Goal: Task Accomplishment & Management: Use online tool/utility

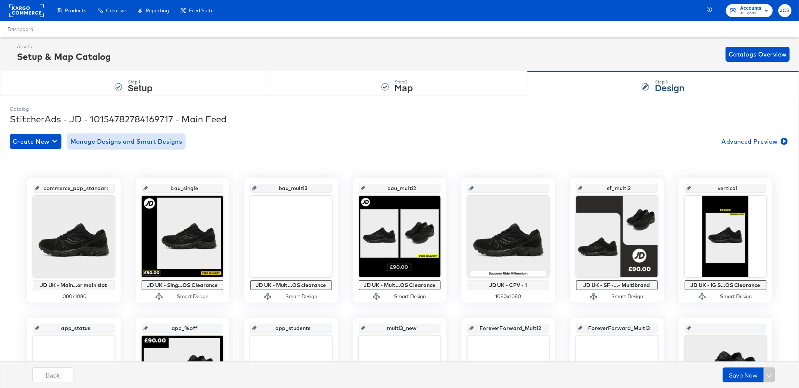
click at [171, 140] on span "Manage Designs and Smart Designs" at bounding box center [126, 141] width 112 height 10
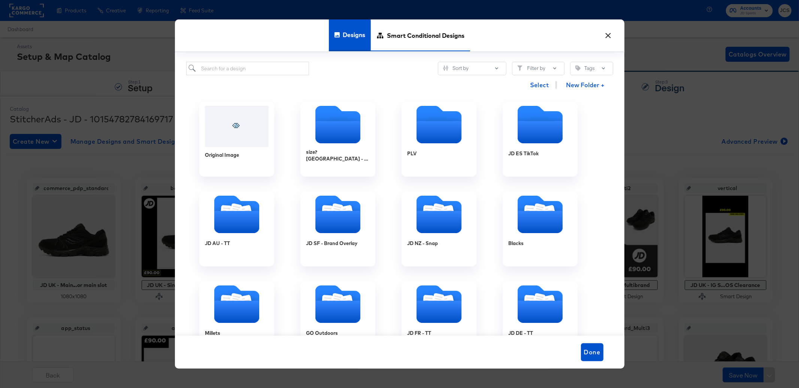
click at [415, 37] on span "Smart Conditional Designs" at bounding box center [426, 35] width 78 height 33
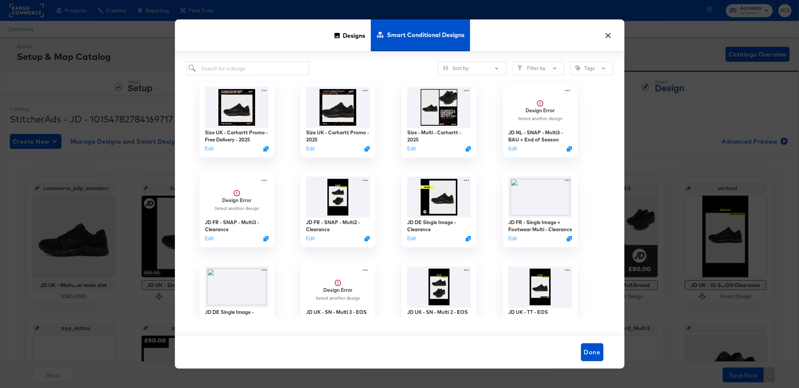
click at [612, 34] on button "×" at bounding box center [607, 33] width 13 height 13
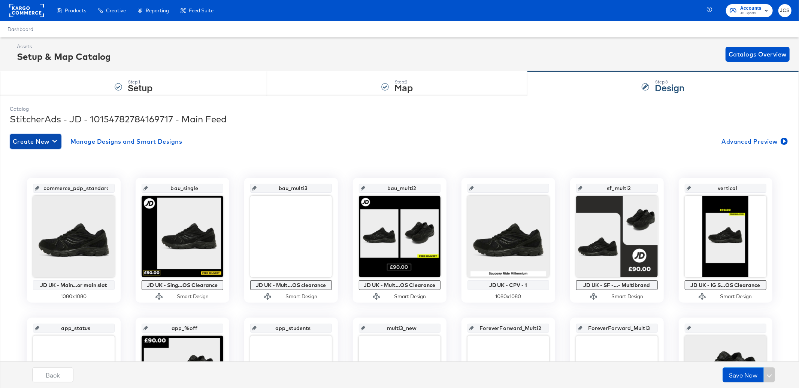
click at [49, 140] on span "Create New" at bounding box center [36, 141] width 46 height 10
click at [44, 170] on div "Create New Smart Design" at bounding box center [49, 172] width 71 height 6
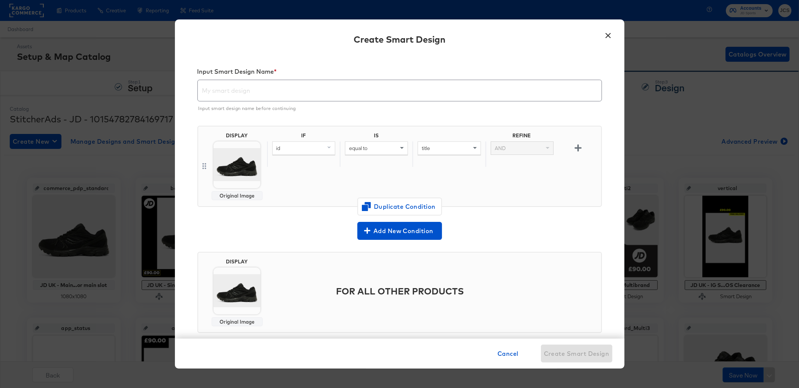
click at [289, 93] on input "text" at bounding box center [400, 87] width 404 height 21
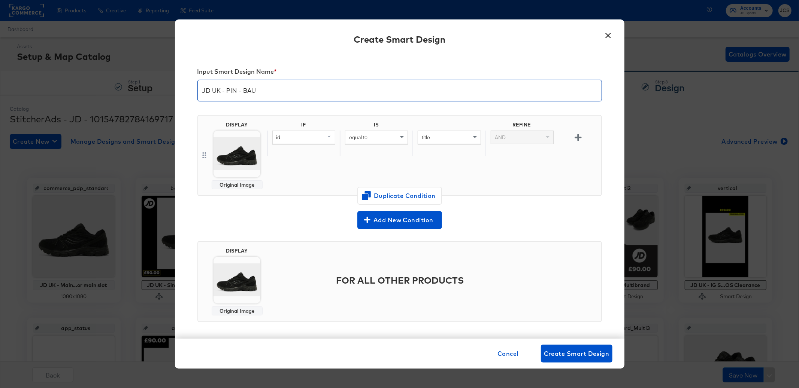
type input "JD UK - PIN - BAU"
click at [300, 140] on div "id" at bounding box center [304, 137] width 62 height 13
type input "sa"
click at [299, 189] on div "sale_price" at bounding box center [303, 189] width 57 height 7
click at [362, 137] on span "equal to" at bounding box center [358, 137] width 18 height 7
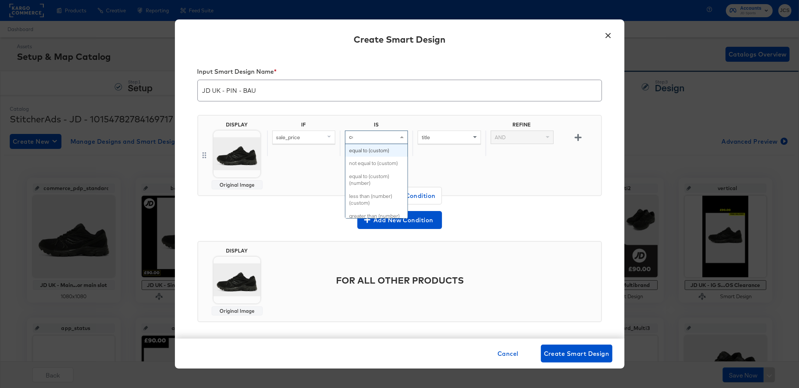
type input "con"
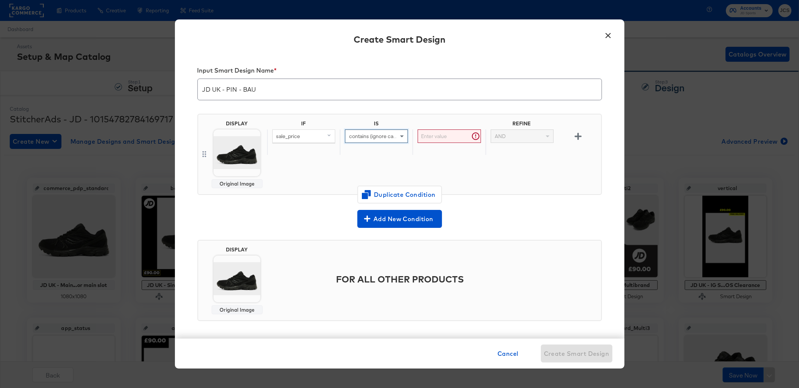
click at [455, 132] on input "text" at bounding box center [448, 137] width 63 height 14
type input "."
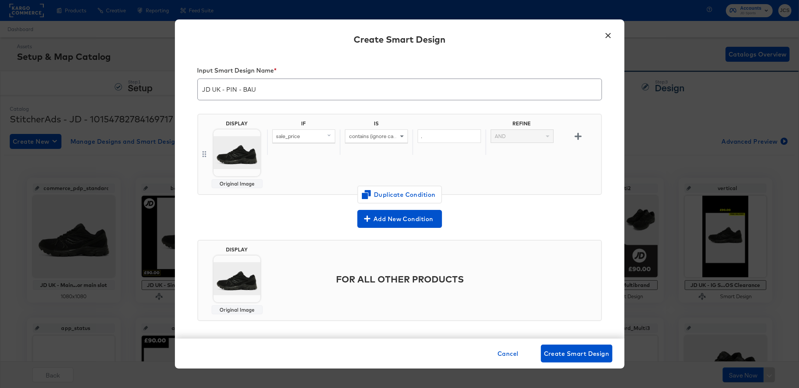
click at [226, 146] on img at bounding box center [236, 153] width 47 height 47
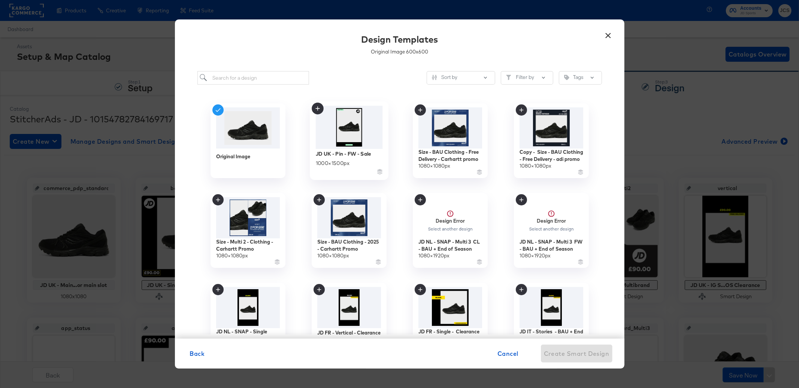
click at [352, 127] on img at bounding box center [348, 127] width 67 height 43
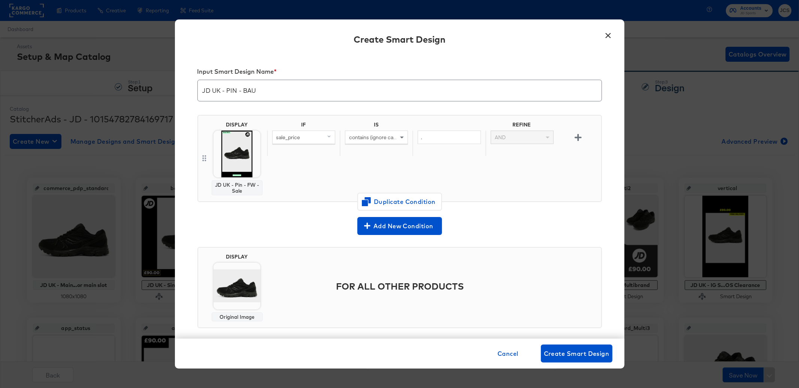
scroll to position [1, 0]
click at [246, 285] on img at bounding box center [236, 285] width 47 height 47
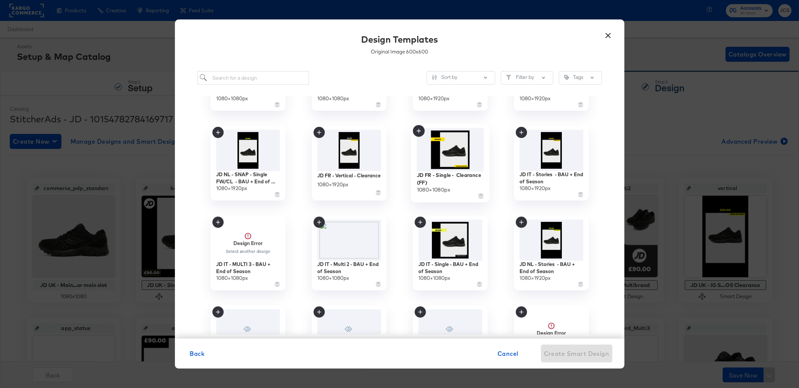
scroll to position [0, 0]
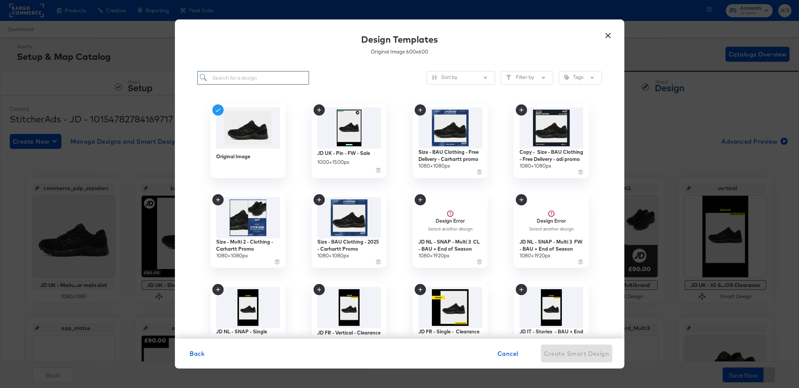
click at [242, 79] on input "search" at bounding box center [253, 78] width 112 height 14
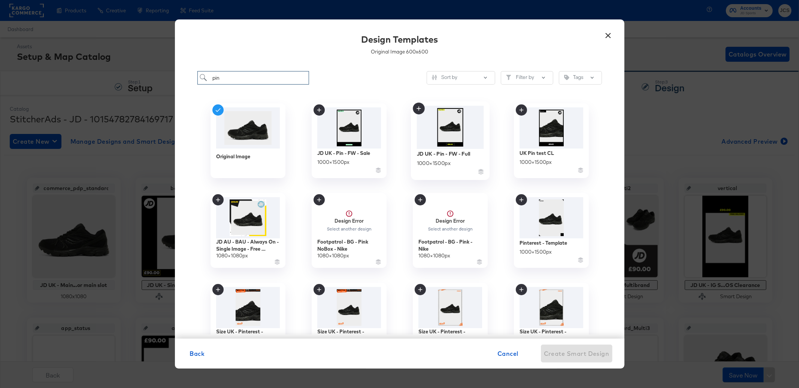
type input "pin"
click at [450, 130] on img at bounding box center [449, 127] width 67 height 43
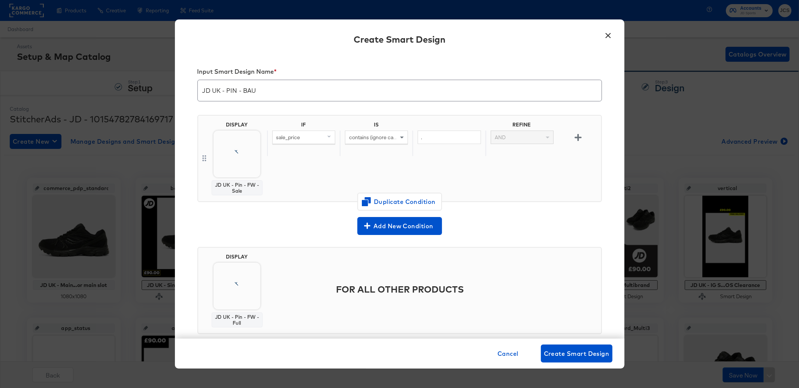
scroll to position [3, 0]
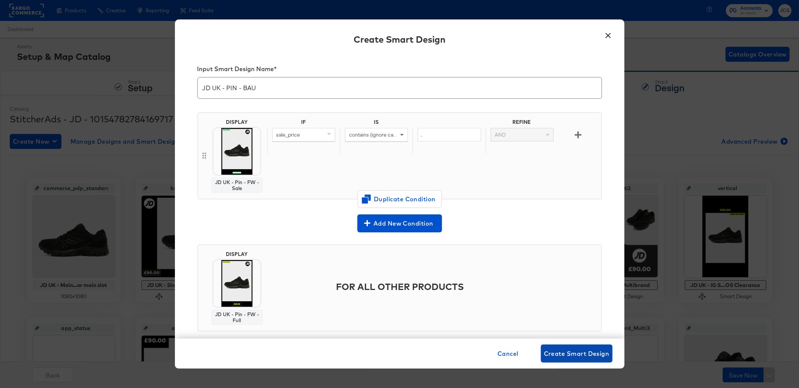
click at [571, 353] on span "Create Smart Design" at bounding box center [577, 354] width 66 height 10
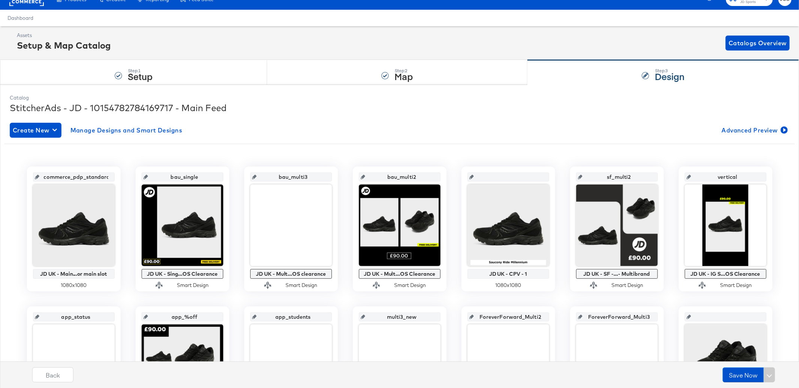
scroll to position [0, 0]
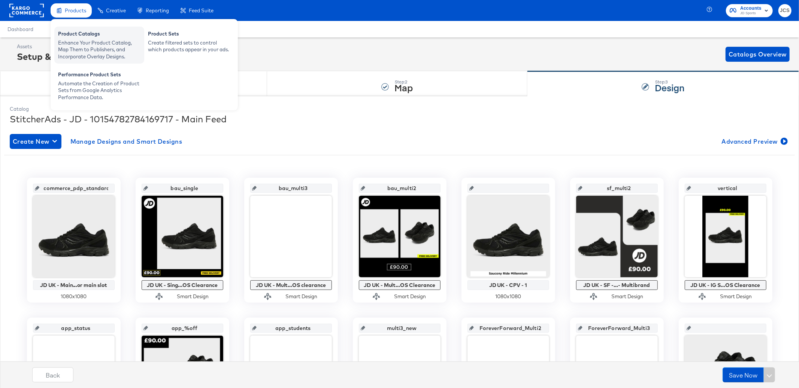
click at [64, 42] on div "Enhance Your Product Catalog, Map Them to Publishers, and Incorporate Overlay D…" at bounding box center [99, 49] width 82 height 21
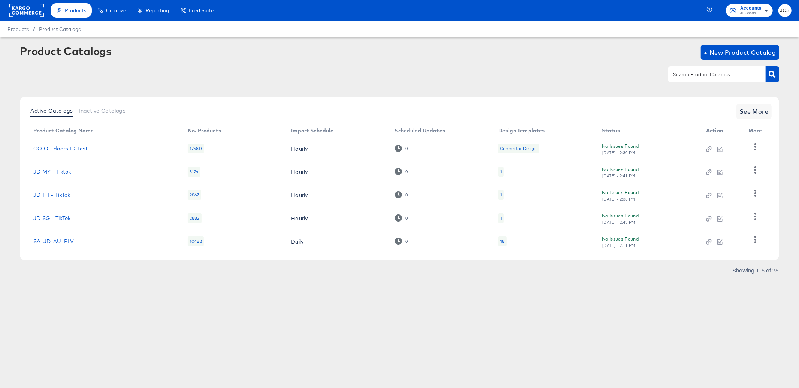
click at [722, 72] on input "text" at bounding box center [711, 74] width 80 height 9
type input "pin"
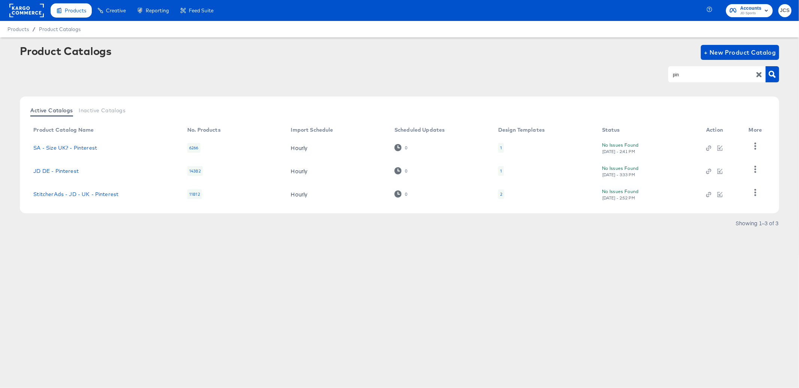
click at [503, 194] on div "2" at bounding box center [501, 194] width 6 height 10
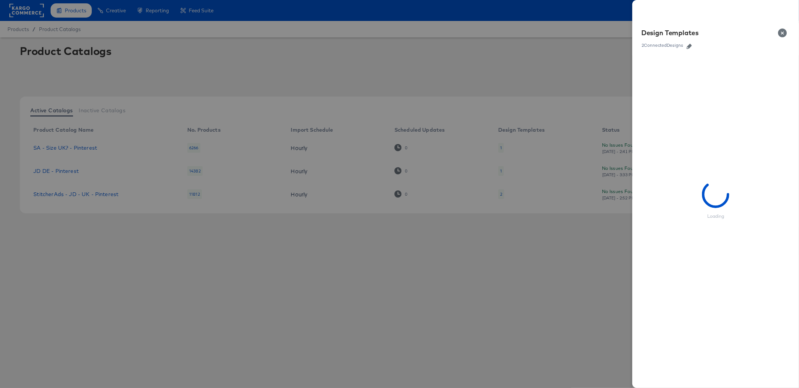
click at [684, 44] on button "button" at bounding box center [688, 46] width 11 height 5
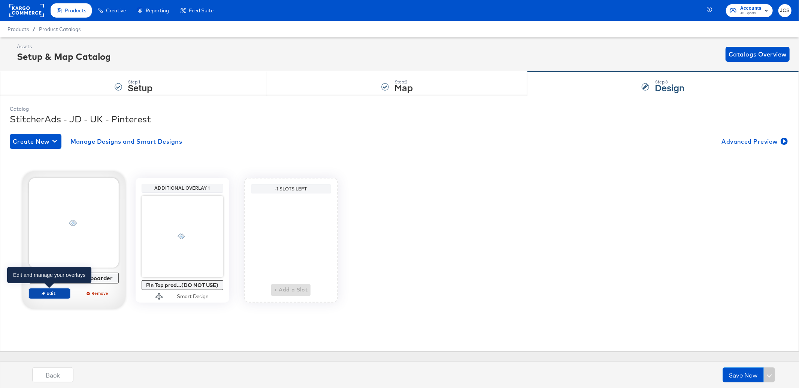
click at [61, 292] on span "Edit" at bounding box center [49, 294] width 34 height 6
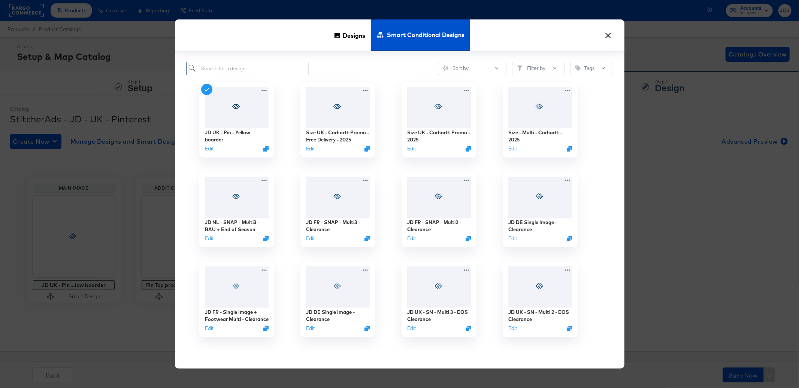
click at [268, 70] on input "search" at bounding box center [247, 69] width 123 height 14
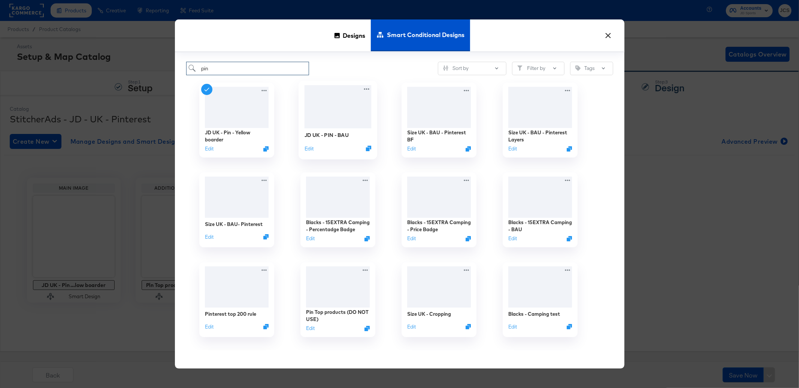
type input "pin"
click at [347, 120] on div at bounding box center [337, 106] width 67 height 43
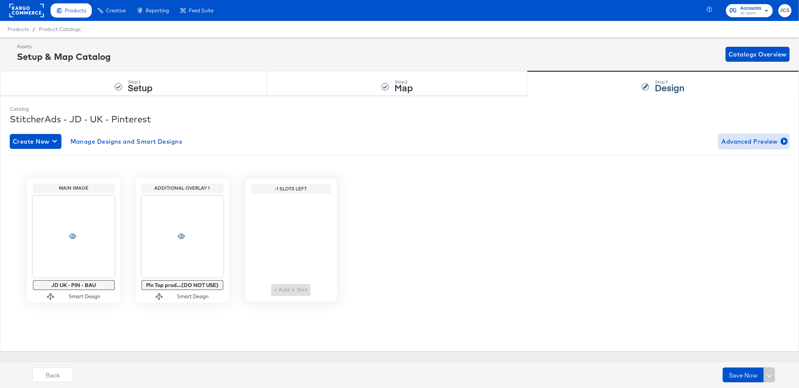
click at [735, 140] on span "Advanced Preview" at bounding box center [753, 141] width 65 height 10
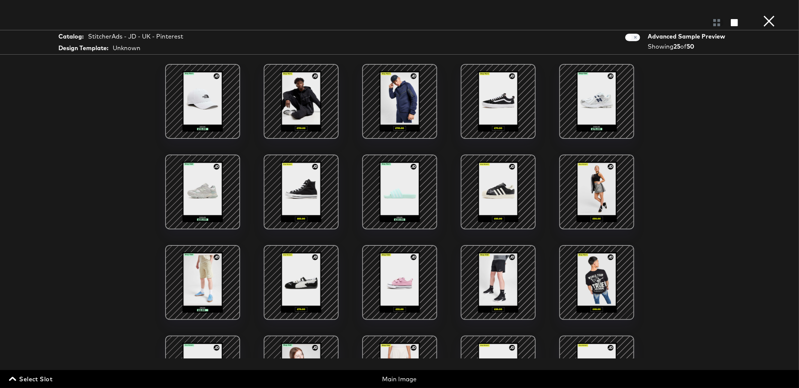
click at [212, 271] on div at bounding box center [203, 283] width 64 height 64
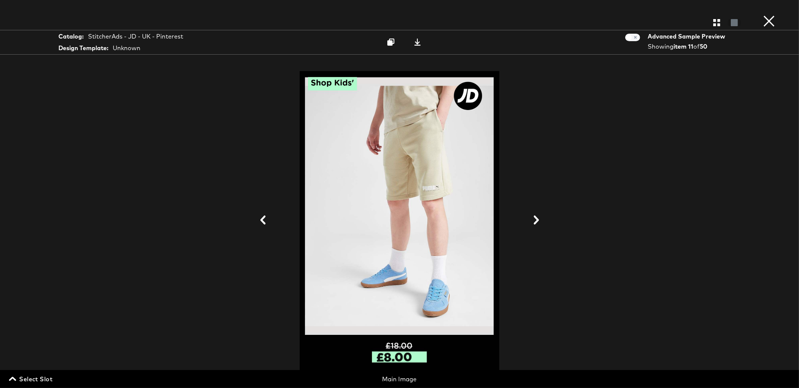
click at [770, 15] on button "×" at bounding box center [768, 7] width 15 height 15
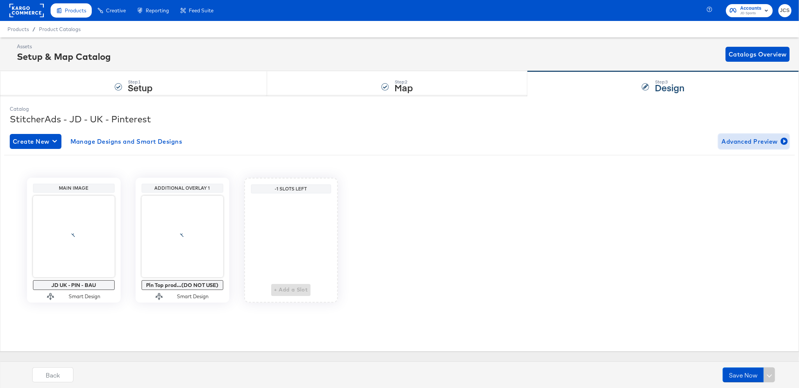
click at [753, 140] on span "Advanced Preview" at bounding box center [753, 141] width 65 height 10
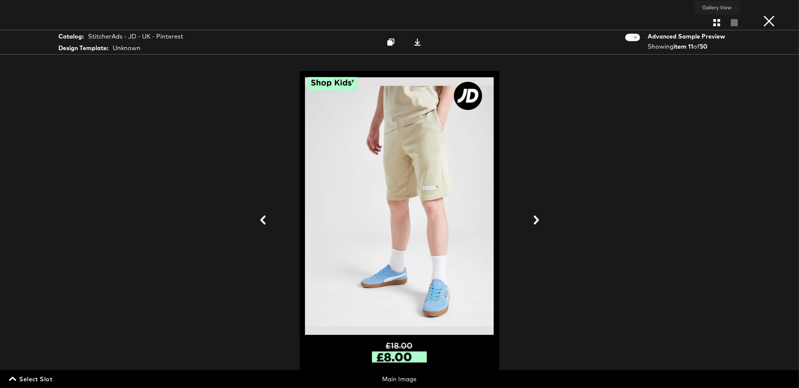
click at [716, 22] on icon "button" at bounding box center [716, 22] width 7 height 7
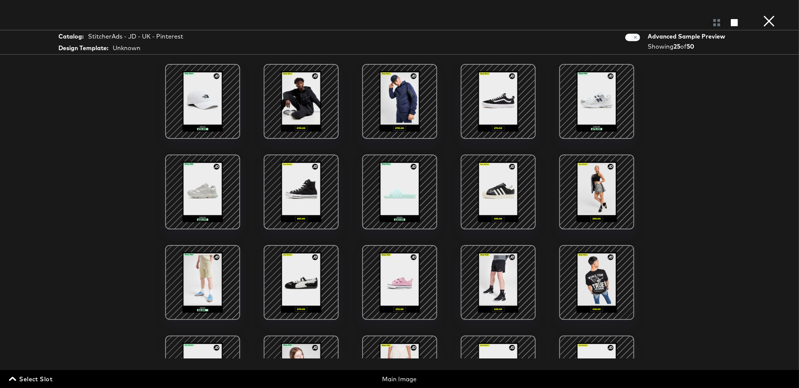
click at [405, 189] on div at bounding box center [400, 192] width 64 height 64
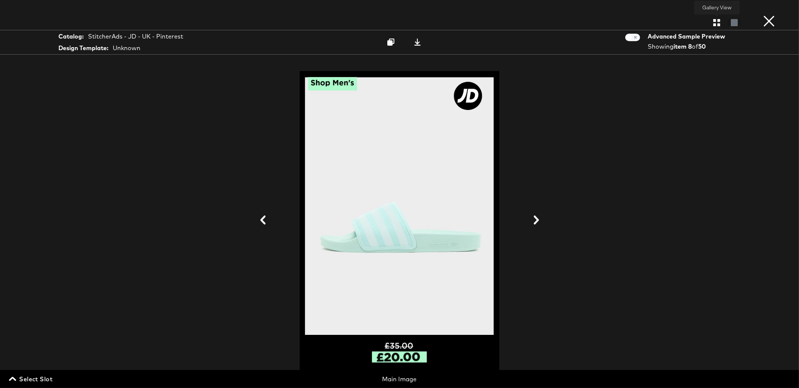
click at [714, 24] on icon "button" at bounding box center [716, 22] width 7 height 7
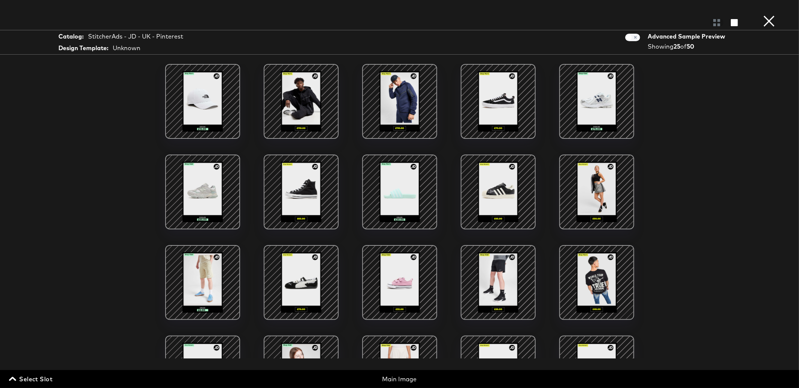
click at [500, 176] on div at bounding box center [498, 192] width 64 height 64
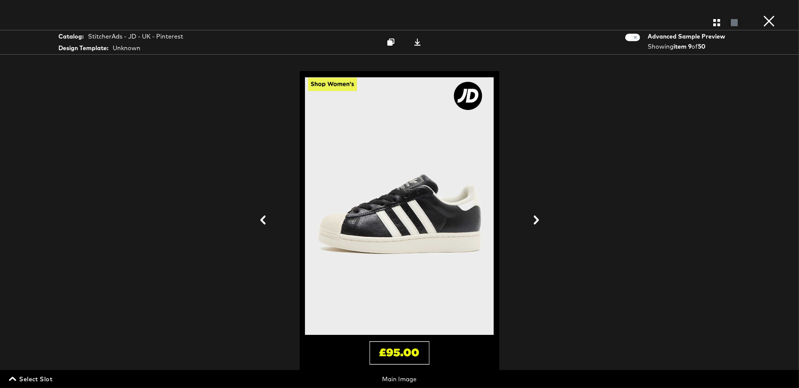
click at [264, 220] on icon at bounding box center [262, 220] width 9 height 9
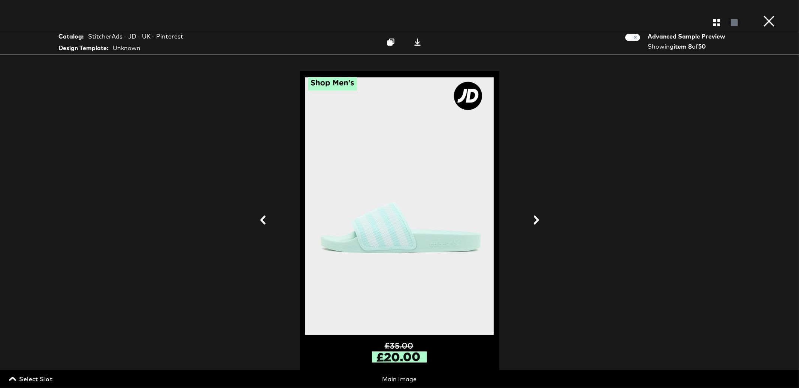
click at [539, 222] on icon at bounding box center [536, 220] width 9 height 9
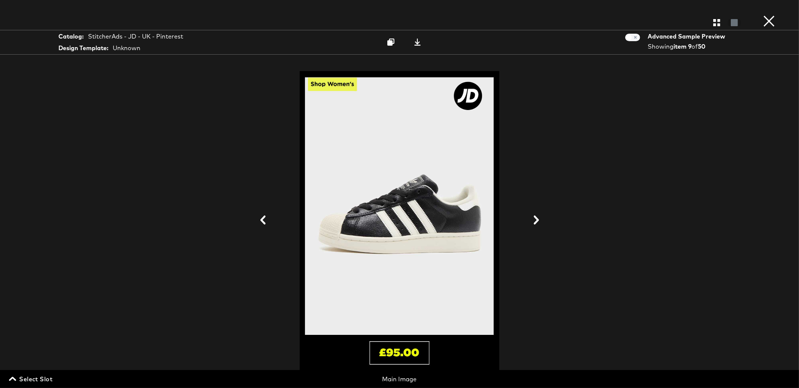
click at [773, 15] on button "×" at bounding box center [768, 7] width 15 height 15
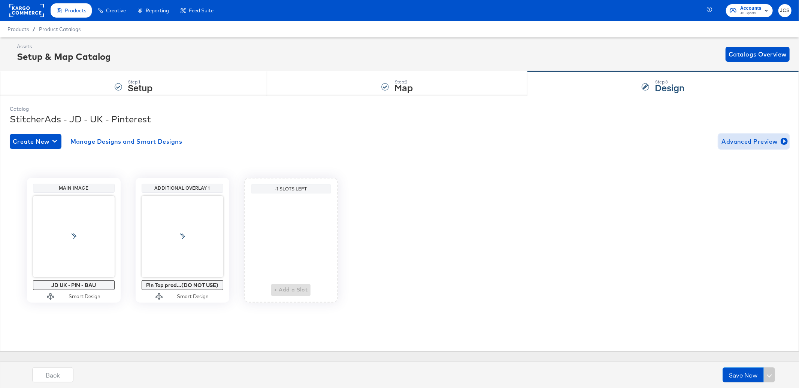
click at [747, 142] on span "Advanced Preview" at bounding box center [753, 141] width 65 height 10
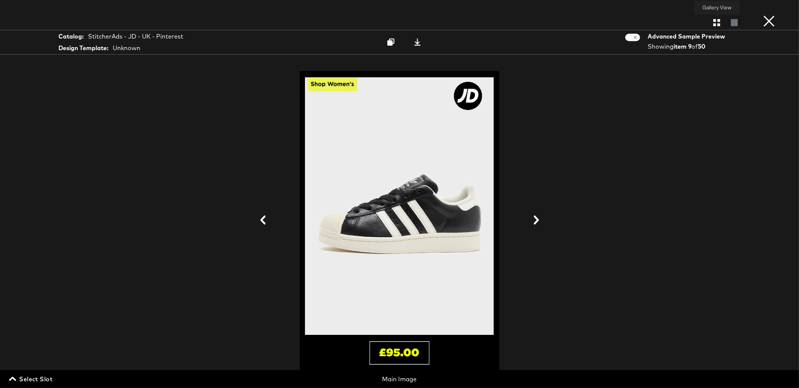
click at [724, 25] on div "Gallery View" at bounding box center [725, 22] width 31 height 7
click at [711, 25] on button "button" at bounding box center [716, 22] width 13 height 7
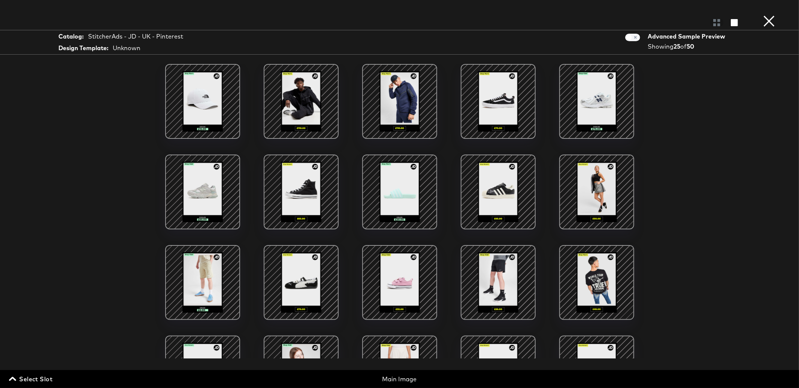
click at [495, 113] on div at bounding box center [498, 102] width 64 height 64
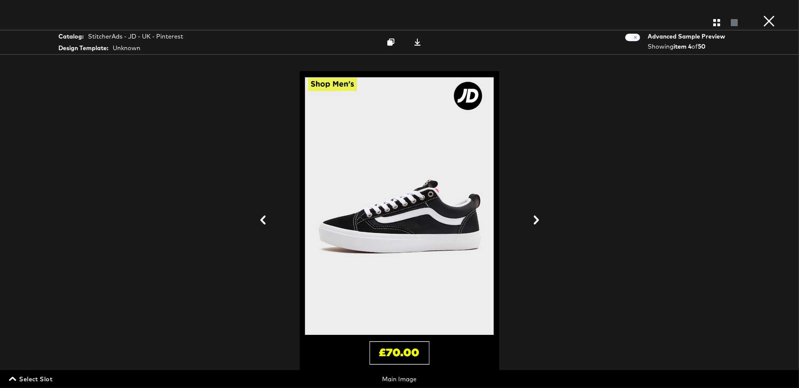
click at [528, 226] on button at bounding box center [535, 221] width 19 height 14
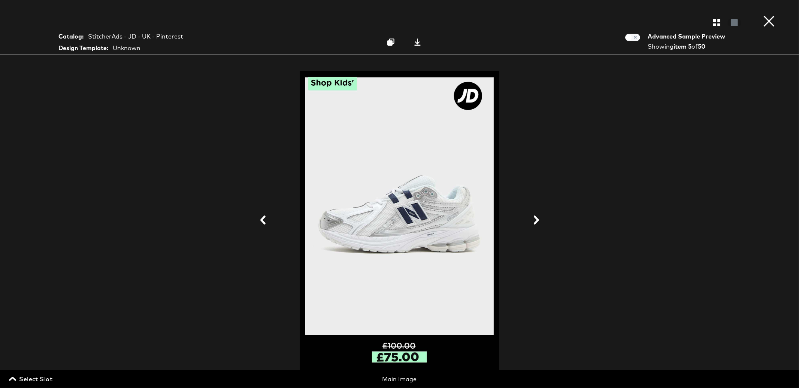
click at [771, 15] on button "×" at bounding box center [768, 7] width 15 height 15
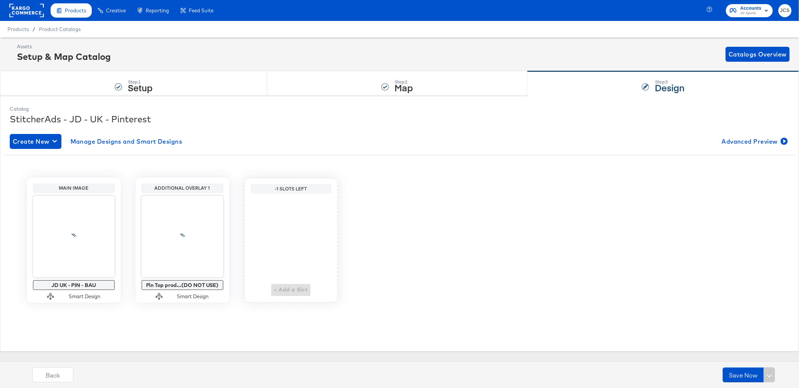
click at [28, 11] on rect at bounding box center [26, 10] width 34 height 13
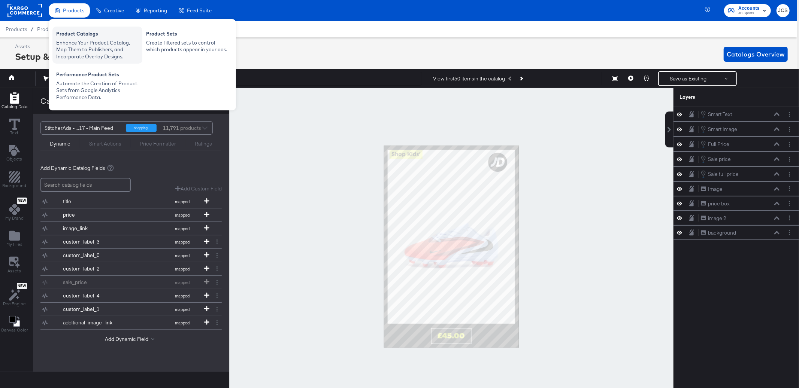
click at [71, 39] on div "Enhance Your Product Catalog, Map Them to Publishers, and Incorporate Overlay D…" at bounding box center [97, 49] width 82 height 21
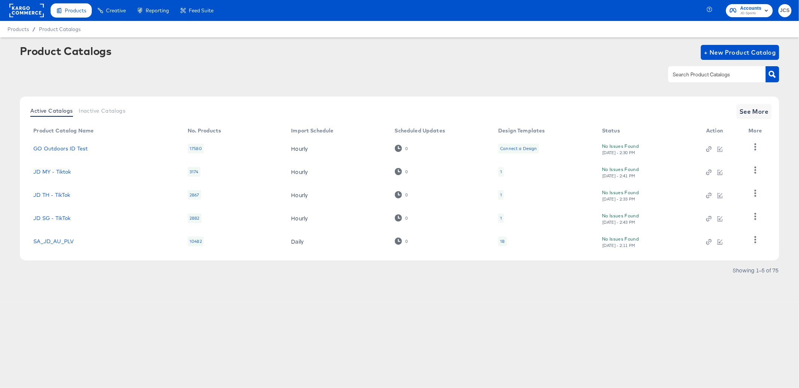
click at [18, 17] on div at bounding box center [26, 10] width 34 height 21
click at [39, 13] on rect at bounding box center [26, 10] width 34 height 13
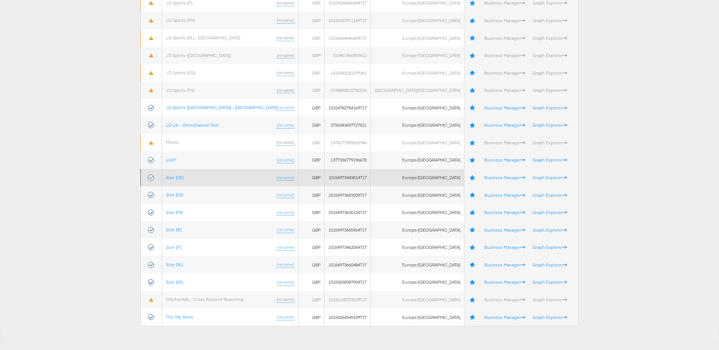
scroll to position [324, 0]
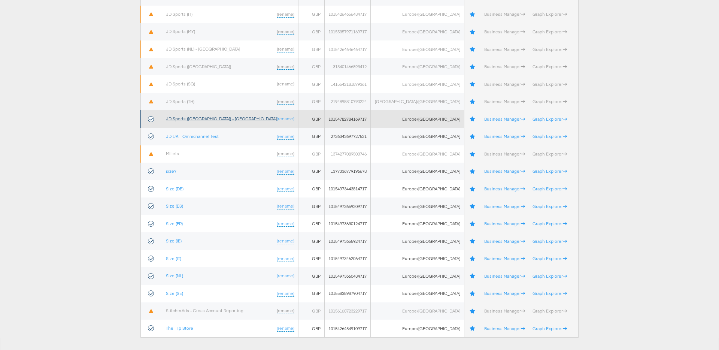
click at [198, 120] on link "JD Sports (UK) - SA" at bounding box center [221, 119] width 111 height 6
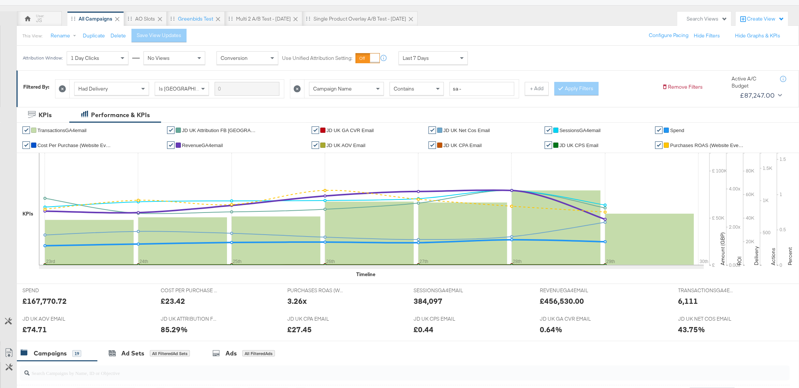
scroll to position [57, 0]
click at [255, 19] on div "Multi 2 A/B test - Aug 25" at bounding box center [263, 19] width 55 height 7
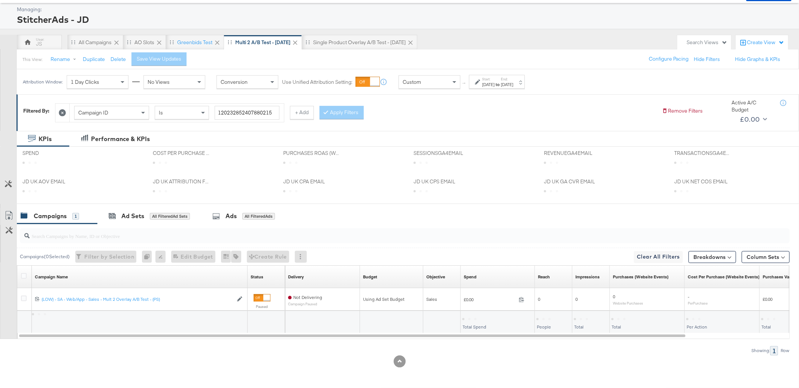
scroll to position [34, 0]
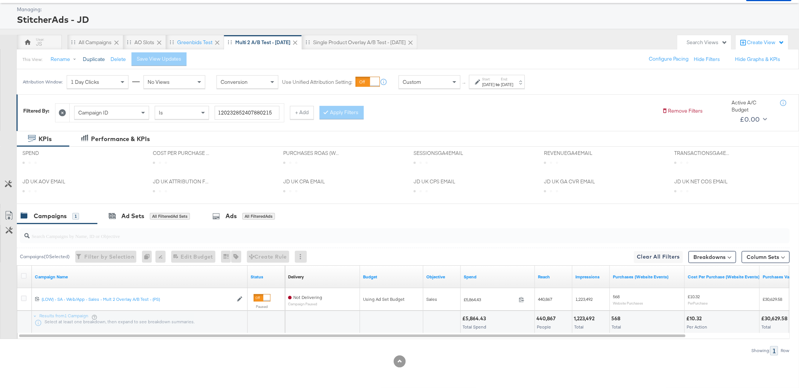
click at [94, 60] on button "Duplicate" at bounding box center [94, 59] width 22 height 7
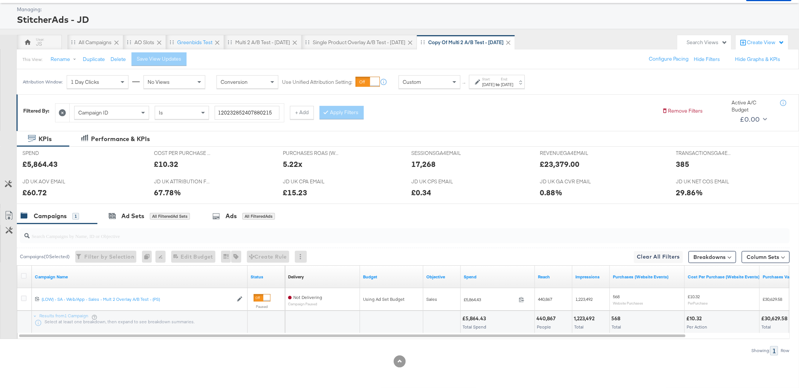
click at [64, 111] on icon at bounding box center [62, 112] width 7 height 7
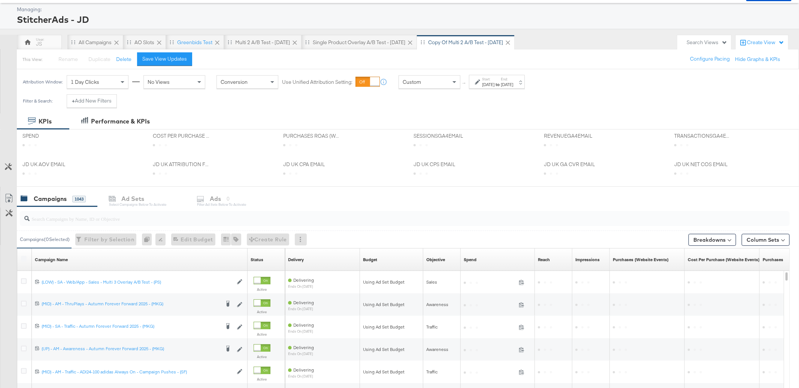
scroll to position [51, 0]
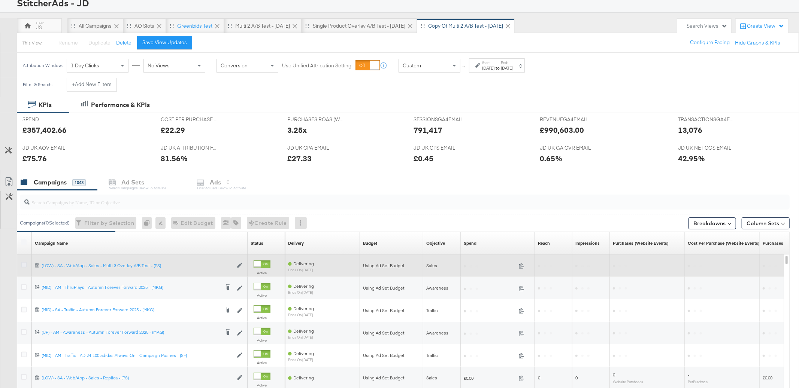
click at [25, 264] on icon at bounding box center [24, 265] width 6 height 6
click at [0, 0] on input "checkbox" at bounding box center [0, 0] width 0 height 0
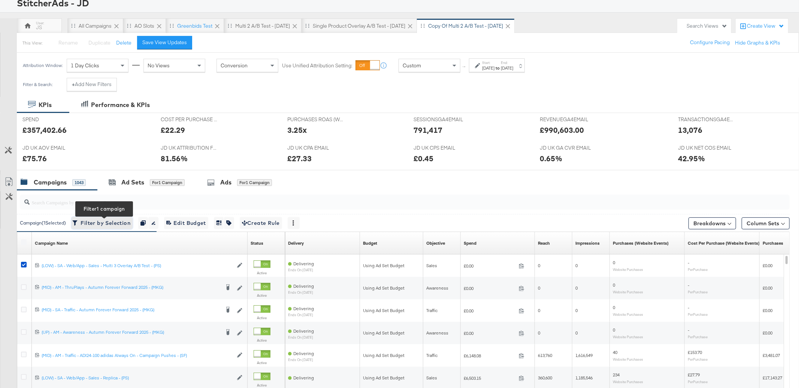
click at [103, 221] on span "Filter by Selection Filter 1 campaign" at bounding box center [102, 223] width 57 height 9
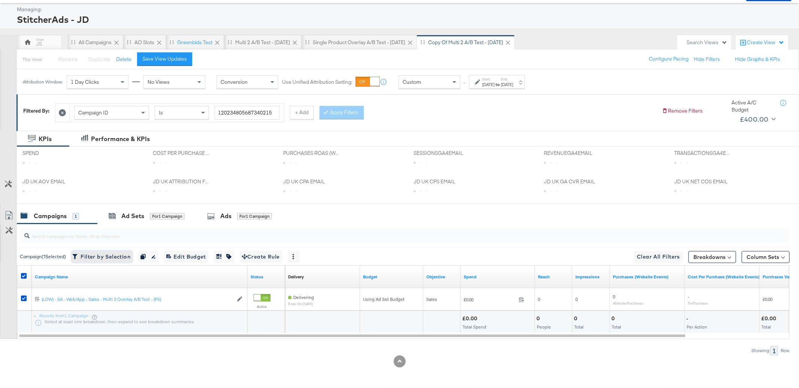
scroll to position [34, 0]
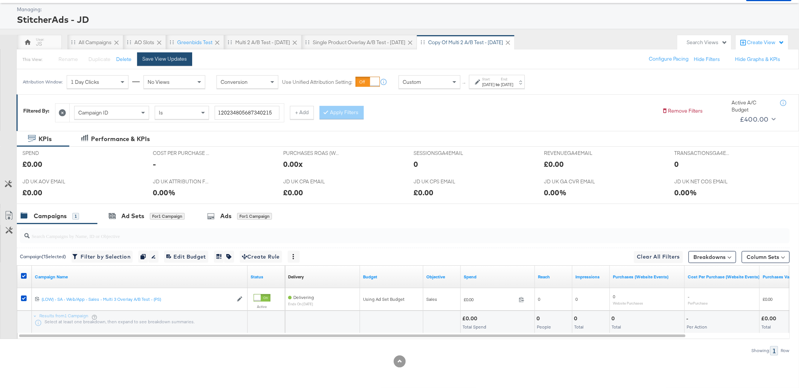
click at [182, 60] on div "Save View Updates" at bounding box center [164, 58] width 45 height 7
click at [100, 139] on div "Performance & KPIs" at bounding box center [120, 139] width 59 height 9
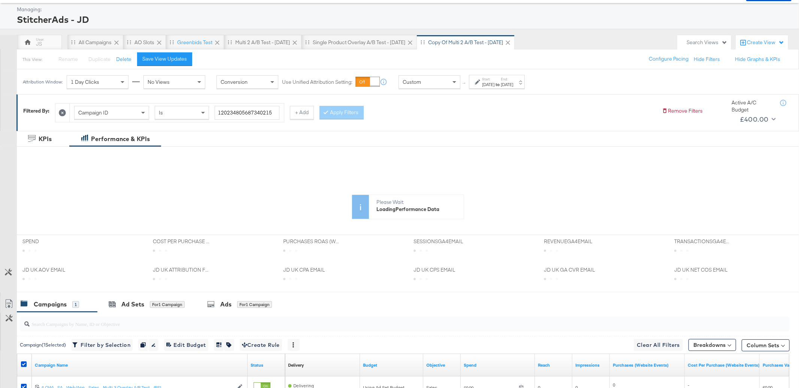
click at [425, 83] on div "Custom" at bounding box center [429, 82] width 61 height 13
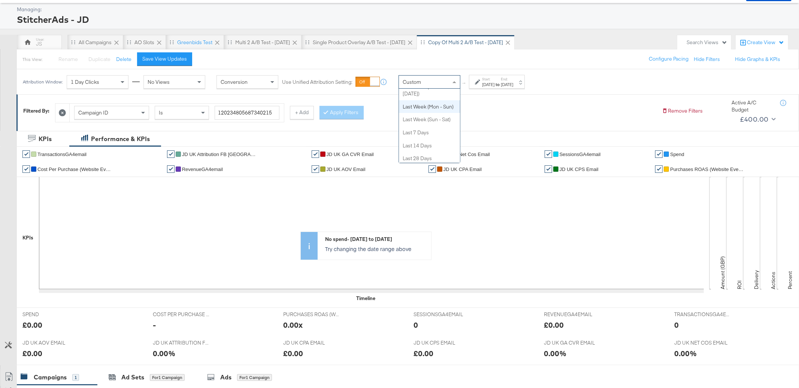
scroll to position [81, 0]
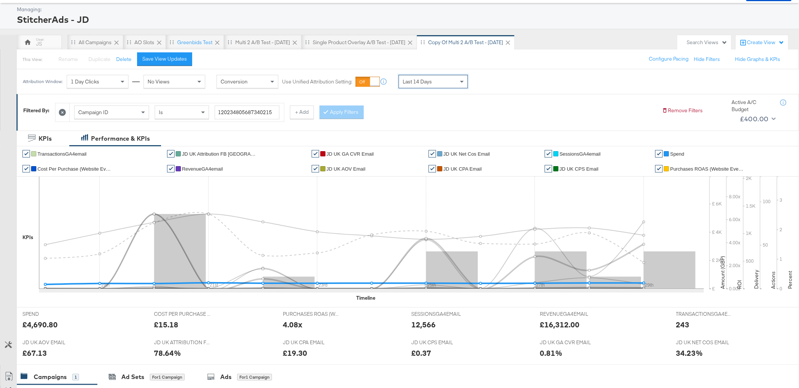
click at [674, 151] on span "Spend" at bounding box center [677, 154] width 14 height 6
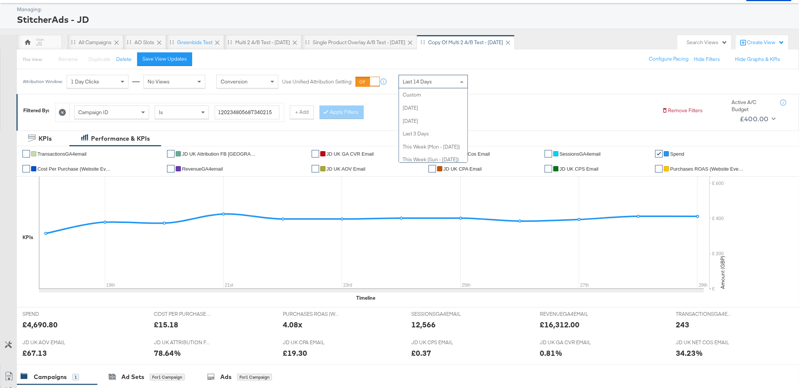
click at [427, 85] on span "Last 14 Days" at bounding box center [417, 81] width 29 height 7
click at [415, 87] on div "Last 30 Days" at bounding box center [433, 81] width 69 height 13
click at [513, 81] on label "End:" at bounding box center [507, 79] width 12 height 5
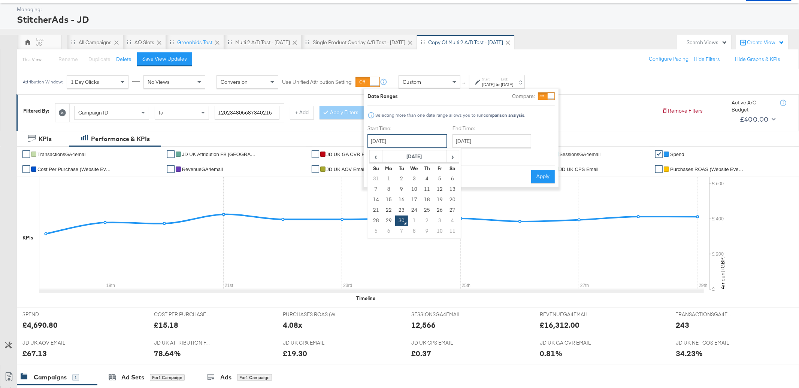
click at [424, 137] on input "September 30th 2025" at bounding box center [406, 140] width 79 height 13
click at [415, 200] on td "17" at bounding box center [414, 200] width 13 height 10
type input "September 17th 2025"
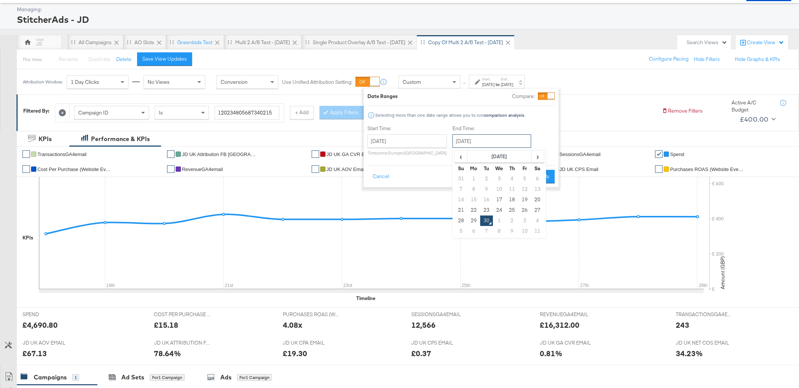
click at [498, 144] on input "September 30th 2025" at bounding box center [491, 140] width 79 height 13
click at [548, 173] on button "Apply" at bounding box center [543, 176] width 24 height 13
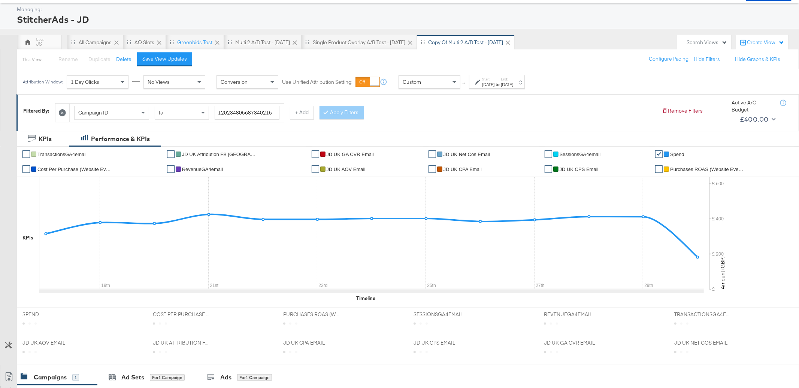
click at [501, 86] on strong "to" at bounding box center [497, 85] width 6 height 6
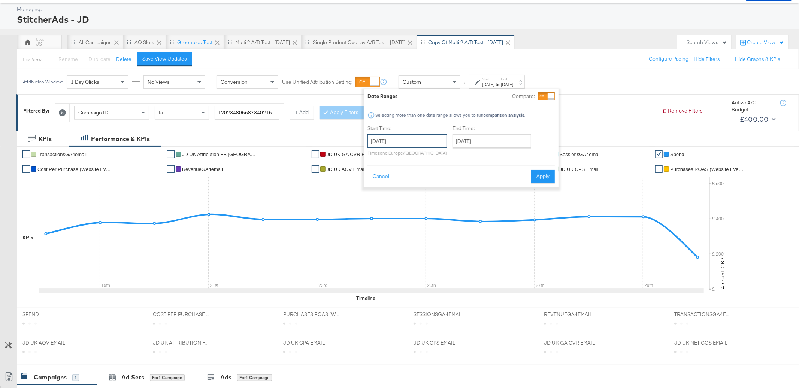
click at [408, 143] on input "September 17th 2025" at bounding box center [406, 140] width 79 height 13
click at [427, 202] on td "18" at bounding box center [426, 200] width 13 height 10
type input "September 18th 2025"
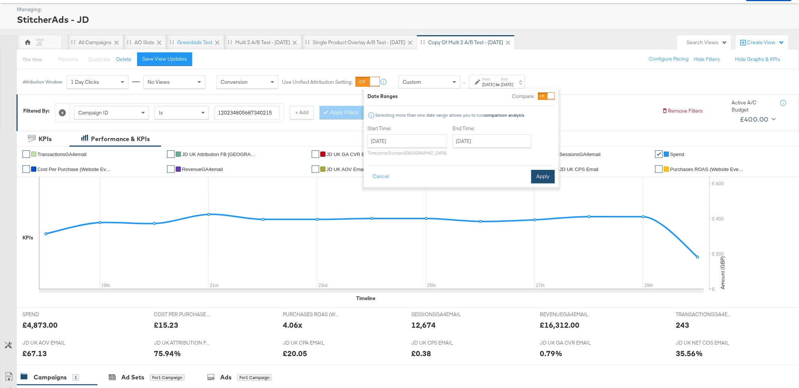
click at [540, 174] on button "Apply" at bounding box center [543, 176] width 24 height 13
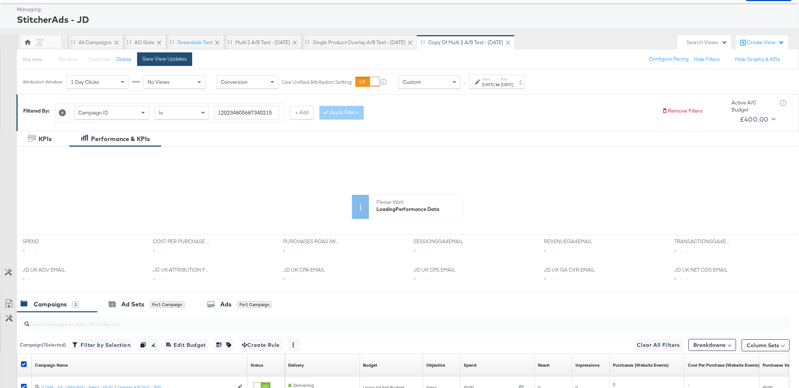
click at [174, 57] on div "Save View Updates" at bounding box center [164, 58] width 45 height 7
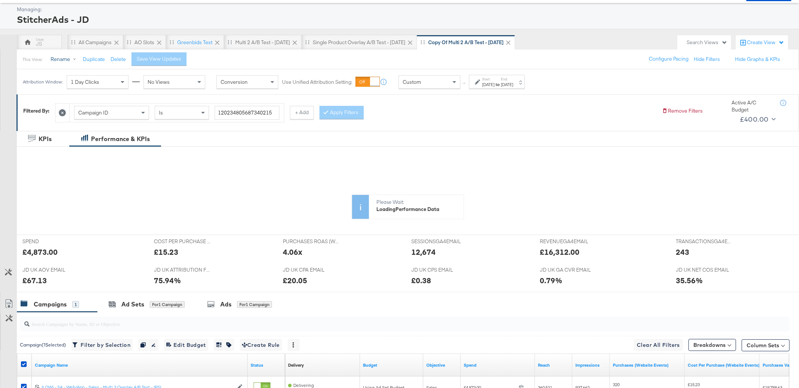
click at [67, 59] on button "Rename" at bounding box center [64, 59] width 39 height 13
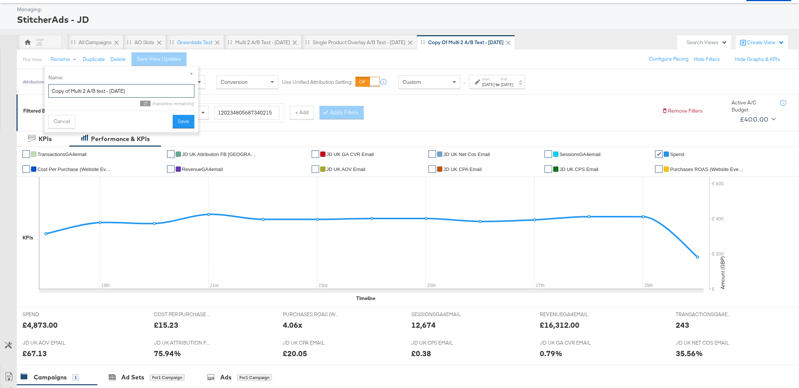
click at [73, 94] on input "Copy of Multi 2 A/B test - Aug 25" at bounding box center [121, 91] width 146 height 14
type input "Multi 3 A/B test - Sept 25"
click at [180, 124] on button "Save" at bounding box center [184, 121] width 22 height 13
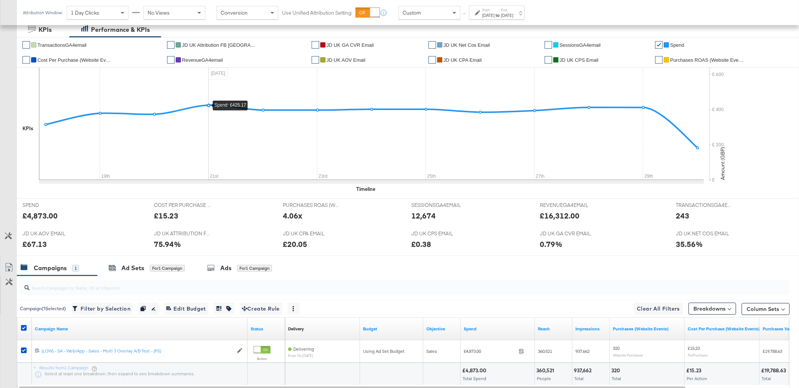
scroll to position [148, 0]
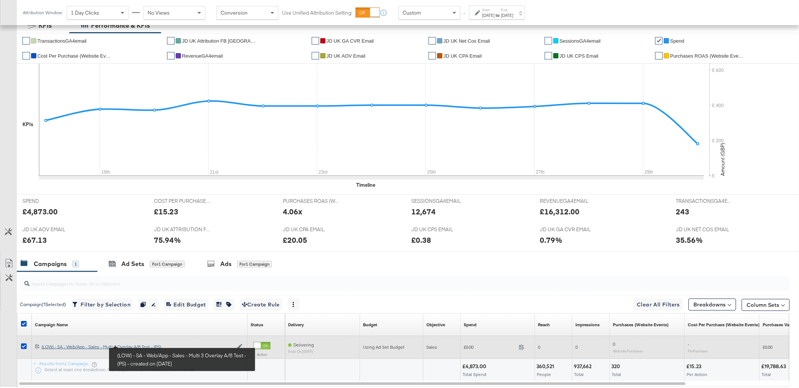
click at [118, 349] on div "(LOW) - SA - Web/App - Sales - Multi 3 Overlay A/B Test - (PS) (LOW) - SA - Web…" at bounding box center [137, 347] width 191 height 6
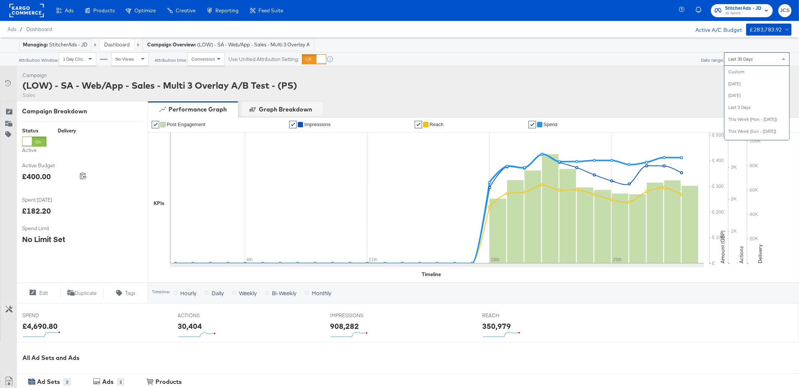
click at [753, 64] on div "Last 30 Days" at bounding box center [756, 59] width 65 height 13
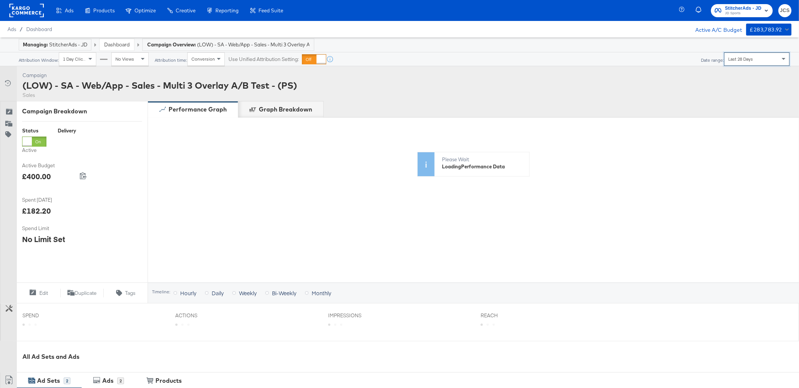
click at [747, 58] on span "Last 28 Days" at bounding box center [740, 59] width 25 height 6
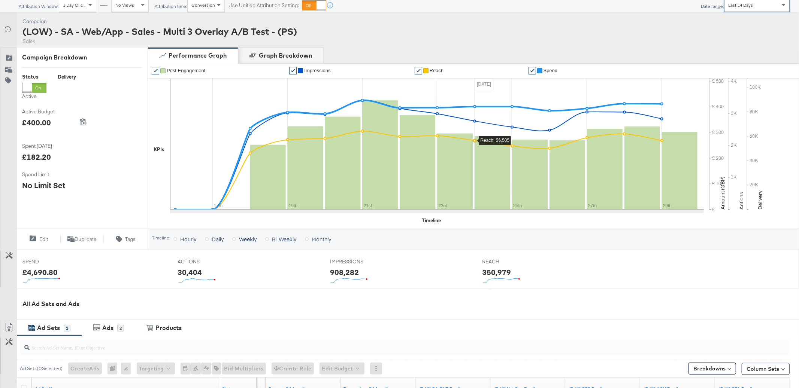
scroll to position [0, 0]
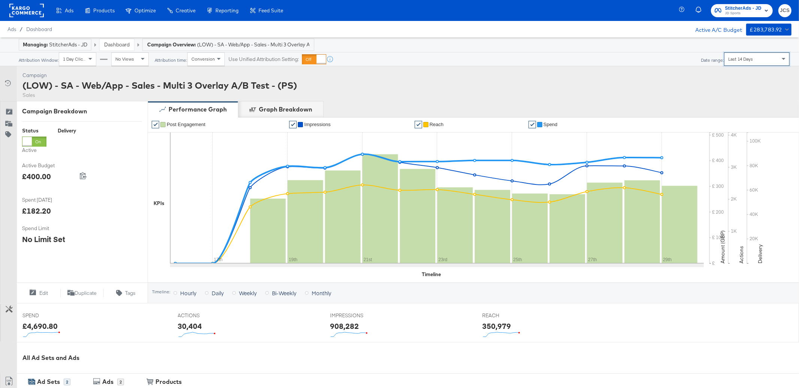
click at [117, 47] on link "Dashboard" at bounding box center [116, 44] width 25 height 7
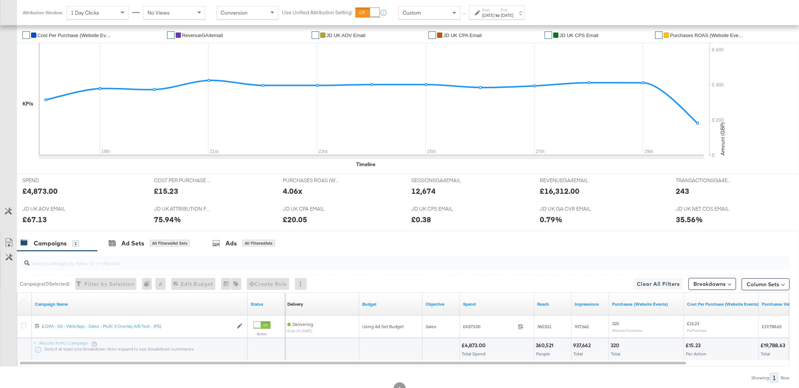
scroll to position [196, 0]
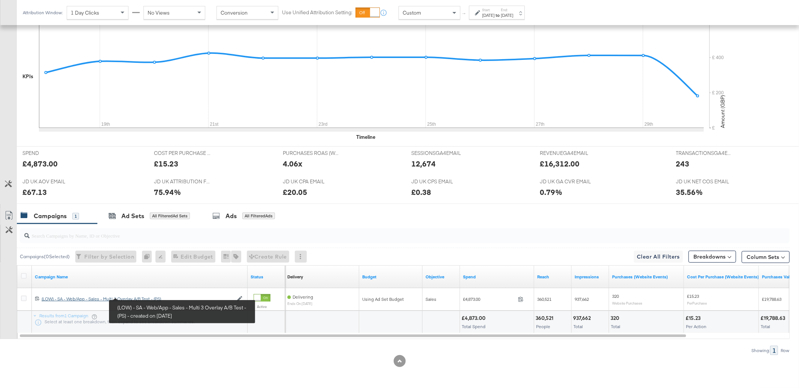
click at [115, 302] on div "(LOW) - SA - Web/App - Sales - Multi 3 Overlay A/B Test - (PS) (LOW) - SA - Web…" at bounding box center [137, 299] width 191 height 6
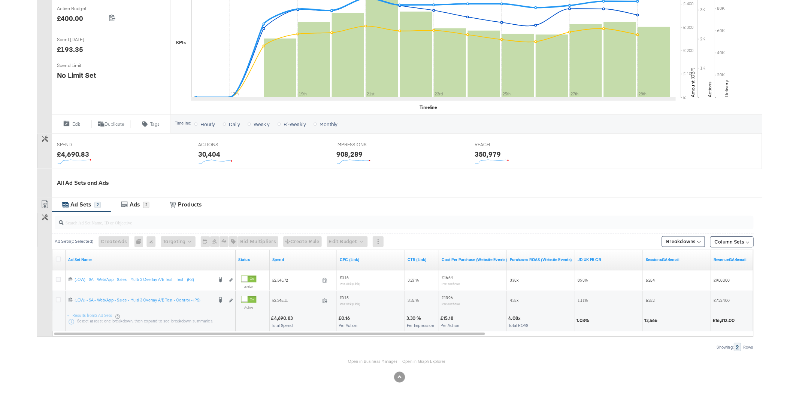
scroll to position [146, 0]
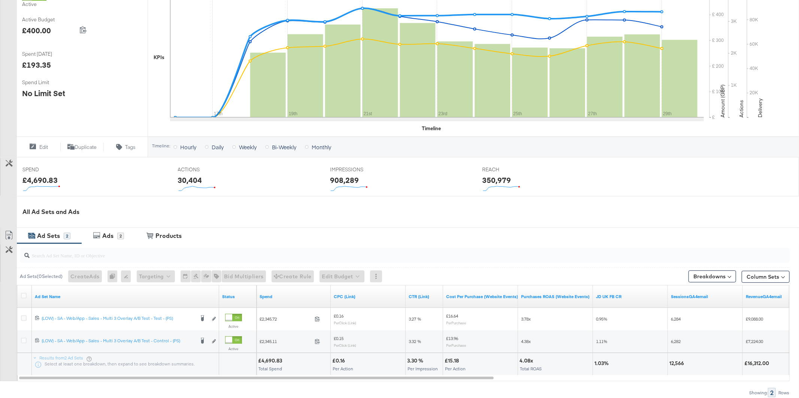
click at [572, 152] on div "Timeline: Hourly Daily Weekly Bi-Weekly Monthly" at bounding box center [475, 147] width 647 height 11
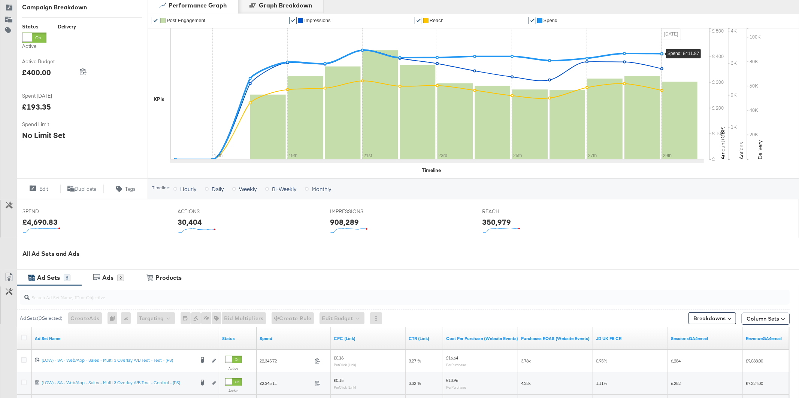
scroll to position [0, 0]
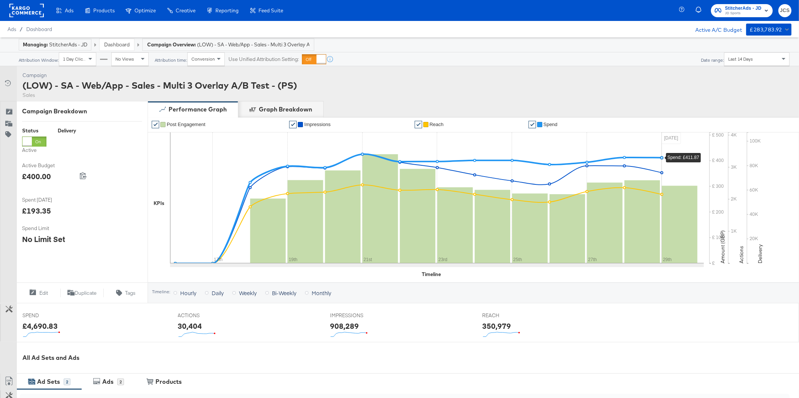
click at [593, 42] on div "Managing: StitcherAds - JD Dashboard Campaign Overview: (LOW) - SA - Web/App - …" at bounding box center [399, 44] width 799 height 15
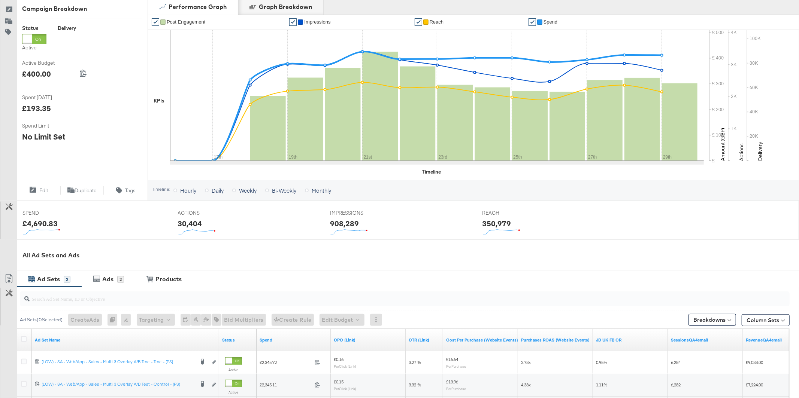
scroll to position [197, 0]
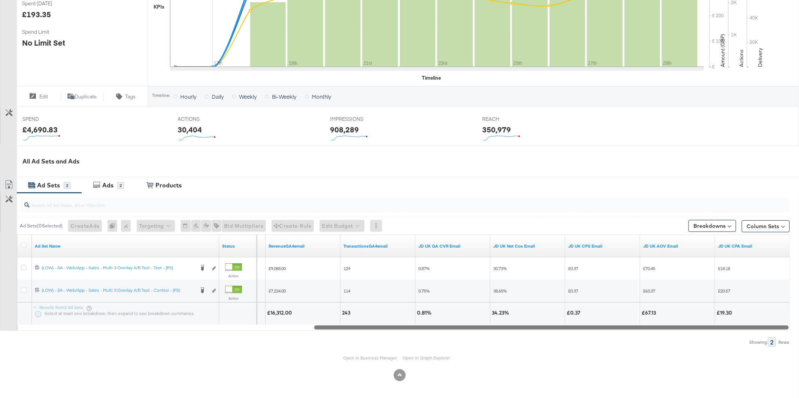
drag, startPoint x: 628, startPoint y: 328, endPoint x: 643, endPoint y: 330, distance: 15.1
click at [643, 330] on div at bounding box center [551, 327] width 474 height 6
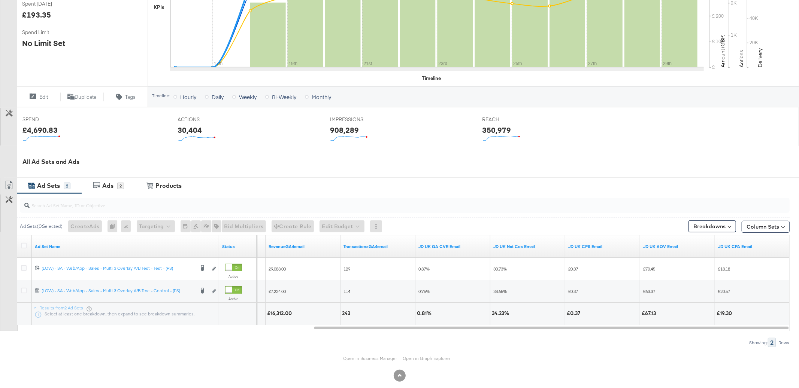
scroll to position [0, 0]
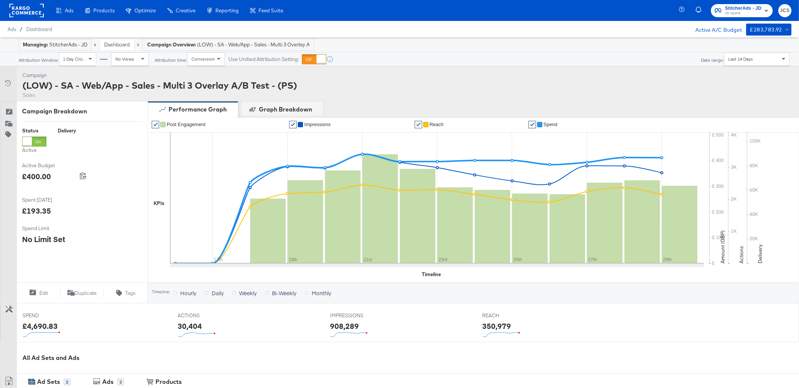
click at [30, 16] on rect at bounding box center [26, 10] width 34 height 13
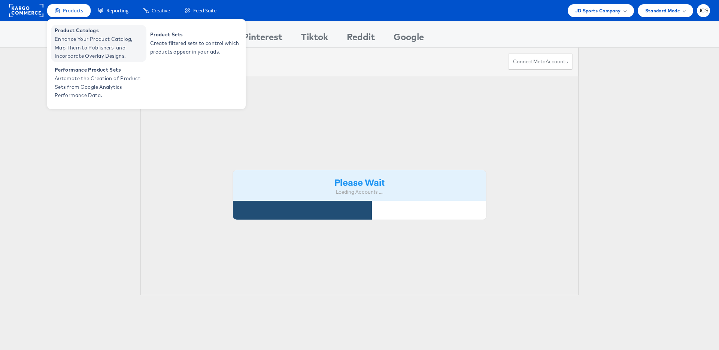
click at [80, 33] on span "Product Catalogs" at bounding box center [100, 30] width 90 height 9
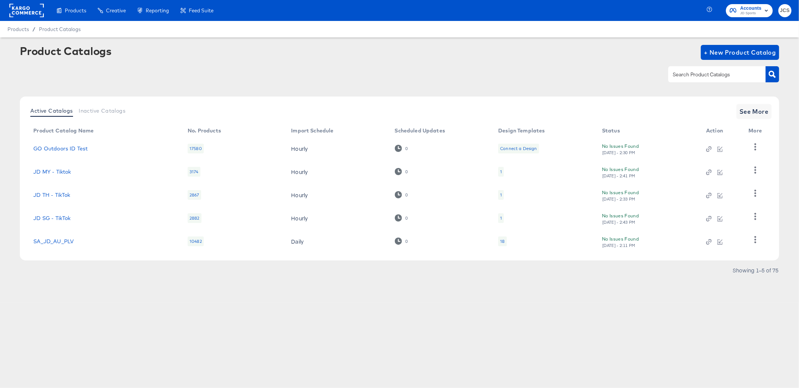
click at [684, 77] on input "text" at bounding box center [711, 74] width 80 height 9
type input "pin"
click at [699, 78] on input "pin" at bounding box center [711, 74] width 80 height 9
click at [771, 74] on icon "button" at bounding box center [771, 74] width 7 height 7
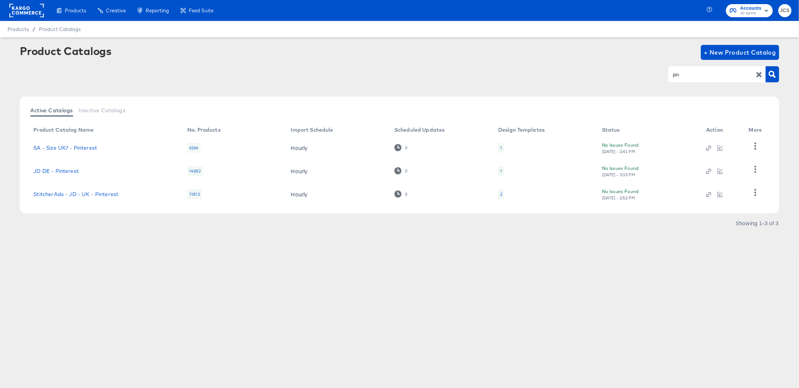
click at [500, 193] on div "2" at bounding box center [501, 194] width 2 height 6
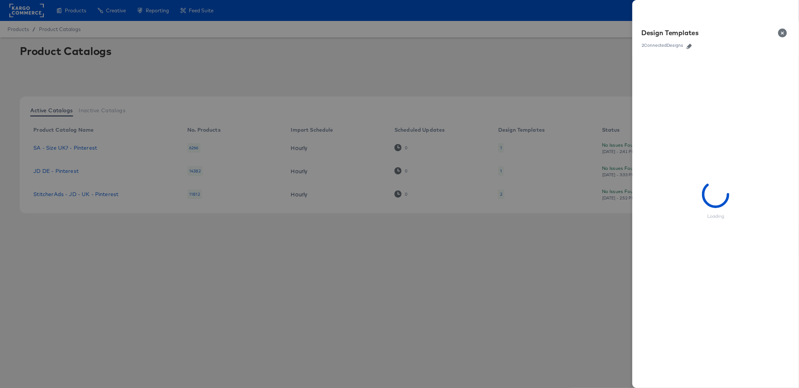
click at [689, 44] on icon "button" at bounding box center [688, 46] width 5 height 5
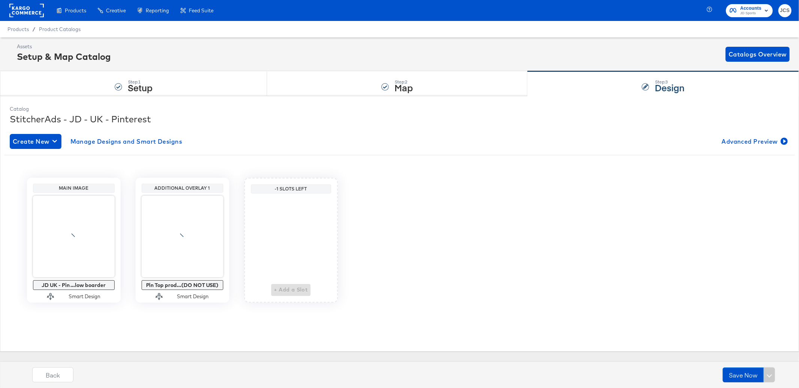
click at [60, 263] on div at bounding box center [74, 237] width 82 height 82
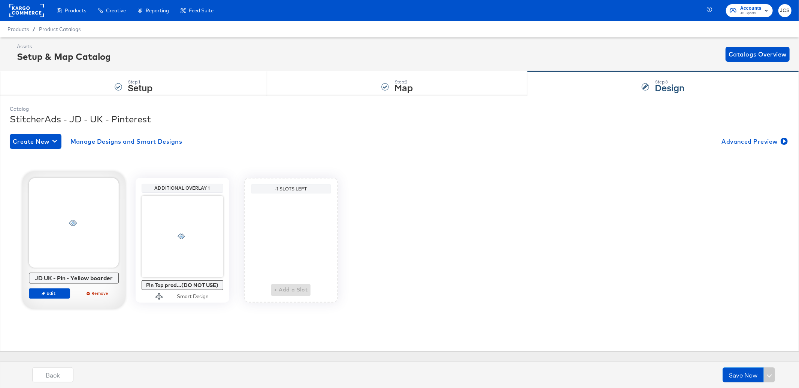
click at [82, 219] on div at bounding box center [74, 223] width 90 height 90
click at [49, 297] on button "Edit" at bounding box center [49, 293] width 41 height 10
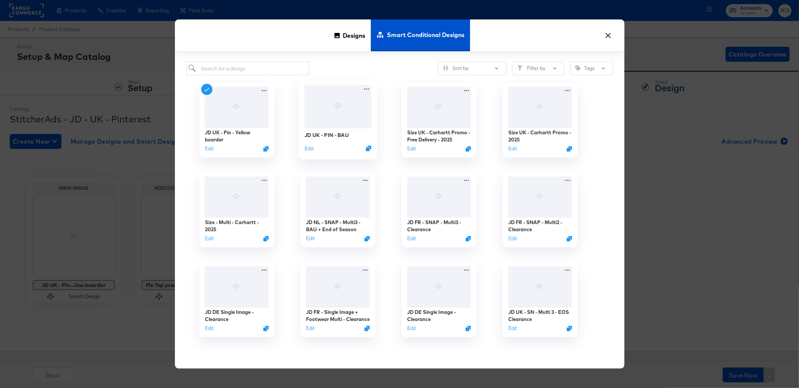
click at [339, 125] on div at bounding box center [337, 106] width 67 height 43
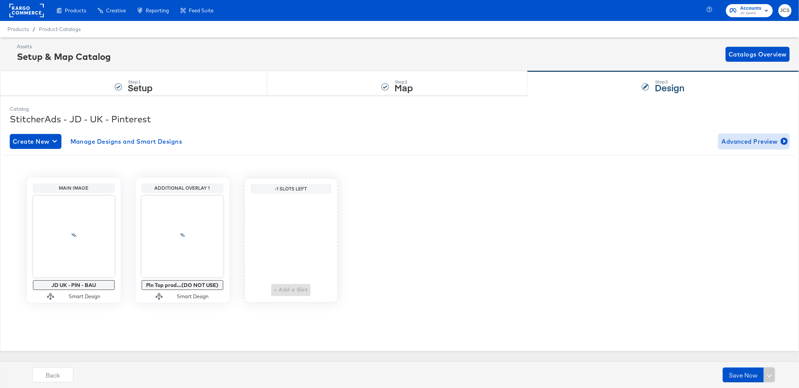
click at [729, 142] on span "Advanced Preview" at bounding box center [753, 141] width 65 height 10
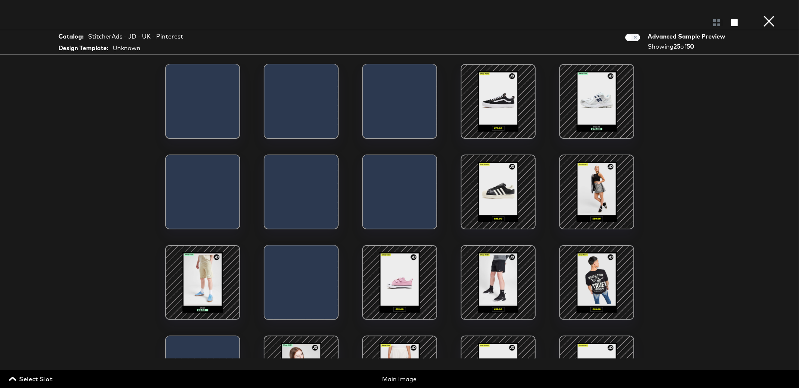
click at [495, 129] on div at bounding box center [498, 102] width 64 height 64
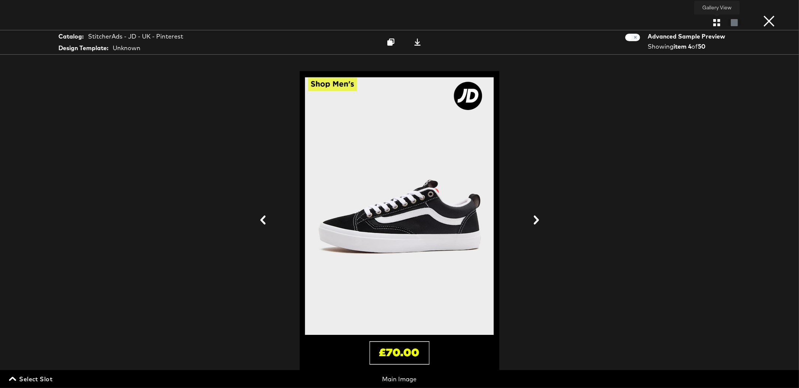
click at [718, 25] on icon "button" at bounding box center [716, 22] width 7 height 7
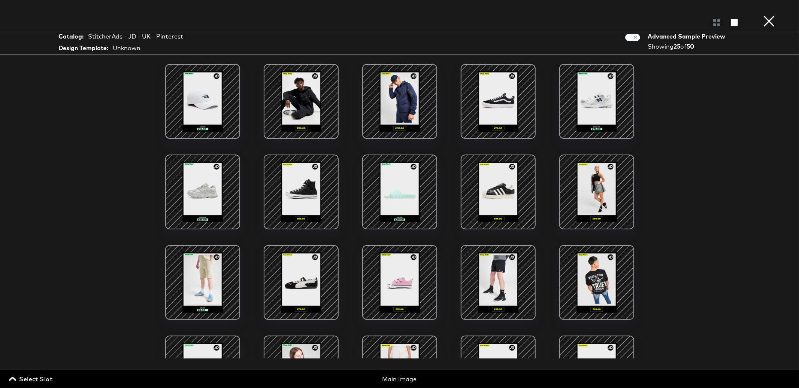
click at [394, 189] on div at bounding box center [400, 192] width 64 height 64
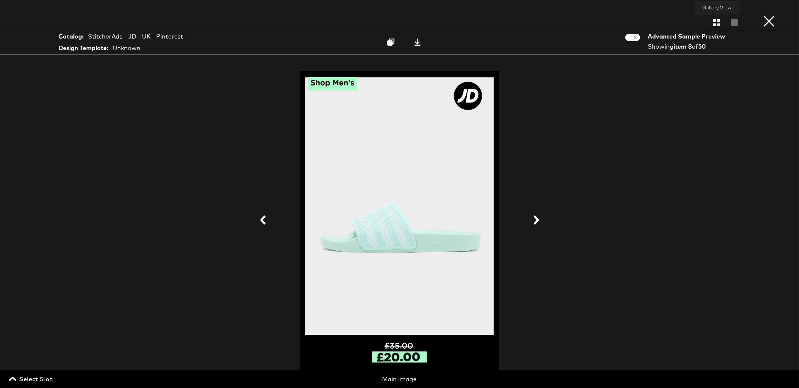
click at [722, 25] on button "button" at bounding box center [716, 22] width 13 height 7
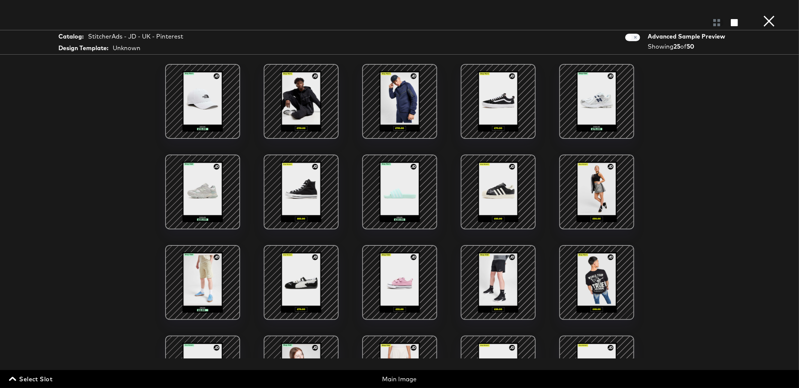
click at [513, 102] on div at bounding box center [498, 102] width 64 height 64
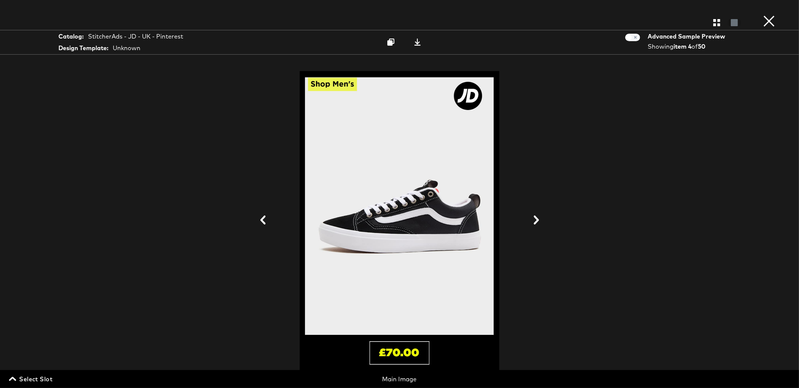
click at [539, 221] on icon at bounding box center [536, 220] width 9 height 9
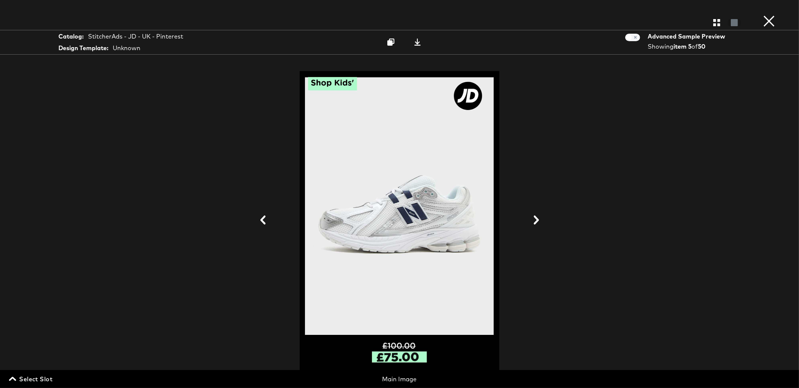
click at [766, 15] on button "×" at bounding box center [768, 7] width 15 height 15
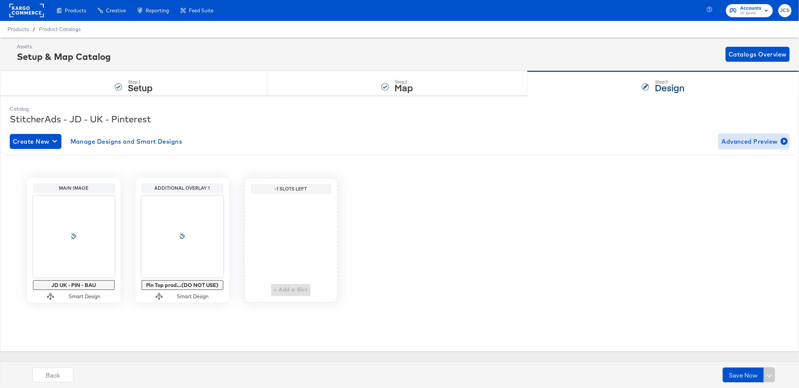
click at [729, 134] on button "Advanced Preview" at bounding box center [753, 141] width 71 height 15
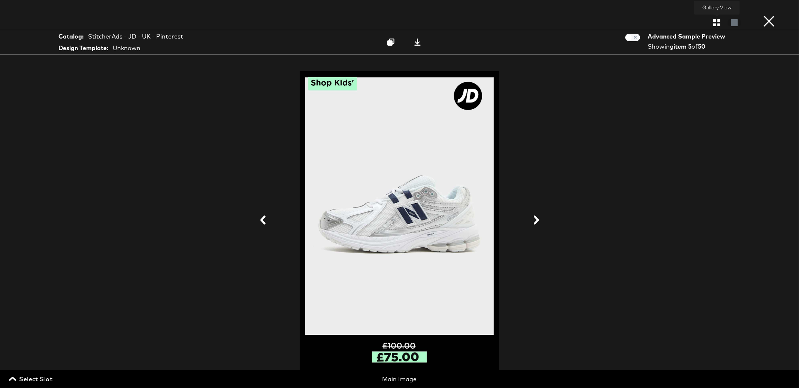
click at [716, 21] on icon "button" at bounding box center [716, 22] width 7 height 7
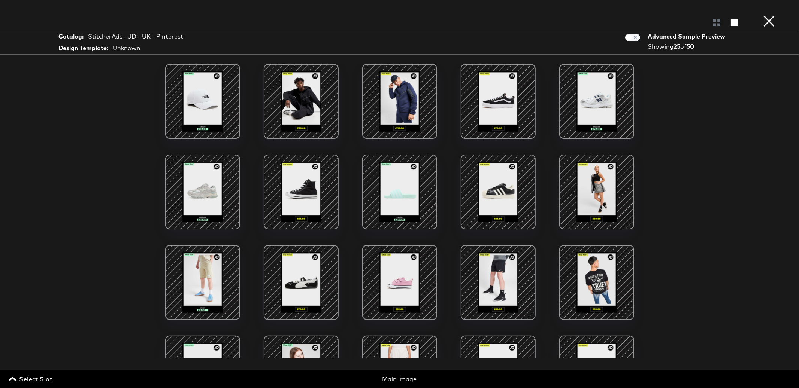
click at [503, 106] on div at bounding box center [498, 102] width 64 height 64
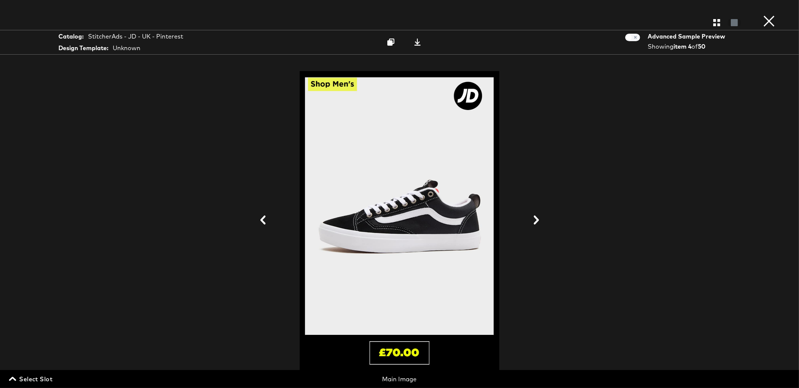
click at [538, 222] on icon at bounding box center [536, 220] width 9 height 9
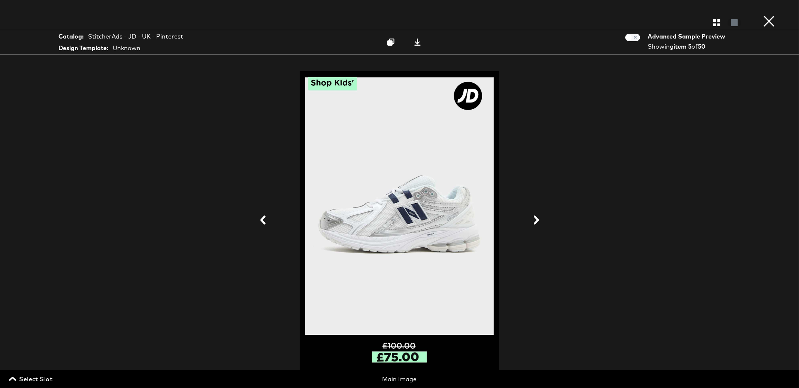
click at [264, 220] on icon at bounding box center [262, 220] width 9 height 9
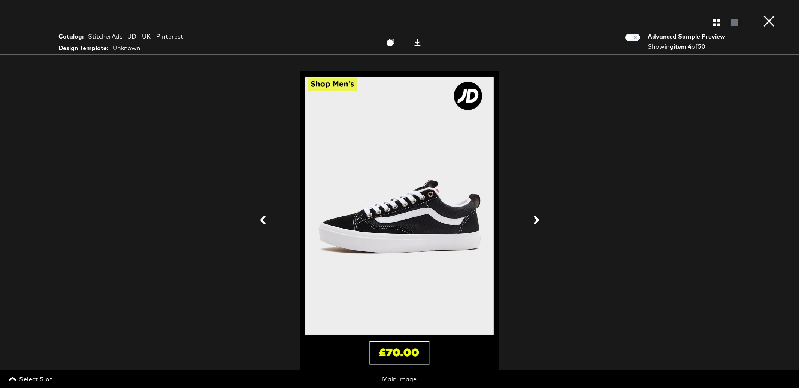
click at [481, 229] on div at bounding box center [399, 221] width 225 height 302
click at [434, 252] on div at bounding box center [399, 221] width 225 height 302
click at [439, 270] on div at bounding box center [399, 221] width 225 height 302
click at [538, 220] on icon at bounding box center [536, 220] width 5 height 9
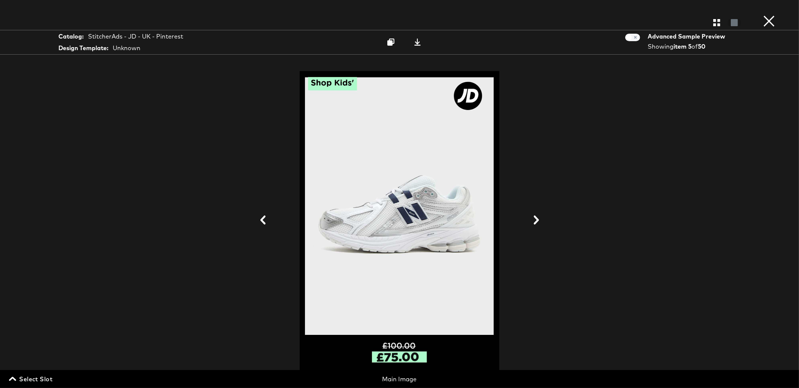
click at [264, 221] on icon at bounding box center [262, 220] width 9 height 9
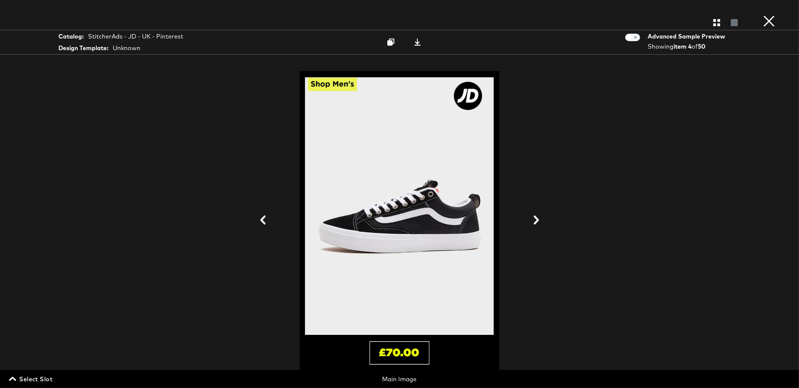
click at [395, 278] on div at bounding box center [399, 221] width 225 height 302
click at [772, 15] on button "×" at bounding box center [768, 7] width 15 height 15
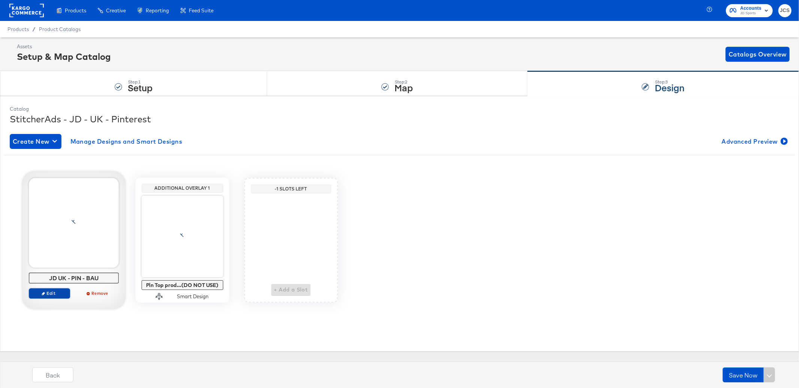
click at [56, 291] on span "Edit" at bounding box center [49, 294] width 34 height 6
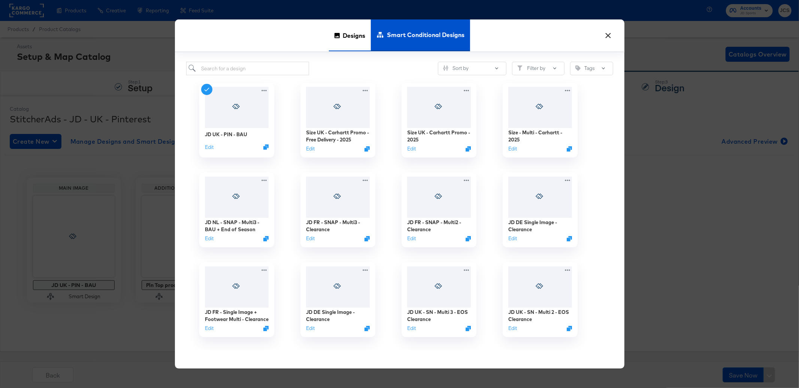
click at [358, 32] on span "Designs" at bounding box center [354, 35] width 22 height 33
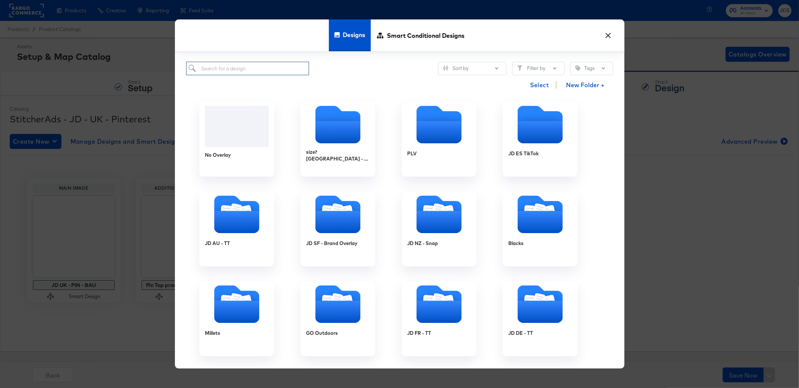
click at [230, 68] on input "search" at bounding box center [247, 69] width 123 height 14
type input "pin"
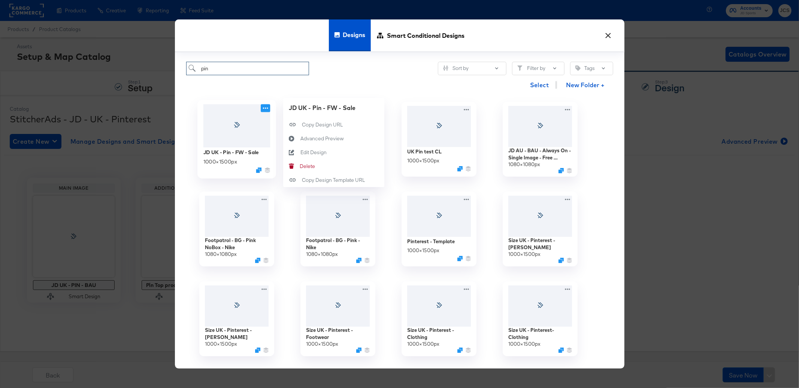
click at [266, 108] on icon at bounding box center [265, 108] width 9 height 8
click at [300, 152] on div "Edit Design Edit Design" at bounding box center [300, 152] width 0 height 0
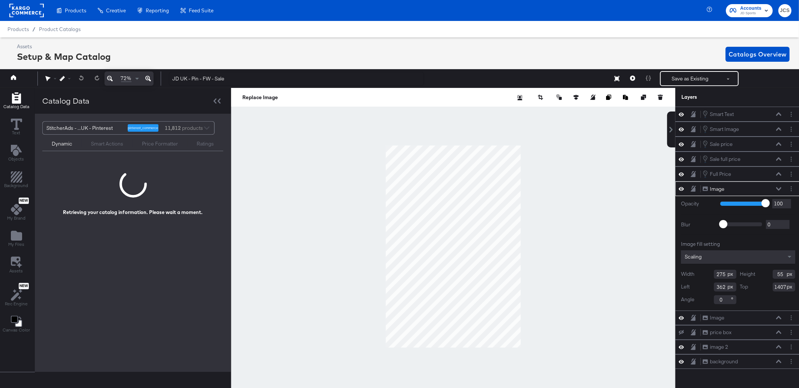
scroll to position [0, 2]
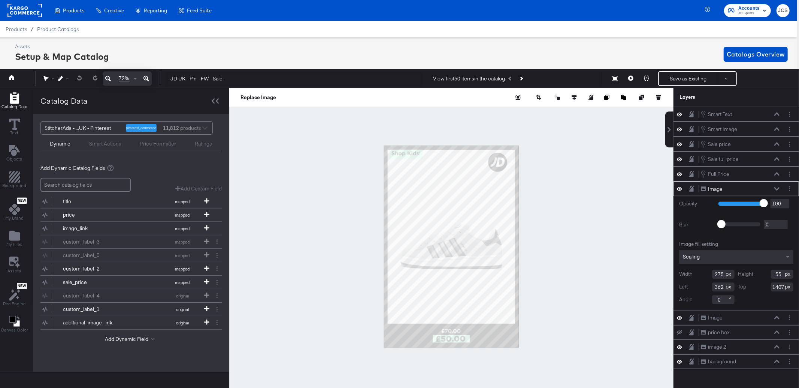
click at [149, 78] on button at bounding box center [146, 79] width 11 height 14
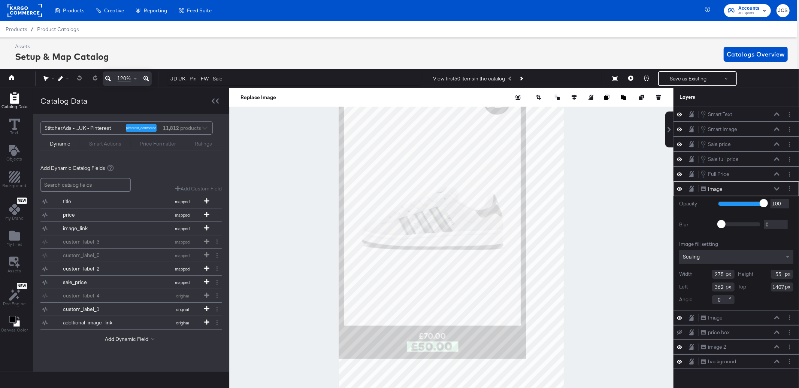
click at [149, 78] on button at bounding box center [146, 79] width 11 height 14
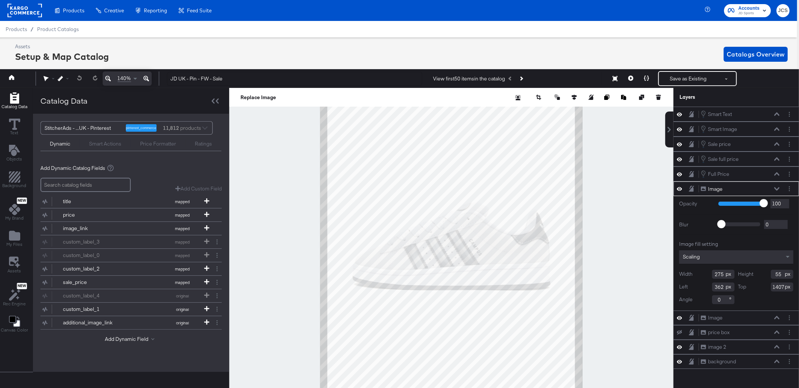
click at [149, 78] on button at bounding box center [146, 79] width 11 height 14
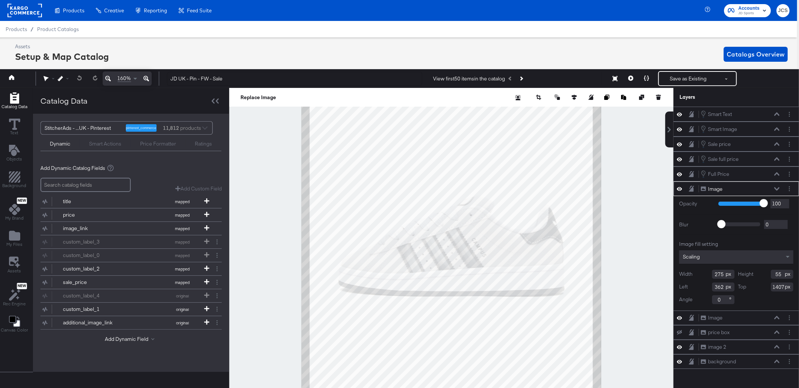
click at [149, 78] on button at bounding box center [146, 79] width 11 height 14
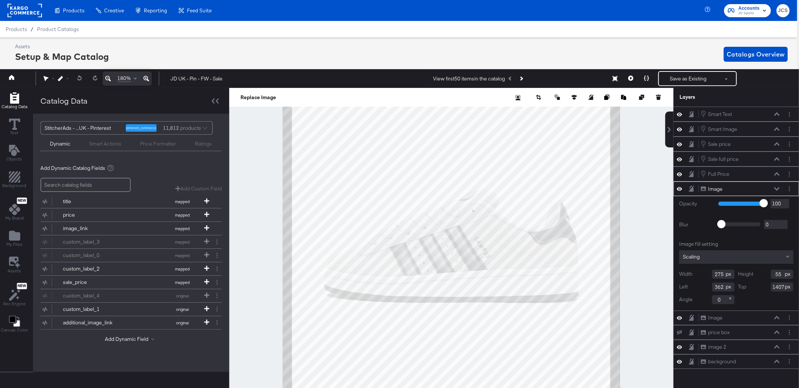
click at [149, 78] on button at bounding box center [146, 79] width 11 height 14
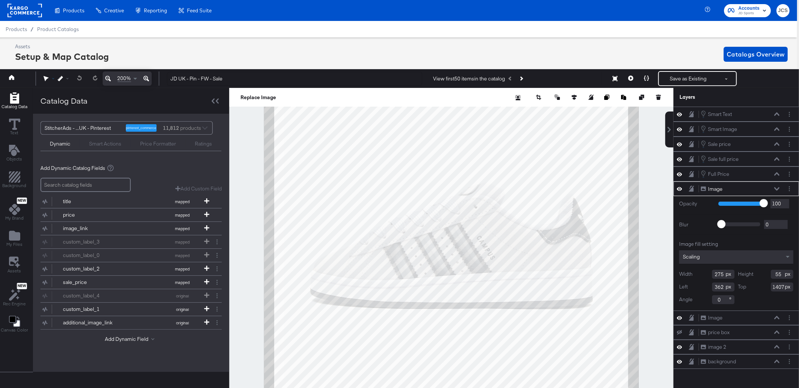
click at [45, 78] on icon at bounding box center [45, 79] width 5 height 6
click at [48, 92] on icon at bounding box center [47, 93] width 5 height 5
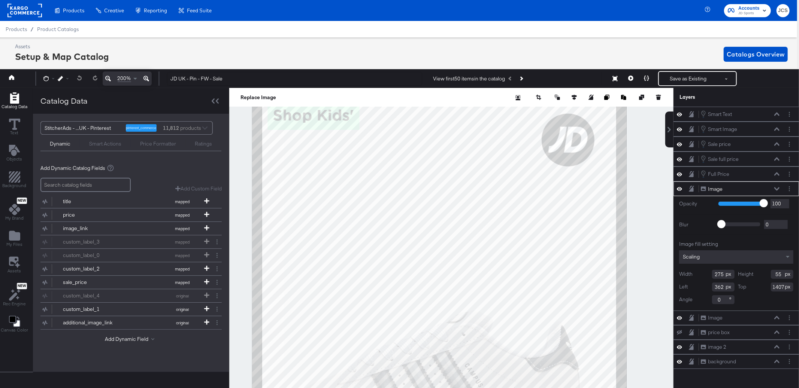
drag, startPoint x: 381, startPoint y: 197, endPoint x: 375, endPoint y: 321, distance: 124.5
click at [370, 325] on div at bounding box center [451, 246] width 443 height 317
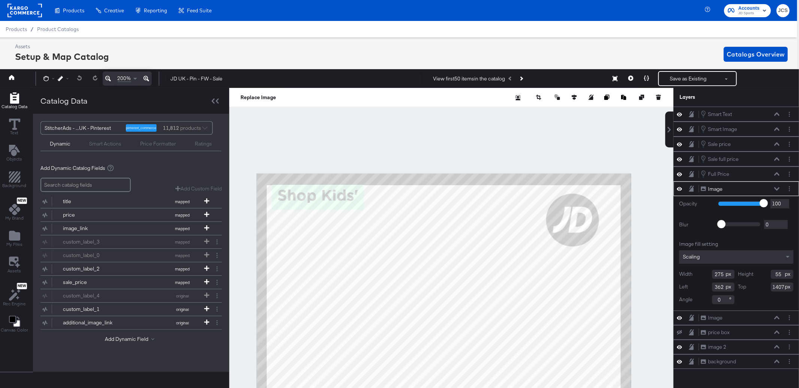
drag, startPoint x: 364, startPoint y: 193, endPoint x: 373, endPoint y: 238, distance: 46.0
click at [373, 238] on div at bounding box center [451, 246] width 443 height 317
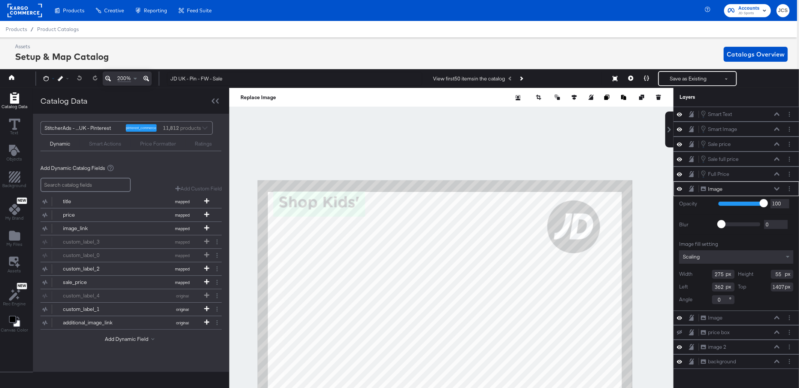
drag, startPoint x: 46, startPoint y: 77, endPoint x: 47, endPoint y: 82, distance: 4.9
click at [46, 77] on icon at bounding box center [45, 78] width 5 height 5
click at [47, 92] on icon at bounding box center [47, 94] width 5 height 6
click at [778, 189] on icon at bounding box center [776, 188] width 5 height 3
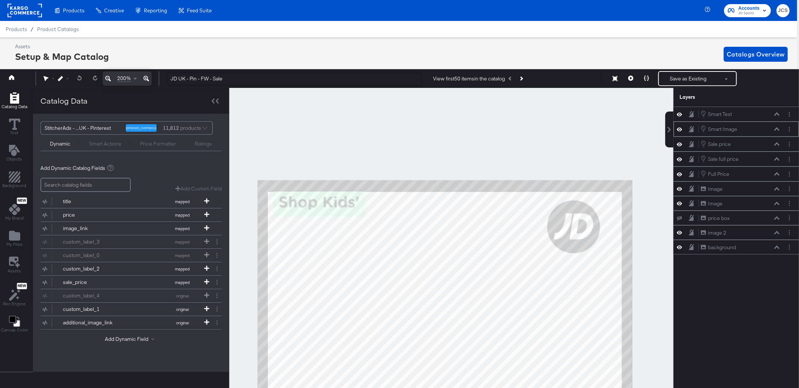
click at [776, 130] on icon at bounding box center [776, 129] width 5 height 4
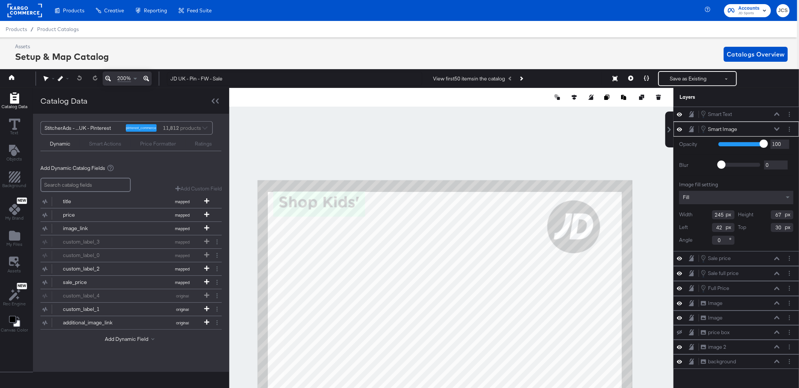
type input "31"
click at [419, 153] on div at bounding box center [451, 246] width 444 height 317
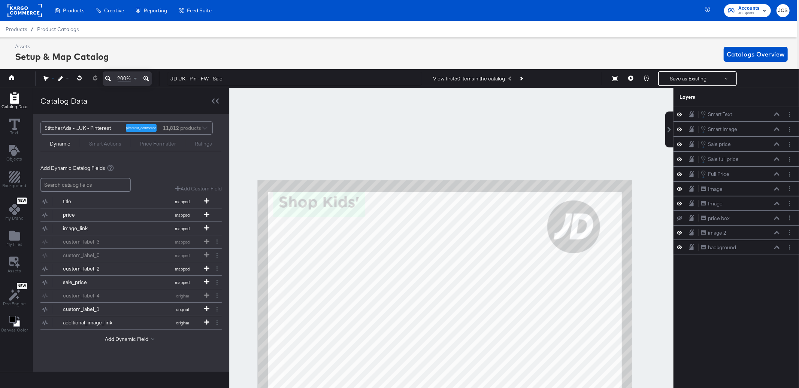
click at [43, 78] on div "Guides!! 200%" at bounding box center [98, 79] width 124 height 14
click at [46, 78] on icon at bounding box center [45, 79] width 5 height 6
click at [49, 96] on icon at bounding box center [47, 93] width 5 height 5
drag, startPoint x: 388, startPoint y: 309, endPoint x: 383, endPoint y: 142, distance: 166.7
click at [383, 143] on div at bounding box center [451, 246] width 443 height 317
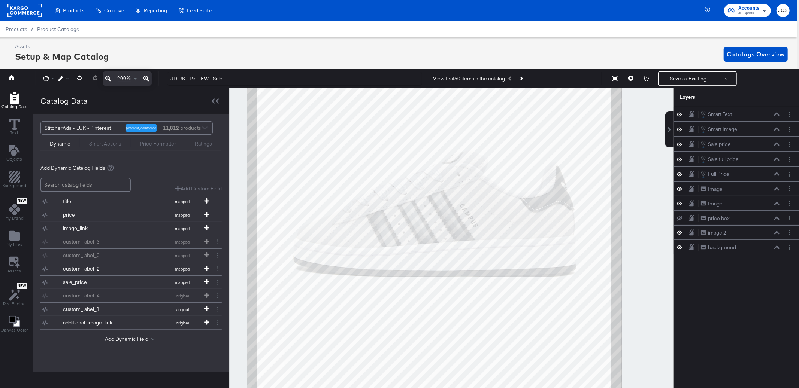
drag, startPoint x: 406, startPoint y: 210, endPoint x: 407, endPoint y: 177, distance: 33.0
click at [407, 178] on div at bounding box center [451, 246] width 443 height 317
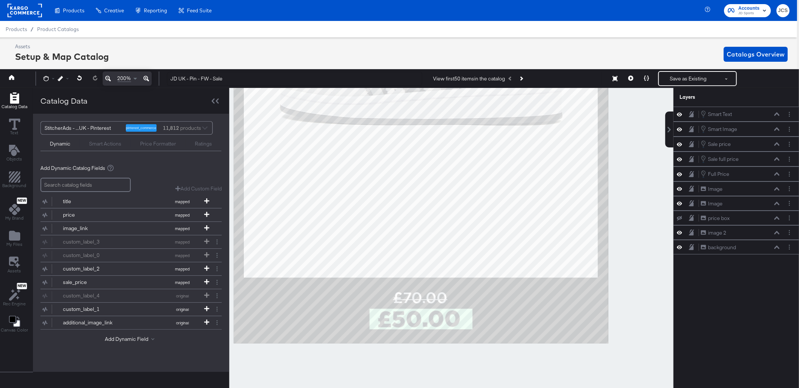
drag, startPoint x: 428, startPoint y: 309, endPoint x: 415, endPoint y: 202, distance: 108.4
click at [415, 202] on div at bounding box center [451, 246] width 443 height 317
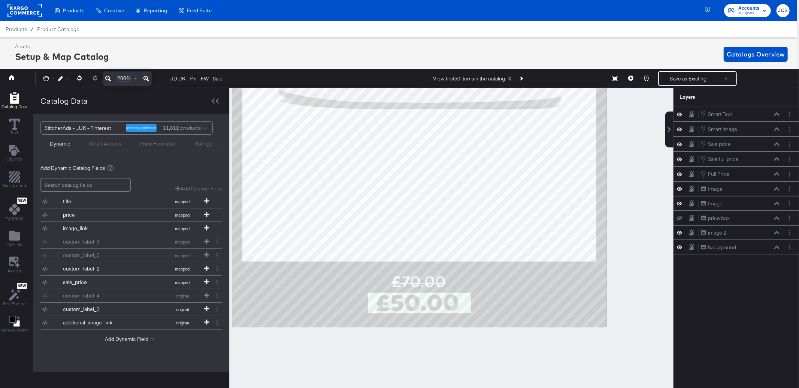
click at [45, 78] on icon at bounding box center [45, 78] width 5 height 5
click at [46, 92] on icon at bounding box center [47, 94] width 5 height 6
click at [775, 205] on icon at bounding box center [776, 203] width 5 height 3
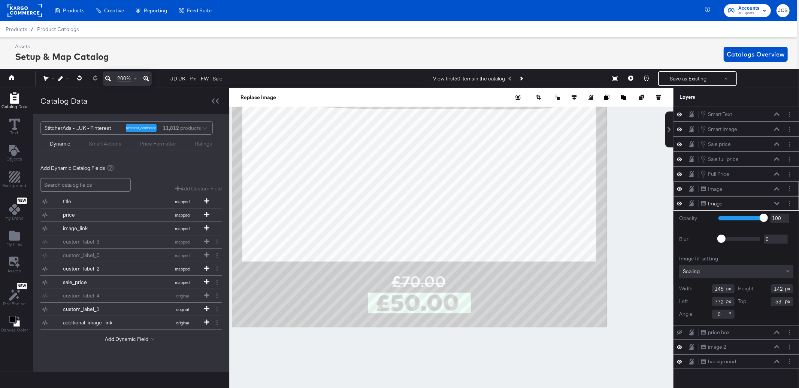
click at [777, 188] on icon at bounding box center [776, 189] width 5 height 4
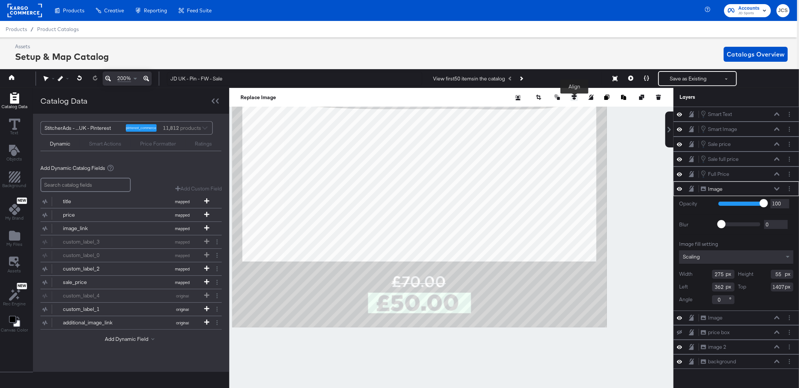
click at [573, 96] on icon at bounding box center [573, 97] width 5 height 5
click at [517, 110] on icon at bounding box center [518, 111] width 5 height 5
type input "356"
click at [641, 269] on div at bounding box center [451, 246] width 444 height 317
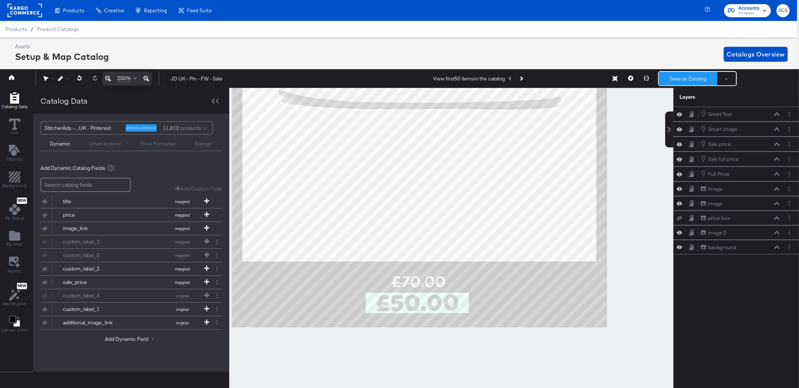
click at [682, 82] on button "Save as Existing" at bounding box center [688, 78] width 58 height 13
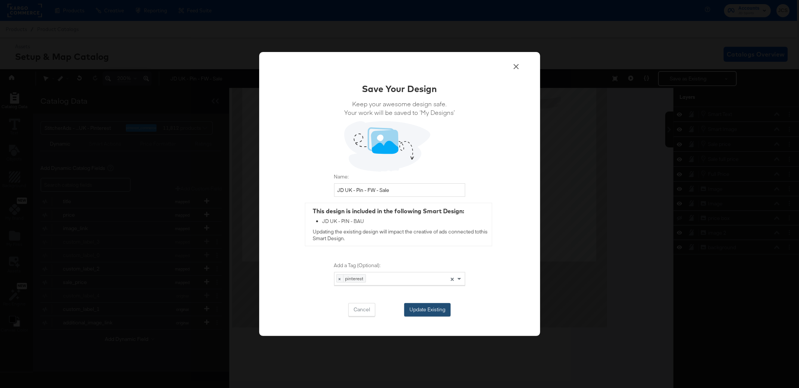
click at [431, 309] on button "Update Existing" at bounding box center [427, 309] width 46 height 13
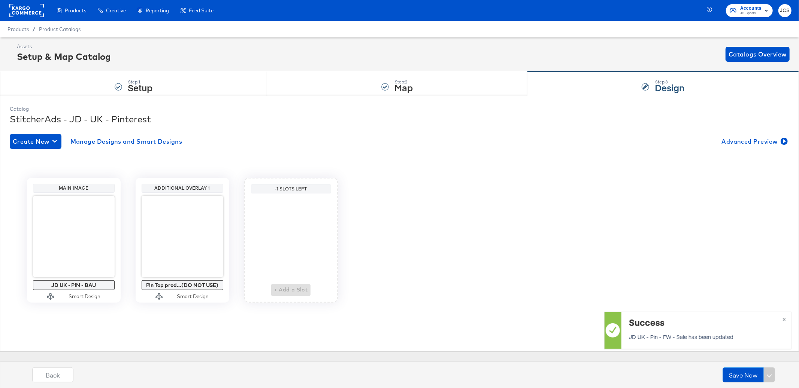
scroll to position [0, 0]
click at [53, 297] on button "Edit" at bounding box center [49, 293] width 41 height 10
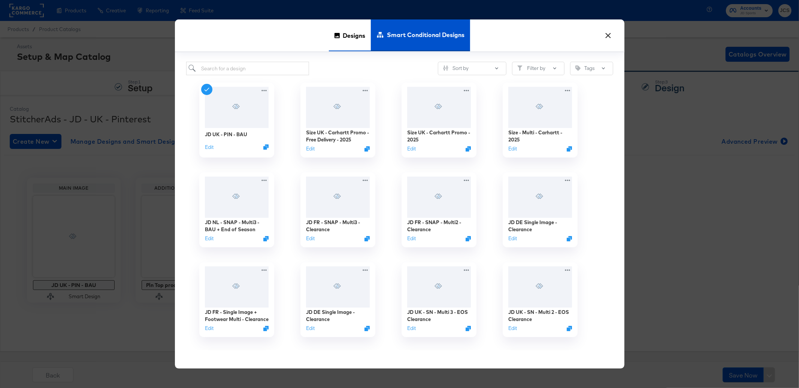
click at [343, 38] on span "Designs" at bounding box center [354, 35] width 22 height 33
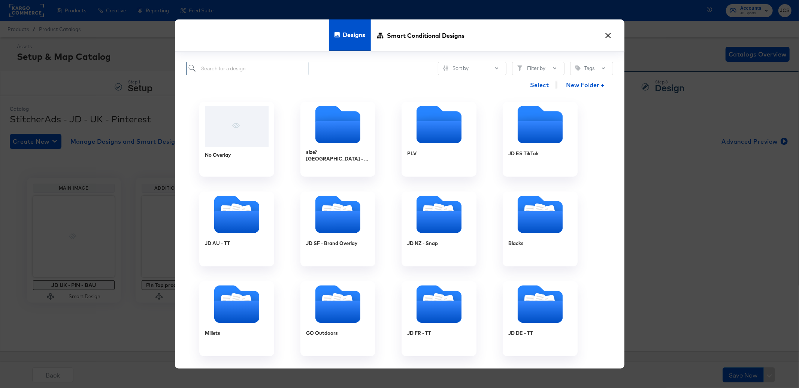
click at [267, 69] on input "search" at bounding box center [247, 69] width 123 height 14
type input "pin"
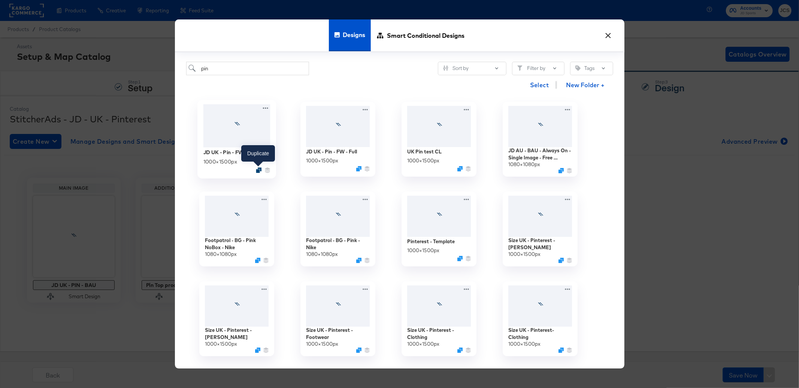
click at [258, 169] on icon "Duplicate" at bounding box center [259, 171] width 6 height 6
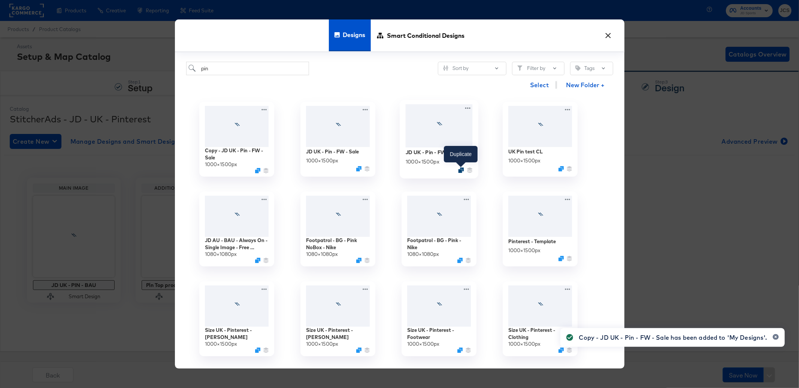
click at [458, 169] on icon "Duplicate" at bounding box center [461, 171] width 6 height 6
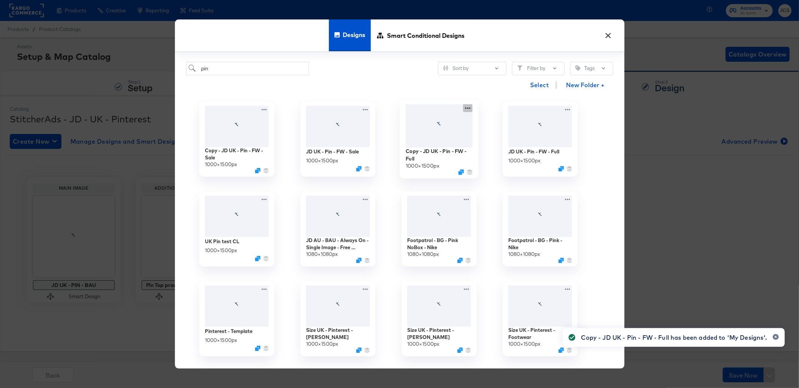
click at [468, 106] on icon at bounding box center [467, 108] width 9 height 8
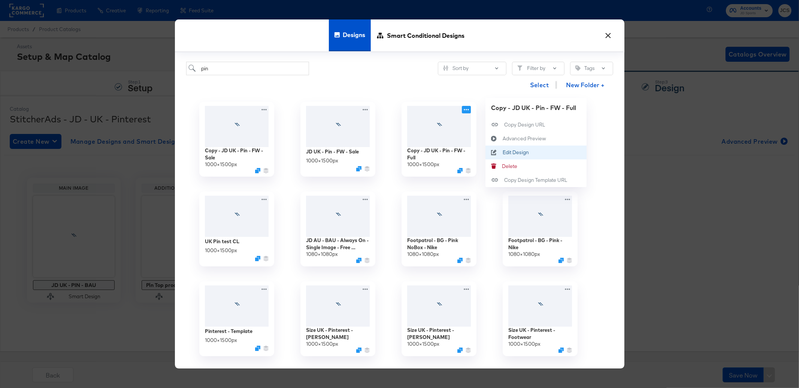
click at [502, 152] on div "Edit Design Edit Design" at bounding box center [502, 152] width 0 height 0
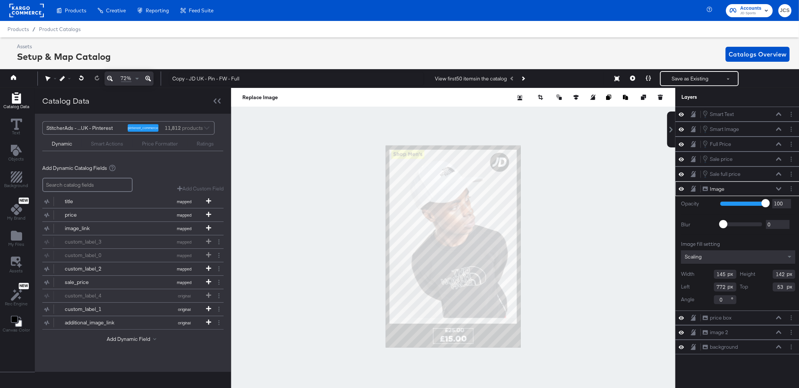
click at [782, 188] on div "Image Image" at bounding box center [743, 189] width 83 height 8
click at [779, 332] on icon at bounding box center [778, 332] width 5 height 3
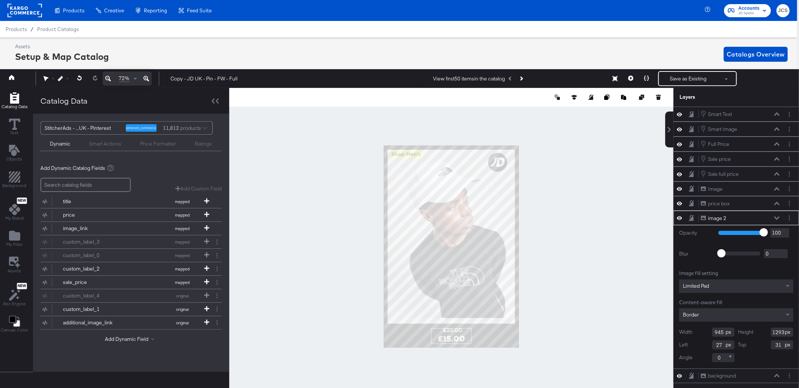
click at [725, 288] on div "Limited Pad" at bounding box center [736, 286] width 114 height 13
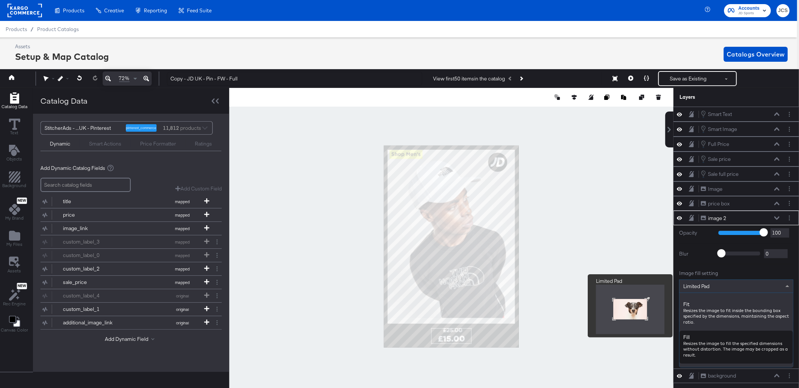
scroll to position [95, 0]
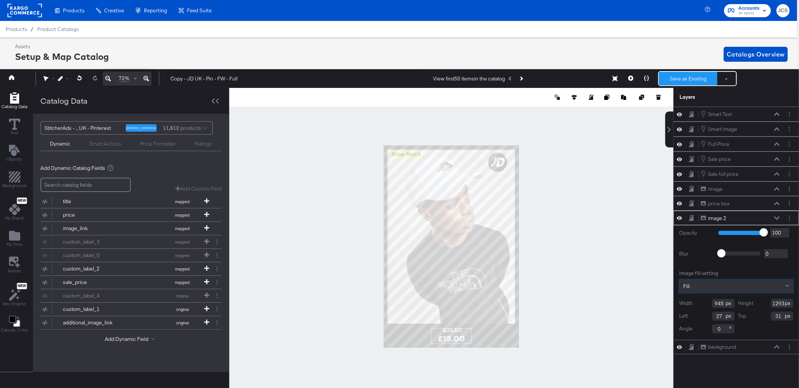
click at [690, 78] on button "Save as Existing" at bounding box center [688, 78] width 58 height 13
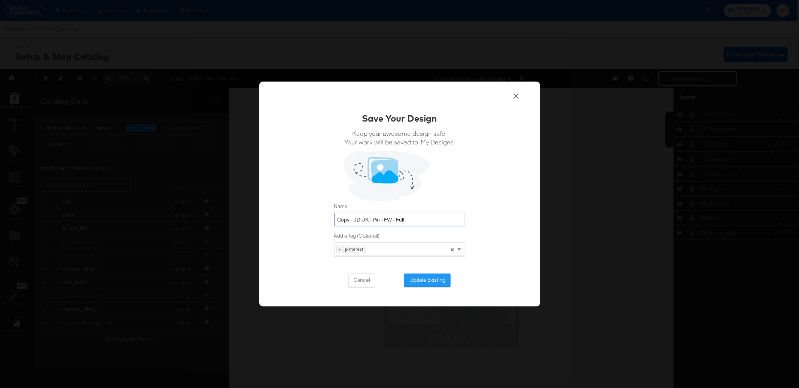
click at [355, 219] on input "Copy - JD UK - Pin - FW - Full" at bounding box center [399, 220] width 131 height 14
click at [372, 219] on input "JD UK - Pin - FW - Full" at bounding box center [399, 220] width 131 height 14
type input "JD UK - Pin - CL - Full"
click at [428, 280] on button "Update Existing" at bounding box center [427, 280] width 46 height 13
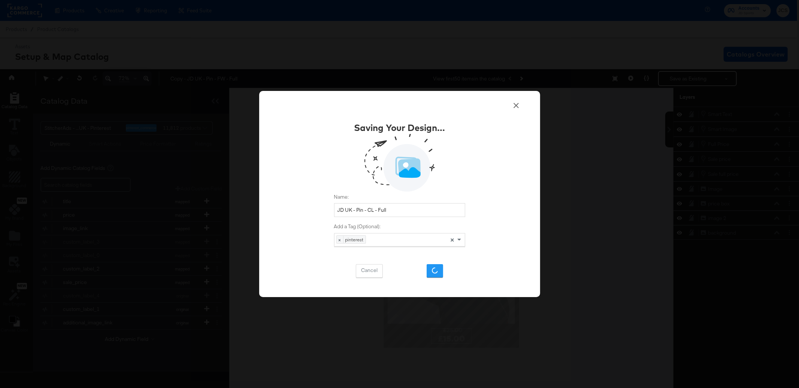
scroll to position [0, 0]
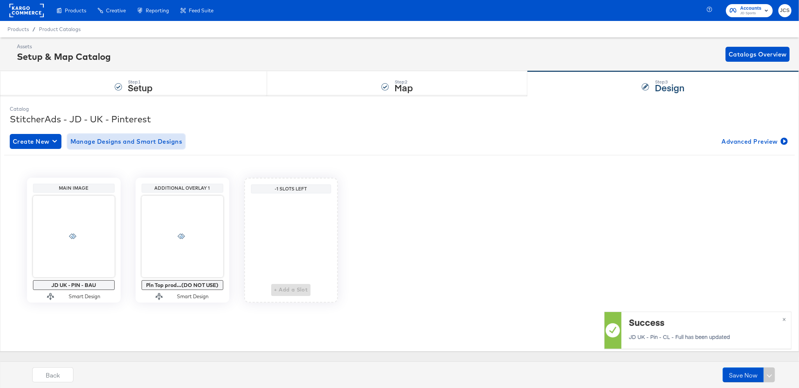
click at [136, 137] on span "Manage Designs and Smart Designs" at bounding box center [126, 141] width 112 height 10
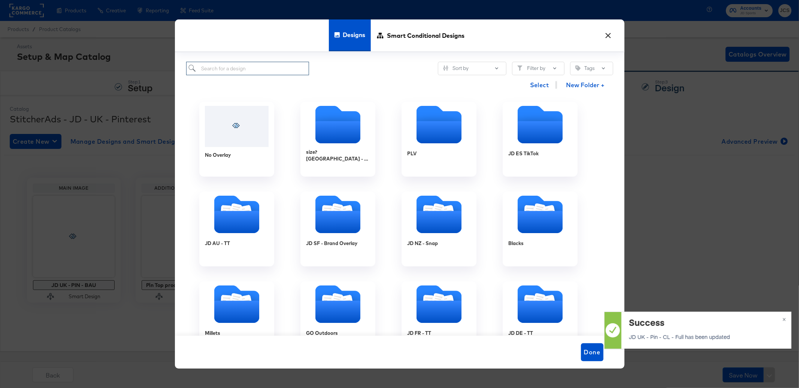
click at [211, 69] on input "search" at bounding box center [247, 69] width 123 height 14
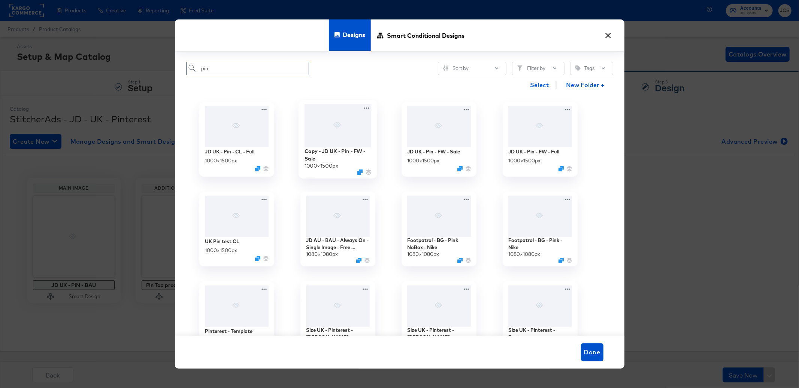
type input "pin"
click at [371, 107] on div "Copy - JD UK - Pin - FW - Sale 1000 × 1500 px" at bounding box center [337, 139] width 79 height 79
click at [369, 107] on icon at bounding box center [366, 108] width 9 height 8
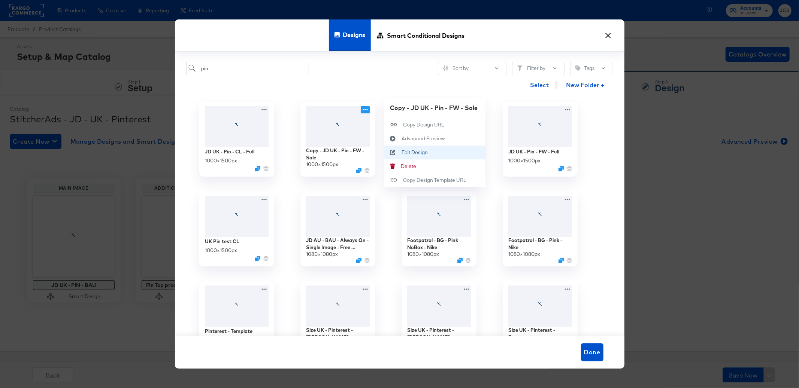
click at [401, 152] on div "Edit Design Edit Design" at bounding box center [401, 152] width 0 height 0
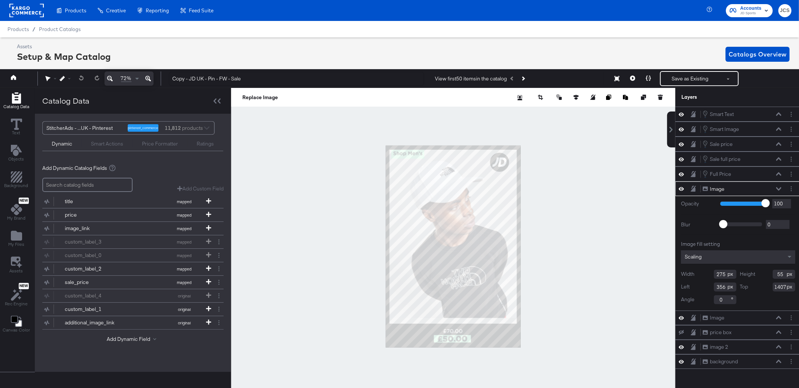
scroll to position [0, 2]
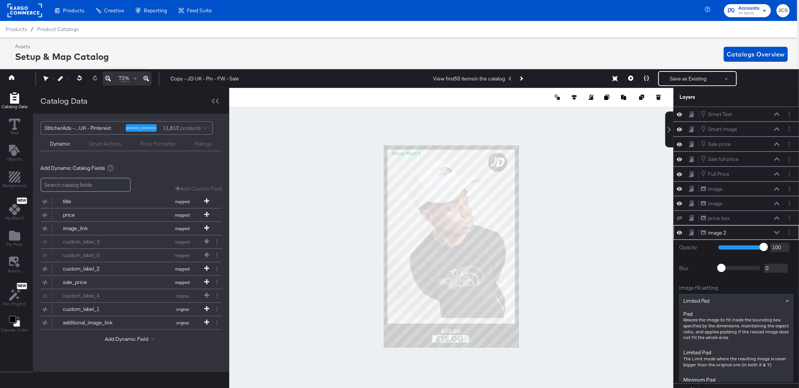
click at [750, 297] on div "Limited Pad" at bounding box center [735, 301] width 113 height 13
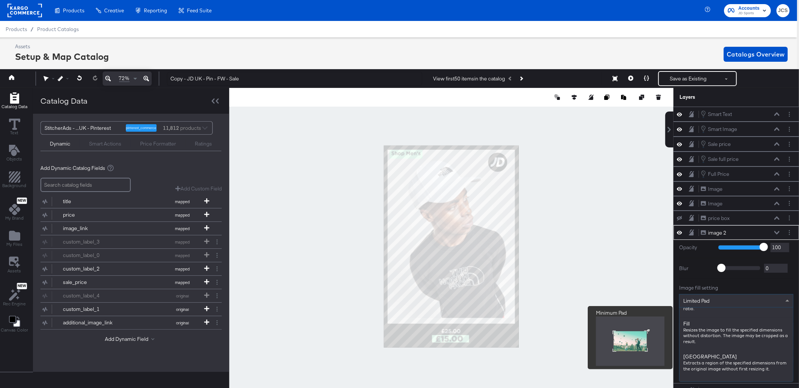
scroll to position [124, 0]
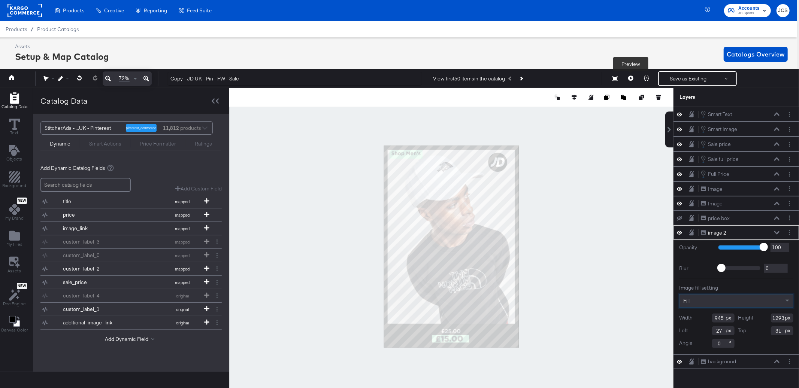
click at [630, 78] on icon at bounding box center [630, 78] width 5 height 5
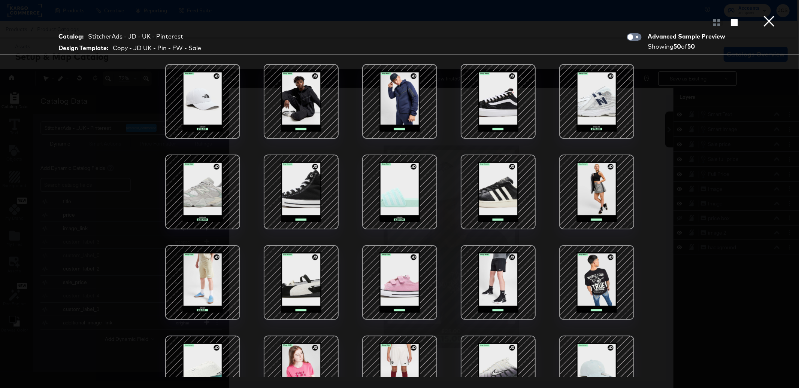
click at [766, 15] on button "×" at bounding box center [768, 7] width 15 height 15
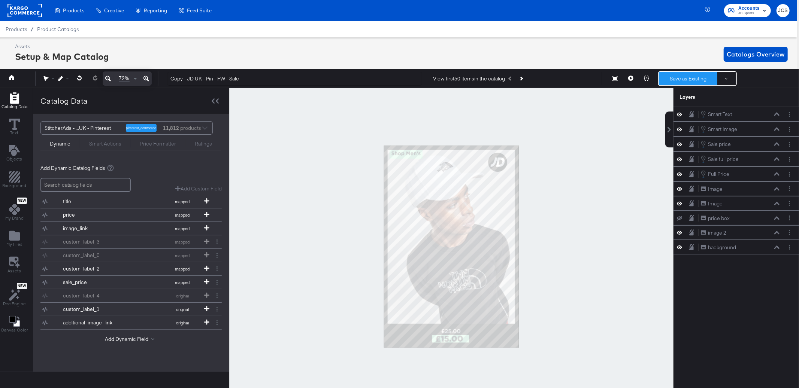
click at [692, 75] on button "Save as Existing" at bounding box center [688, 78] width 58 height 13
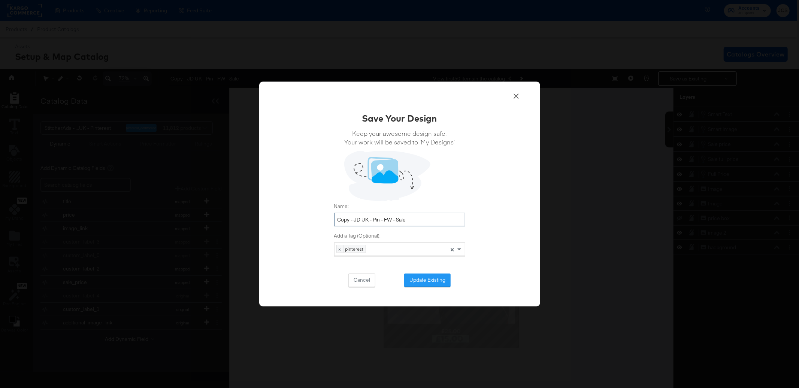
click at [354, 221] on input "Copy - JD UK - Pin - FW - Sale" at bounding box center [399, 220] width 131 height 14
click at [370, 222] on input "JD UK - Pin - FW - Sale" at bounding box center [399, 220] width 131 height 14
type input "JD UK - Pin - CL - Sale"
click at [423, 285] on button "Update Existing" at bounding box center [427, 280] width 46 height 13
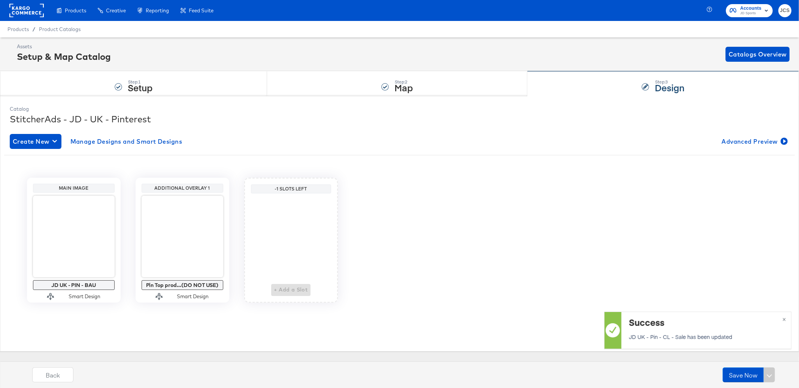
scroll to position [0, 0]
click at [75, 142] on span "Manage Designs and Smart Designs" at bounding box center [126, 141] width 112 height 10
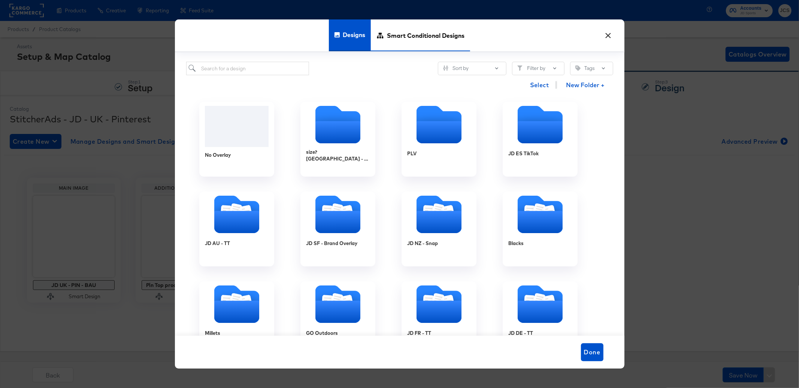
click at [400, 43] on span "Smart Conditional Designs" at bounding box center [426, 35] width 78 height 33
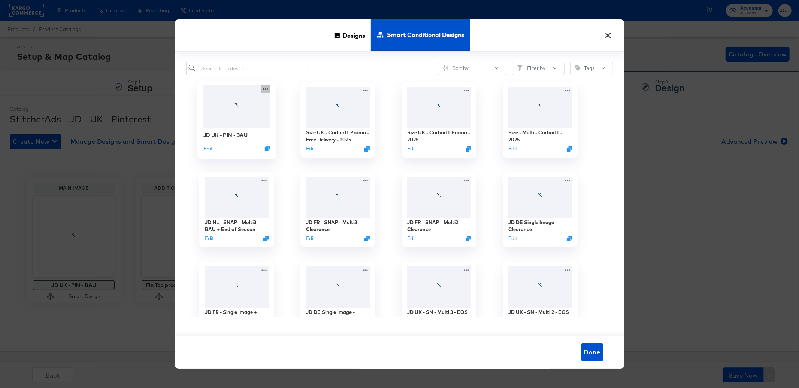
click at [267, 89] on icon at bounding box center [265, 89] width 9 height 8
click at [206, 149] on button "Edit" at bounding box center [207, 148] width 9 height 7
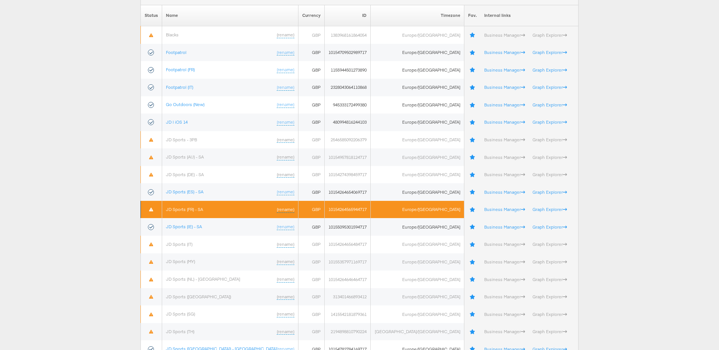
scroll to position [96, 0]
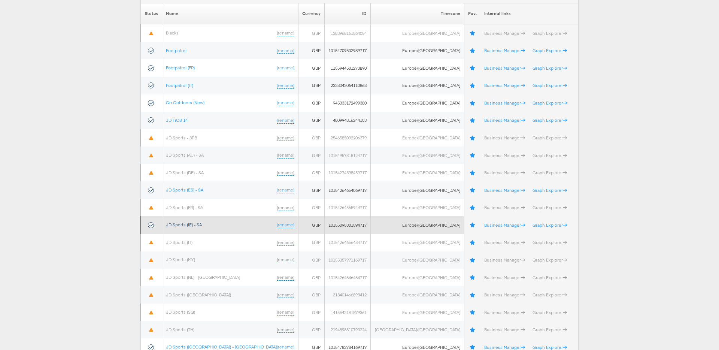
click at [196, 225] on link "JD Sports (IE) - SA" at bounding box center [184, 225] width 36 height 6
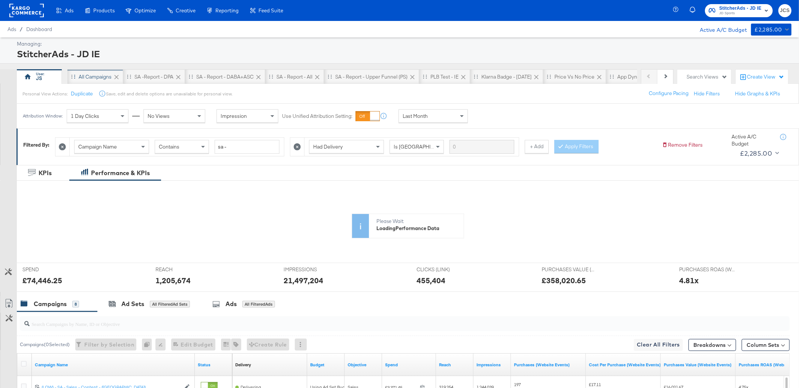
click at [92, 78] on div "All Campaigns" at bounding box center [95, 76] width 33 height 7
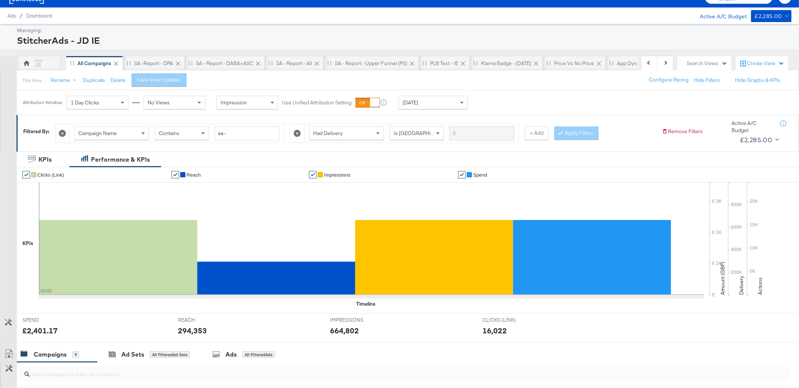
scroll to position [16, 0]
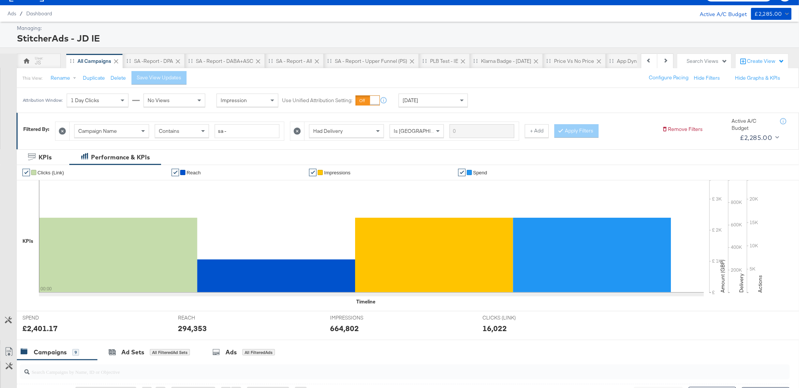
click at [440, 103] on div "[DATE]" at bounding box center [433, 100] width 69 height 13
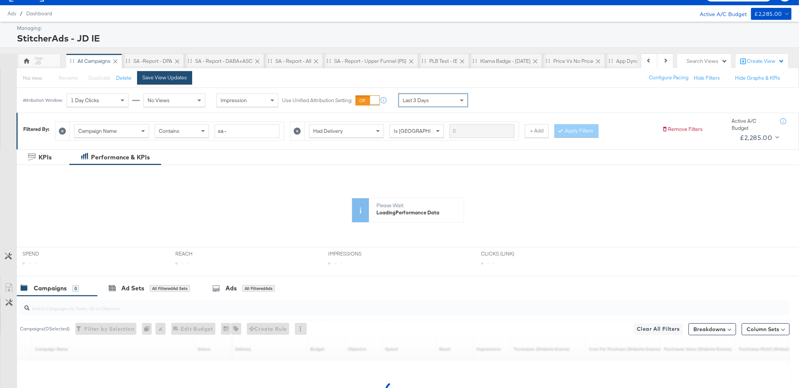
click at [175, 78] on div "Save View Updates" at bounding box center [164, 77] width 45 height 7
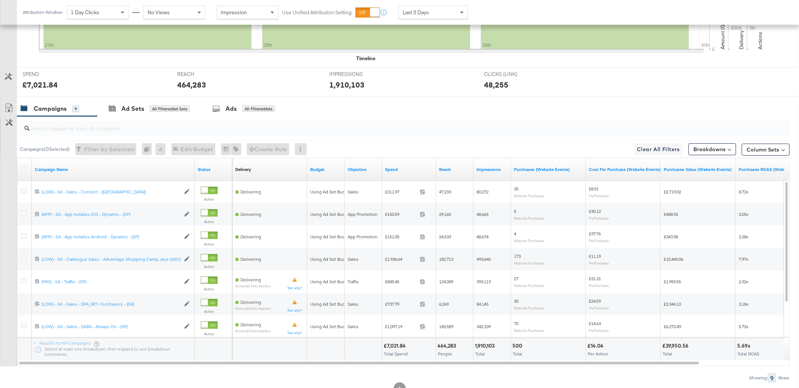
scroll to position [273, 0]
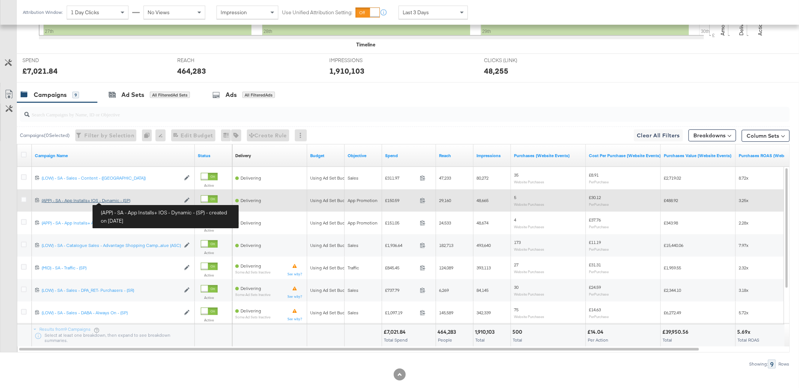
click at [121, 202] on div "(APP) - SA - App Installs+ IOS - Dynamic - (SP) (APP) - SA - App Installs+ IOS …" at bounding box center [111, 201] width 139 height 6
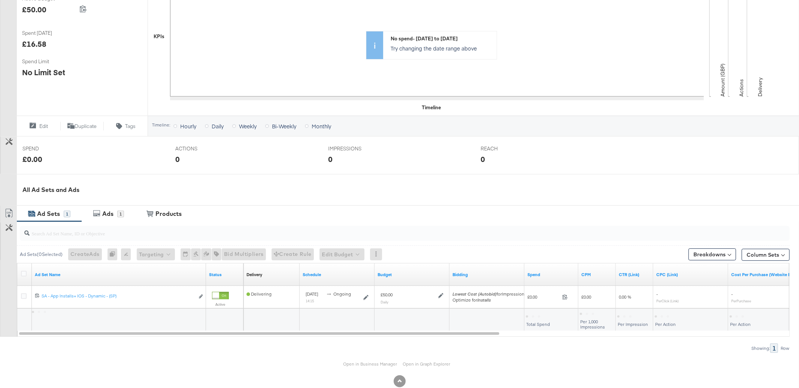
scroll to position [174, 0]
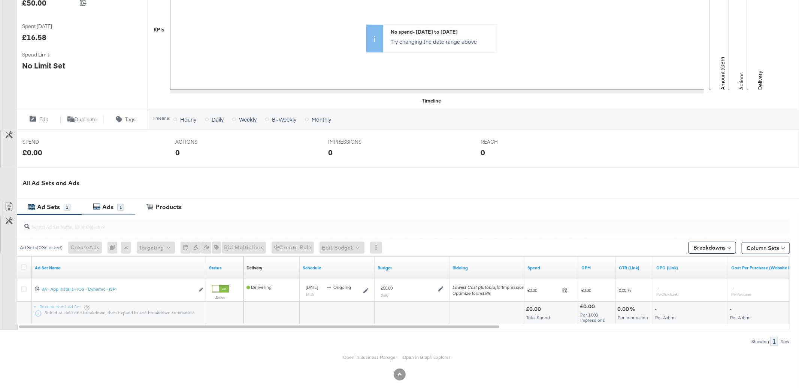
click at [109, 210] on div "Ads" at bounding box center [107, 207] width 11 height 9
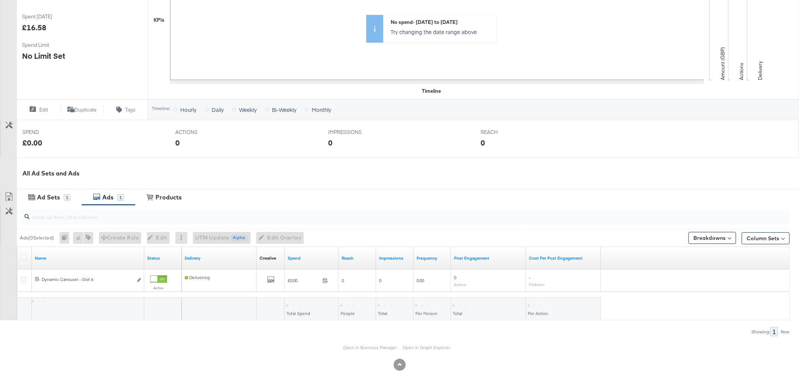
scroll to position [184, 0]
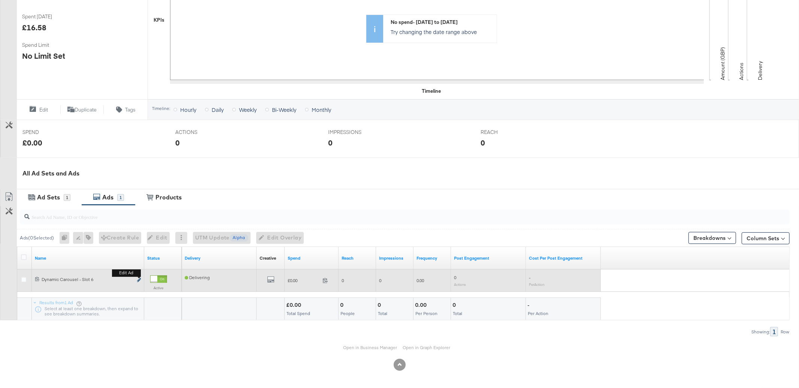
click at [138, 281] on icon "link" at bounding box center [139, 280] width 4 height 4
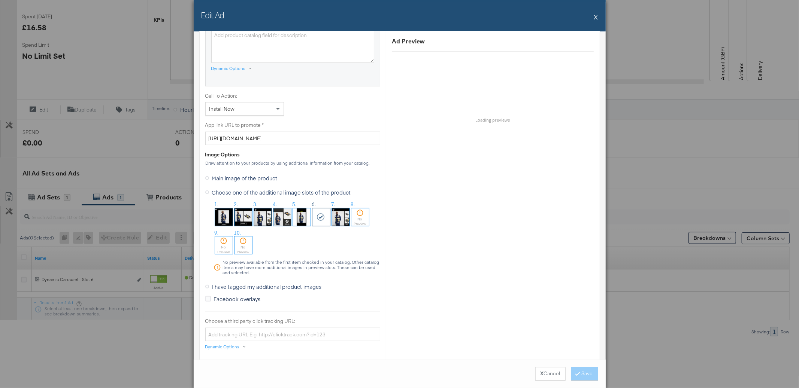
scroll to position [532, 0]
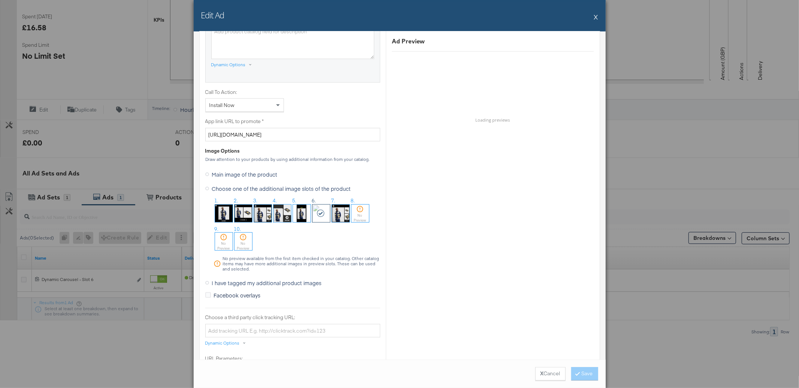
click at [594, 17] on button "X" at bounding box center [596, 16] width 4 height 15
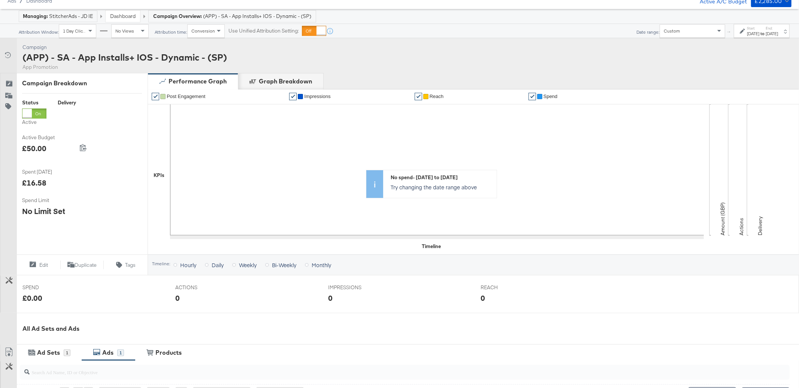
scroll to position [0, 0]
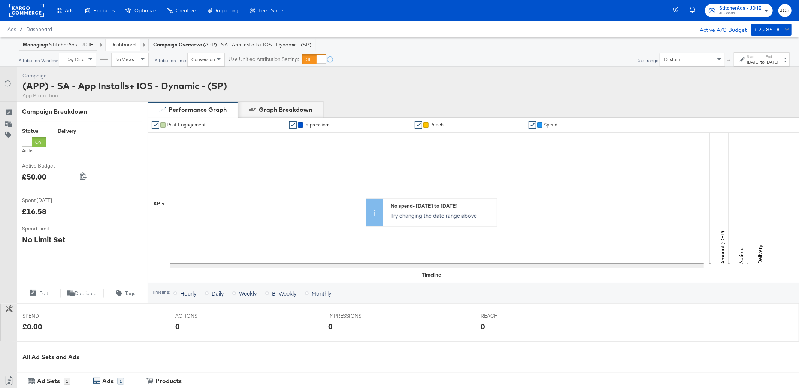
click at [119, 46] on link "Dashboard" at bounding box center [122, 44] width 25 height 7
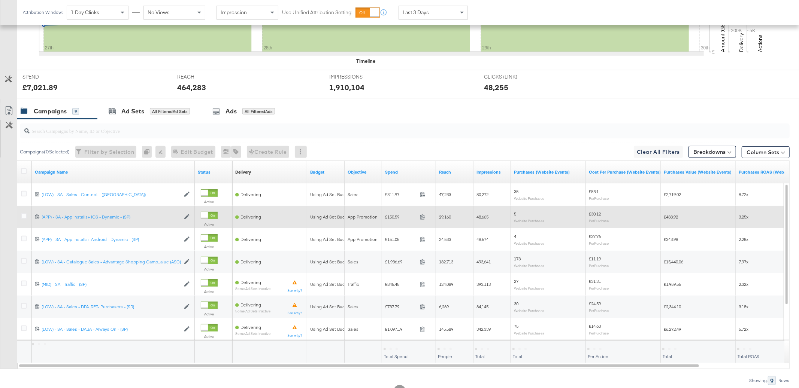
scroll to position [258, 0]
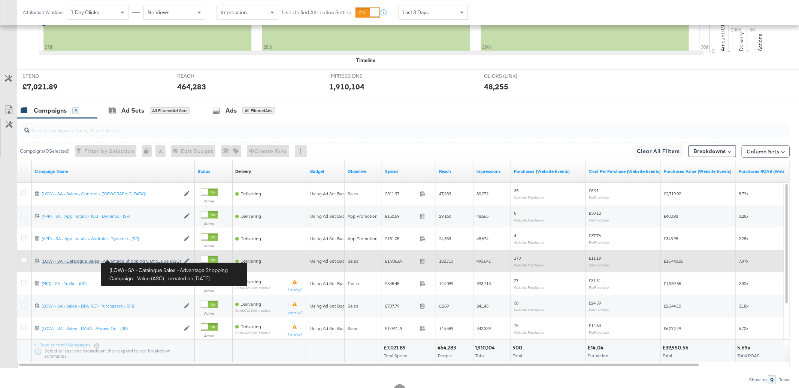
click at [129, 259] on div "(LOW) - SA - Catalogue Sales - Advantage Shopping Campaign - Value (ASC) (LOW) …" at bounding box center [111, 261] width 139 height 6
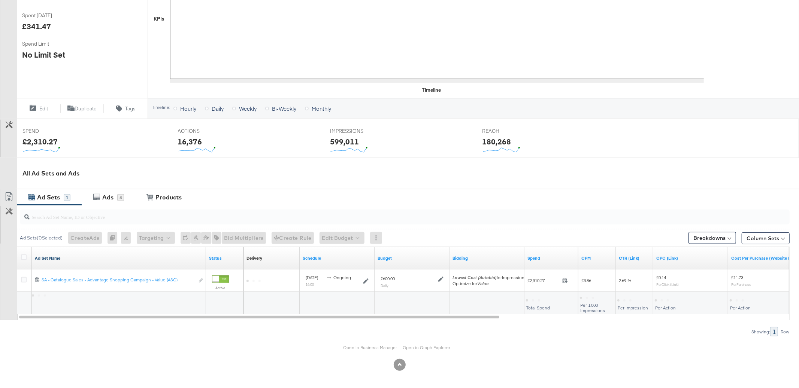
scroll to position [185, 0]
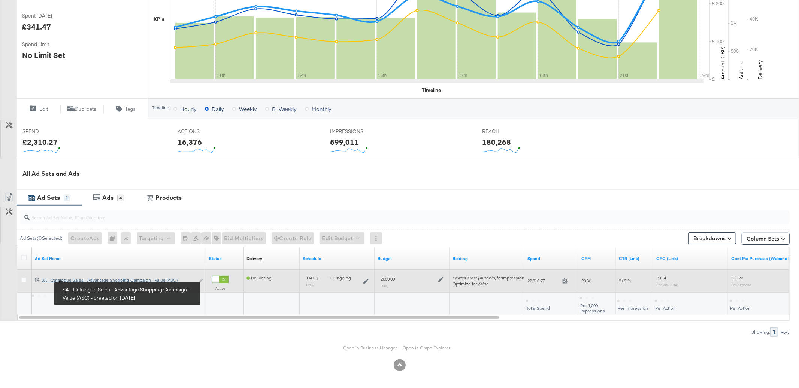
click at [82, 279] on div "SA - Catalogue Sales - Advantage Shopping Campaign - Value (ASC) SA - Catalogue…" at bounding box center [118, 280] width 153 height 6
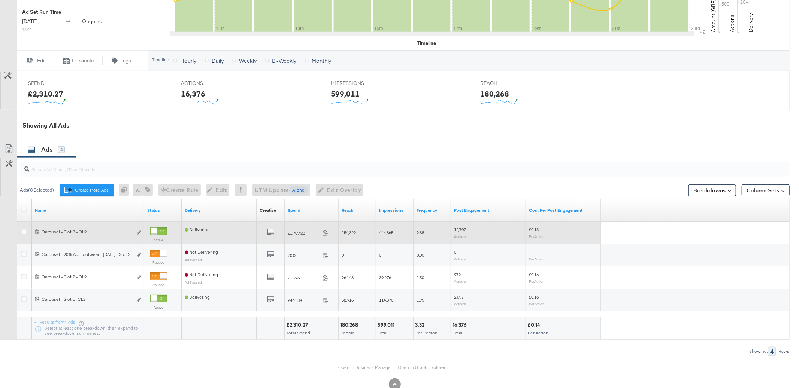
scroll to position [270, 0]
click at [139, 230] on icon "link" at bounding box center [139, 232] width 4 height 4
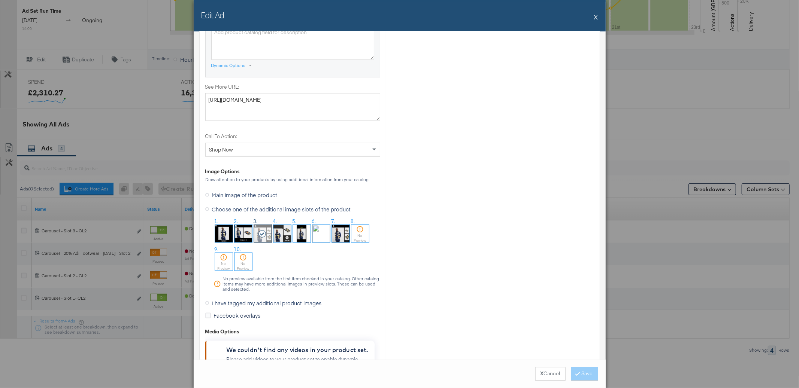
scroll to position [638, 0]
click at [596, 18] on button "X" at bounding box center [596, 16] width 4 height 15
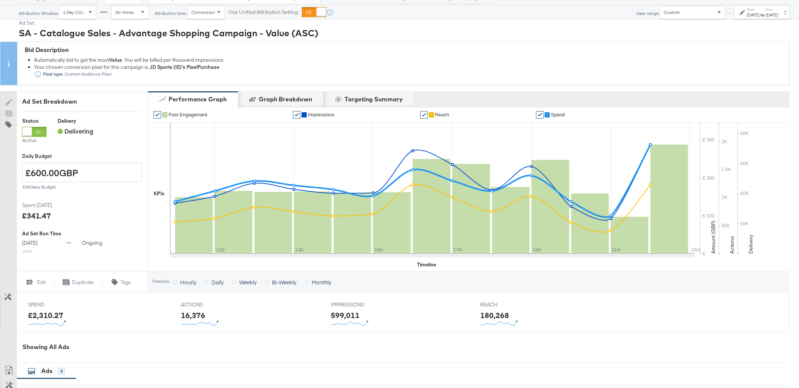
scroll to position [0, 0]
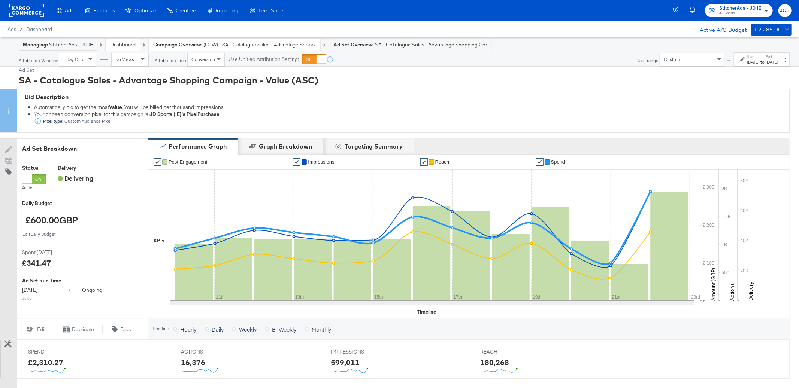
click at [204, 45] on span "(LOW) - SA - Catalogue Sales - Advantage Shopping Campaign - Value (ASC)" at bounding box center [259, 44] width 112 height 7
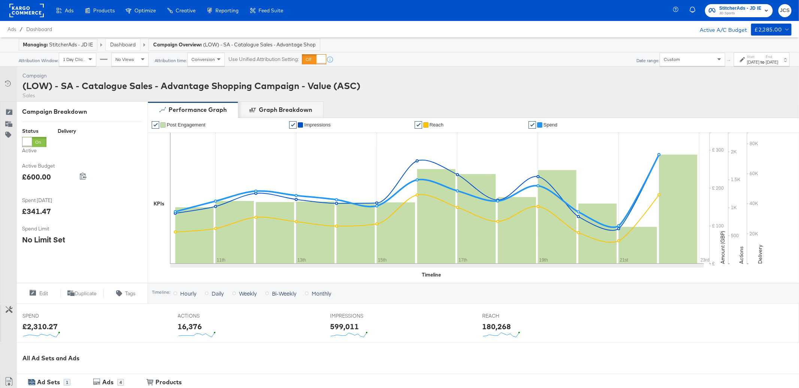
click at [116, 44] on link "Dashboard" at bounding box center [122, 44] width 25 height 7
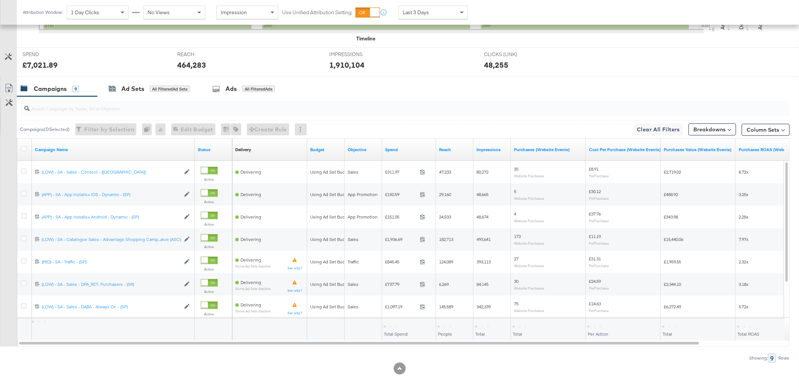
scroll to position [287, 0]
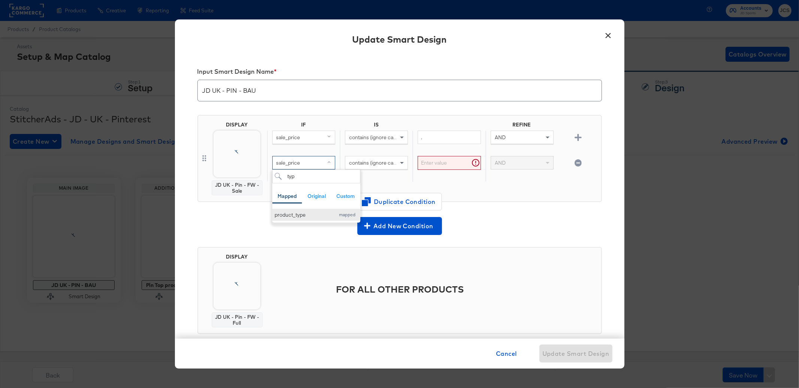
type input "typ"
click at [303, 215] on div "product_type" at bounding box center [303, 215] width 57 height 7
click at [447, 165] on input "text" at bounding box center [448, 163] width 63 height 14
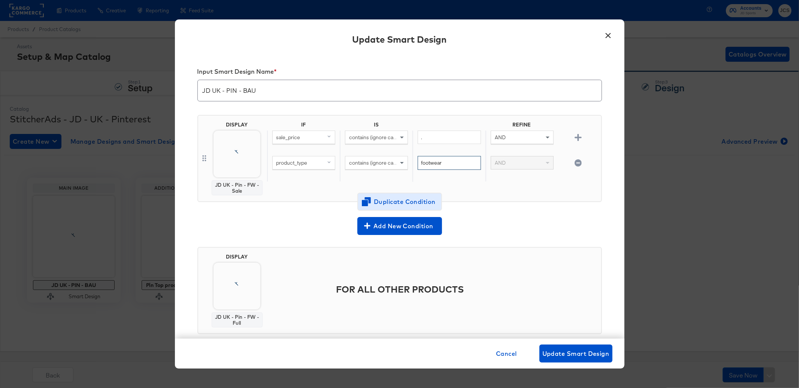
type input "footwear"
click at [419, 201] on span "Duplicate Condition" at bounding box center [399, 202] width 73 height 10
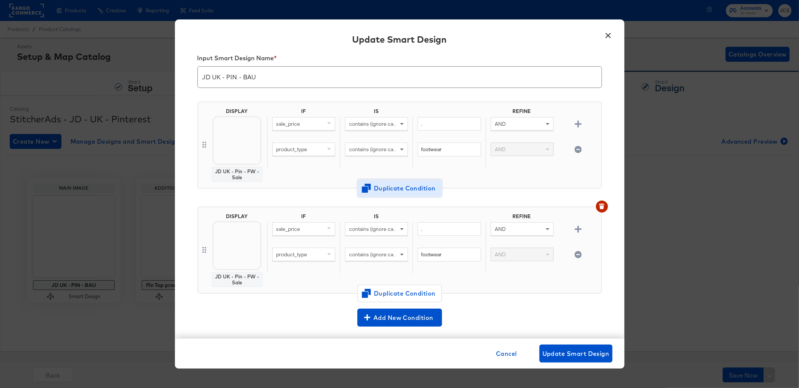
scroll to position [17, 0]
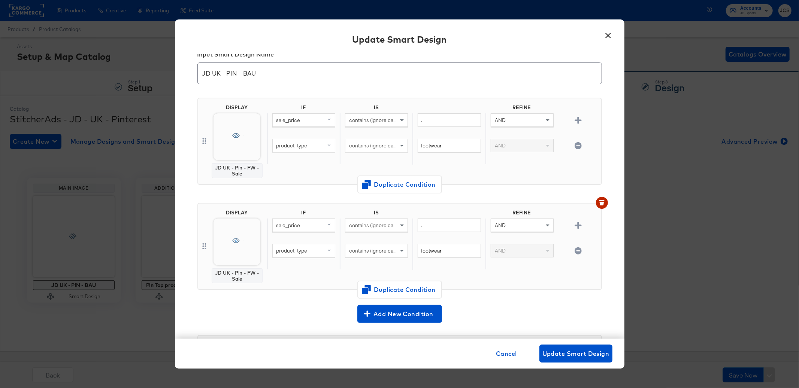
click at [384, 257] on div "contains (ignore case)" at bounding box center [376, 256] width 73 height 25
click at [383, 256] on div "contains (ignore case)" at bounding box center [376, 251] width 62 height 13
type input "d"
click at [246, 253] on div at bounding box center [236, 242] width 47 height 47
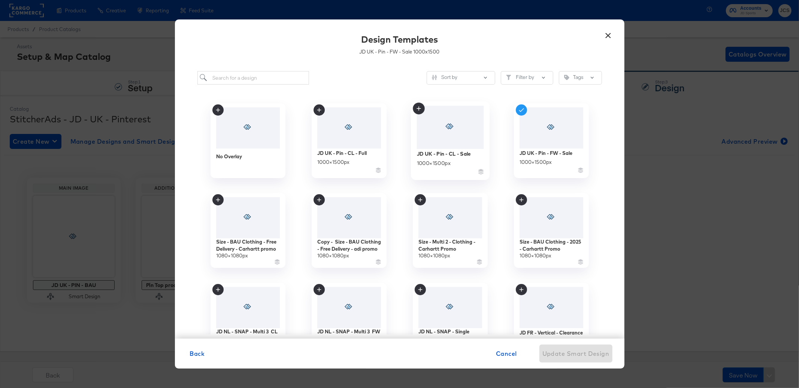
click at [448, 131] on div at bounding box center [449, 127] width 67 height 43
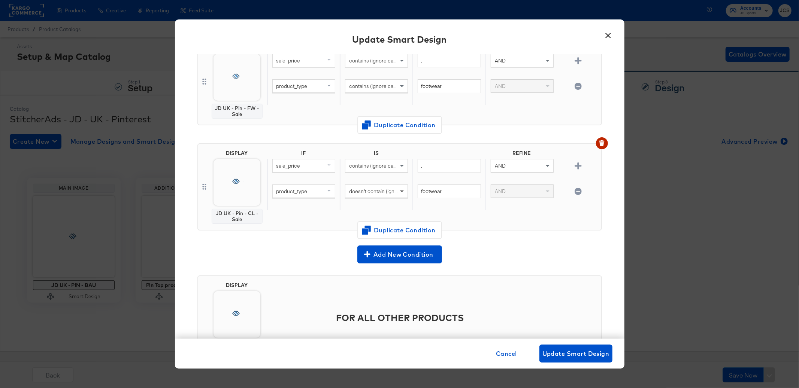
scroll to position [81, 0]
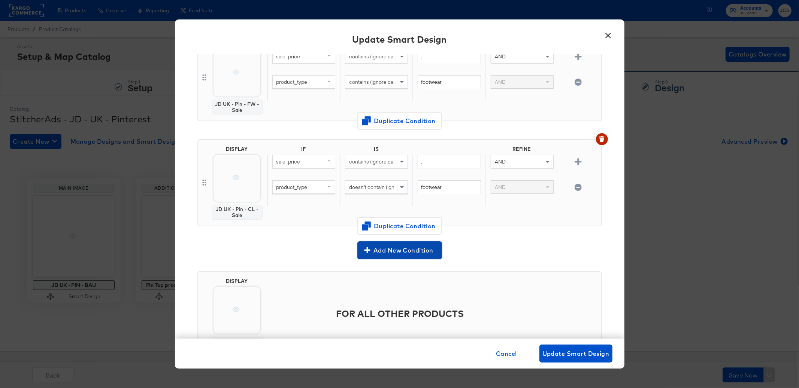
click at [400, 248] on span "Add New Condition" at bounding box center [399, 250] width 79 height 10
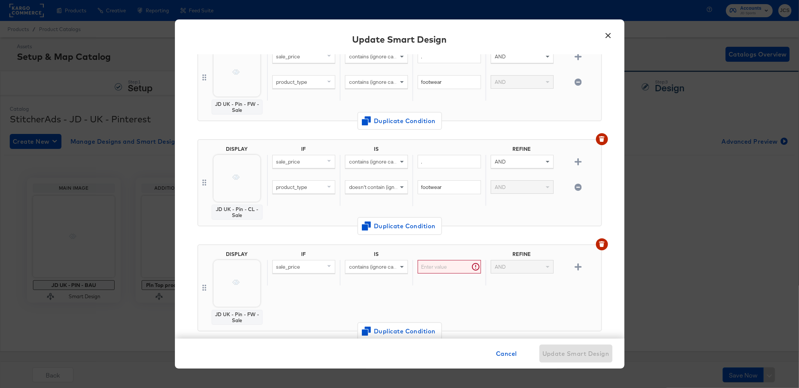
scroll to position [186, 0]
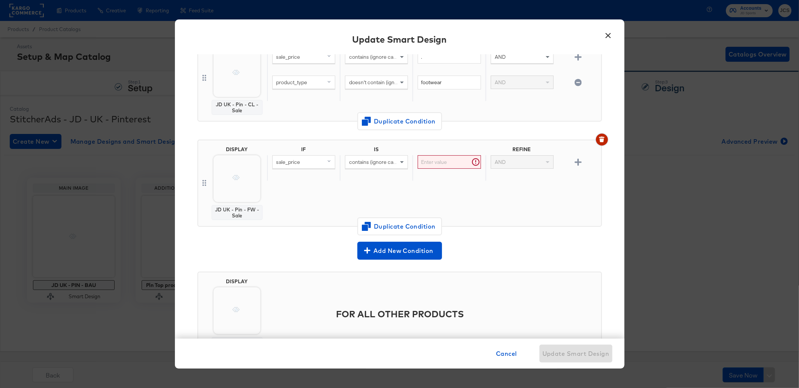
click at [600, 137] on icon "button" at bounding box center [601, 139] width 5 height 5
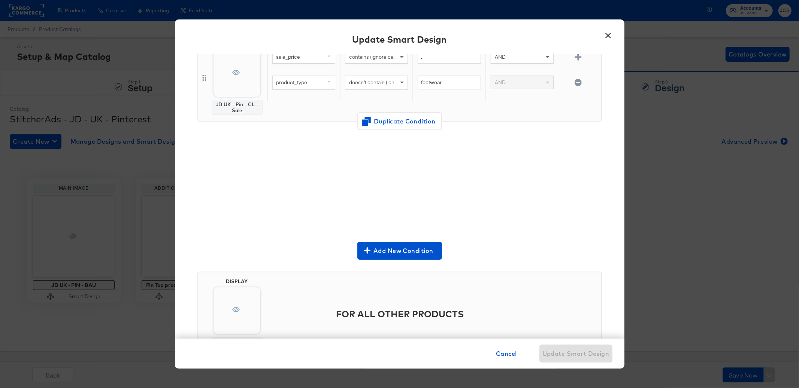
scroll to position [81, 0]
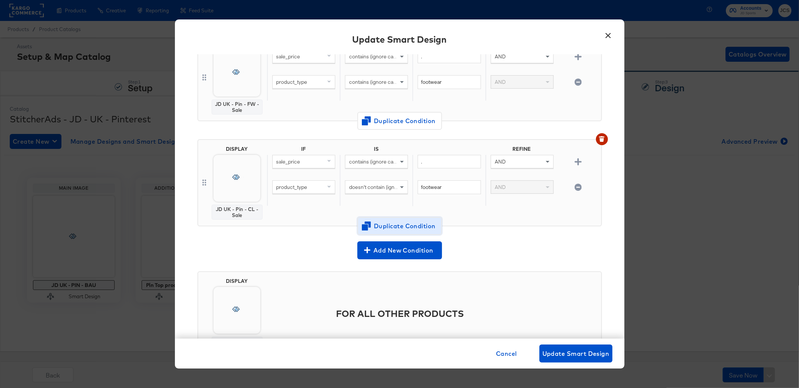
click at [399, 224] on span "Duplicate Condition" at bounding box center [399, 226] width 73 height 10
click at [384, 159] on span "contains (ignore case)" at bounding box center [374, 162] width 51 height 7
type input "d"
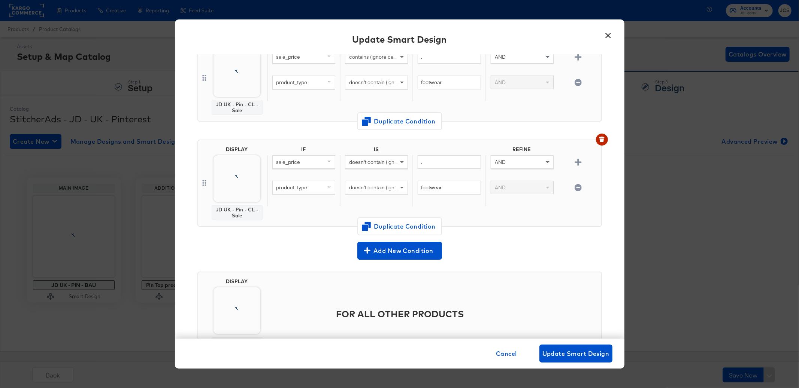
click at [250, 179] on div at bounding box center [236, 178] width 47 height 47
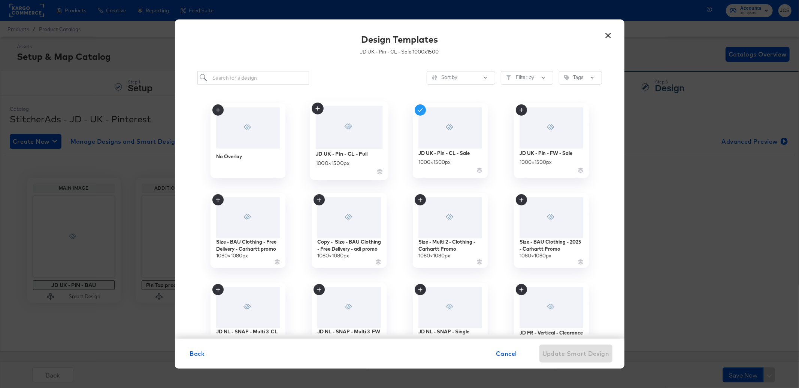
click at [359, 138] on div at bounding box center [348, 127] width 67 height 43
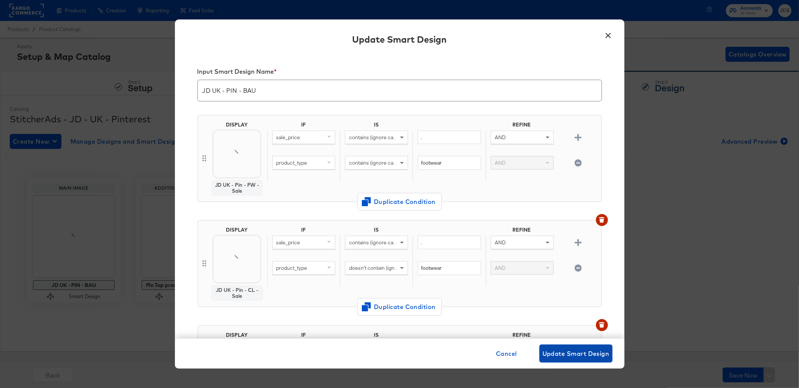
click at [567, 352] on span "Update Smart Design" at bounding box center [575, 354] width 67 height 10
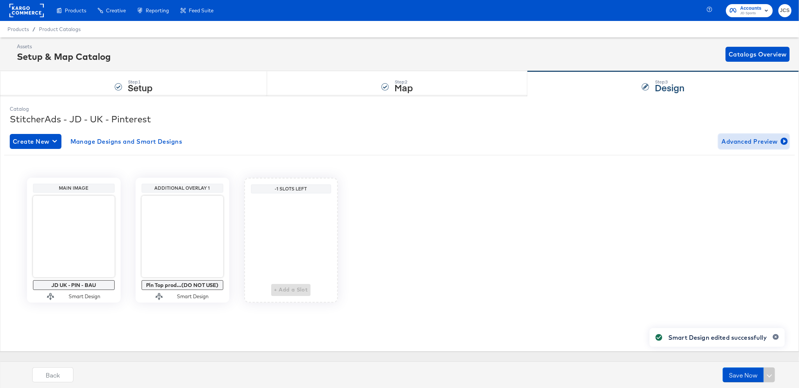
click at [731, 144] on span "Advanced Preview" at bounding box center [753, 141] width 65 height 10
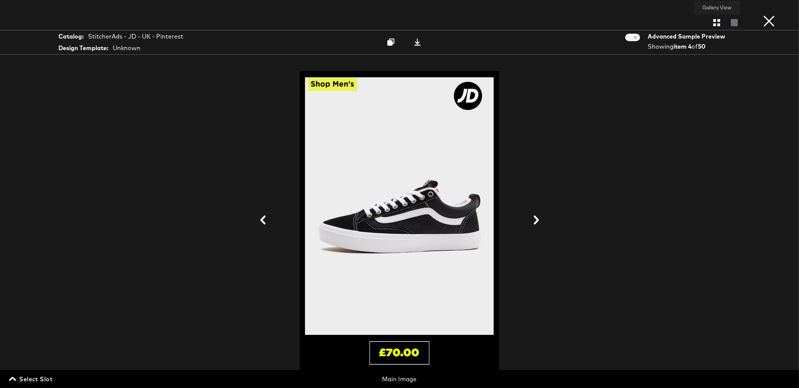
click at [716, 23] on icon "button" at bounding box center [716, 22] width 7 height 7
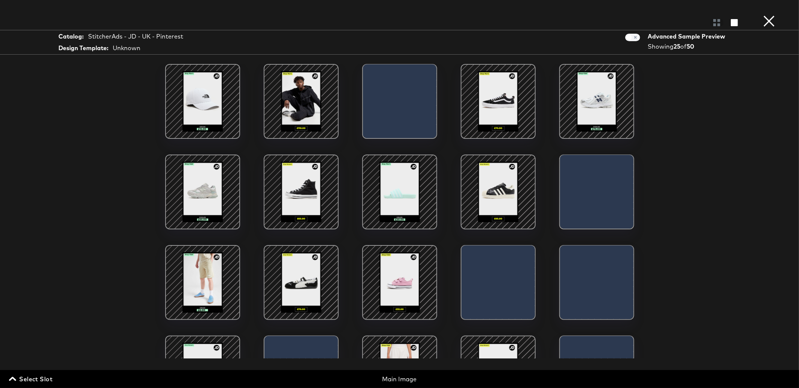
click at [307, 112] on div at bounding box center [301, 102] width 64 height 64
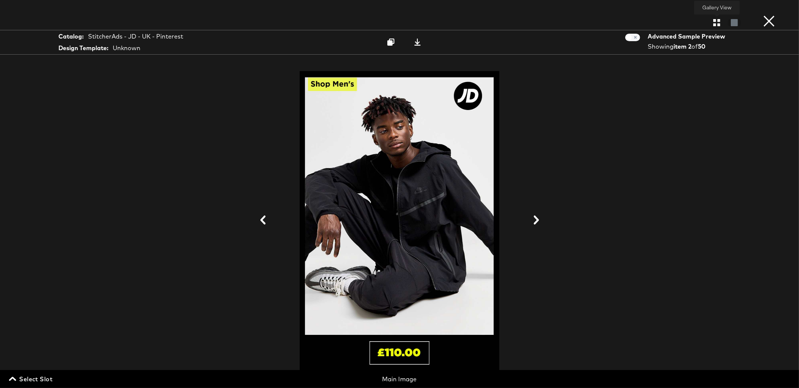
click at [716, 24] on icon "button" at bounding box center [716, 22] width 7 height 7
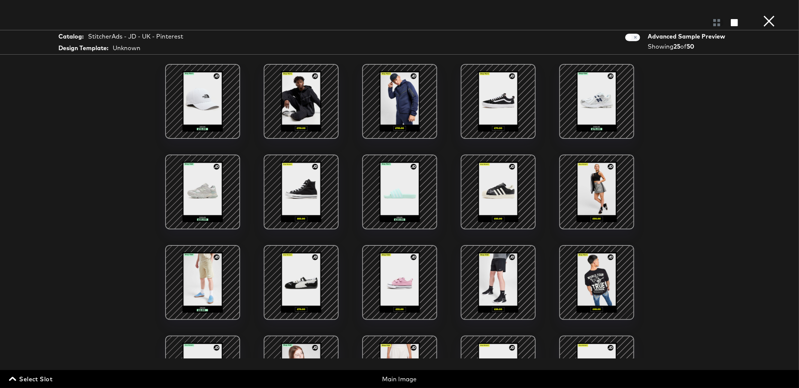
click at [607, 194] on div at bounding box center [597, 192] width 64 height 64
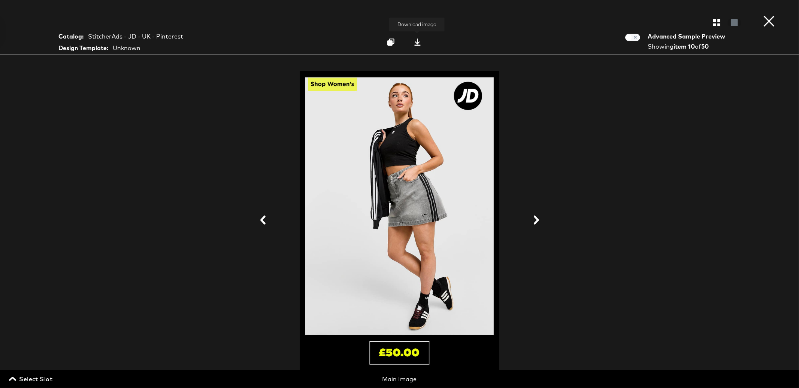
click at [415, 45] on icon at bounding box center [417, 42] width 7 height 7
click at [583, 13] on div "× Download image Gallery View Catalog: StitcherAds - JD - UK - Pinterest Design…" at bounding box center [399, 194] width 799 height 388
click at [714, 21] on icon "button" at bounding box center [716, 22] width 7 height 7
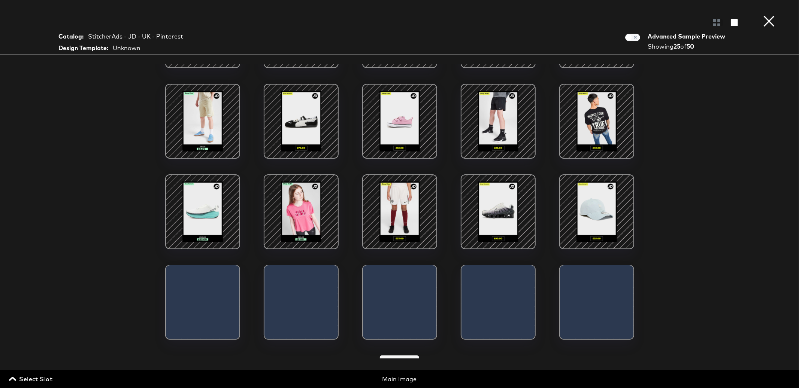
scroll to position [173, 0]
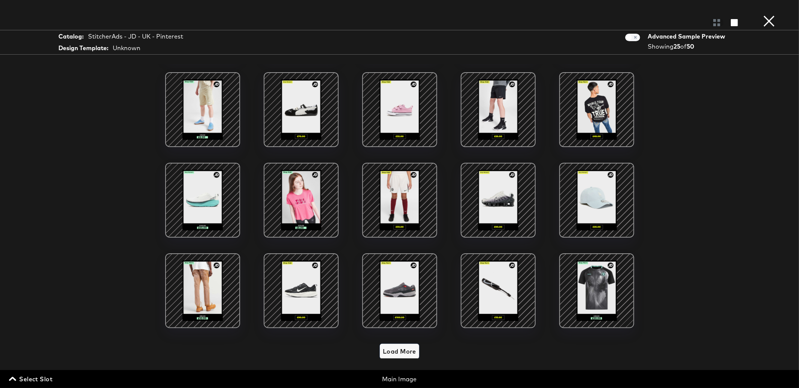
click at [396, 352] on span "Load More" at bounding box center [399, 351] width 33 height 10
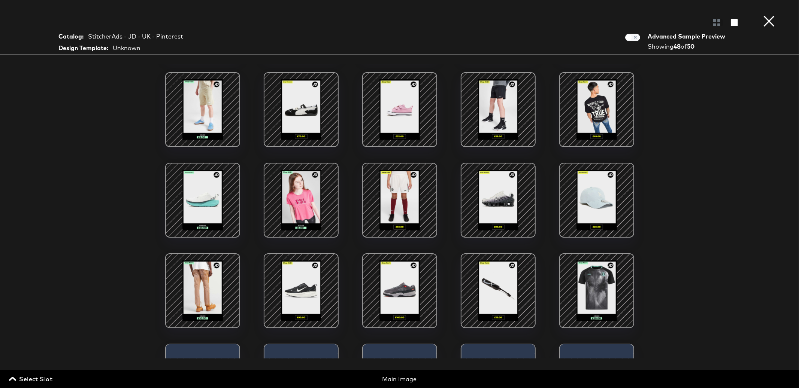
click at [605, 289] on div at bounding box center [597, 291] width 64 height 64
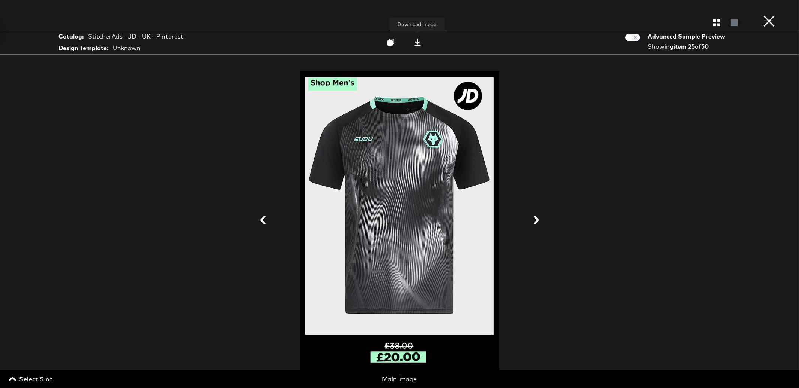
click at [417, 43] on icon at bounding box center [417, 42] width 6 height 7
click at [770, 15] on button "×" at bounding box center [768, 7] width 15 height 15
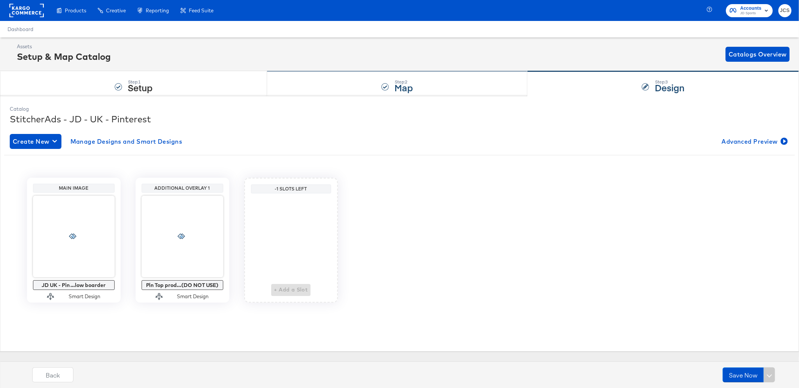
click at [334, 82] on div "Step: 2 Map" at bounding box center [397, 84] width 260 height 25
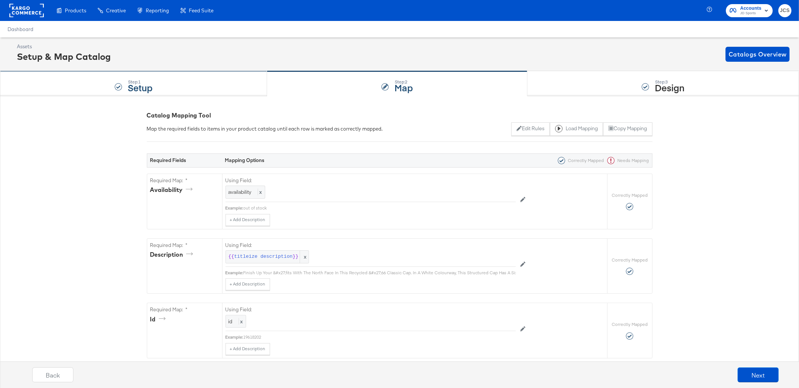
click at [169, 81] on div "Step: 1 Setup" at bounding box center [133, 84] width 267 height 25
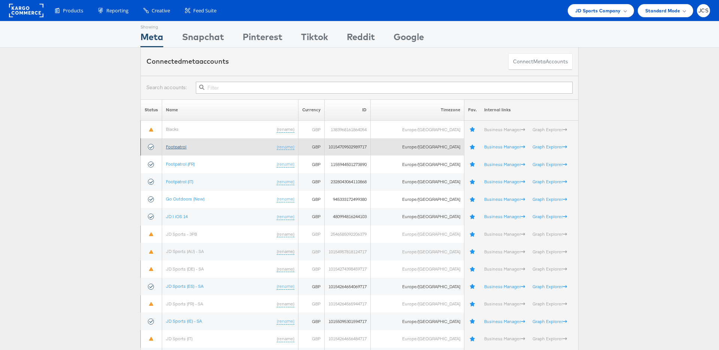
click at [186, 146] on link "Footpatrol" at bounding box center [176, 147] width 21 height 6
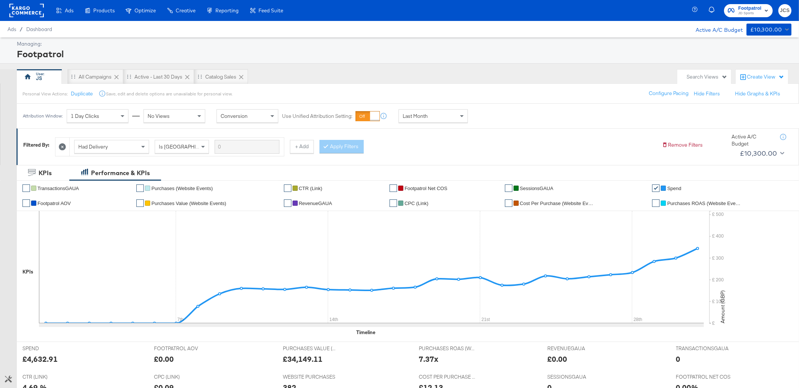
click at [11, 15] on rect at bounding box center [26, 10] width 34 height 13
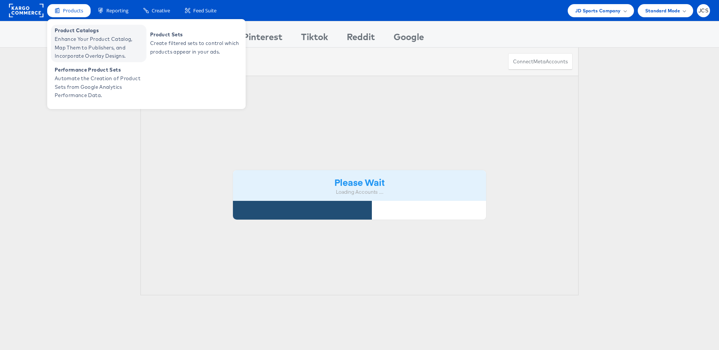
click at [71, 35] on span "Enhance Your Product Catalog, Map Them to Publishers, and Incorporate Overlay D…" at bounding box center [100, 47] width 90 height 25
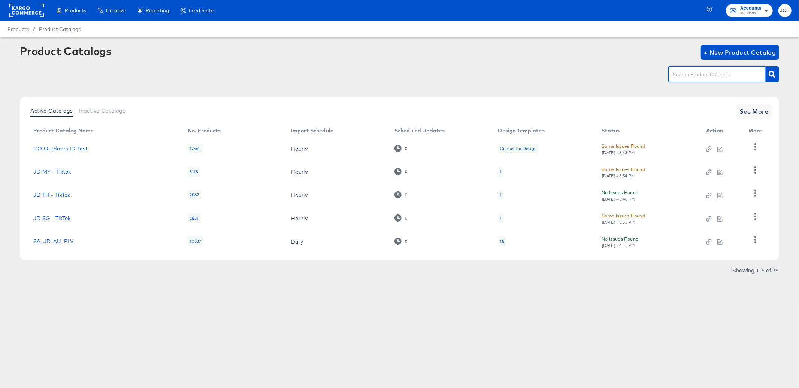
click at [689, 74] on input "text" at bounding box center [711, 74] width 80 height 9
type input "pin"
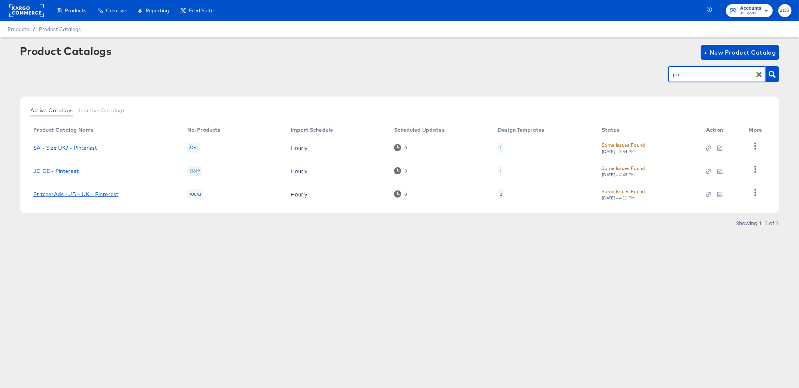
click at [85, 195] on link "StitcherAds - JD - UK - Pinterest" at bounding box center [75, 194] width 85 height 6
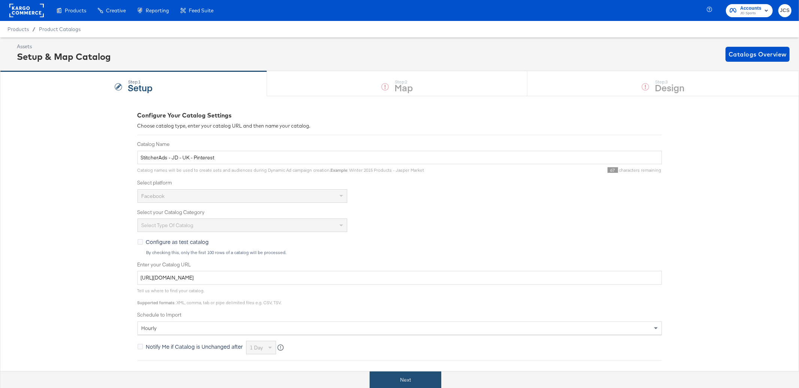
click at [394, 380] on button "Next" at bounding box center [406, 380] width 72 height 17
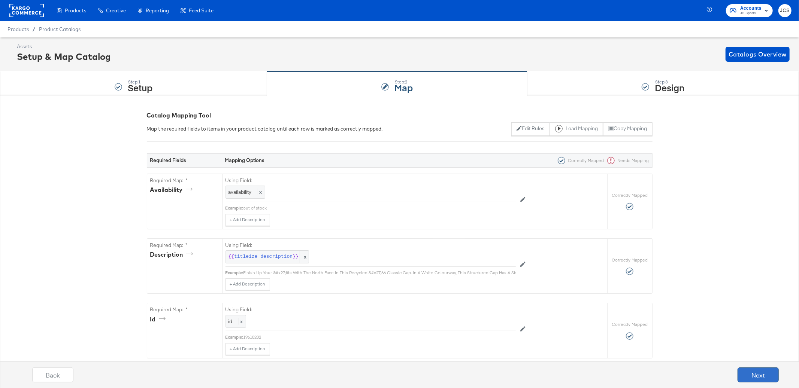
click at [753, 373] on button "Next" at bounding box center [757, 375] width 41 height 15
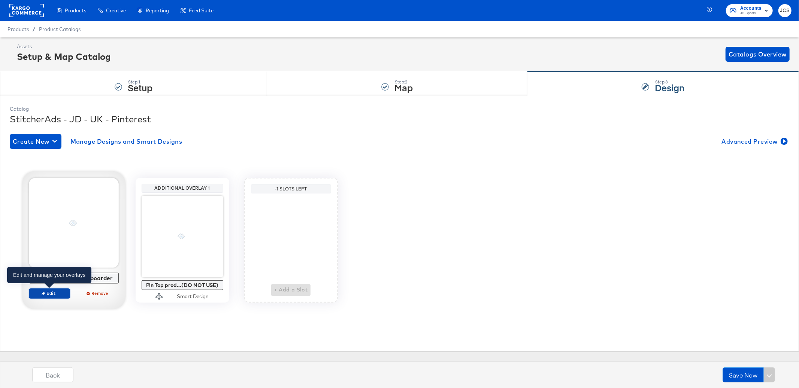
click at [59, 294] on span "Edit" at bounding box center [49, 294] width 34 height 6
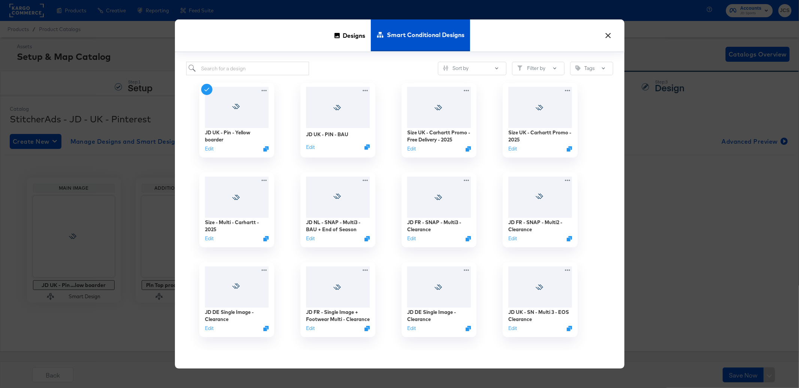
click at [611, 35] on button "×" at bounding box center [607, 33] width 13 height 13
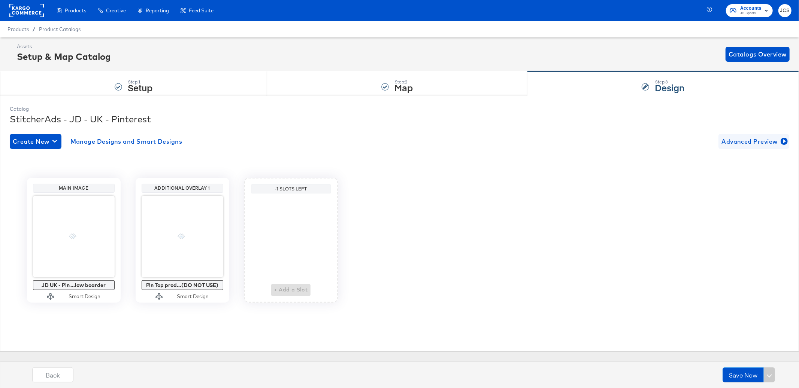
drag, startPoint x: 750, startPoint y: 152, endPoint x: 747, endPoint y: 145, distance: 7.7
click at [749, 151] on div "Create New Manage Designs and Smart Designs Advanced Preview Main Image JD UK -…" at bounding box center [399, 224] width 779 height 192
click at [747, 144] on span "Advanced Preview" at bounding box center [753, 141] width 65 height 10
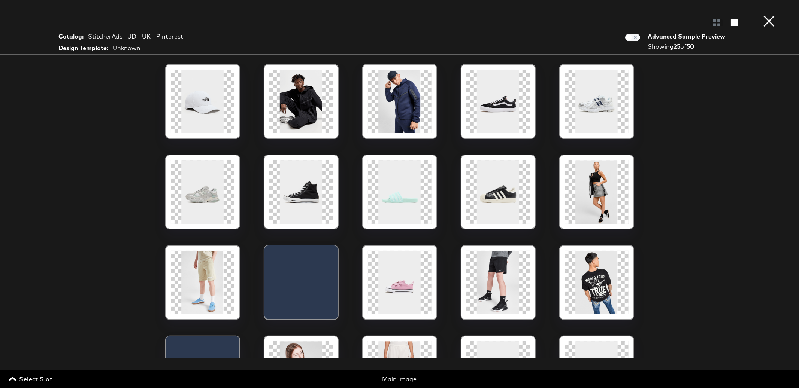
click at [769, 15] on button "×" at bounding box center [768, 7] width 15 height 15
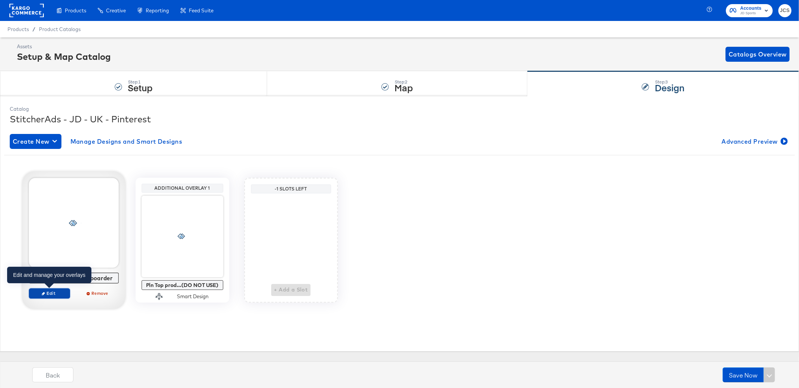
click at [45, 296] on span "Edit" at bounding box center [49, 294] width 34 height 6
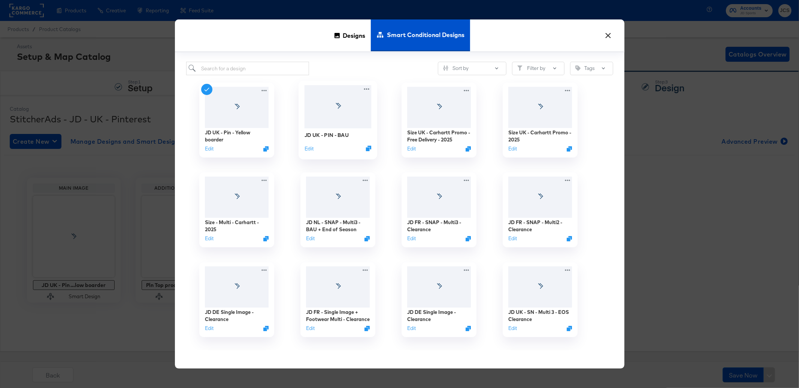
click at [329, 115] on div at bounding box center [337, 106] width 67 height 43
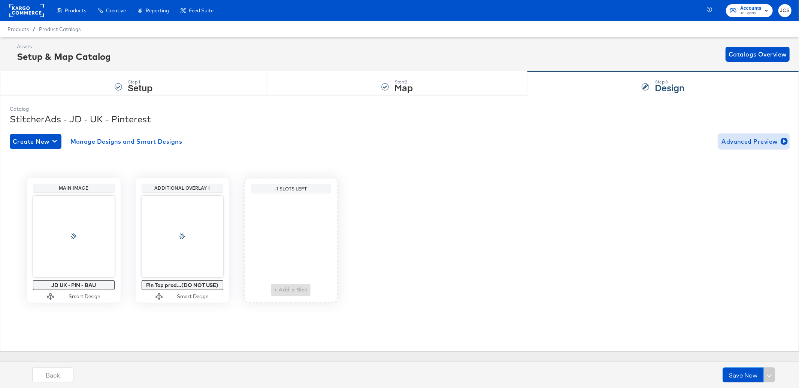
click at [755, 140] on span "Advanced Preview" at bounding box center [753, 141] width 65 height 10
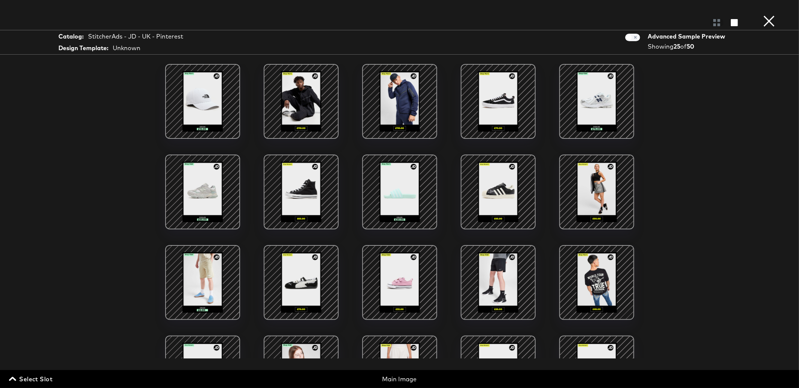
click at [764, 15] on button "×" at bounding box center [768, 7] width 15 height 15
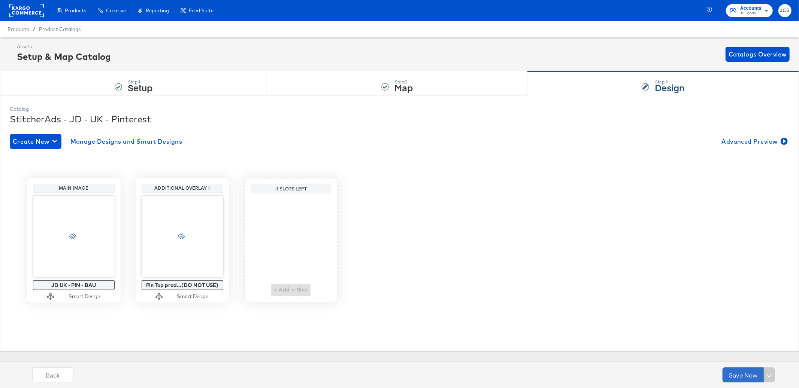
click at [740, 377] on button "Save Now" at bounding box center [742, 375] width 41 height 15
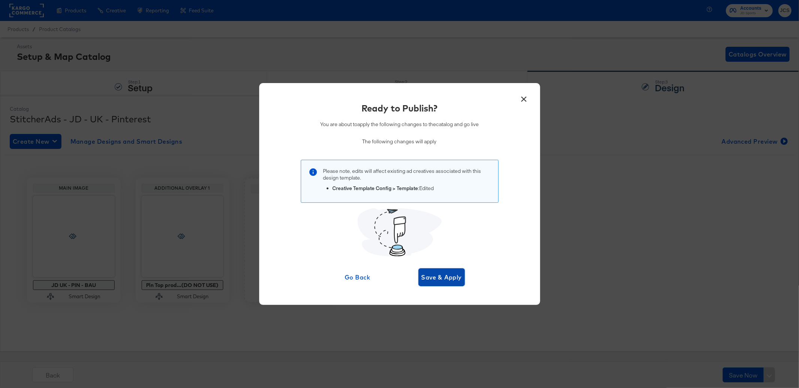
click at [444, 279] on span "Save & Apply" at bounding box center [441, 277] width 41 height 10
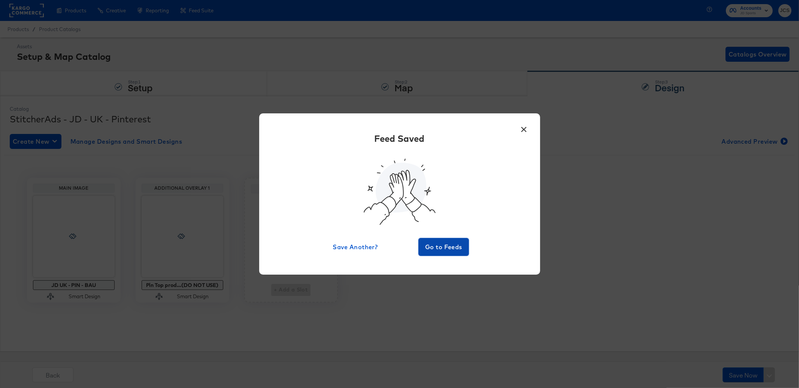
click at [441, 246] on span "Go to Feeds" at bounding box center [443, 247] width 45 height 10
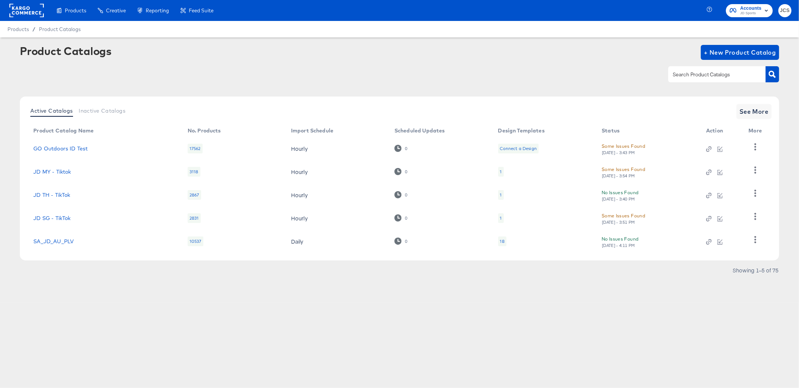
click at [708, 73] on input "text" at bounding box center [711, 74] width 80 height 9
type input "pin"
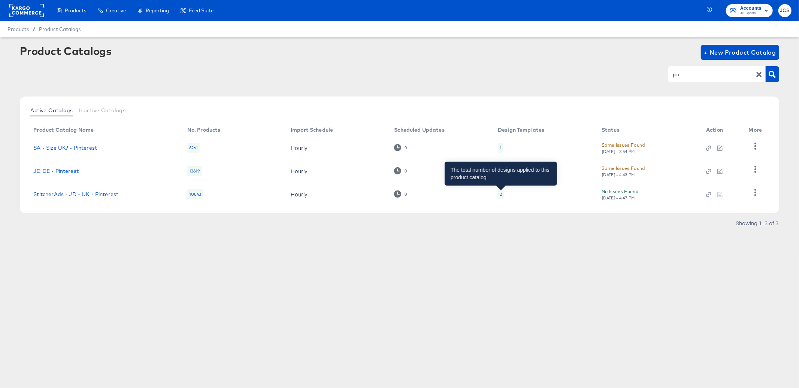
click at [500, 194] on div "2" at bounding box center [501, 194] width 2 height 6
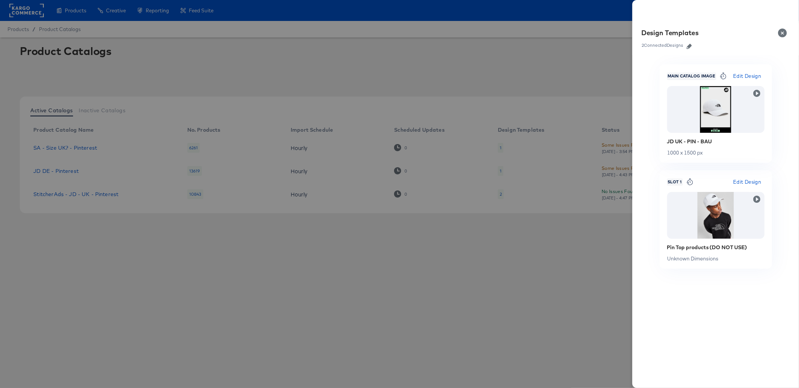
click at [691, 46] on icon "button" at bounding box center [688, 46] width 5 height 5
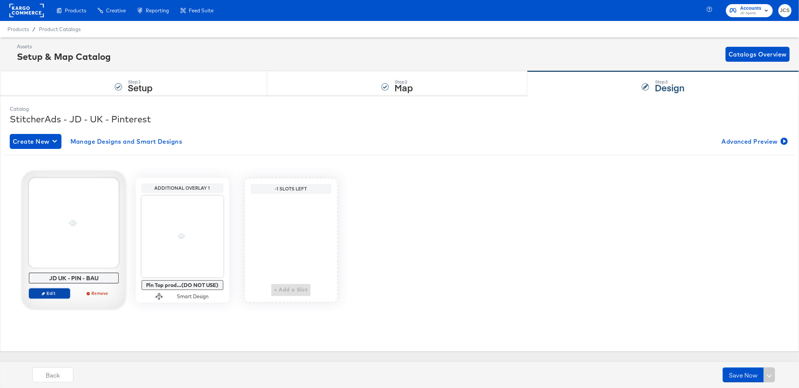
click at [46, 294] on span "Edit" at bounding box center [49, 294] width 34 height 6
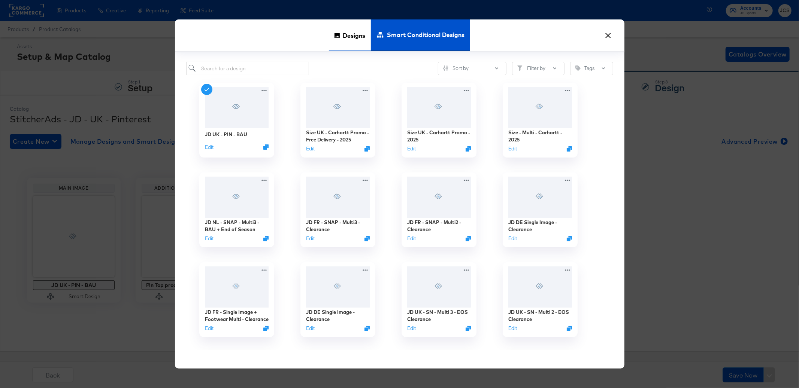
click at [359, 35] on span "Designs" at bounding box center [354, 35] width 22 height 33
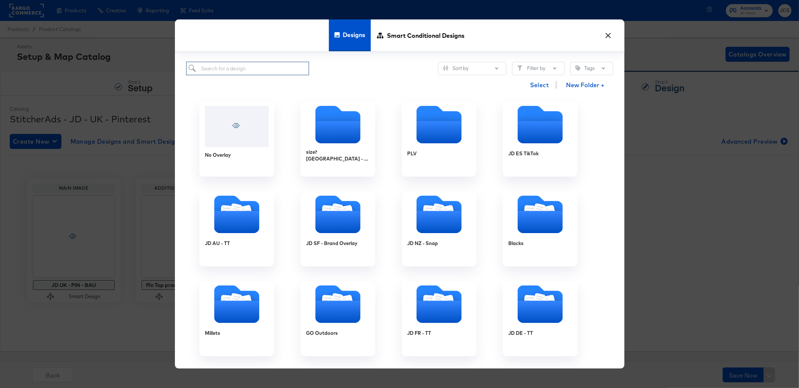
click at [229, 72] on input "search" at bounding box center [247, 69] width 123 height 14
type input "pin"
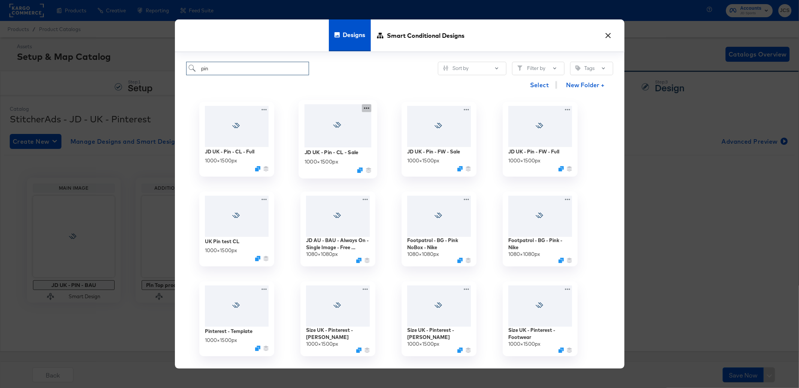
click at [366, 108] on icon at bounding box center [366, 108] width 9 height 8
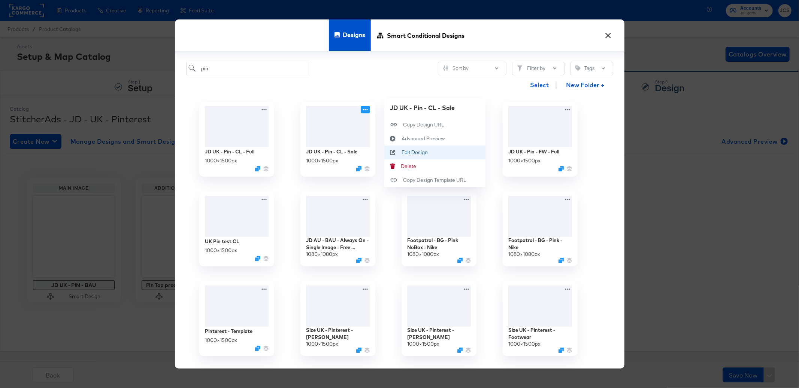
click at [401, 152] on div "Edit Design Edit Design" at bounding box center [401, 152] width 0 height 0
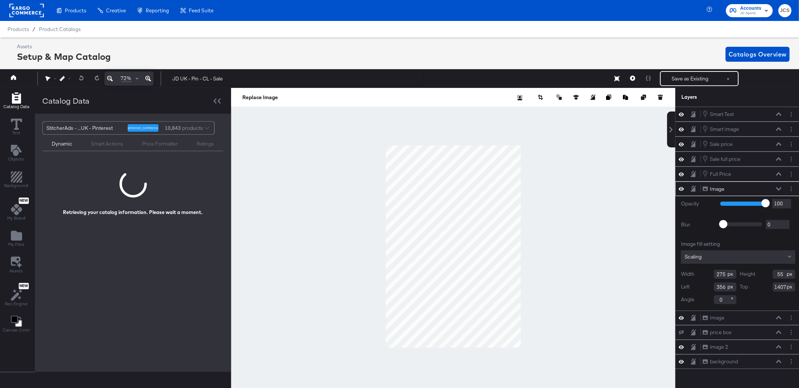
scroll to position [0, 2]
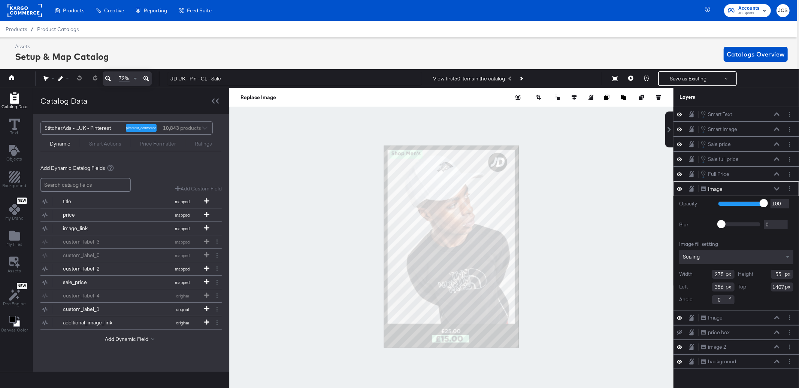
click at [778, 190] on icon at bounding box center [776, 188] width 5 height 3
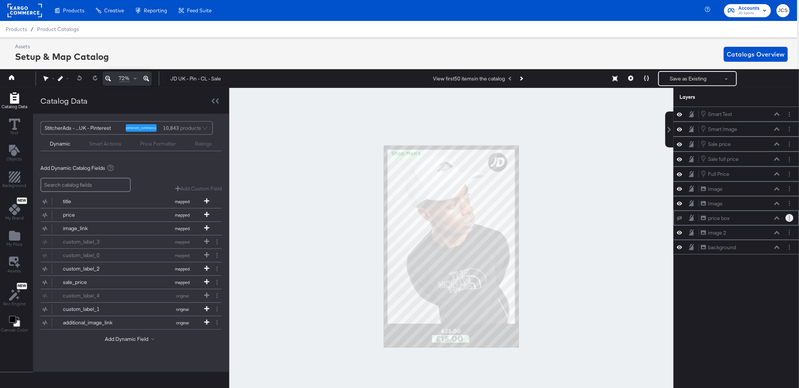
click at [791, 220] on button "Layer Options" at bounding box center [789, 218] width 8 height 8
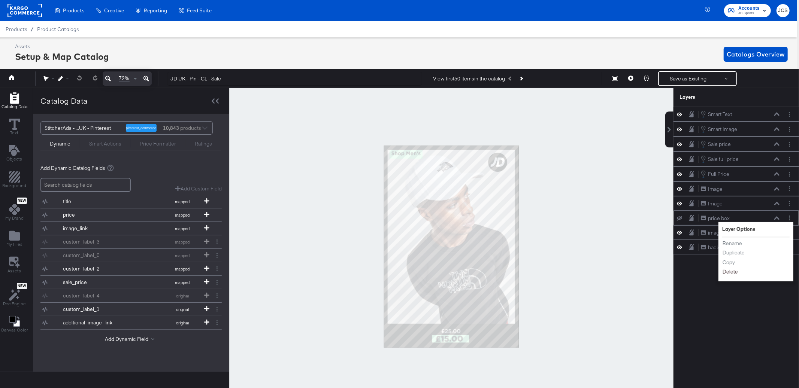
click at [732, 274] on button "Delete" at bounding box center [730, 272] width 16 height 8
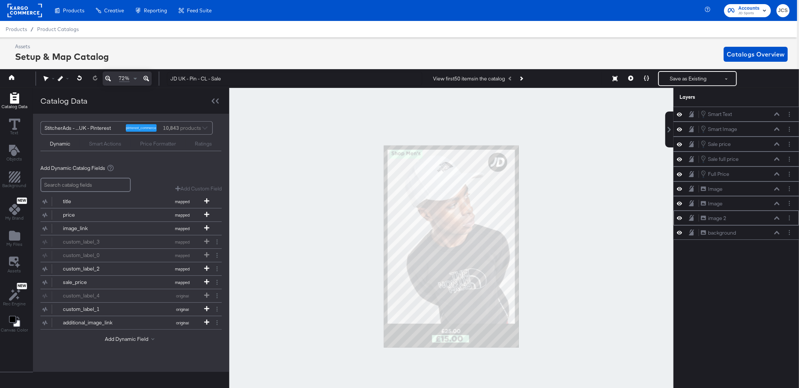
click at [681, 221] on icon at bounding box center [679, 218] width 5 height 6
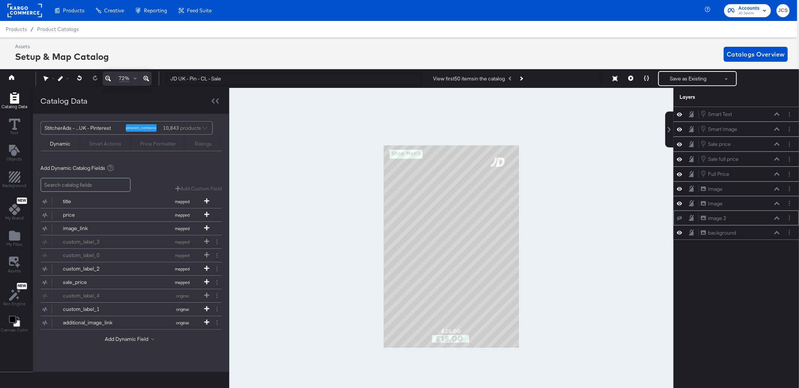
click at [681, 221] on icon at bounding box center [679, 218] width 5 height 5
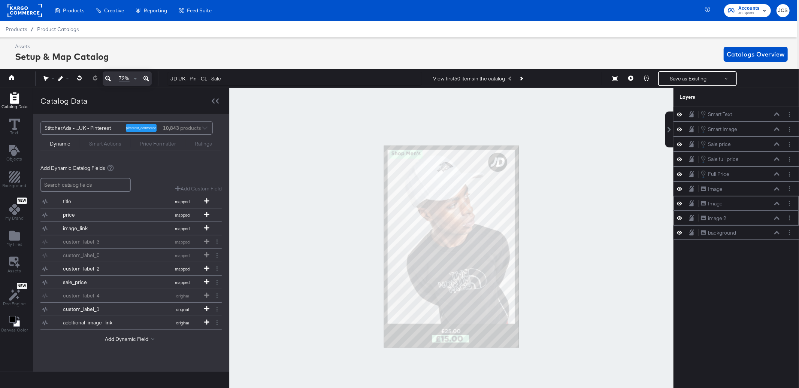
click at [682, 205] on div at bounding box center [681, 203] width 10 height 7
click at [680, 204] on icon at bounding box center [679, 204] width 5 height 4
click at [680, 204] on icon at bounding box center [679, 203] width 5 height 5
click at [680, 191] on icon at bounding box center [679, 189] width 5 height 6
click at [680, 191] on icon at bounding box center [679, 189] width 5 height 5
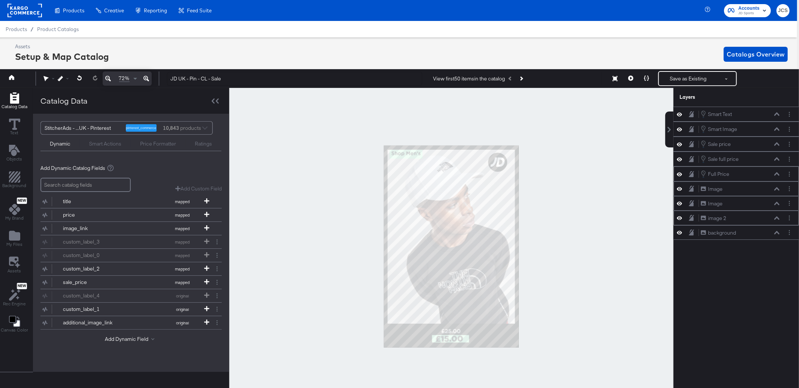
click at [678, 174] on icon at bounding box center [679, 174] width 5 height 6
click at [680, 160] on icon at bounding box center [679, 159] width 5 height 6
click at [680, 160] on icon at bounding box center [679, 159] width 5 height 5
click at [681, 130] on icon at bounding box center [679, 130] width 5 height 4
click at [681, 130] on icon at bounding box center [679, 129] width 5 height 5
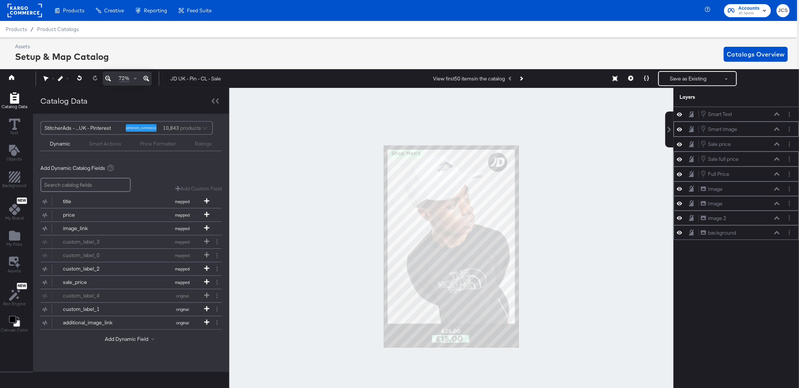
click at [678, 230] on div "background background" at bounding box center [735, 232] width 125 height 15
click at [680, 234] on icon at bounding box center [679, 233] width 5 height 6
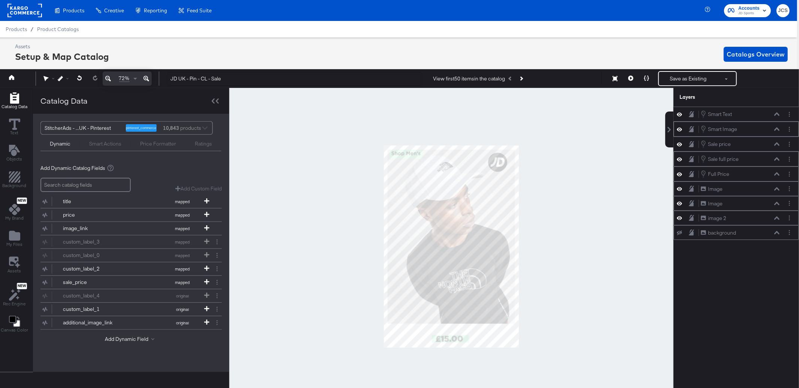
drag, startPoint x: 671, startPoint y: 234, endPoint x: 679, endPoint y: 233, distance: 7.9
click at [671, 234] on div at bounding box center [451, 246] width 444 height 317
click at [681, 232] on icon at bounding box center [679, 233] width 5 height 5
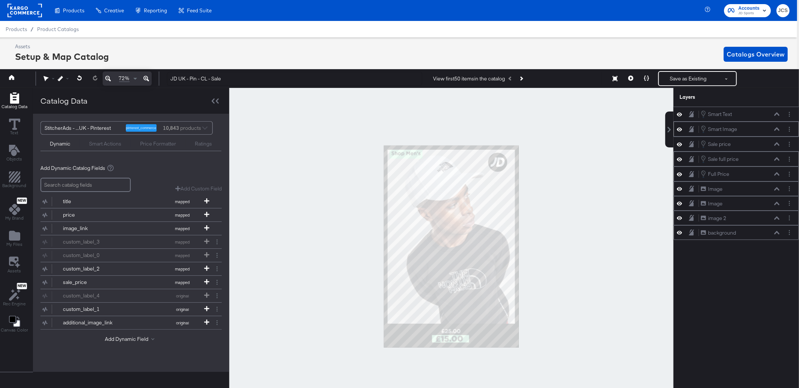
click at [680, 219] on icon at bounding box center [679, 218] width 5 height 4
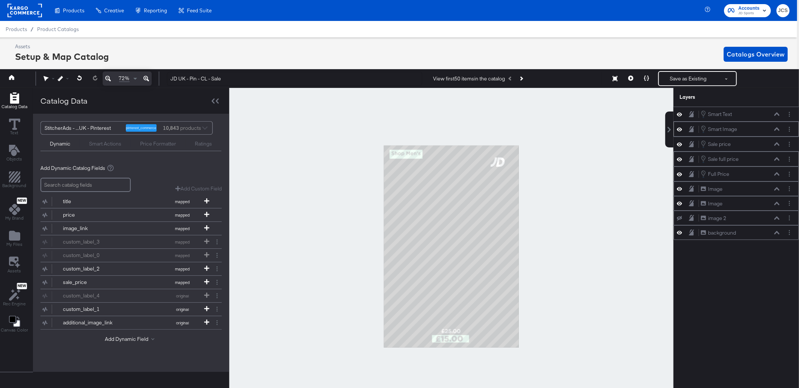
click at [680, 219] on icon at bounding box center [679, 218] width 5 height 5
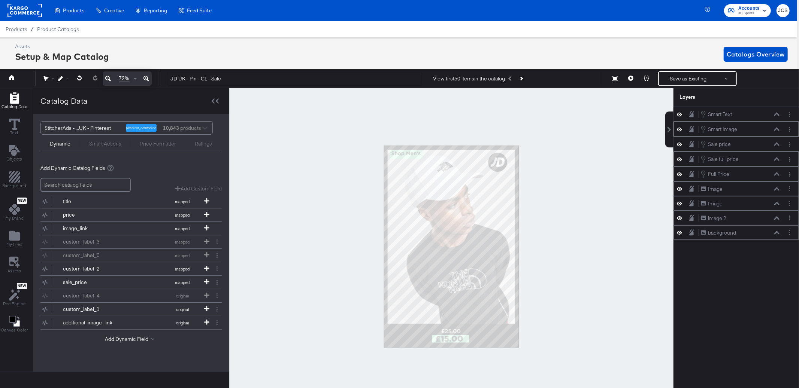
click at [680, 203] on icon at bounding box center [679, 203] width 5 height 6
click at [680, 203] on icon at bounding box center [679, 203] width 5 height 5
click at [742, 205] on div "Image Image" at bounding box center [739, 204] width 79 height 8
click at [779, 204] on icon at bounding box center [776, 204] width 5 height 4
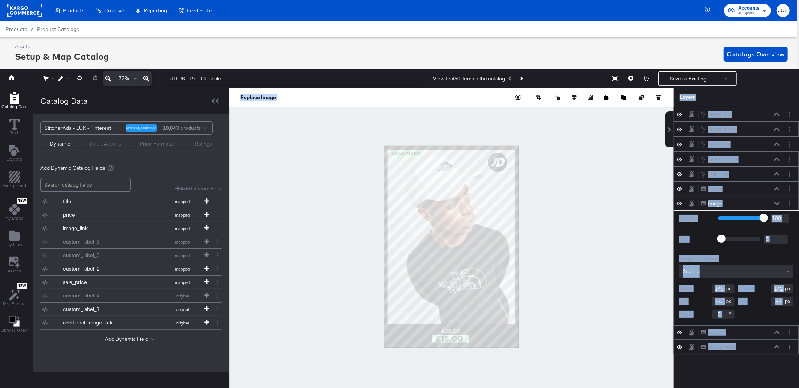
click at [779, 343] on div "background background" at bounding box center [739, 347] width 79 height 8
click at [777, 346] on icon at bounding box center [776, 346] width 5 height 3
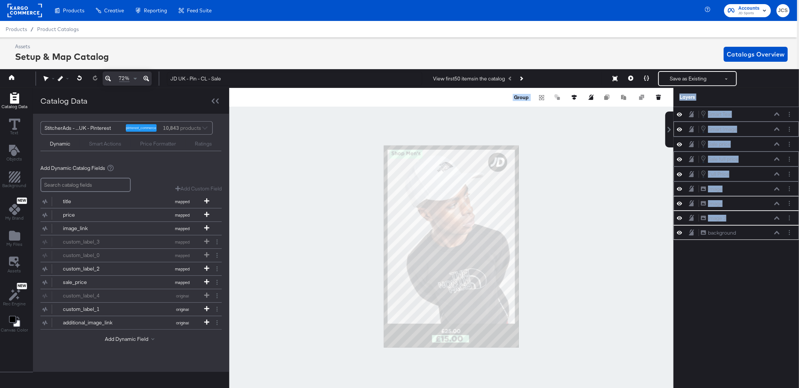
click at [771, 219] on div "image 2 image 2" at bounding box center [739, 219] width 79 height 8
click at [713, 271] on div "Smart Text Smart Text Smart Image Smart Image Sale price Sale price Sale full p…" at bounding box center [735, 251] width 125 height 289
click at [710, 219] on div "image 2" at bounding box center [717, 218] width 18 height 7
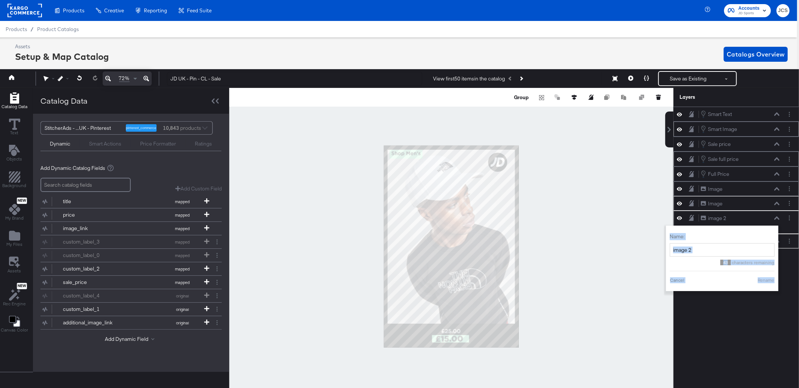
click at [759, 220] on div "image 2 image 2" at bounding box center [739, 219] width 79 height 8
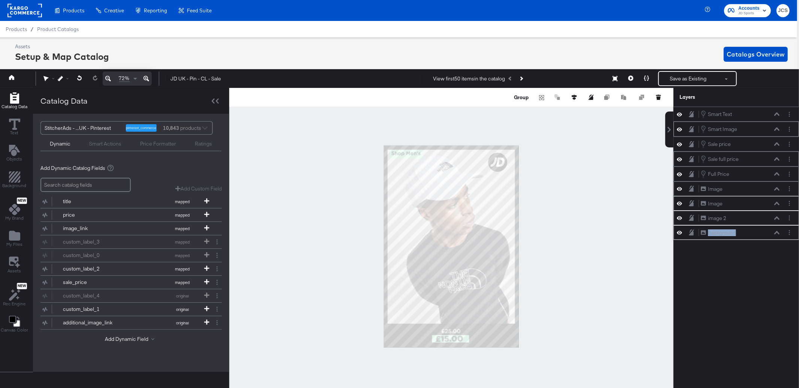
click at [758, 222] on div "image 2 image 2" at bounding box center [739, 219] width 79 height 8
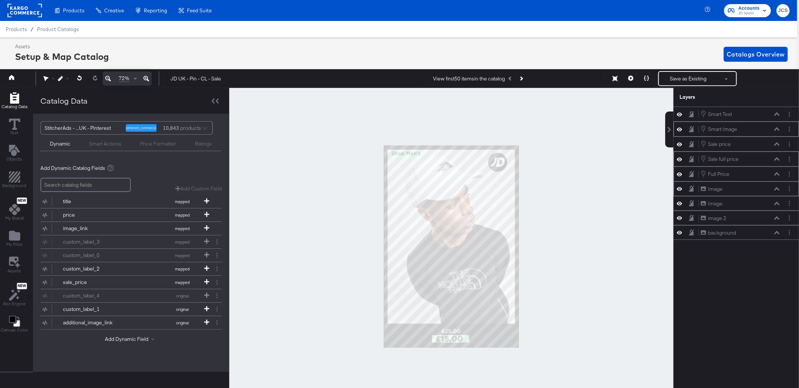
click at [641, 262] on div at bounding box center [451, 246] width 444 height 317
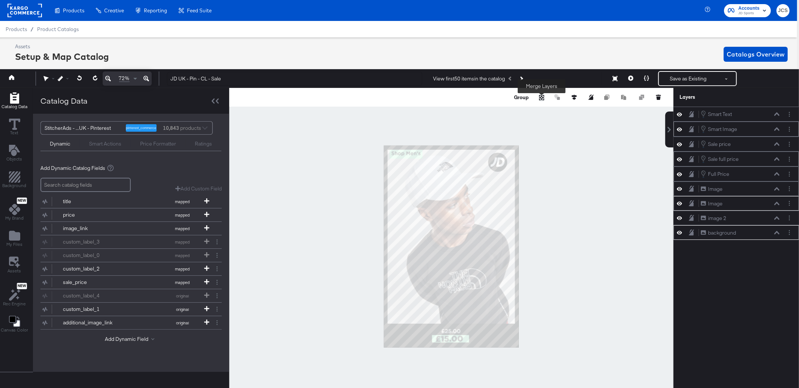
click at [541, 98] on icon "Merge" at bounding box center [541, 97] width 5 height 5
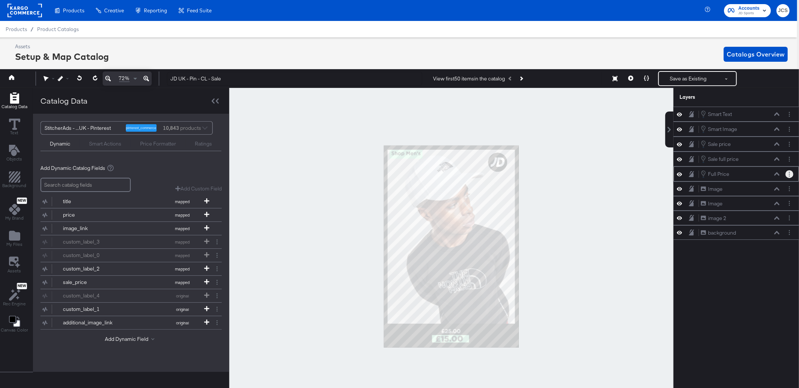
click at [791, 177] on button "Layer Options" at bounding box center [789, 174] width 8 height 8
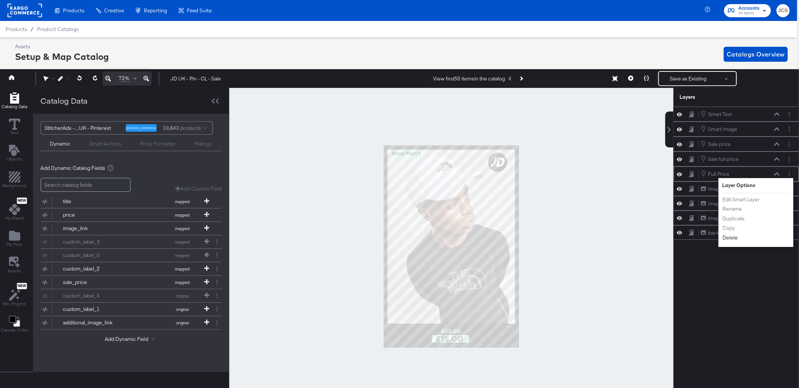
click at [734, 239] on button "Delete" at bounding box center [730, 238] width 16 height 8
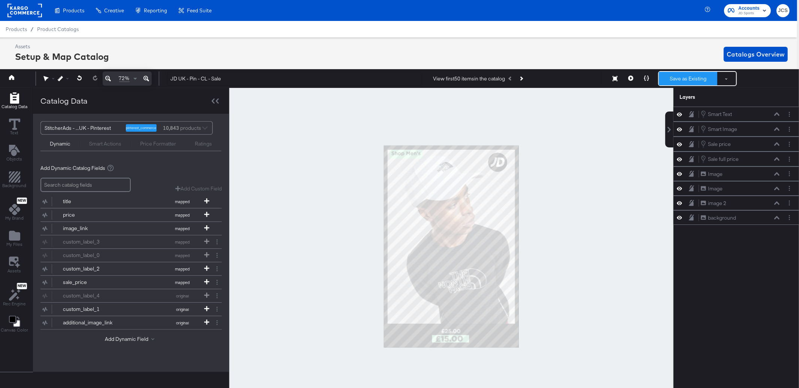
click at [677, 80] on button "Save as Existing" at bounding box center [688, 78] width 58 height 13
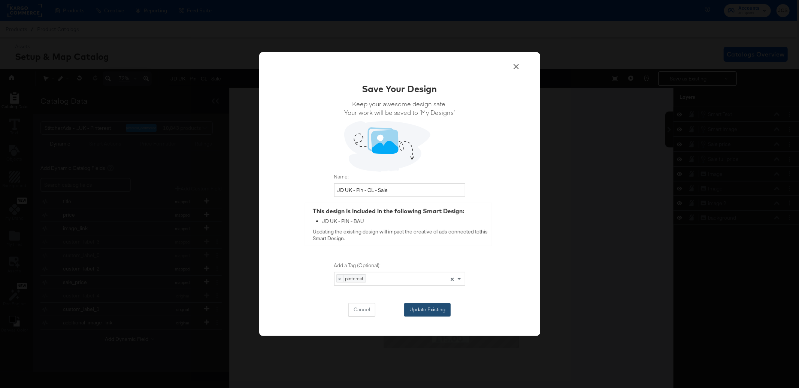
click at [436, 306] on button "Update Existing" at bounding box center [427, 309] width 46 height 13
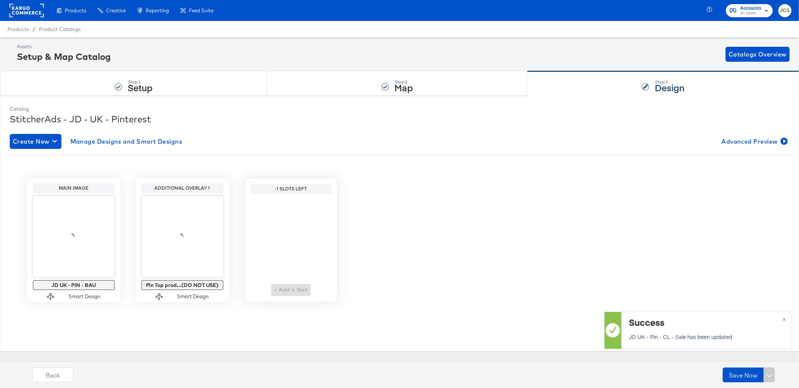
scroll to position [0, 0]
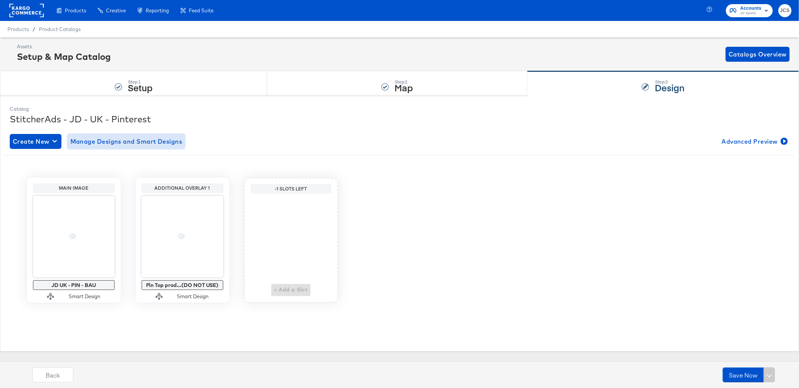
click at [105, 142] on span "Manage Designs and Smart Designs" at bounding box center [126, 141] width 112 height 10
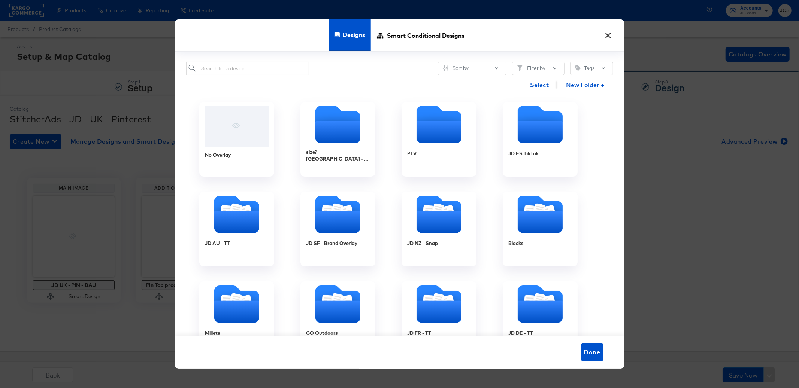
drag, startPoint x: 262, startPoint y: 56, endPoint x: 262, endPoint y: 68, distance: 12.0
click at [262, 65] on div "Sort by Filter by Tags Select New Folder + No Overlay size? UK - BAU PLV JD ES …" at bounding box center [399, 194] width 449 height 284
click at [262, 68] on input "search" at bounding box center [247, 69] width 123 height 14
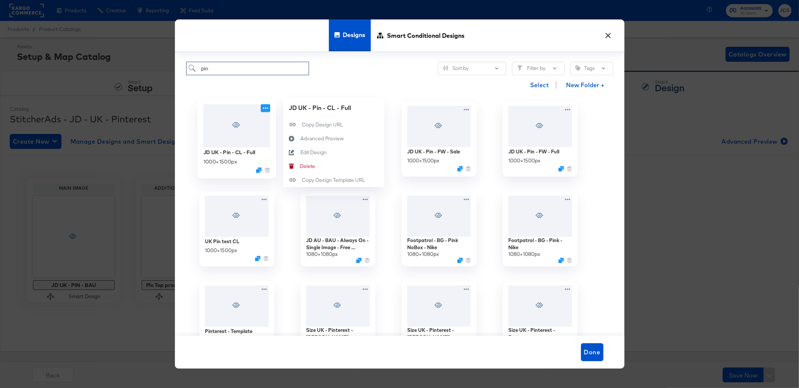
click at [268, 109] on icon at bounding box center [264, 107] width 5 height 1
type input "pin"
click at [300, 152] on div "Edit Design Edit Design" at bounding box center [300, 152] width 0 height 0
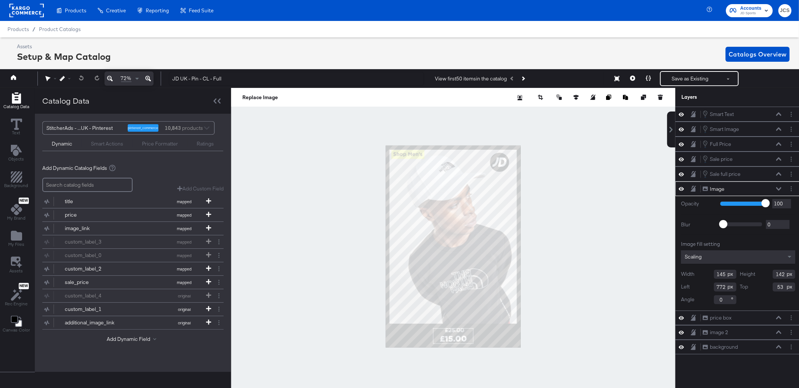
click at [609, 220] on div at bounding box center [453, 246] width 444 height 317
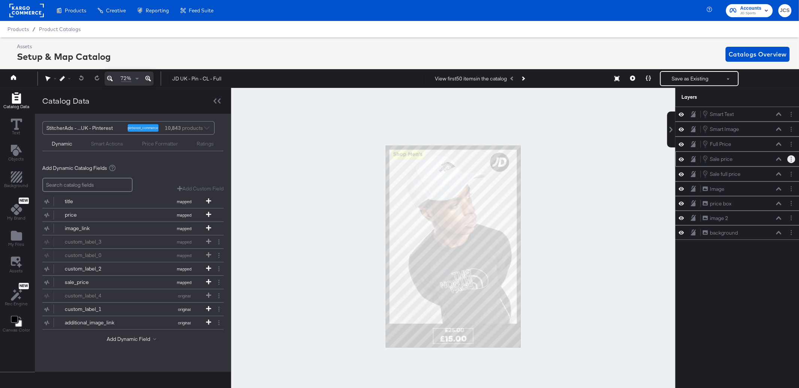
click at [790, 160] on button "Layer Options" at bounding box center [791, 159] width 8 height 8
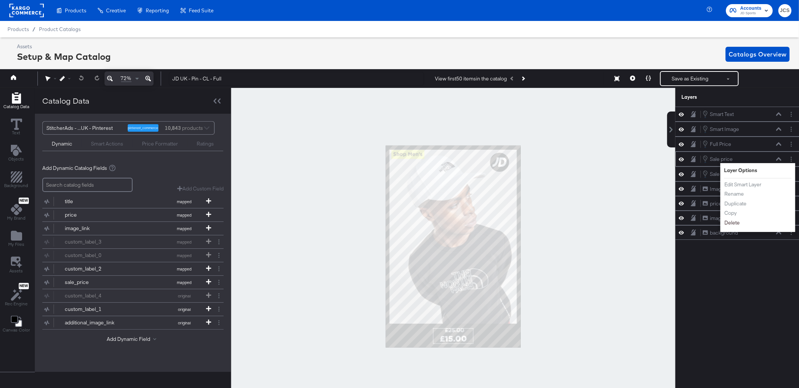
click at [735, 223] on button "Delete" at bounding box center [732, 223] width 16 height 8
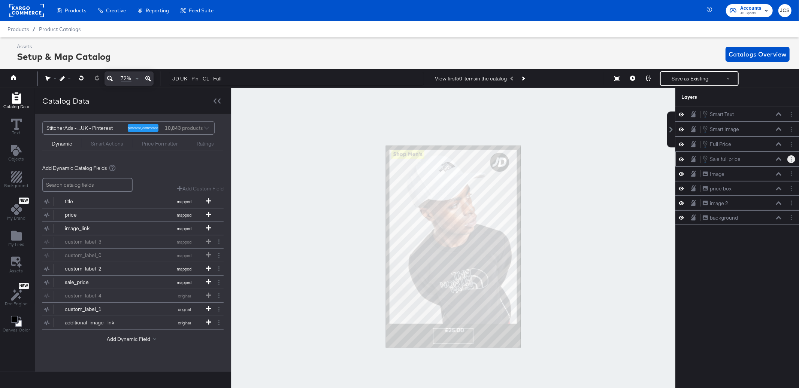
click at [792, 162] on button "Layer Options" at bounding box center [791, 159] width 8 height 8
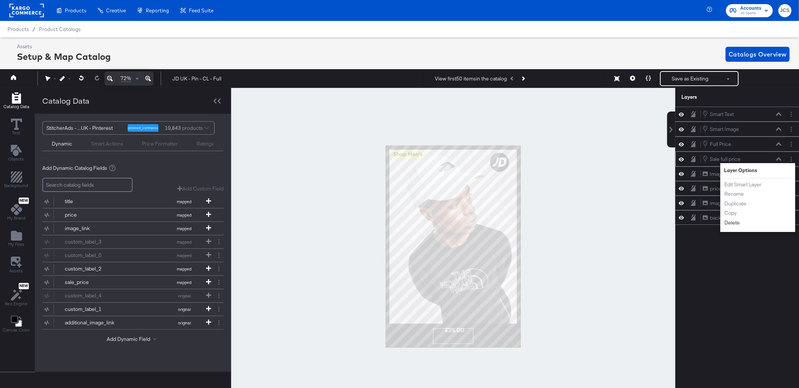
click at [734, 222] on button "Delete" at bounding box center [732, 223] width 16 height 8
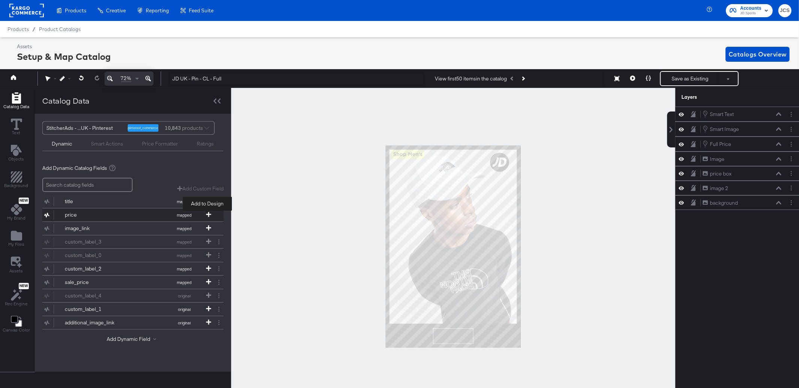
click at [209, 215] on icon at bounding box center [208, 214] width 5 height 5
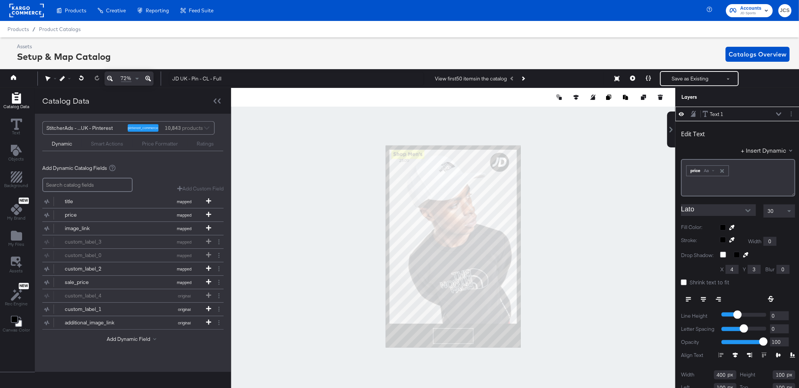
click at [777, 113] on icon at bounding box center [778, 114] width 5 height 4
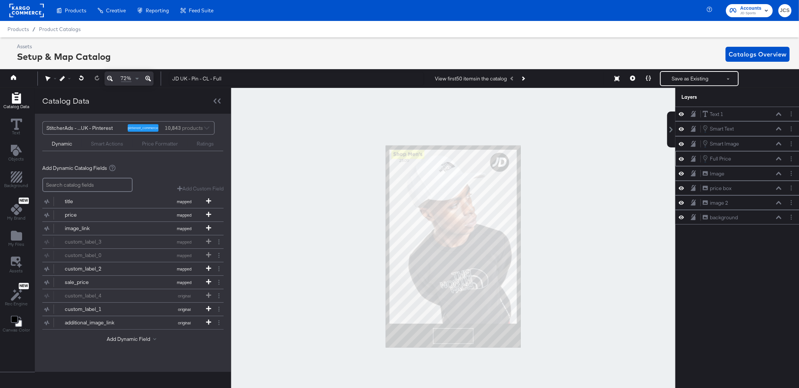
click at [682, 159] on icon at bounding box center [680, 159] width 5 height 4
click at [682, 159] on icon at bounding box center [680, 159] width 5 height 5
click at [778, 159] on icon at bounding box center [778, 159] width 5 height 4
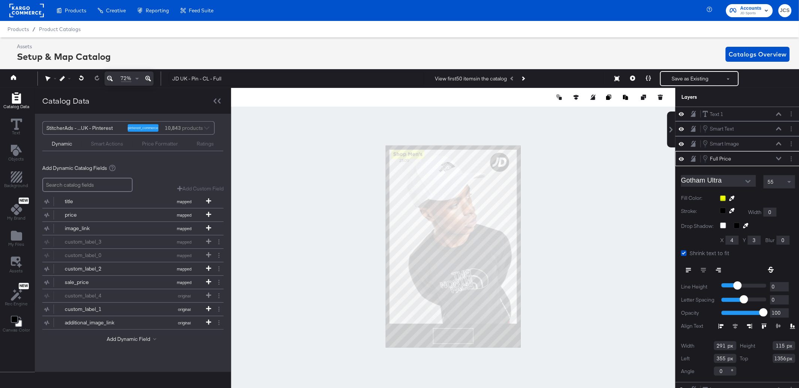
scroll to position [0, 2]
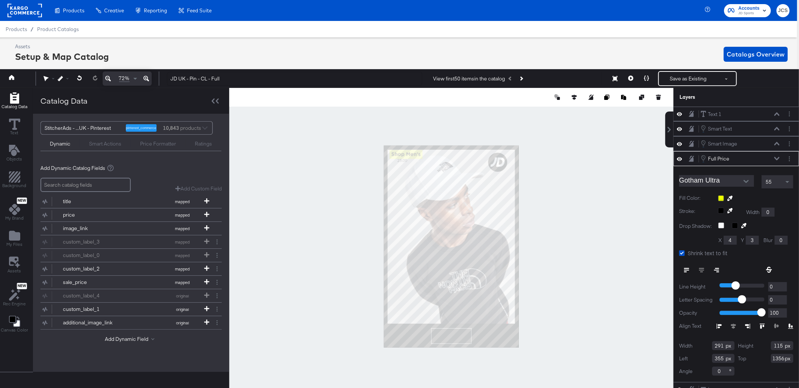
click at [778, 159] on icon at bounding box center [776, 159] width 5 height 4
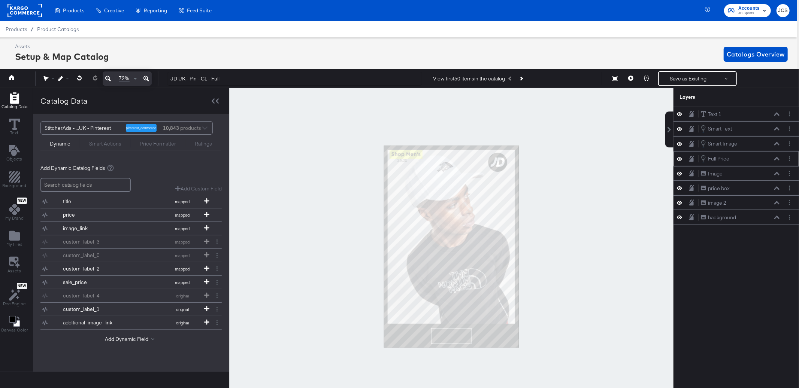
click at [778, 159] on icon at bounding box center [776, 159] width 5 height 4
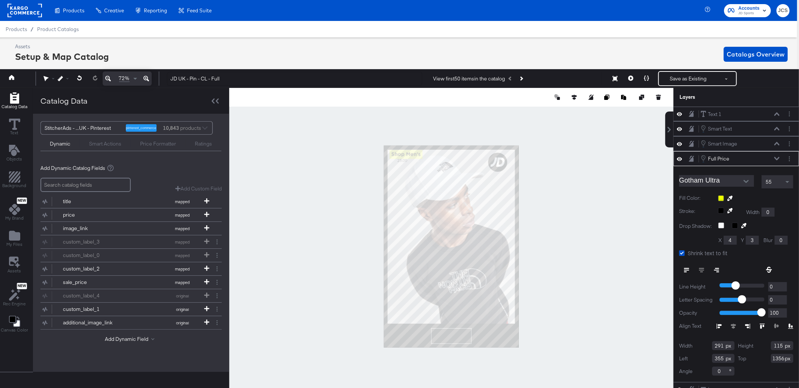
click at [775, 159] on icon at bounding box center [776, 158] width 5 height 3
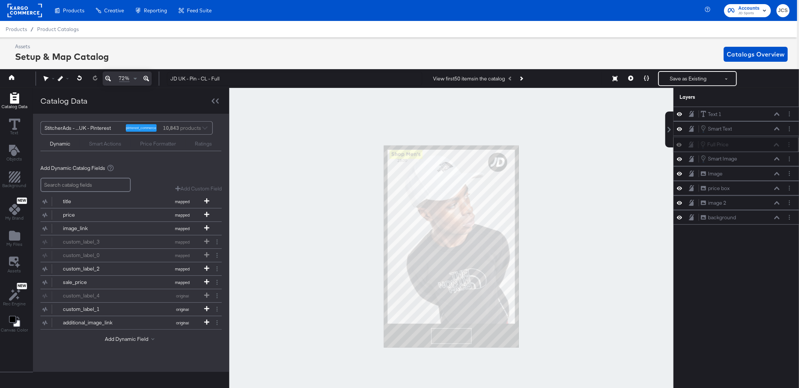
drag, startPoint x: 759, startPoint y: 160, endPoint x: 758, endPoint y: 144, distance: 16.5
click at [758, 144] on div "Full Price Full Price" at bounding box center [739, 145] width 79 height 8
drag, startPoint x: 750, startPoint y: 145, endPoint x: 750, endPoint y: 116, distance: 28.8
click at [750, 116] on div "Full Price Full Price" at bounding box center [739, 118] width 79 height 8
click at [776, 113] on icon at bounding box center [776, 114] width 5 height 3
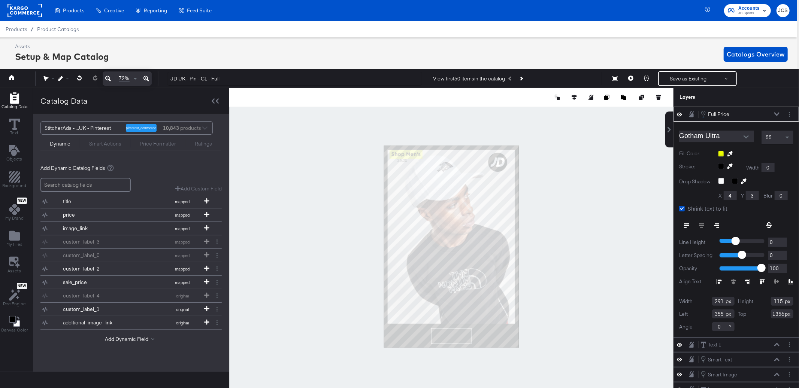
scroll to position [8, 2]
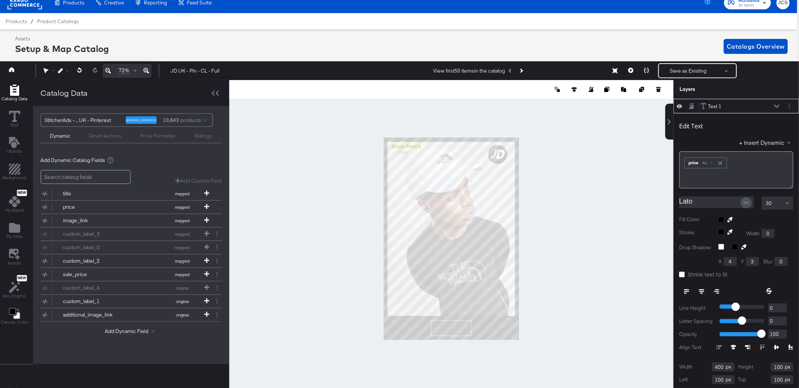
click at [748, 206] on icon "Open" at bounding box center [745, 202] width 5 height 5
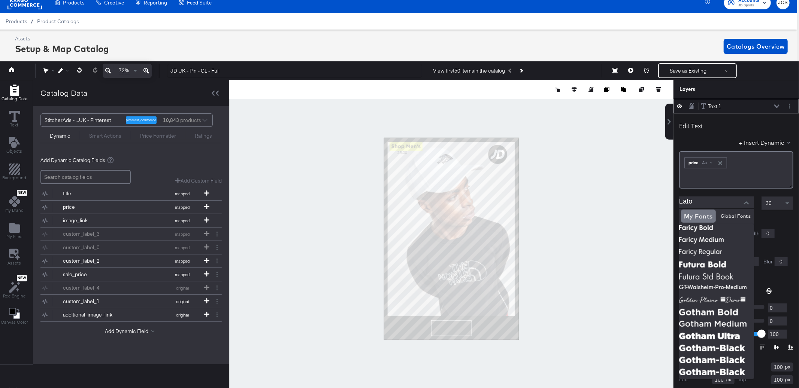
scroll to position [68, 0]
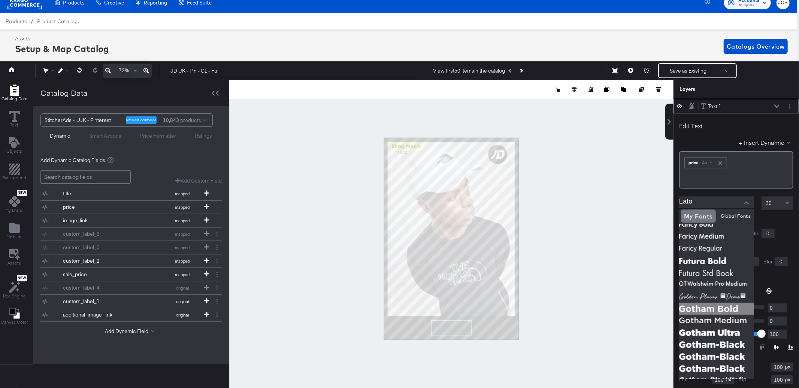
click at [726, 312] on img at bounding box center [716, 309] width 75 height 12
type input "Gotham-Bold"
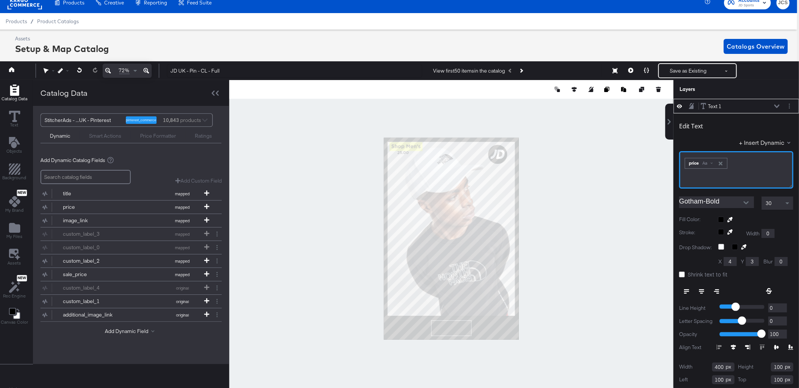
click at [765, 166] on div "﻿ ﻿ price Aa ﻿" at bounding box center [736, 162] width 104 height 12
click at [713, 162] on div "Aa" at bounding box center [707, 163] width 18 height 6
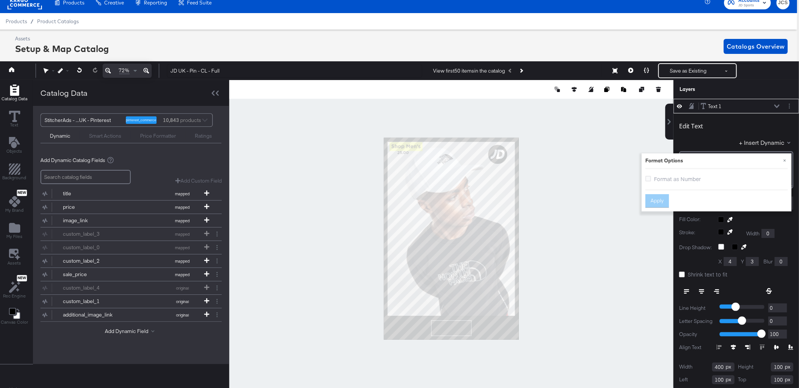
click at [681, 179] on span "Format as Number" at bounding box center [677, 178] width 47 height 7
click at [0, 0] on input "Format as Number" at bounding box center [0, 0] width 0 height 0
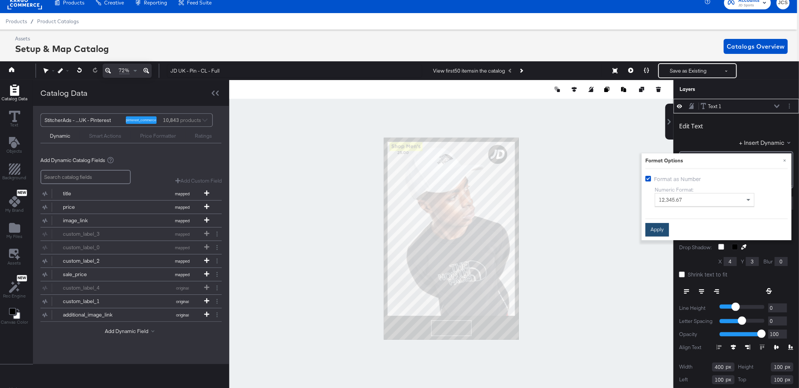
click at [649, 232] on button "Apply" at bounding box center [657, 230] width 24 height 13
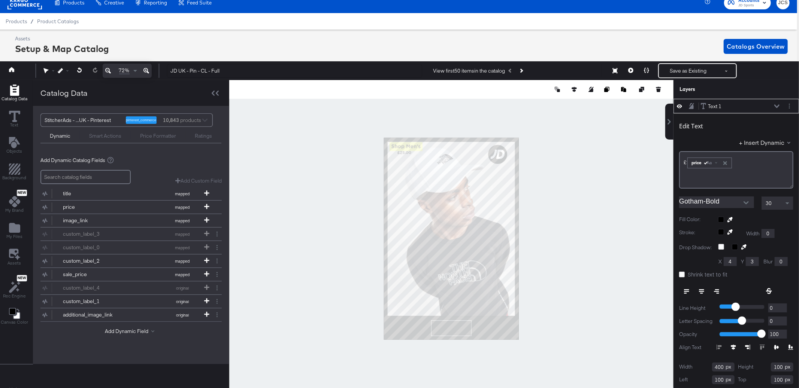
click at [776, 107] on icon at bounding box center [776, 105] width 5 height 3
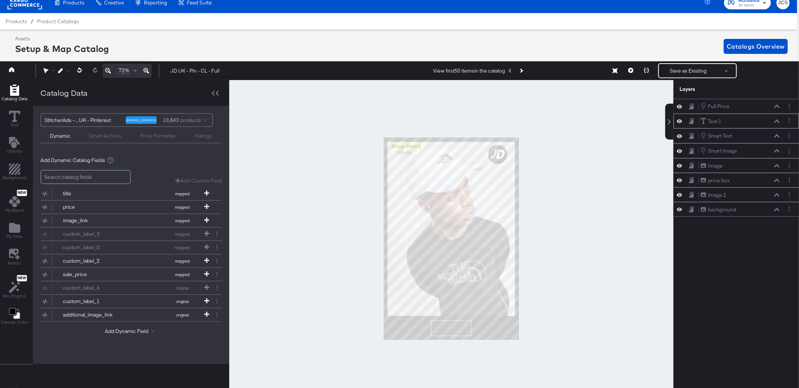
scroll to position [0, 0]
click at [777, 106] on icon at bounding box center [776, 106] width 5 height 3
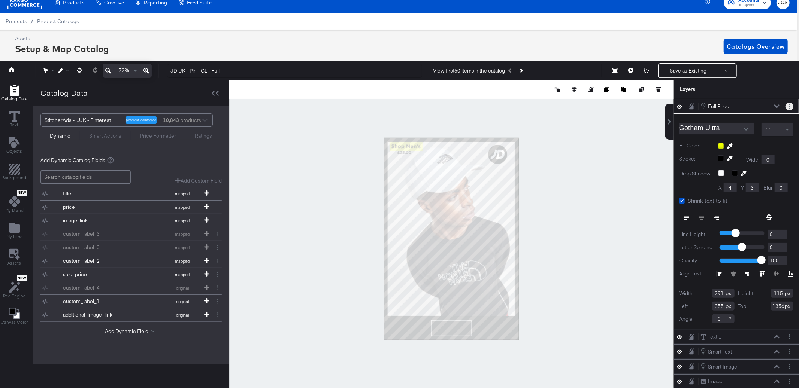
click at [790, 108] on button "Layer Options" at bounding box center [789, 107] width 8 height 8
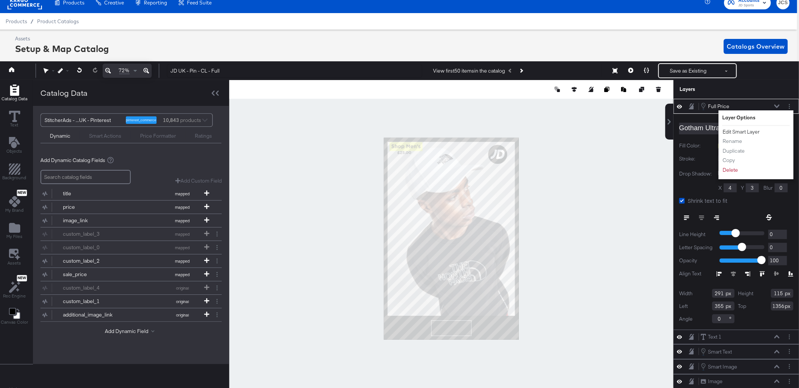
click at [749, 130] on button "Edit Smart Layer" at bounding box center [741, 132] width 38 height 8
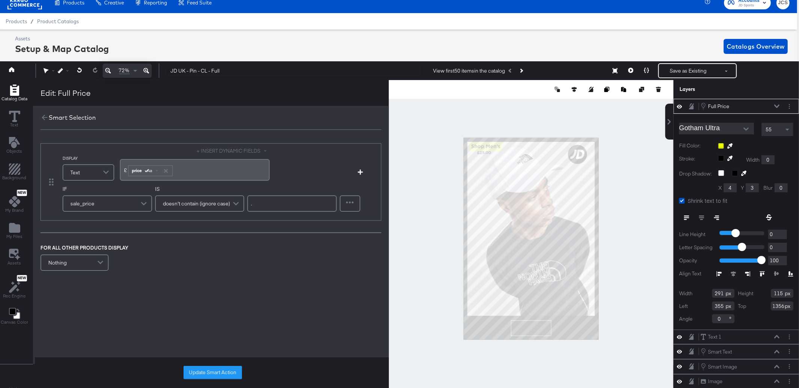
click at [210, 250] on div "FOR ALL OTHER PRODUCTS DISPLAY" at bounding box center [133, 248] width 187 height 7
click at [45, 117] on icon at bounding box center [44, 117] width 8 height 8
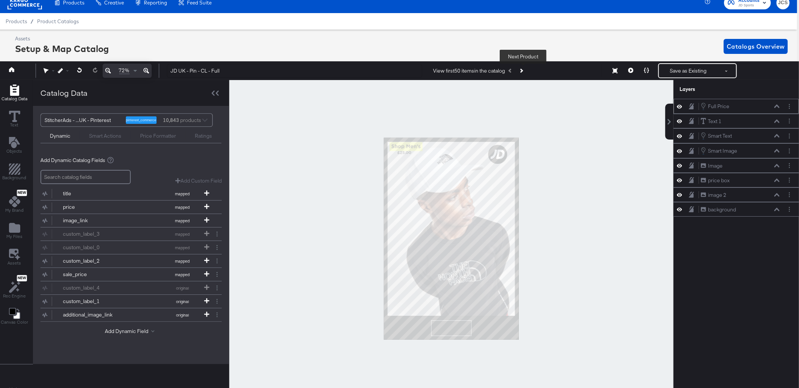
click at [522, 69] on button "Next Product" at bounding box center [521, 70] width 10 height 13
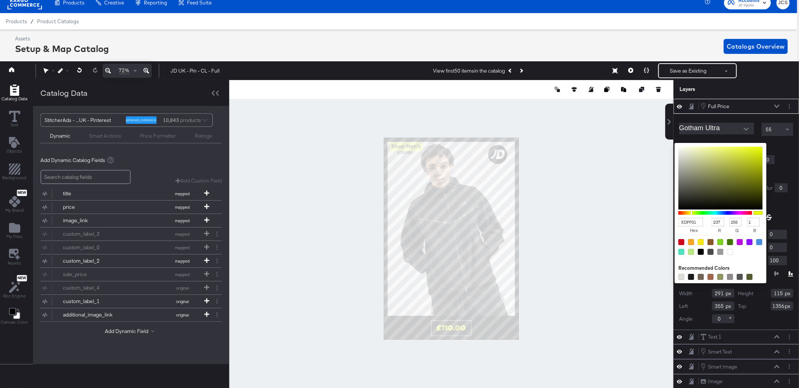
click at [721, 145] on div "EDFF01 hex 237 r 255 g 1 b 100 a Recommended Colors" at bounding box center [755, 146] width 75 height 6
click at [691, 224] on input "EDFF01" at bounding box center [690, 222] width 25 height 9
click at [775, 154] on div "Gotham Ultra 55 Fill Color: EDFF01 hex 237 r 255 g 1 b 100 a Recommended Colors…" at bounding box center [735, 222] width 125 height 216
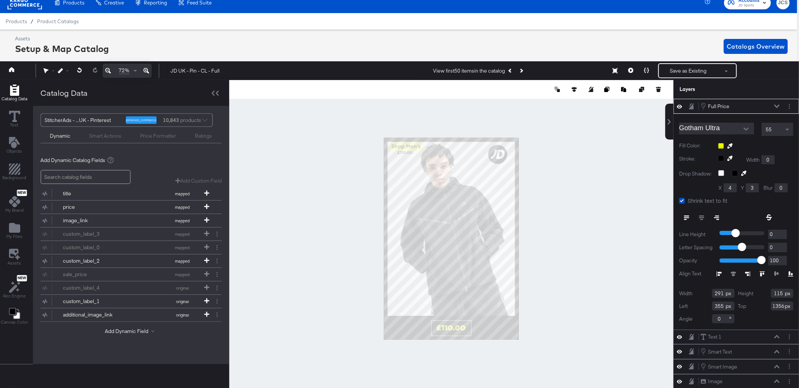
click at [775, 105] on icon at bounding box center [776, 106] width 5 height 4
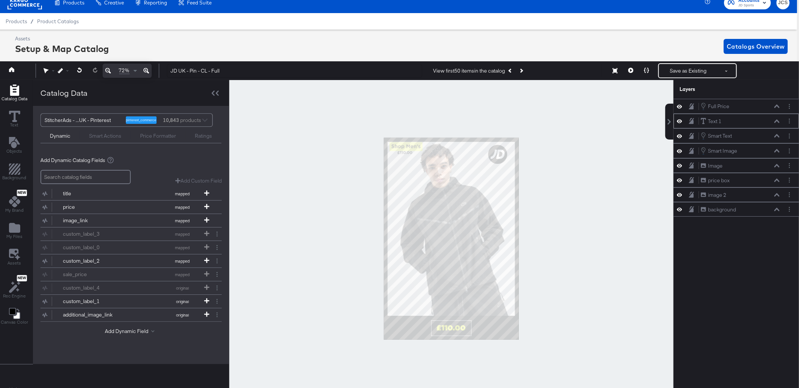
click at [776, 121] on icon at bounding box center [776, 121] width 5 height 4
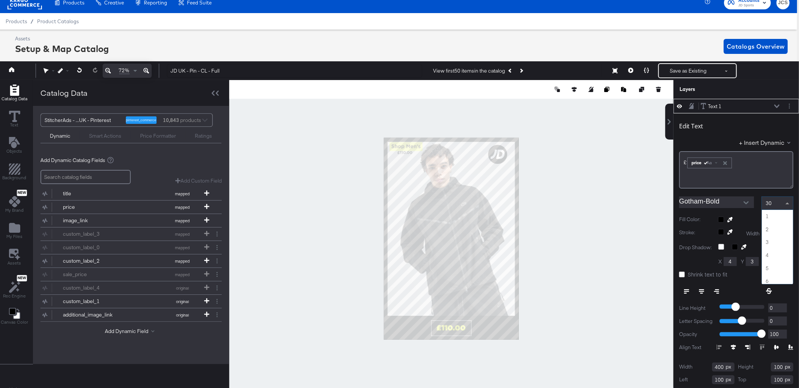
click at [774, 201] on div "30" at bounding box center [777, 203] width 31 height 13
click at [731, 221] on icon at bounding box center [730, 220] width 5 height 5
click at [397, 144] on div at bounding box center [451, 238] width 443 height 317
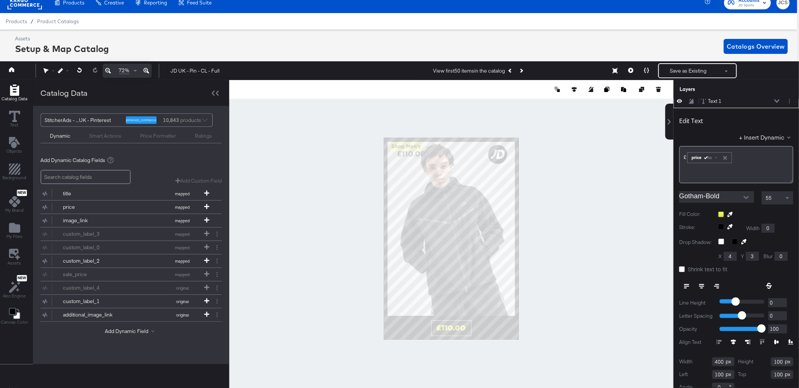
scroll to position [31, 0]
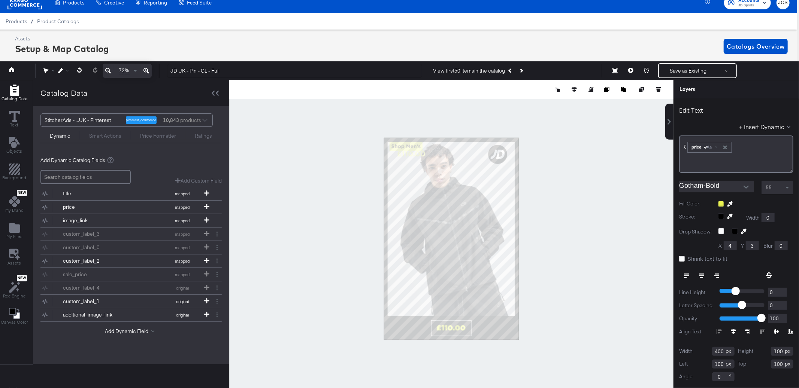
click at [712, 258] on span "Shrink text to fit" at bounding box center [707, 258] width 40 height 7
click at [0, 0] on input "Shrink text to fit" at bounding box center [0, 0] width 0 height 0
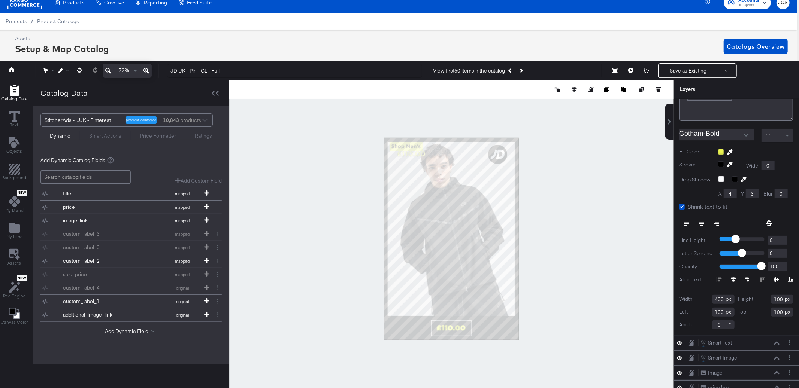
click at [732, 280] on icon at bounding box center [733, 279] width 5 height 5
click at [775, 278] on icon at bounding box center [776, 280] width 5 height 4
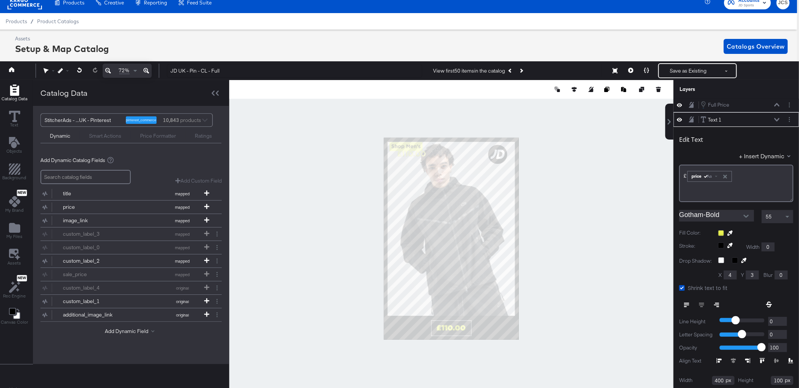
scroll to position [0, 0]
click at [776, 106] on icon at bounding box center [776, 106] width 5 height 4
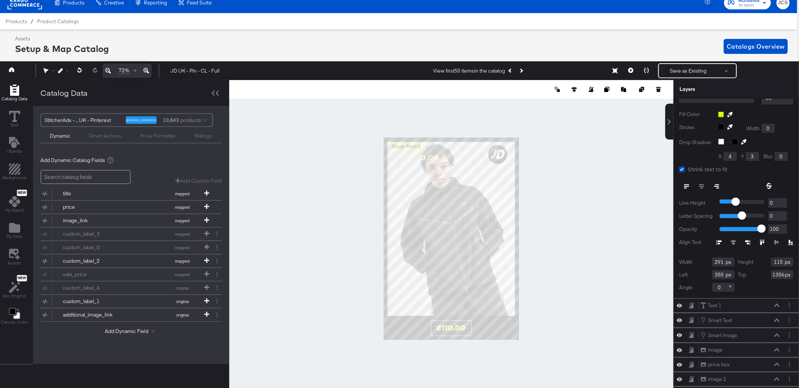
scroll to position [32, 0]
click at [777, 303] on icon at bounding box center [776, 304] width 5 height 3
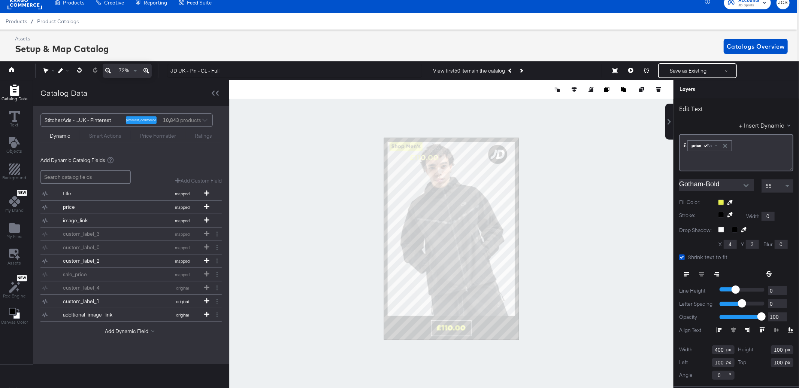
scroll to position [30, 0]
click at [719, 350] on input "400" at bounding box center [723, 352] width 22 height 9
type input "291"
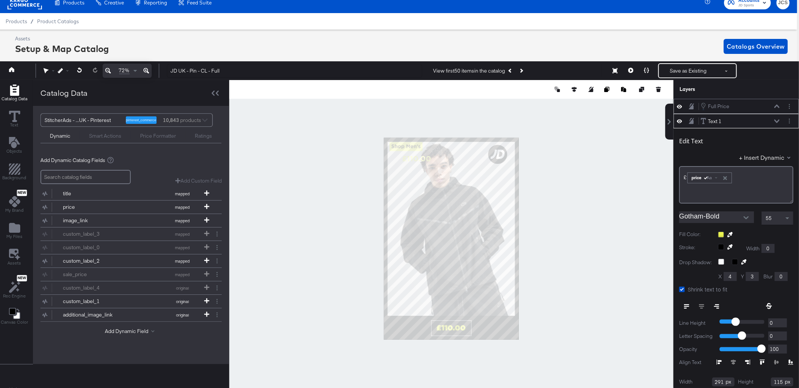
type input "115"
click at [778, 102] on div "Full Price Full Price" at bounding box center [739, 106] width 79 height 8
click at [777, 105] on icon at bounding box center [776, 106] width 5 height 4
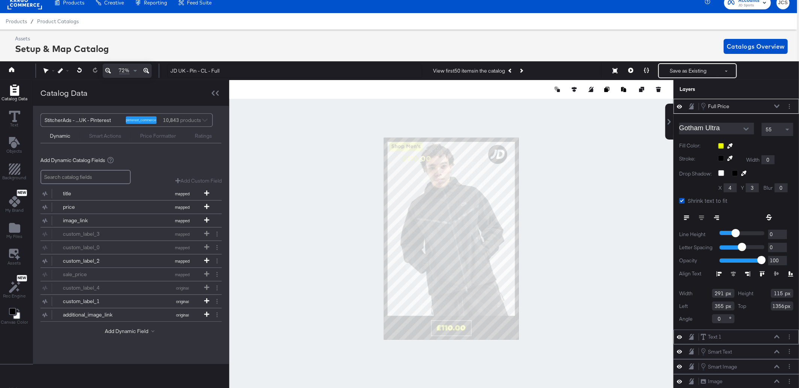
click at [777, 336] on icon at bounding box center [776, 336] width 5 height 3
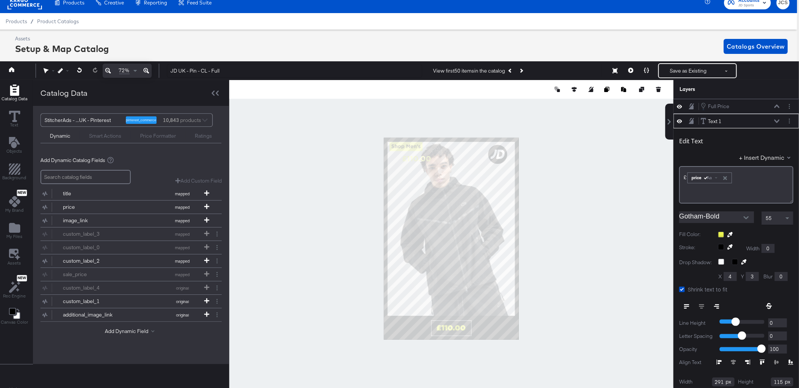
scroll to position [15, 0]
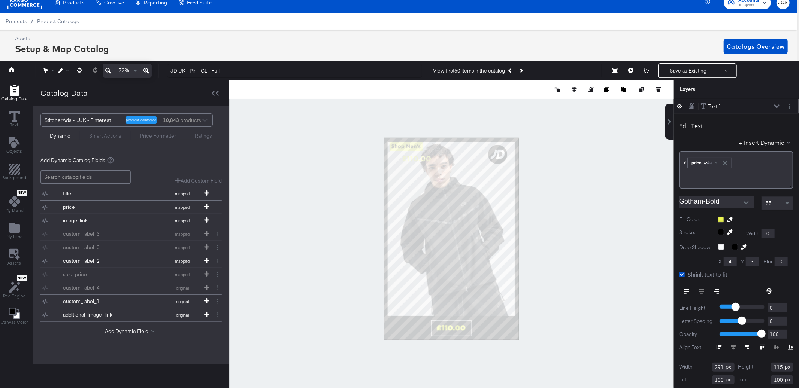
click at [781, 380] on input "100" at bounding box center [782, 380] width 22 height 9
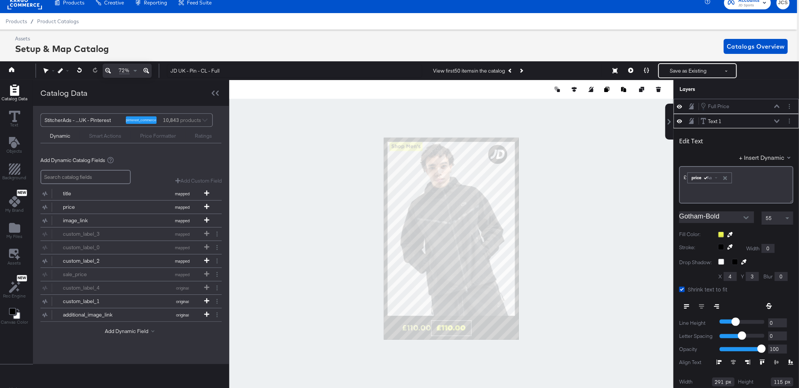
type input "1356"
click at [776, 104] on div "Full Price Full Price" at bounding box center [739, 106] width 79 height 8
click at [776, 105] on icon at bounding box center [776, 106] width 5 height 4
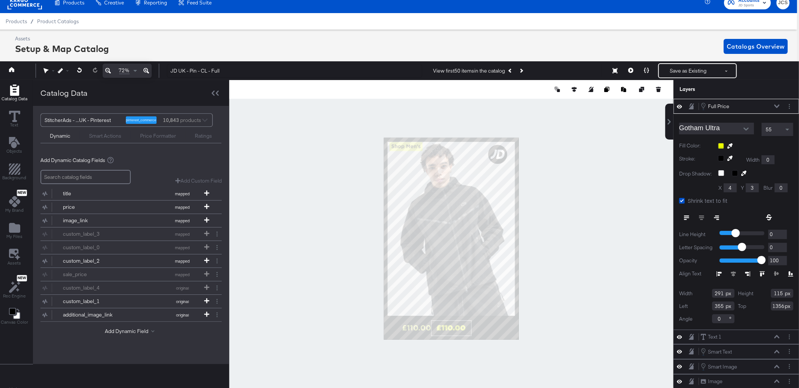
click at [776, 105] on icon at bounding box center [776, 106] width 5 height 4
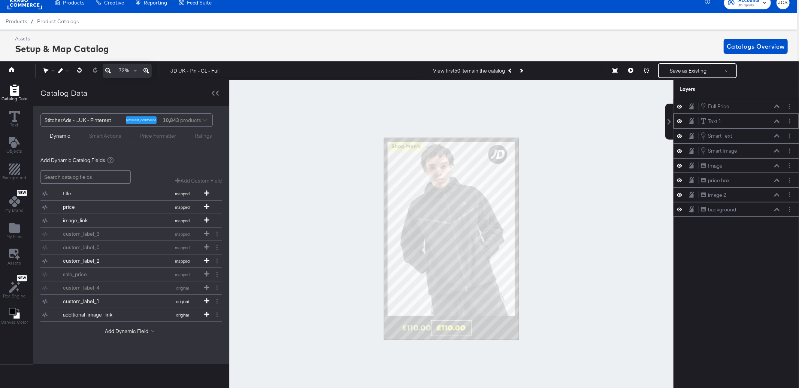
click at [775, 121] on icon at bounding box center [776, 121] width 5 height 4
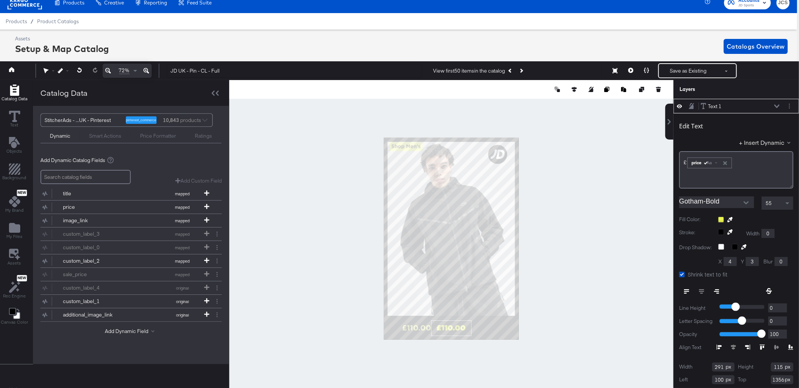
click at [720, 382] on input "100" at bounding box center [723, 380] width 22 height 9
click at [742, 200] on button "Open" at bounding box center [745, 202] width 11 height 11
type input "355"
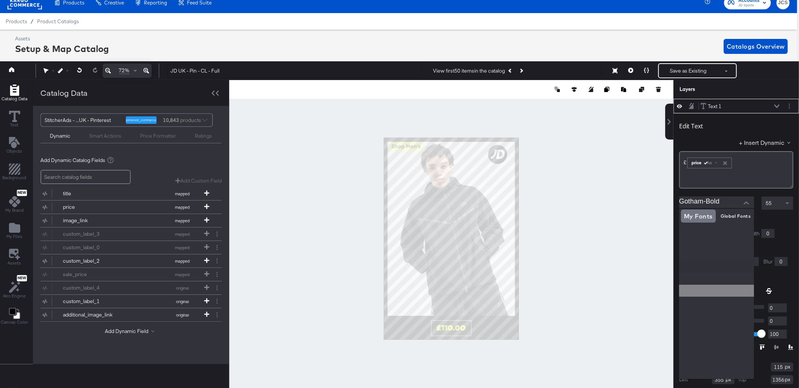
scroll to position [66, 0]
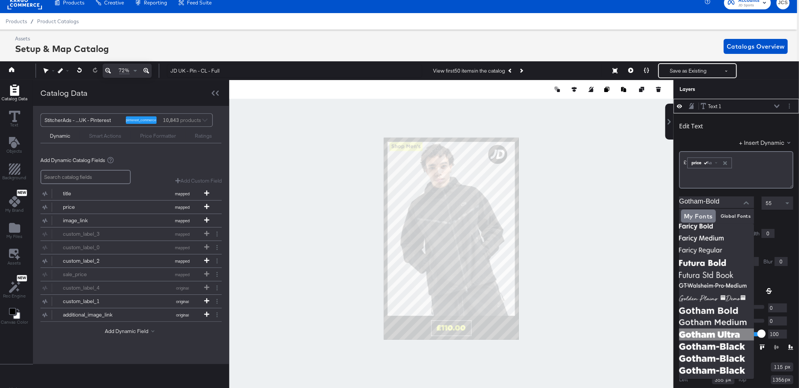
click at [721, 332] on img at bounding box center [716, 335] width 75 height 12
type input "Gotham Ultra"
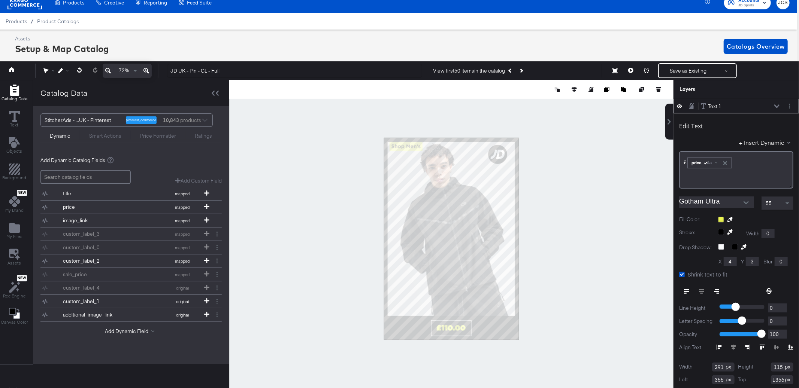
click at [776, 103] on div "Text 1 Text 1" at bounding box center [739, 107] width 79 height 8
click at [776, 105] on icon at bounding box center [776, 106] width 5 height 4
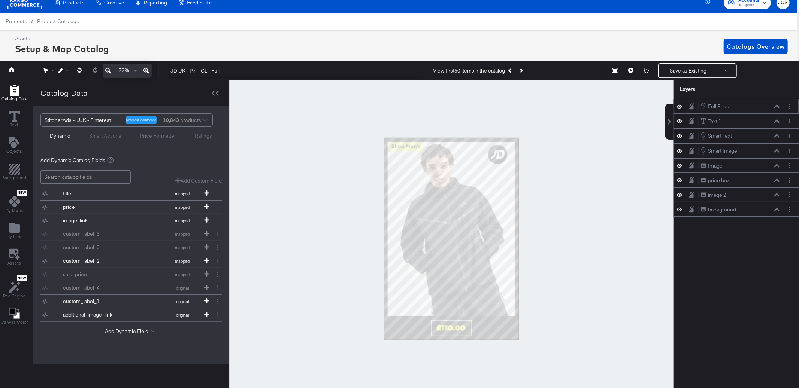
scroll to position [0, 0]
click at [791, 107] on button "Layer Options" at bounding box center [789, 107] width 8 height 8
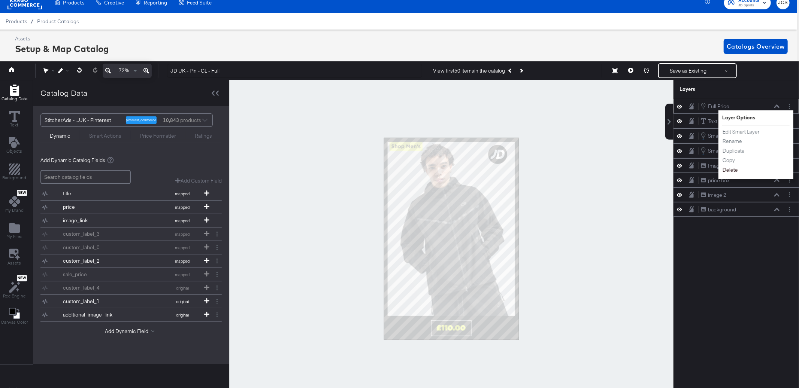
click at [732, 170] on button "Delete" at bounding box center [730, 170] width 16 height 8
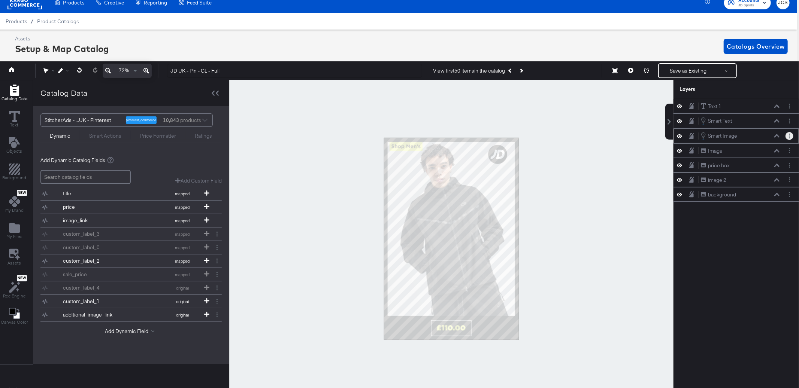
click at [788, 136] on button "Layer Options" at bounding box center [789, 136] width 8 height 8
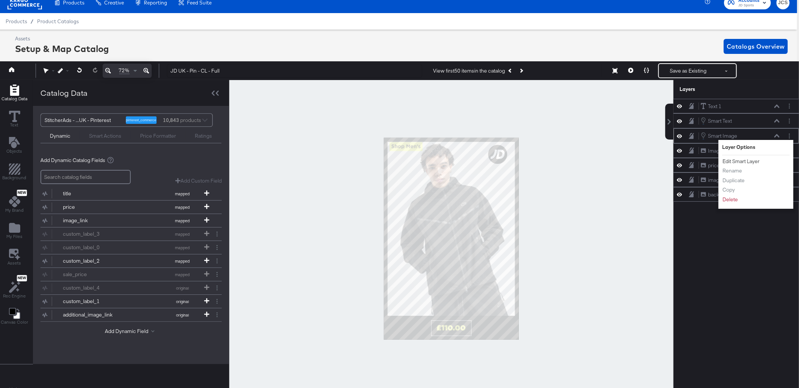
click at [746, 160] on button "Edit Smart Layer" at bounding box center [741, 162] width 38 height 8
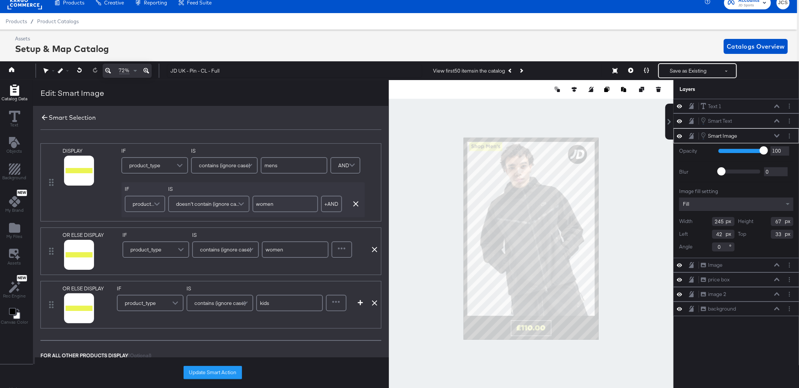
click at [42, 118] on icon at bounding box center [45, 118] width 6 height 6
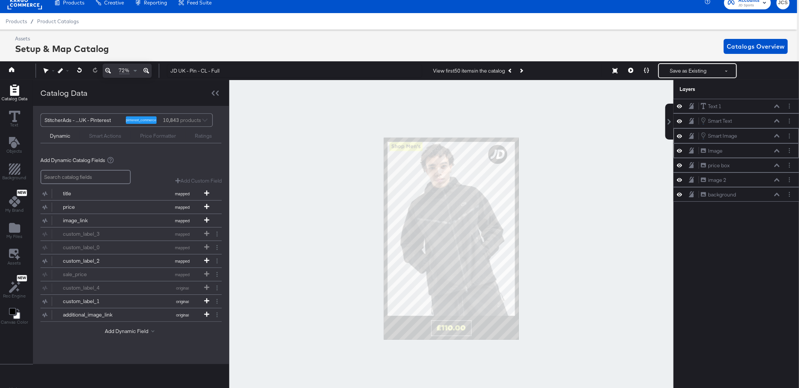
click at [682, 152] on div at bounding box center [681, 150] width 10 height 7
click at [679, 150] on icon at bounding box center [679, 151] width 5 height 6
click at [679, 150] on icon at bounding box center [679, 151] width 5 height 5
click at [680, 164] on icon at bounding box center [679, 165] width 5 height 6
click at [680, 164] on icon at bounding box center [679, 165] width 5 height 5
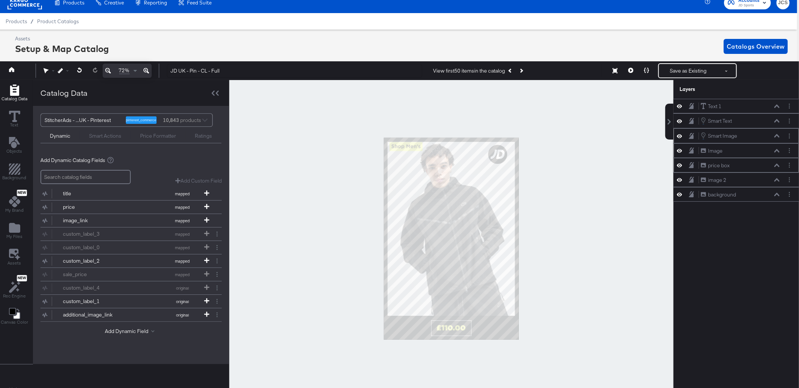
click at [778, 166] on icon at bounding box center [776, 165] width 5 height 3
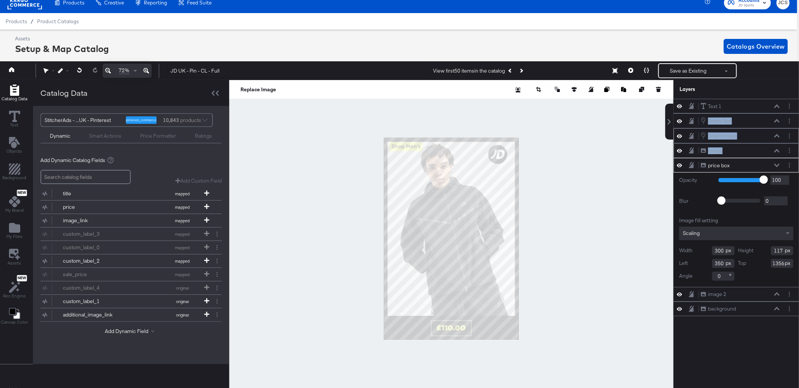
click at [777, 148] on div "Image Image" at bounding box center [739, 151] width 79 height 8
click at [777, 151] on icon at bounding box center [776, 150] width 5 height 3
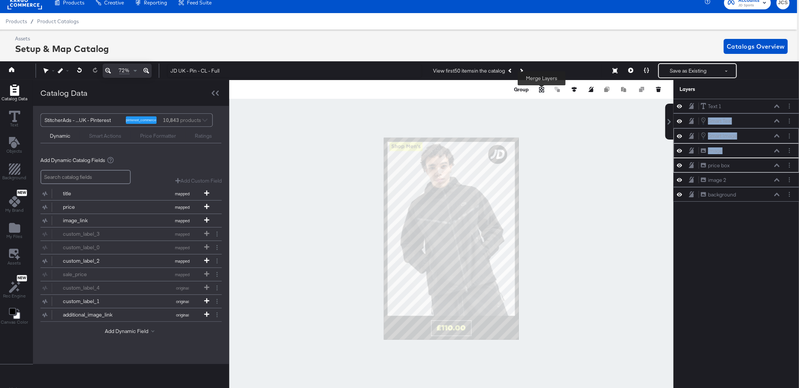
click at [543, 89] on icon "Merge" at bounding box center [541, 90] width 4 height 4
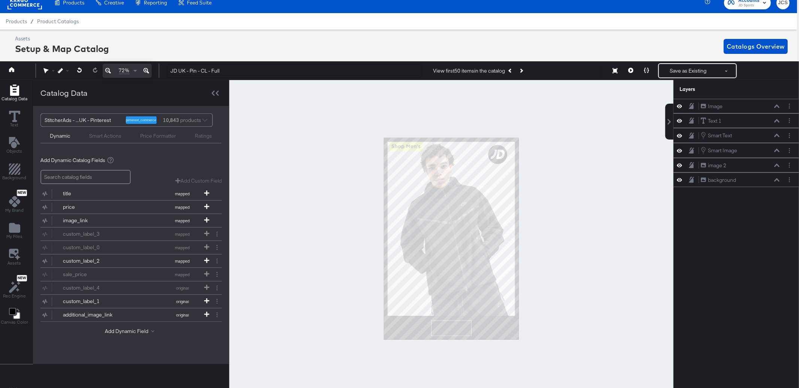
click at [732, 242] on div "Image Image Text 1 Text 1 Smart Text Smart Text Smart Image Smart Image image 2…" at bounding box center [735, 243] width 125 height 289
click at [525, 68] on button "Next Product" at bounding box center [521, 70] width 10 height 13
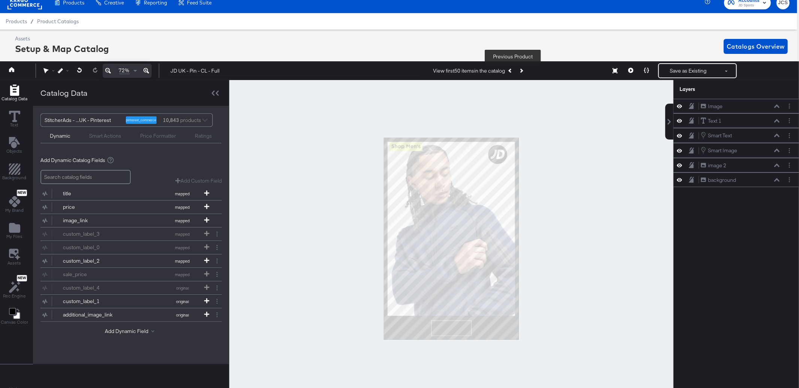
click at [511, 69] on button "Previous Product" at bounding box center [510, 70] width 10 height 13
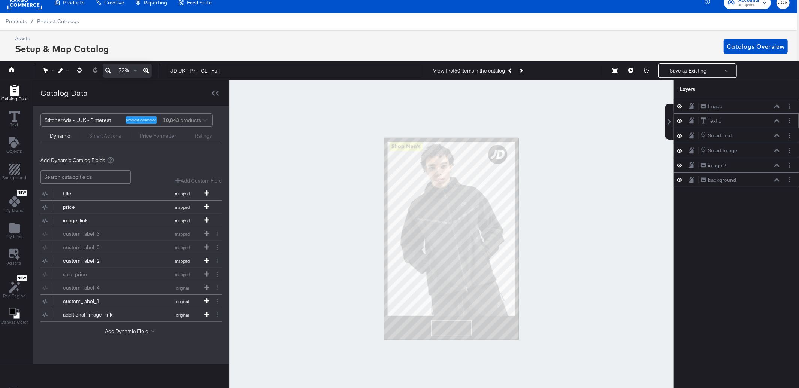
click at [746, 126] on div "Text 1 Text 1" at bounding box center [735, 120] width 125 height 15
drag, startPoint x: 728, startPoint y: 113, endPoint x: 727, endPoint y: 100, distance: 13.2
click at [727, 100] on div "Image Image Text 1 Text 1 Smart Text Smart Text Smart Image Smart Image image 2…" at bounding box center [735, 143] width 125 height 88
click at [678, 75] on button "Save as Existing" at bounding box center [688, 70] width 58 height 13
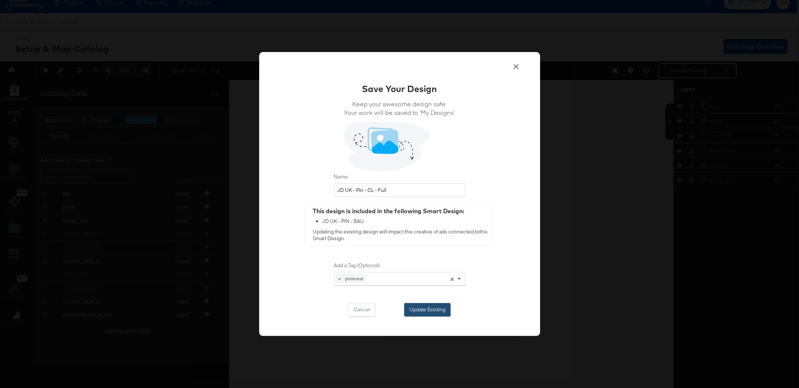
click at [432, 310] on button "Update Existing" at bounding box center [427, 309] width 46 height 13
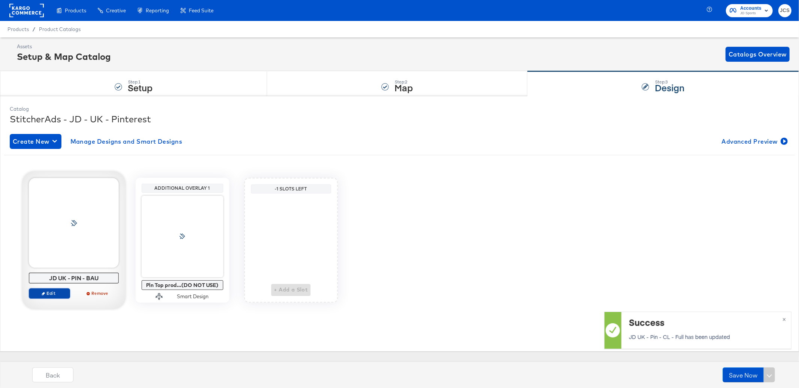
click at [59, 293] on span "Edit" at bounding box center [49, 294] width 34 height 6
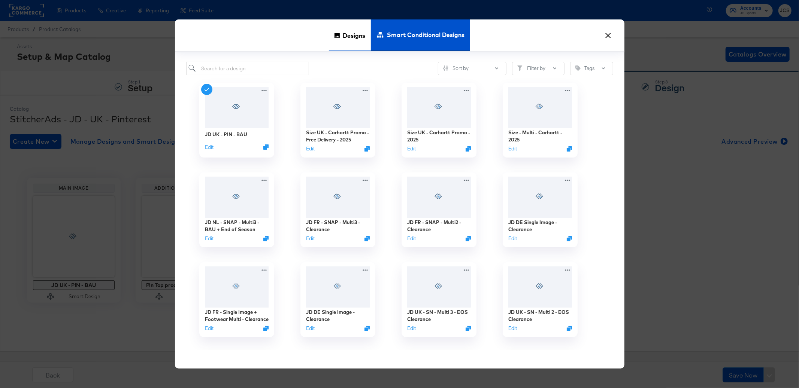
click at [355, 34] on span "Designs" at bounding box center [354, 35] width 22 height 33
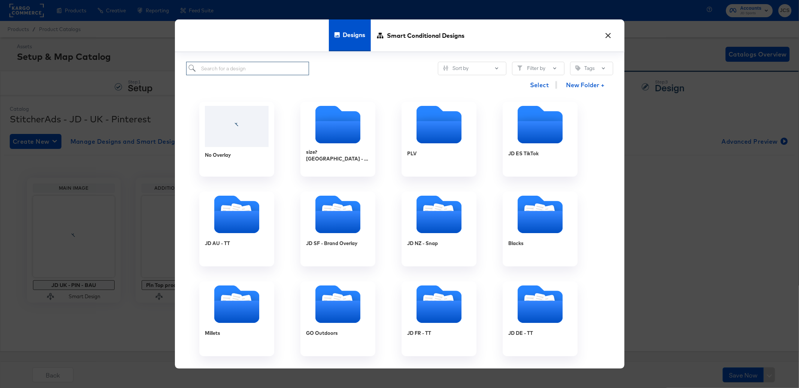
click at [238, 72] on input "search" at bounding box center [247, 69] width 123 height 14
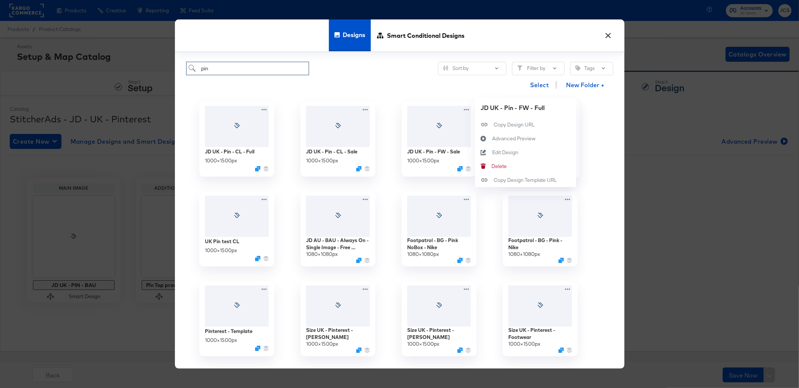
click at [571, 109] on div "JD UK - Pin - FW - Full 1000 × 1500 px JD UK - Pin - FW - Full Copy Design URL …" at bounding box center [539, 139] width 101 height 90
click at [401, 89] on div "Select New Folder +" at bounding box center [399, 84] width 427 height 19
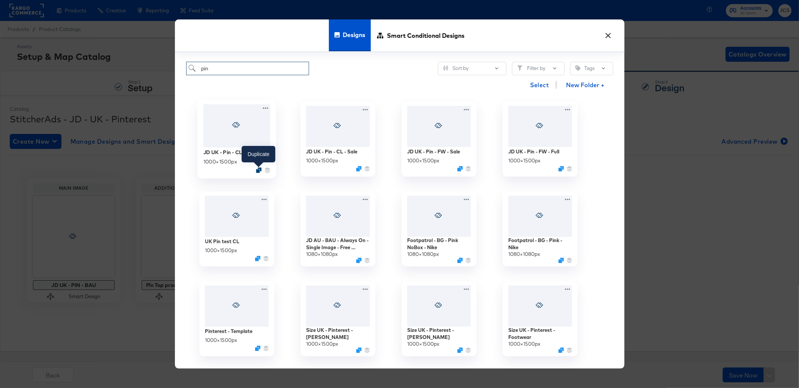
type input "pin"
click at [258, 171] on icon "Duplicate" at bounding box center [259, 171] width 6 height 6
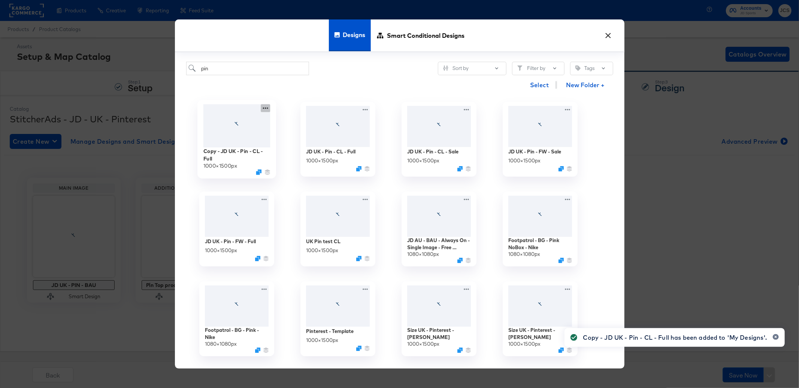
click at [266, 107] on icon at bounding box center [265, 108] width 9 height 8
click at [300, 152] on div "Edit Design Edit Design" at bounding box center [300, 152] width 0 height 0
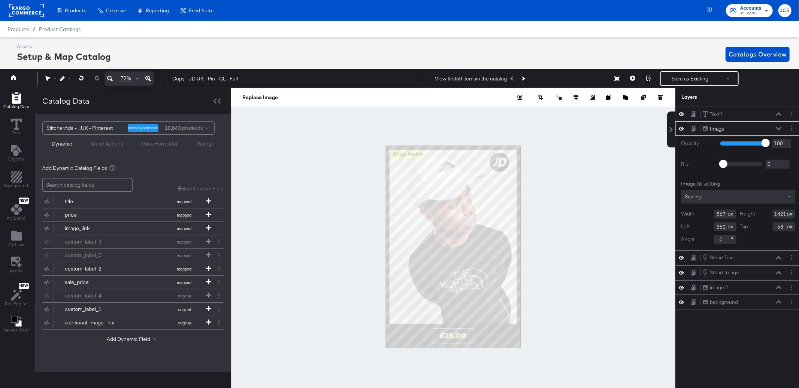
scroll to position [0, 2]
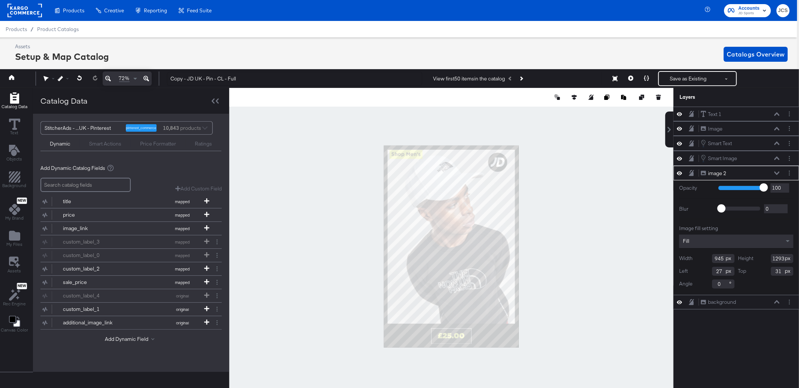
click at [704, 239] on div "Fill" at bounding box center [736, 241] width 114 height 13
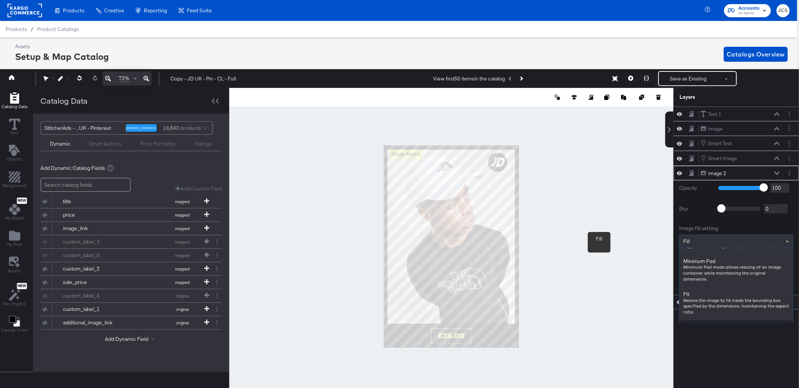
scroll to position [0, 0]
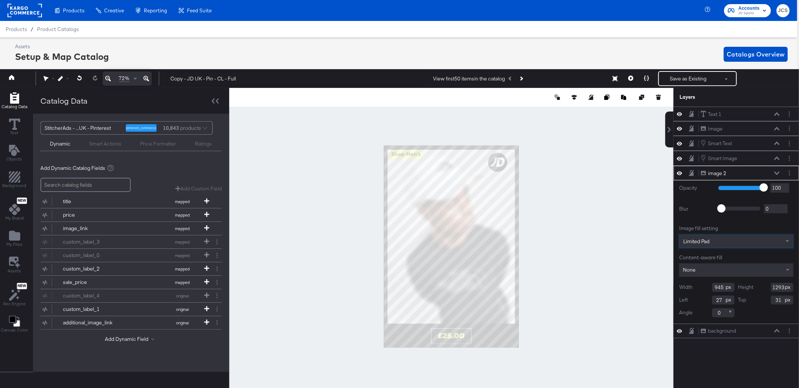
click at [712, 273] on div "None" at bounding box center [736, 270] width 114 height 13
click at [681, 81] on button "Save as Existing" at bounding box center [688, 78] width 58 height 13
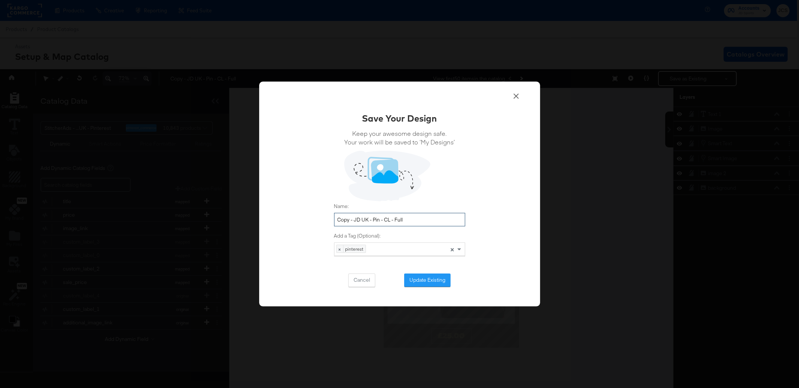
click at [355, 220] on input "Copy - JD UK - Pin - CL - Full" at bounding box center [399, 220] width 131 height 14
click at [374, 218] on input "JD UK - Pin - CL - Full" at bounding box center [399, 220] width 131 height 14
type input "JD UK - Pin - FW - Full"
click at [428, 281] on button "Update Existing" at bounding box center [427, 280] width 46 height 13
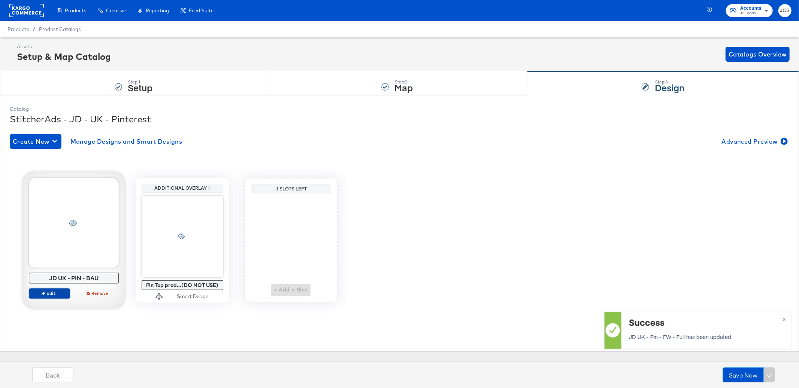
click at [57, 292] on span "Edit" at bounding box center [49, 294] width 34 height 6
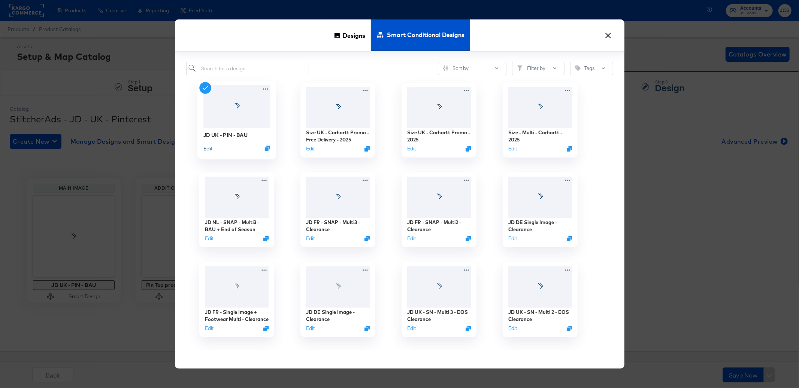
click at [211, 148] on button "Edit" at bounding box center [207, 148] width 9 height 7
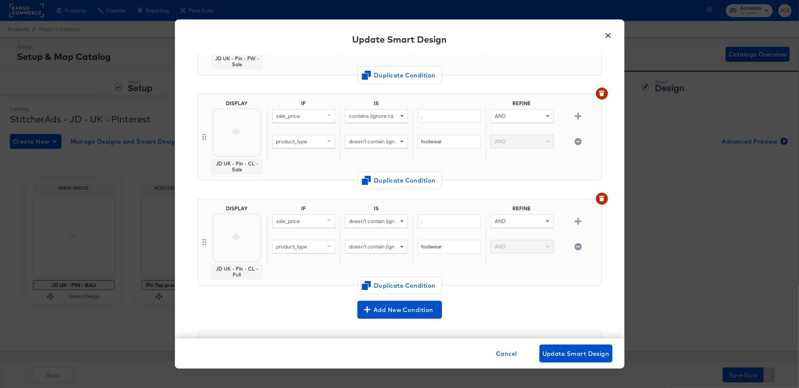
scroll to position [177, 0]
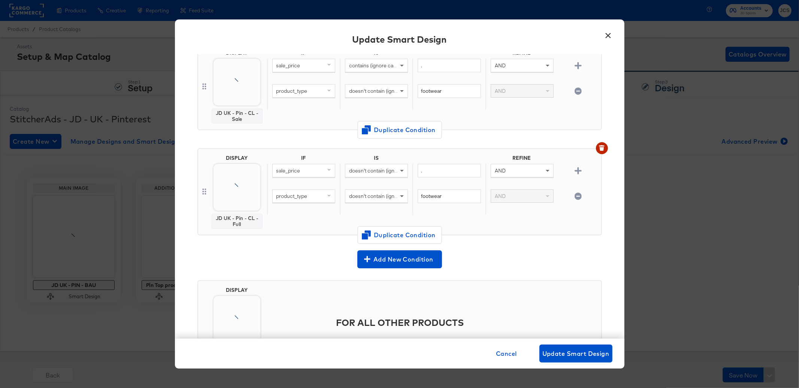
click at [236, 192] on div at bounding box center [236, 187] width 47 height 47
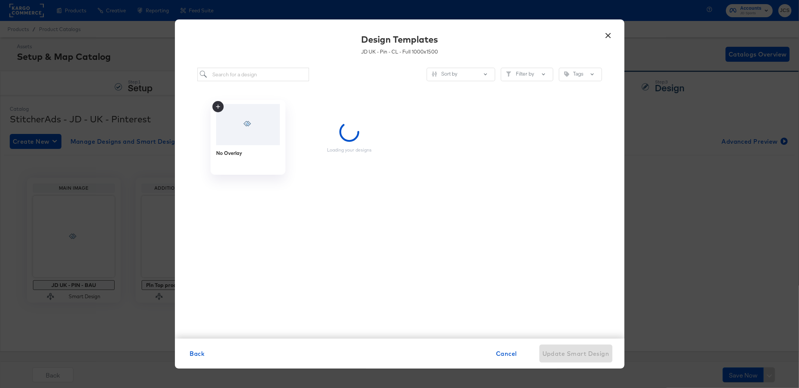
scroll to position [0, 0]
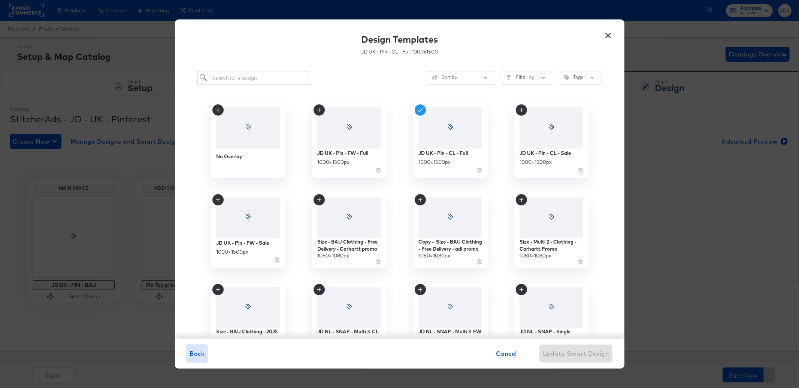
click at [201, 352] on span "Back" at bounding box center [197, 354] width 15 height 10
click at [437, 134] on div at bounding box center [449, 127] width 67 height 43
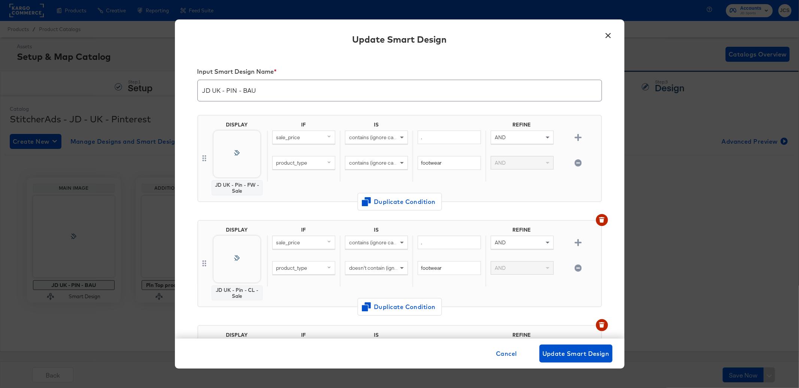
scroll to position [214, 0]
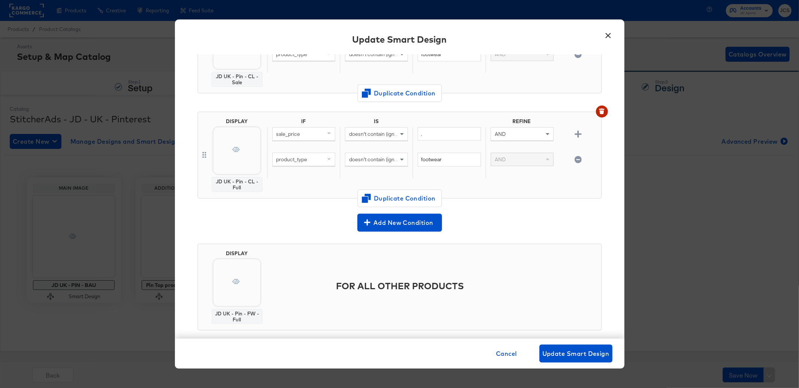
click at [230, 285] on body "Products Creative Reporting Feed Suite Accounts JD Sports JCS Products / Produc…" at bounding box center [399, 194] width 799 height 388
click at [226, 286] on div at bounding box center [236, 264] width 85 height 85
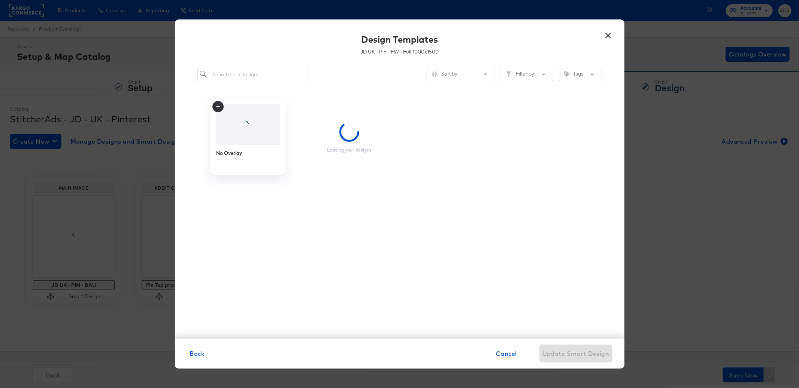
scroll to position [0, 0]
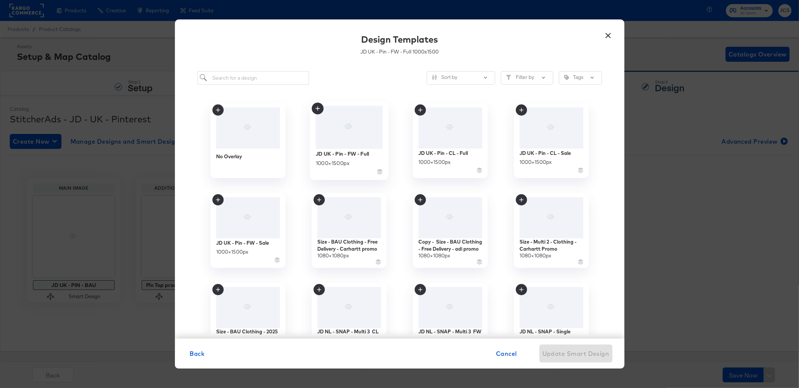
click at [359, 138] on div at bounding box center [348, 127] width 67 height 43
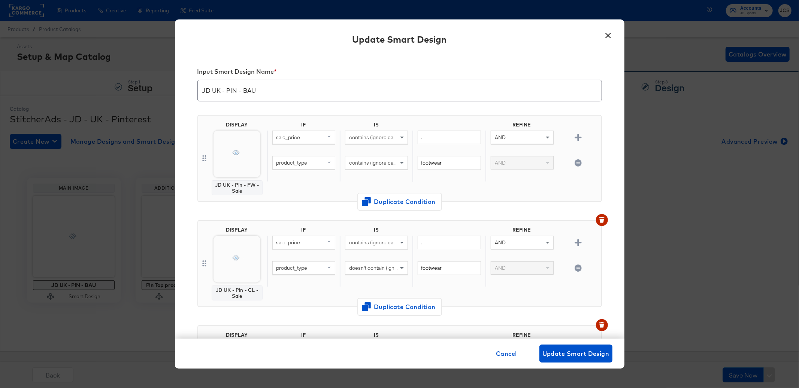
scroll to position [214, 0]
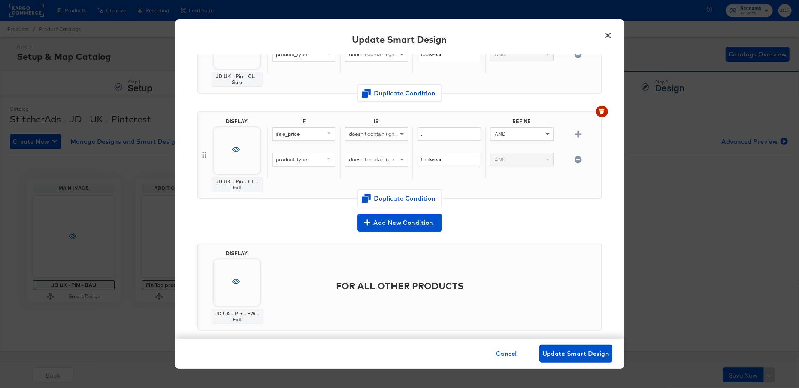
click at [252, 281] on div at bounding box center [236, 282] width 47 height 47
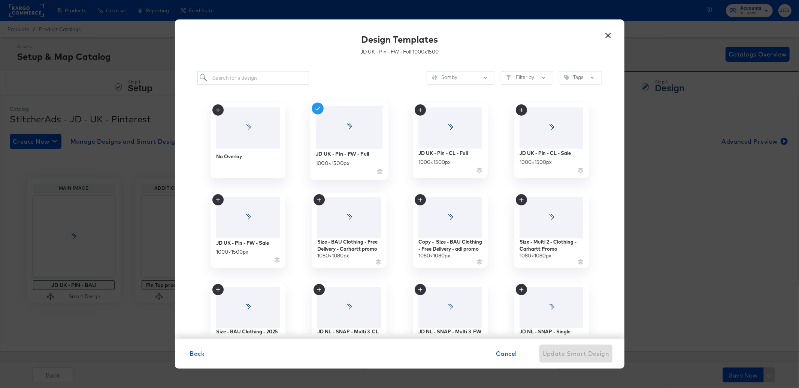
click at [360, 138] on div at bounding box center [348, 127] width 67 height 43
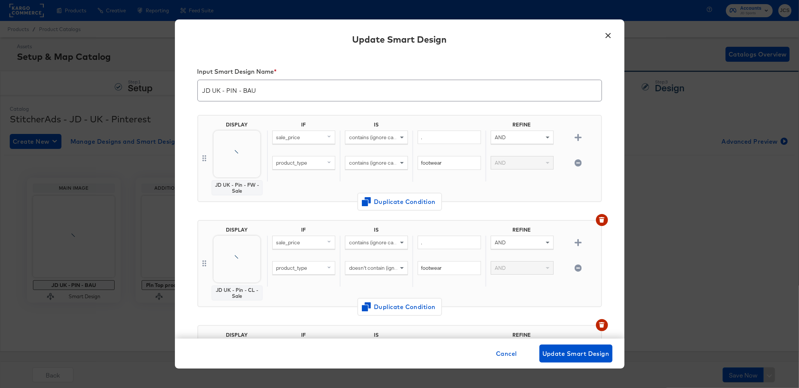
scroll to position [214, 0]
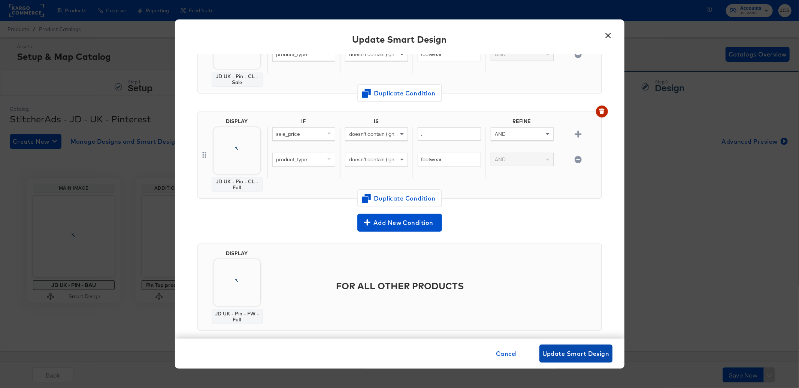
click at [557, 352] on span "Update Smart Design" at bounding box center [575, 354] width 67 height 10
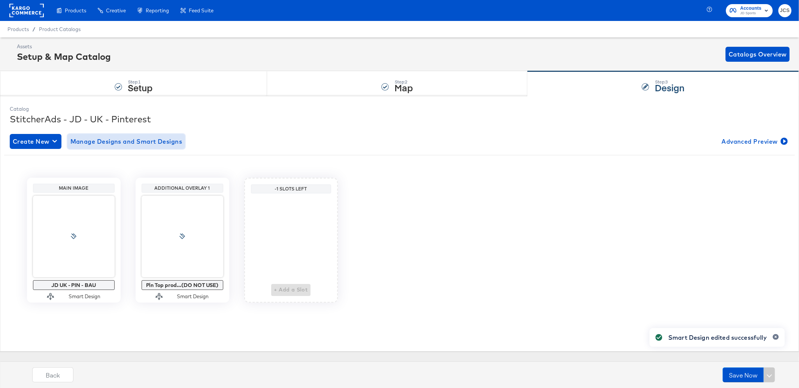
click at [130, 141] on span "Manage Designs and Smart Designs" at bounding box center [126, 141] width 112 height 10
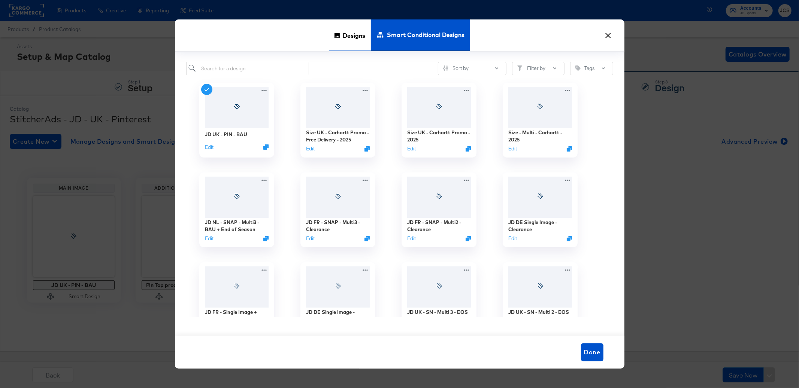
click at [350, 33] on span "Designs" at bounding box center [354, 35] width 22 height 33
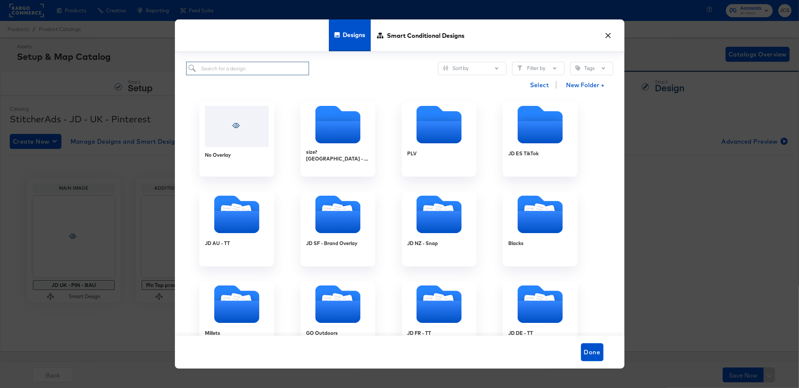
click at [247, 63] on input "search" at bounding box center [247, 69] width 123 height 14
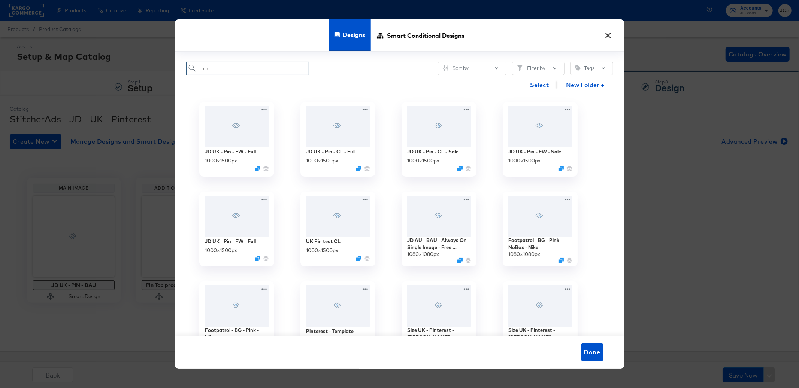
type input "pin"
click at [469, 112] on icon at bounding box center [467, 108] width 9 height 8
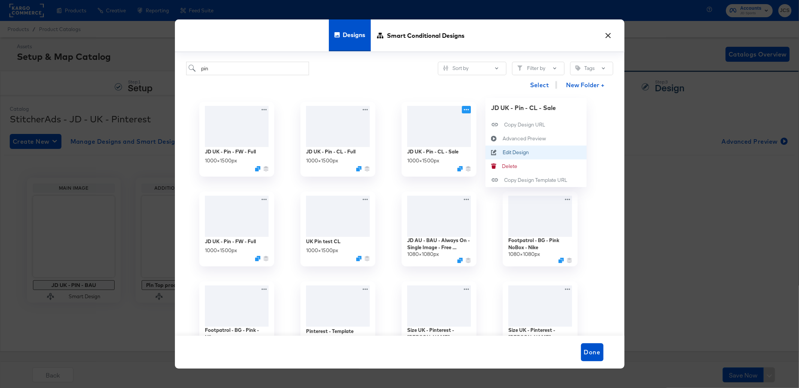
click at [502, 152] on div "Edit Design Edit Design" at bounding box center [502, 152] width 0 height 0
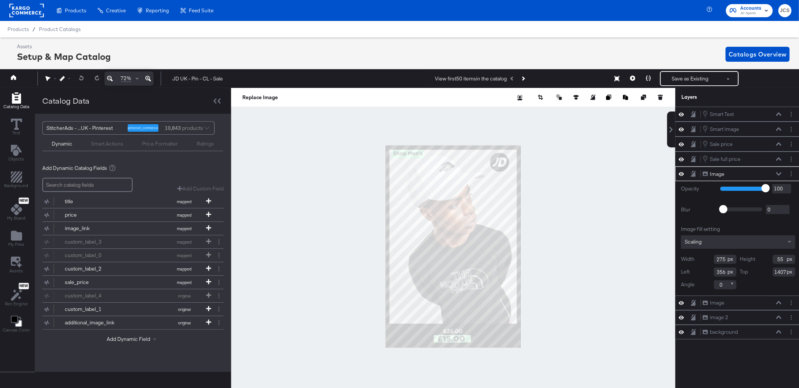
click at [779, 174] on icon at bounding box center [778, 174] width 5 height 4
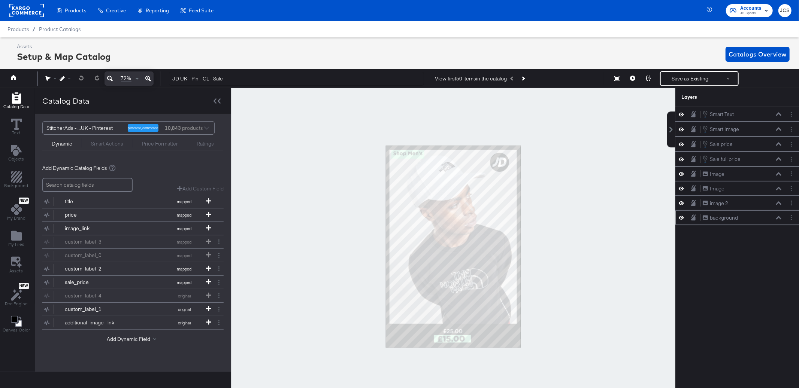
click at [680, 216] on icon at bounding box center [680, 218] width 5 height 6
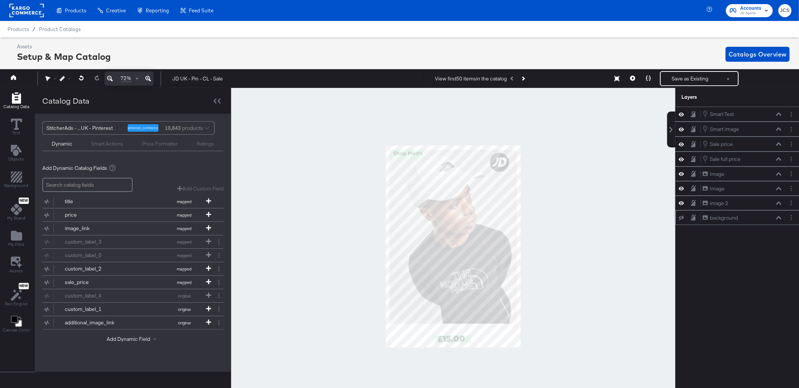
click at [680, 216] on button at bounding box center [681, 218] width 6 height 6
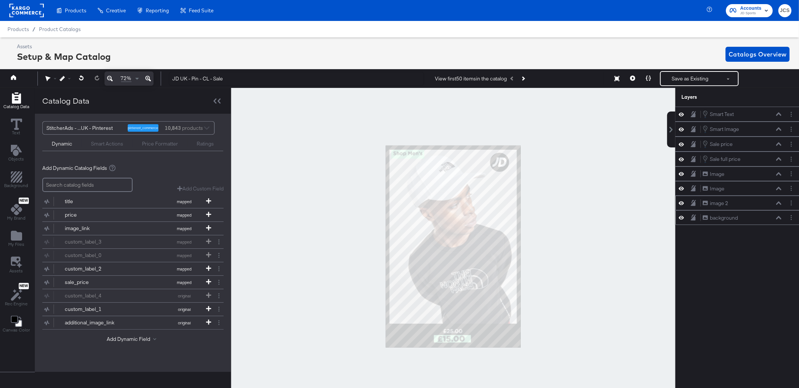
click at [682, 206] on icon at bounding box center [680, 203] width 5 height 6
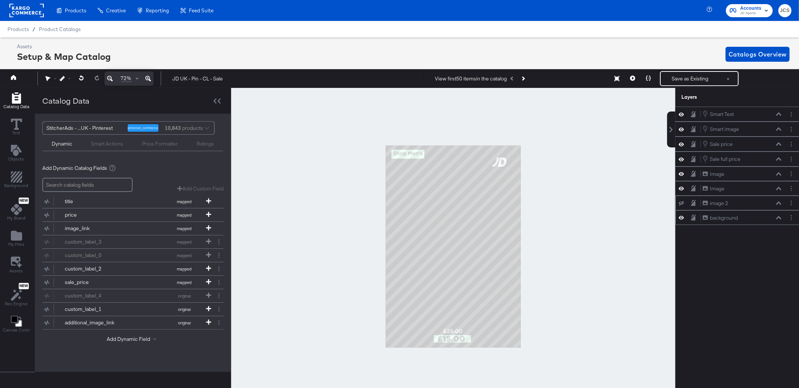
click at [682, 206] on icon at bounding box center [680, 203] width 5 height 5
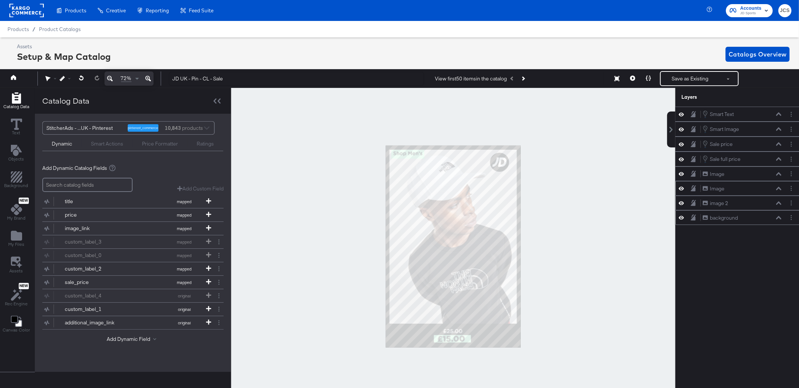
click at [682, 188] on icon at bounding box center [680, 189] width 5 height 4
click at [682, 188] on icon at bounding box center [680, 188] width 5 height 5
click at [681, 174] on icon at bounding box center [680, 174] width 5 height 6
click at [681, 174] on icon at bounding box center [680, 174] width 5 height 5
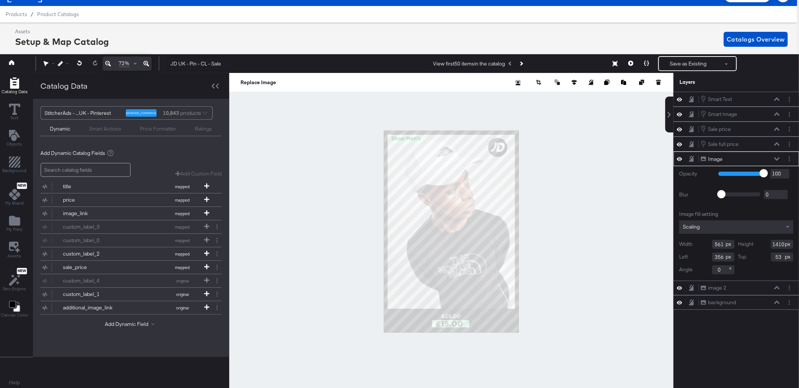
click at [777, 159] on icon at bounding box center [776, 159] width 5 height 4
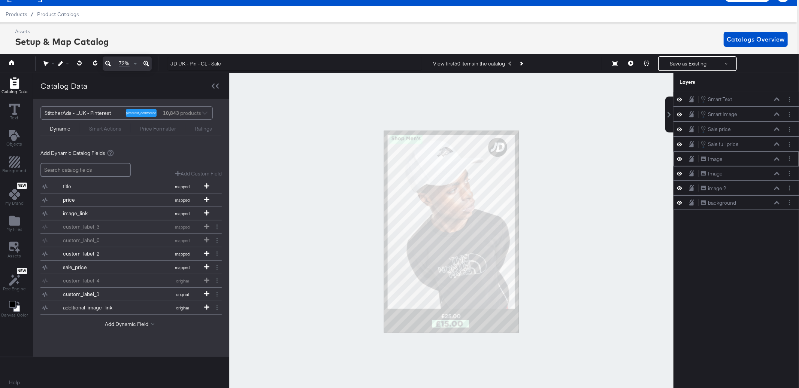
click at [777, 158] on button at bounding box center [777, 159] width 6 height 4
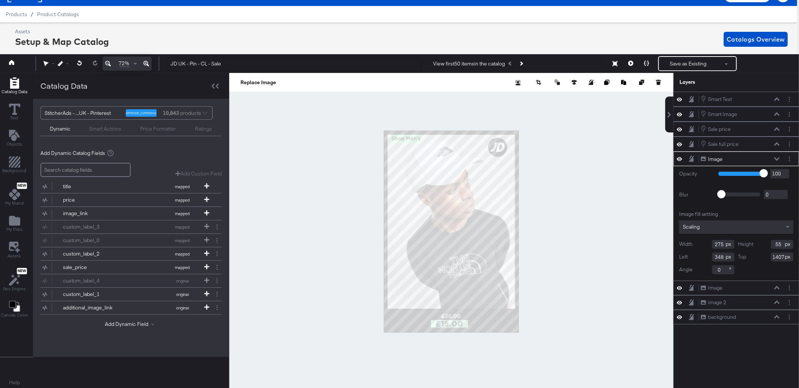
type input "347"
click at [614, 224] on div at bounding box center [451, 231] width 444 height 317
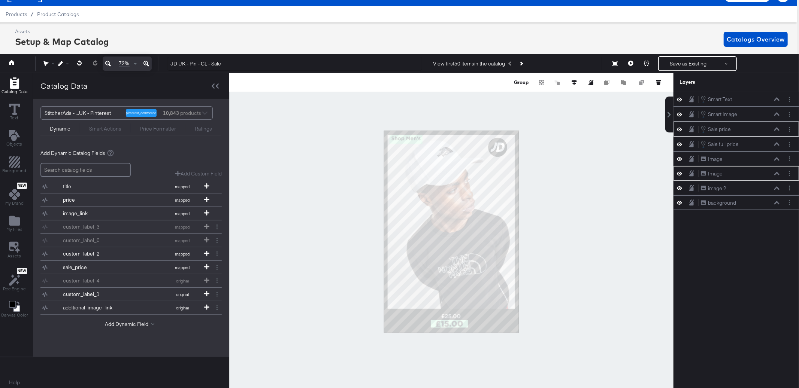
drag, startPoint x: 745, startPoint y: 295, endPoint x: 585, endPoint y: 235, distance: 170.5
click at [741, 292] on div "Smart Text Smart Text Smart Image Smart Image Sale price Sale price Sale full p…" at bounding box center [735, 236] width 125 height 289
click at [585, 235] on div at bounding box center [451, 231] width 444 height 317
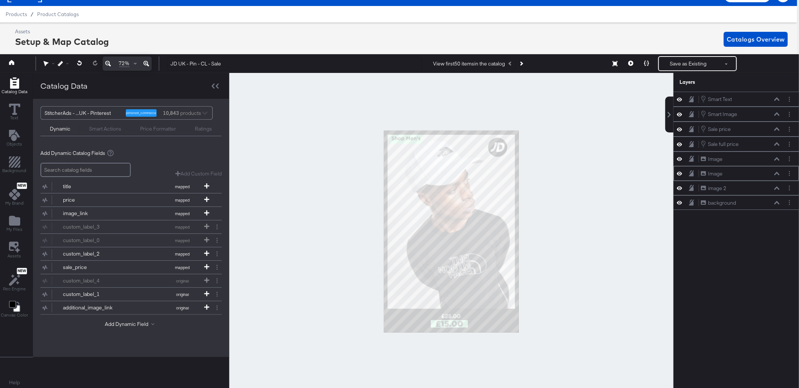
click at [775, 176] on button at bounding box center [777, 173] width 6 height 4
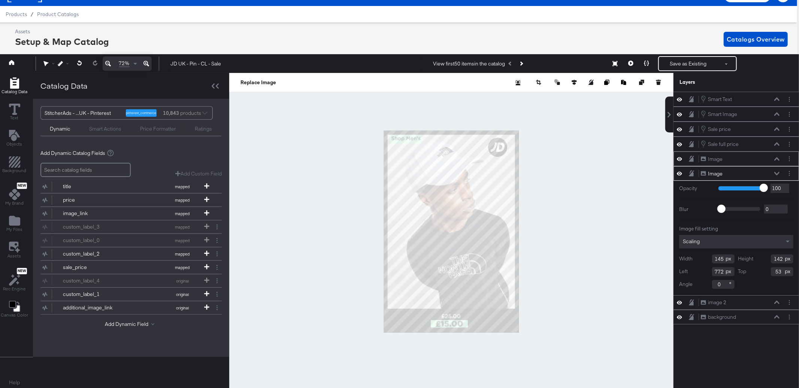
click at [777, 159] on icon at bounding box center [776, 158] width 5 height 3
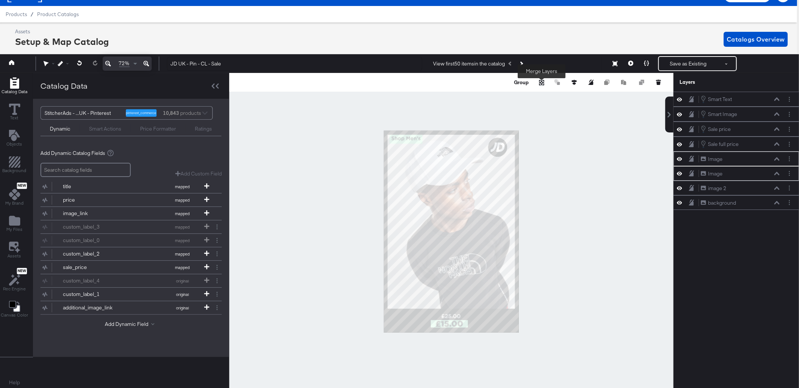
click at [541, 82] on icon "Merge" at bounding box center [541, 83] width 4 height 4
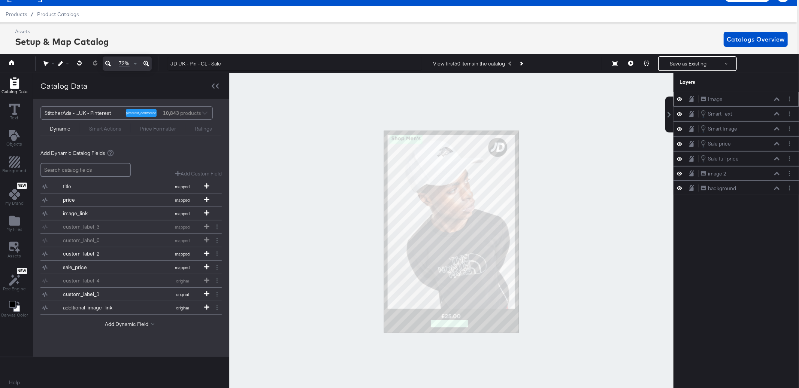
click at [682, 99] on div at bounding box center [681, 98] width 10 height 7
click at [681, 99] on icon at bounding box center [679, 99] width 5 height 4
click at [681, 99] on icon at bounding box center [679, 99] width 5 height 5
drag, startPoint x: 754, startPoint y: 98, endPoint x: 754, endPoint y: 160, distance: 61.0
click at [754, 160] on div "Image Image" at bounding box center [740, 158] width 79 height 8
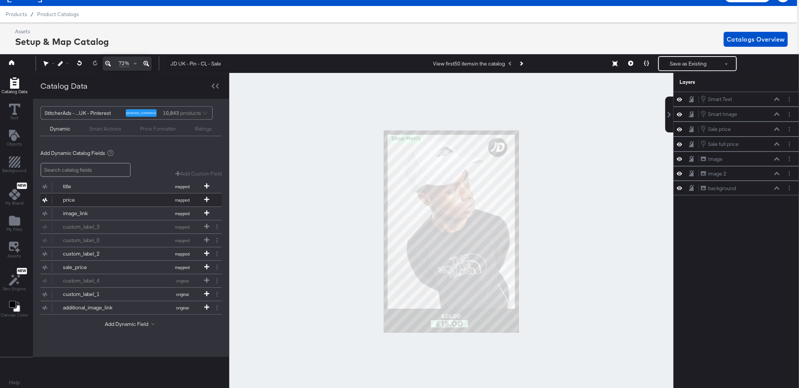
click at [99, 203] on div "price" at bounding box center [90, 200] width 54 height 7
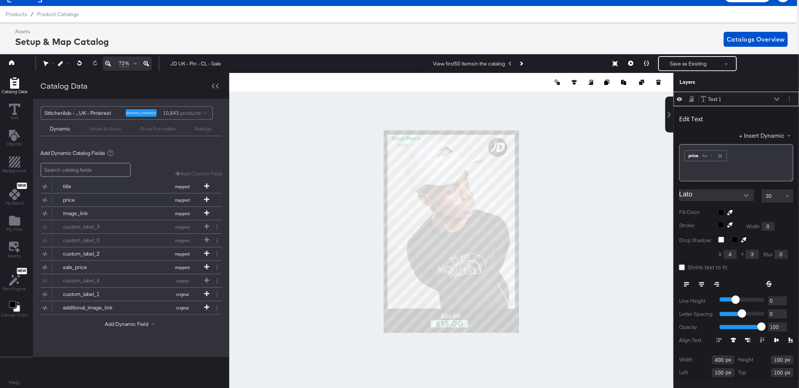
click at [777, 97] on div "Text 1 Text 1" at bounding box center [739, 99] width 79 height 8
click at [775, 97] on button at bounding box center [777, 99] width 6 height 4
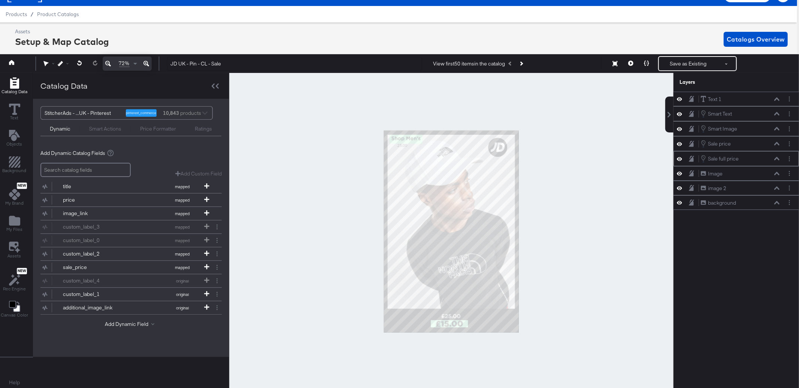
click at [777, 161] on icon at bounding box center [776, 159] width 5 height 4
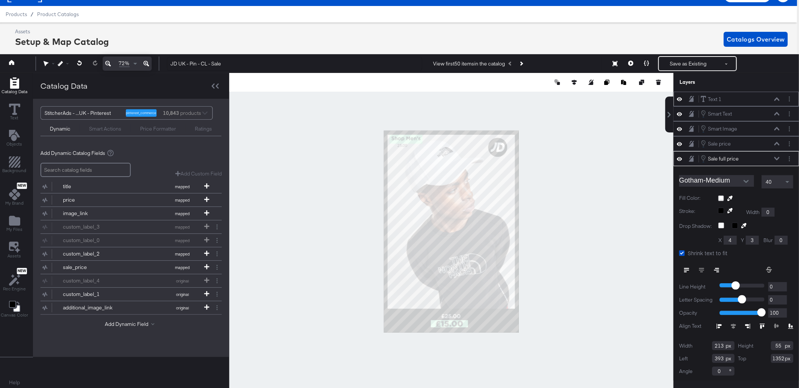
click at [775, 97] on button at bounding box center [777, 99] width 6 height 4
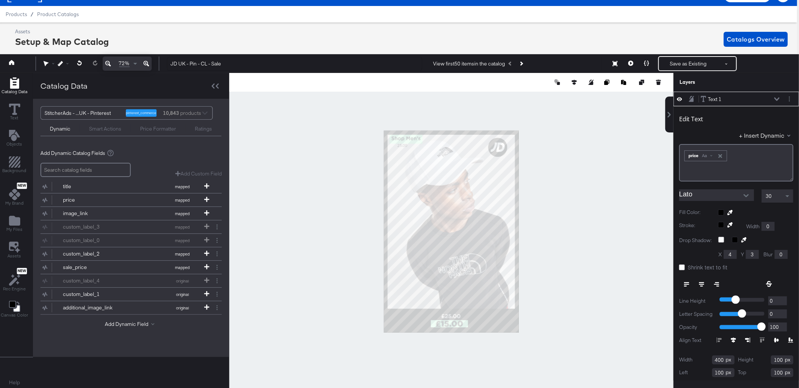
click at [716, 195] on input "Lato" at bounding box center [711, 194] width 64 height 11
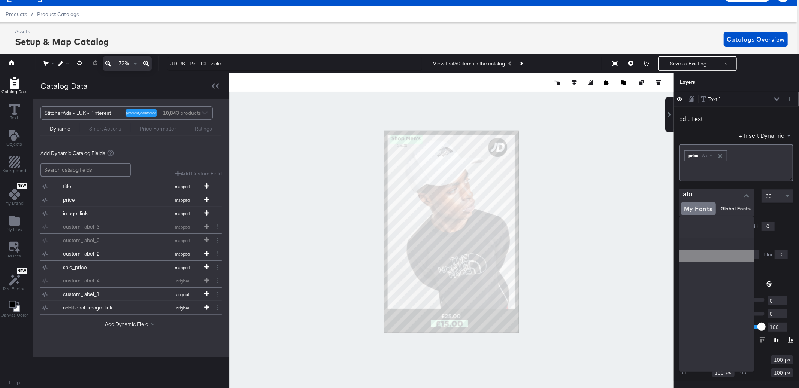
scroll to position [69, 0]
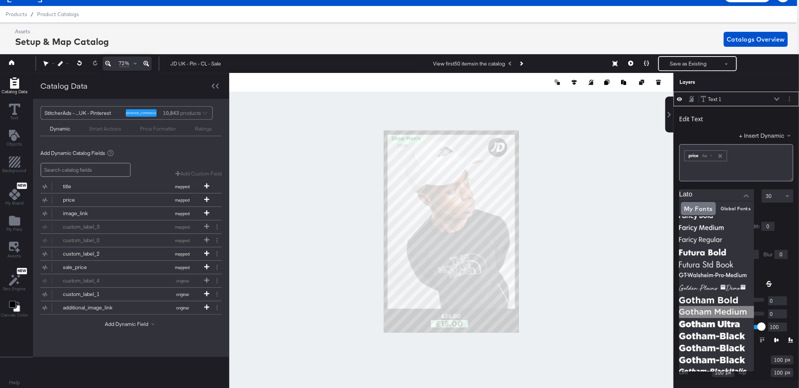
click at [722, 312] on img at bounding box center [716, 312] width 75 height 12
type input "Gotham-Medium"
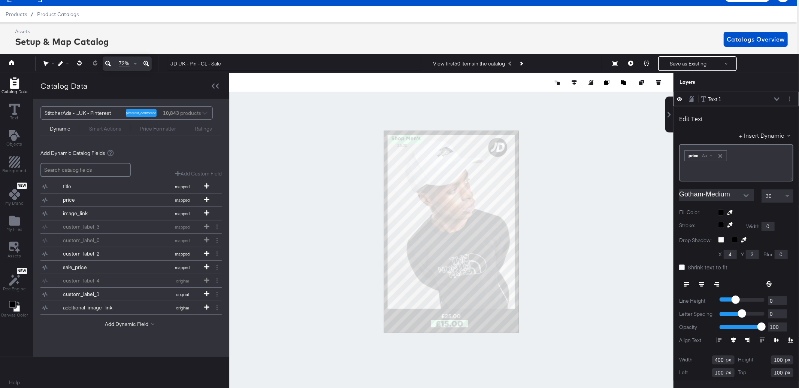
click at [786, 195] on span at bounding box center [787, 196] width 9 height 13
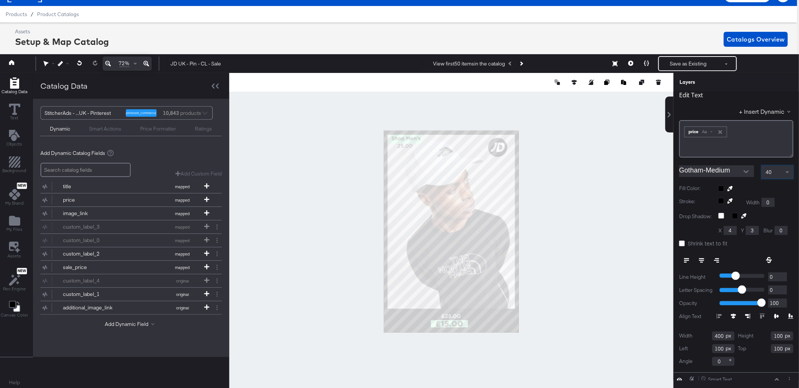
scroll to position [0, 0]
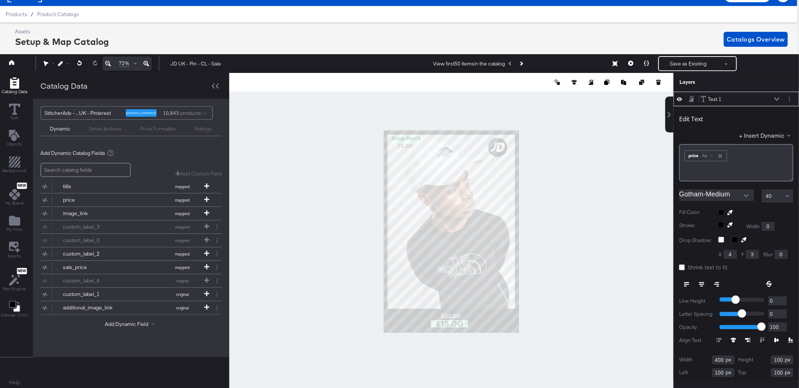
click at [774, 97] on div "Text 1 Text 1" at bounding box center [739, 99] width 79 height 8
click at [778, 95] on div "Text 1 Text 1" at bounding box center [739, 99] width 79 height 8
click at [777, 98] on icon at bounding box center [776, 99] width 5 height 4
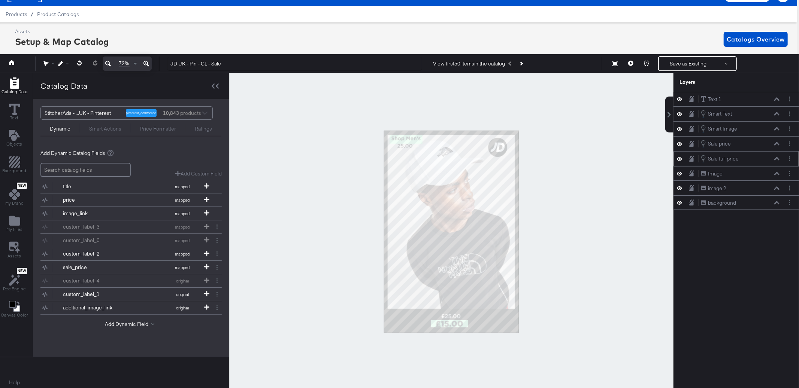
click at [778, 160] on icon at bounding box center [776, 158] width 5 height 3
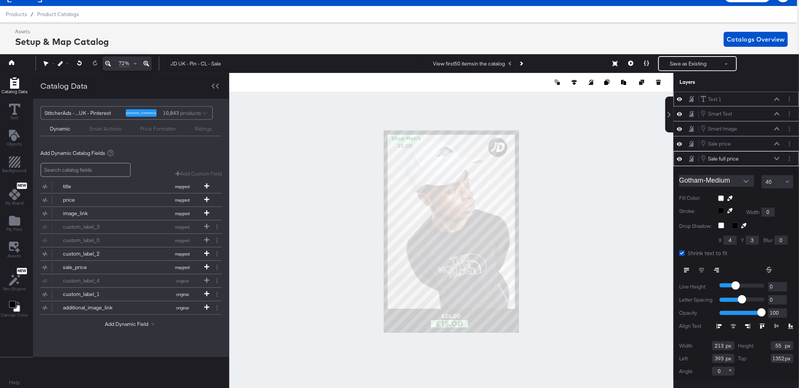
click at [777, 98] on icon at bounding box center [776, 98] width 5 height 3
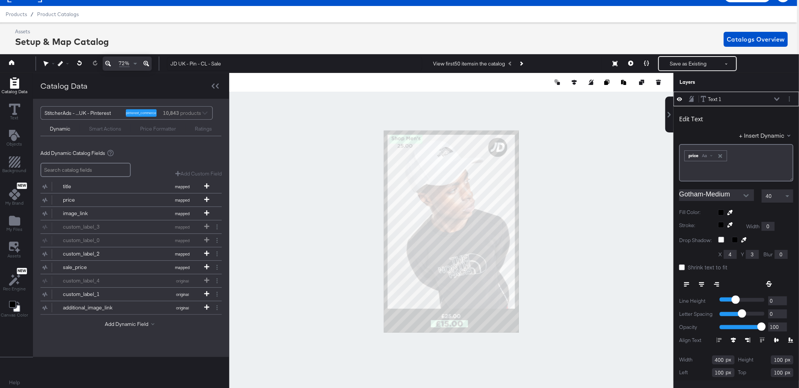
click at [690, 267] on span "Shrink text to fit" at bounding box center [707, 267] width 40 height 7
click at [0, 0] on input "Shrink text to fit" at bounding box center [0, 0] width 0 height 0
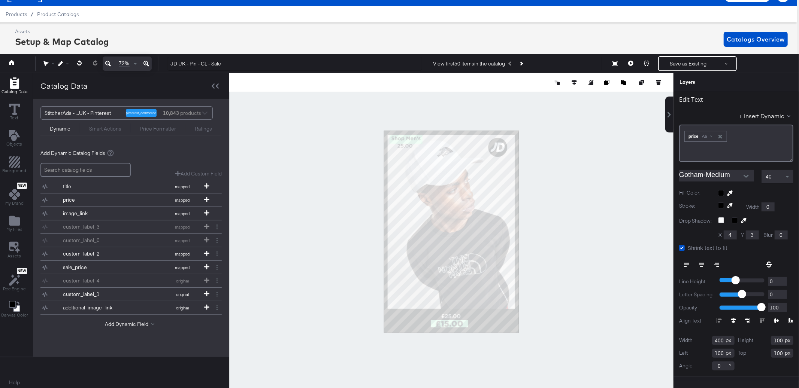
scroll to position [20, 0]
drag, startPoint x: 711, startPoint y: 340, endPoint x: 719, endPoint y: 340, distance: 7.1
click at [713, 340] on input "400" at bounding box center [723, 339] width 22 height 9
click at [719, 340] on input "400" at bounding box center [723, 339] width 22 height 9
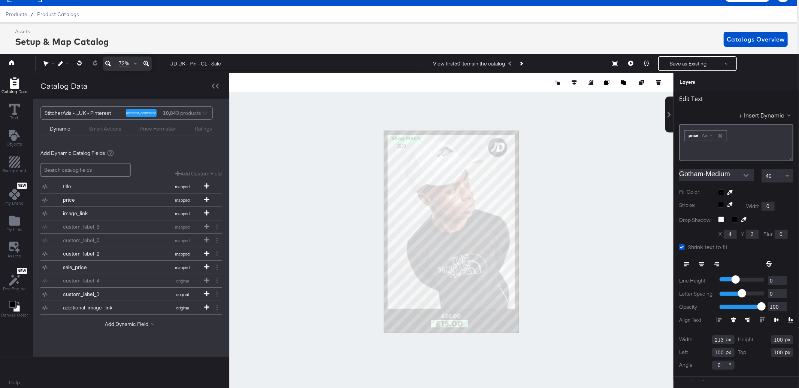
type input "213"
type input "55"
click at [723, 191] on div at bounding box center [755, 192] width 75 height 6
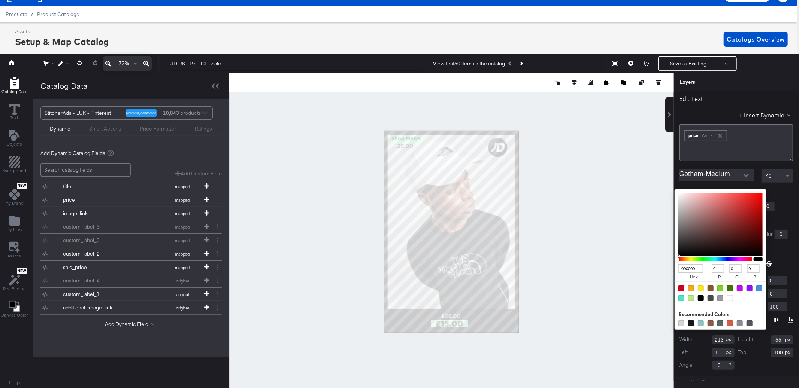
click at [728, 297] on div at bounding box center [730, 298] width 6 height 6
type input "FFFFFF"
type input "255"
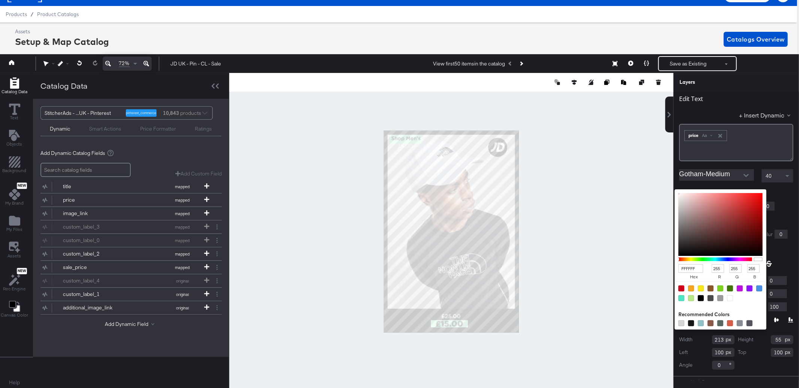
click at [789, 211] on div at bounding box center [736, 211] width 114 height 0
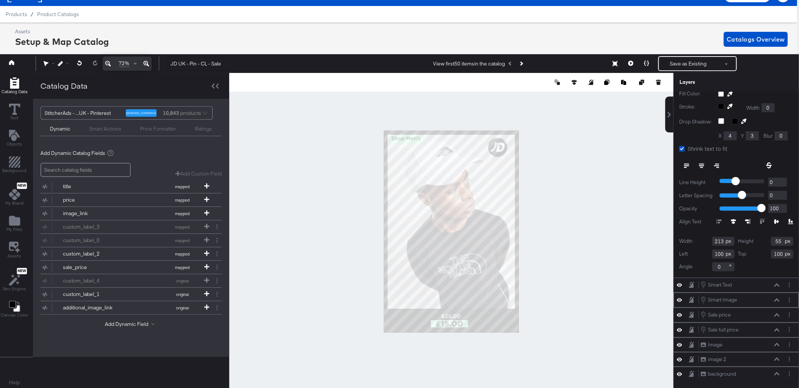
scroll to position [17, 2]
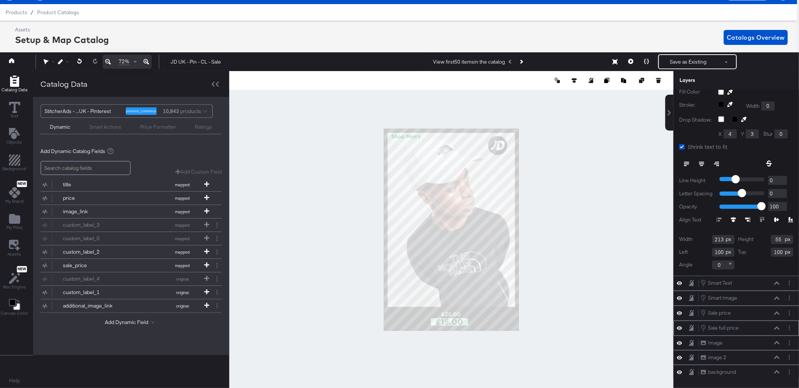
click at [774, 327] on icon at bounding box center [776, 329] width 5 height 4
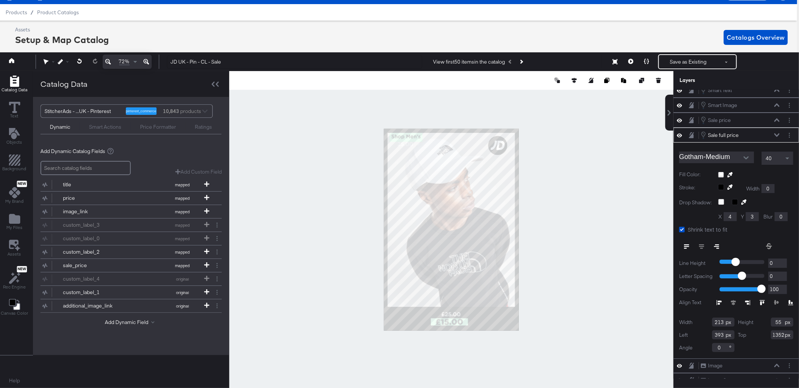
scroll to position [0, 0]
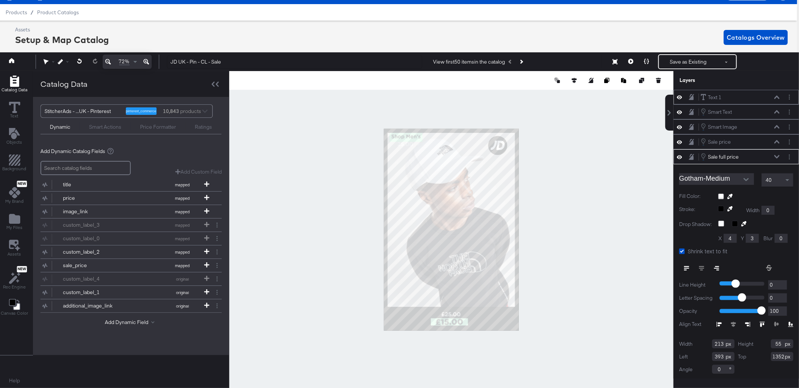
click at [775, 97] on icon at bounding box center [776, 96] width 5 height 3
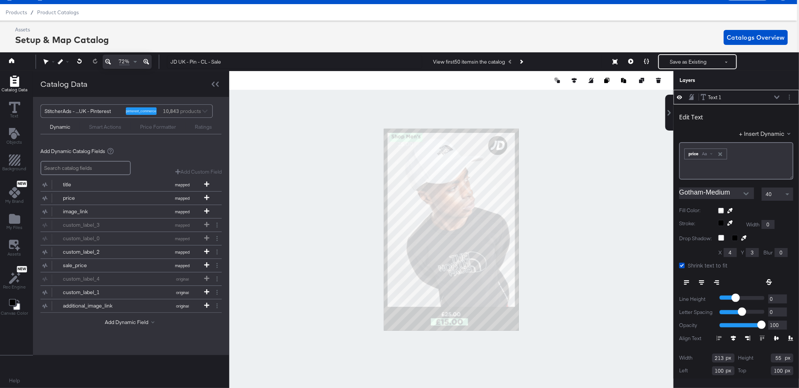
click at [717, 370] on input "100" at bounding box center [723, 371] width 22 height 9
type input "393"
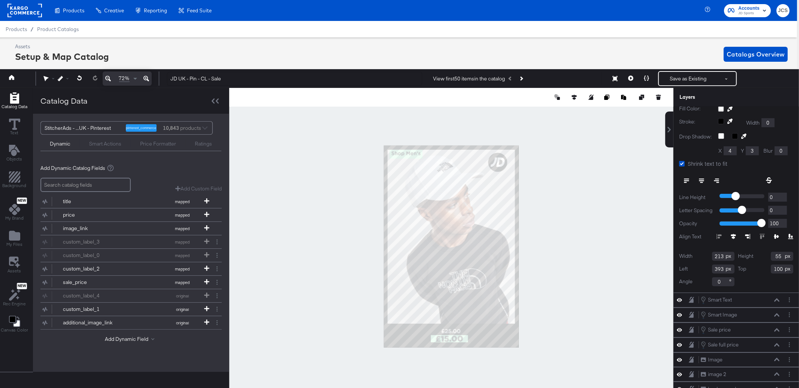
scroll to position [7, 2]
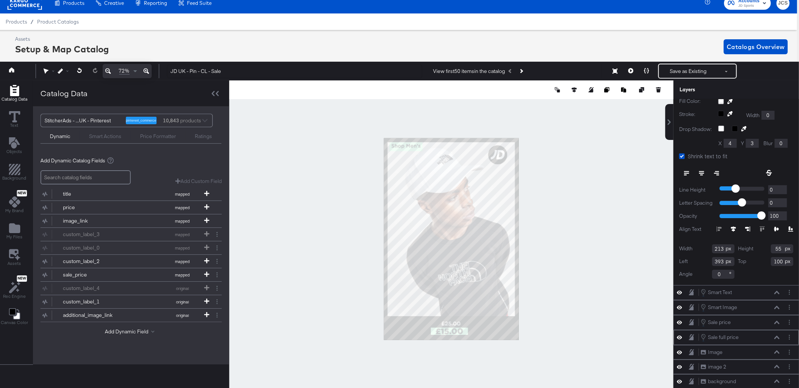
click at [778, 339] on icon at bounding box center [776, 338] width 5 height 4
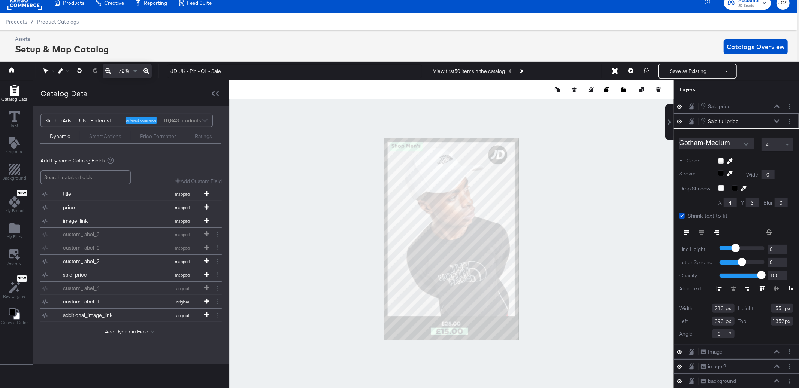
scroll to position [0, 0]
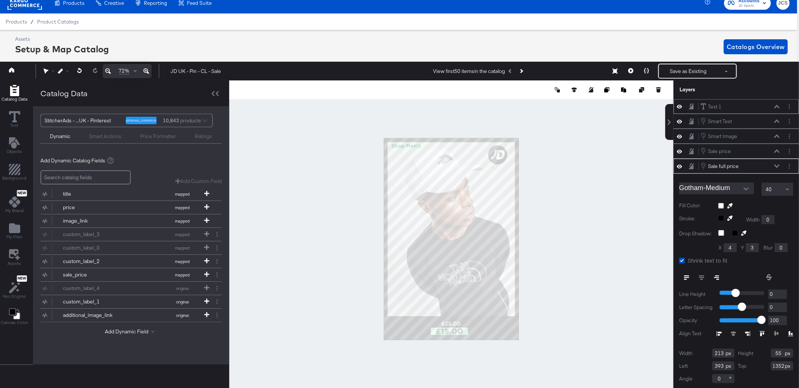
click at [776, 106] on icon at bounding box center [776, 106] width 5 height 3
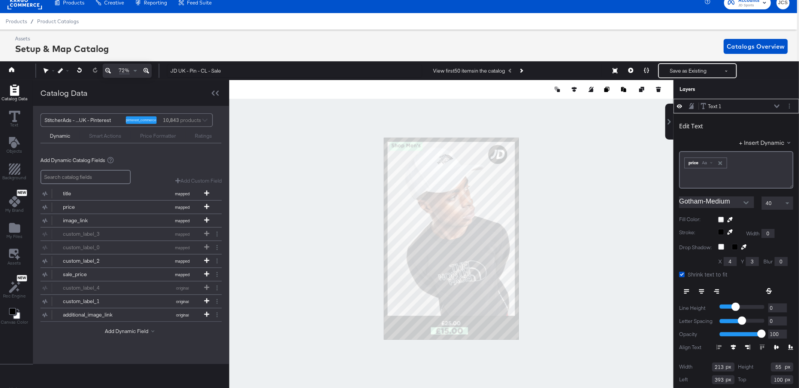
click at [774, 378] on input "100" at bounding box center [782, 380] width 22 height 9
type input "1352"
click at [771, 291] on icon at bounding box center [769, 291] width 6 height 6
click at [734, 347] on icon at bounding box center [733, 347] width 5 height 5
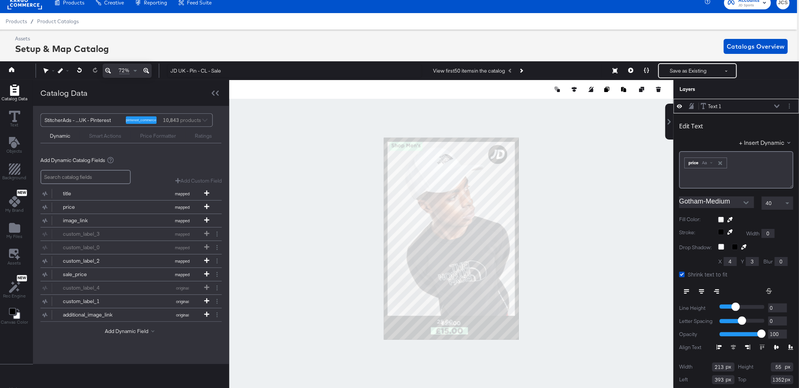
click at [775, 347] on icon at bounding box center [776, 347] width 5 height 4
click at [774, 106] on icon at bounding box center [776, 106] width 5 height 4
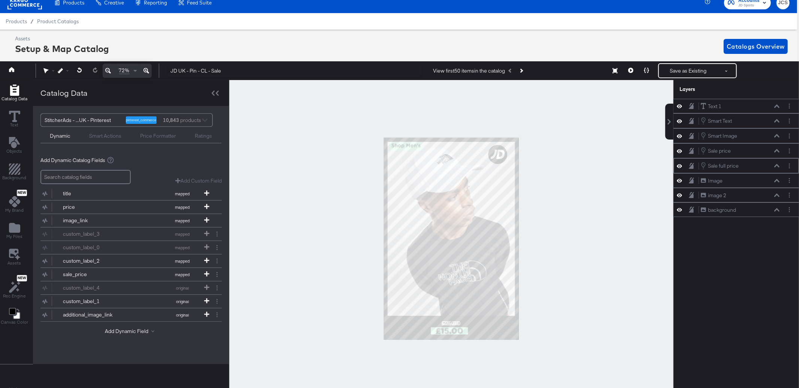
click at [778, 168] on button at bounding box center [777, 166] width 6 height 4
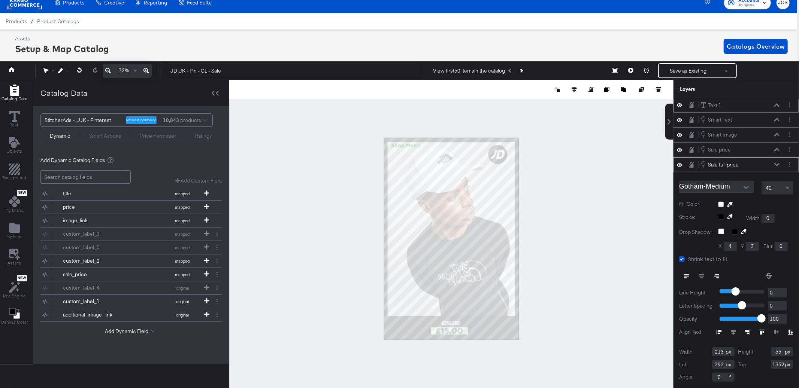
click at [776, 104] on icon at bounding box center [776, 104] width 5 height 3
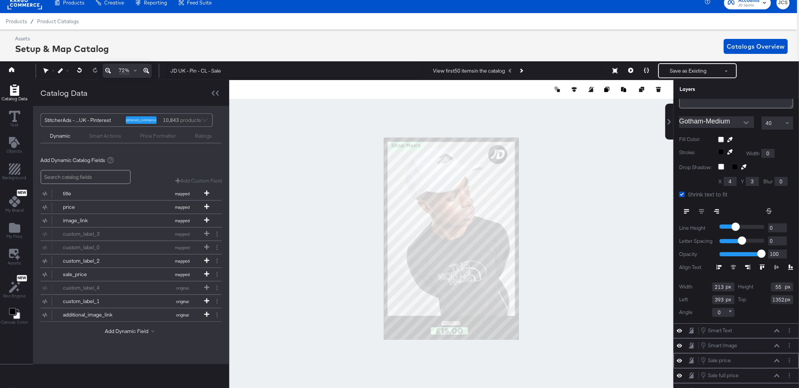
scroll to position [84, 0]
click at [778, 372] on icon at bounding box center [776, 372] width 5 height 4
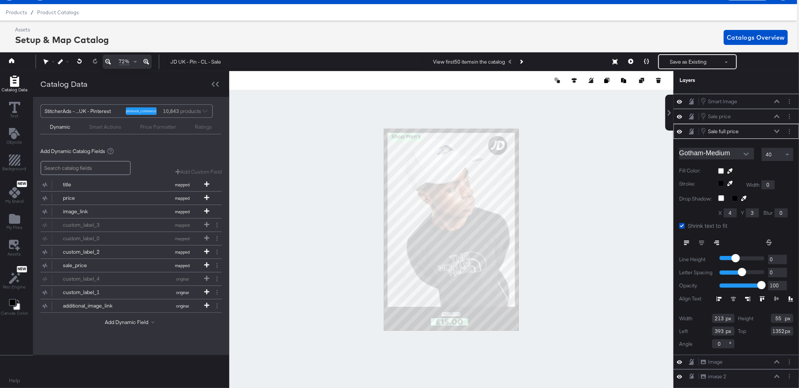
scroll to position [0, 0]
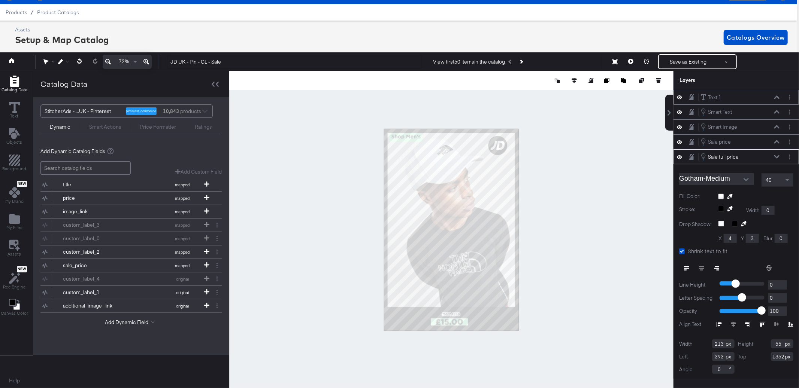
click at [777, 96] on icon at bounding box center [776, 96] width 5 height 3
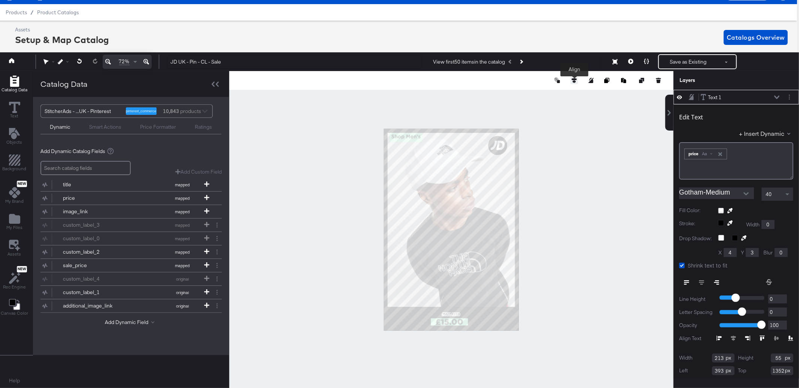
click at [574, 78] on button at bounding box center [573, 80] width 7 height 7
click at [518, 95] on icon at bounding box center [518, 94] width 5 height 5
type input "394"
click at [777, 95] on icon at bounding box center [776, 97] width 5 height 4
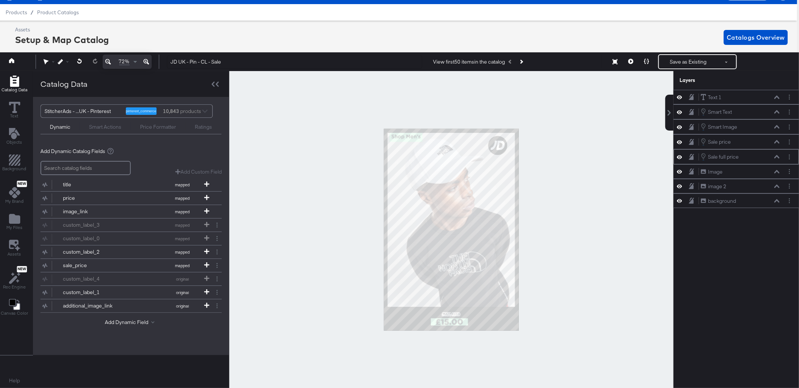
click at [777, 158] on icon at bounding box center [776, 157] width 5 height 4
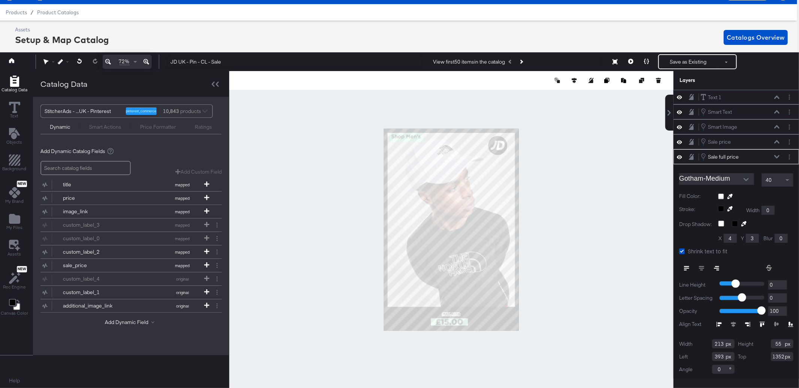
scroll to position [1, 0]
click at [777, 158] on button at bounding box center [777, 156] width 6 height 4
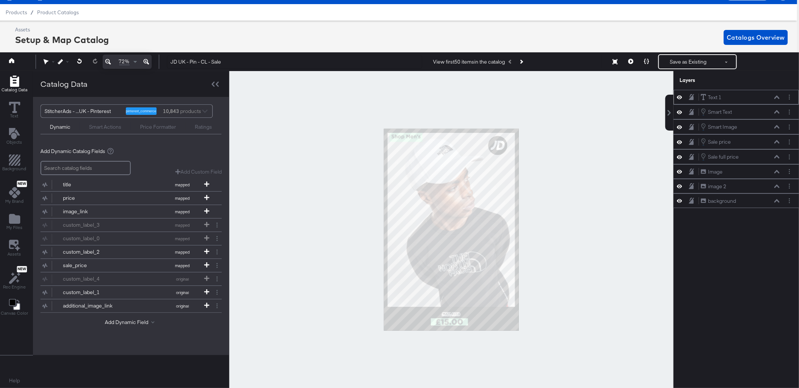
click at [679, 96] on icon at bounding box center [679, 97] width 5 height 4
click at [679, 96] on icon at bounding box center [679, 97] width 5 height 5
click at [734, 237] on div "Text 1 Text 1 Smart Text Smart Text Smart Image Smart Image Sale price Sale pri…" at bounding box center [735, 234] width 125 height 289
click at [678, 97] on icon at bounding box center [679, 97] width 5 height 6
click at [678, 97] on icon at bounding box center [679, 97] width 5 height 5
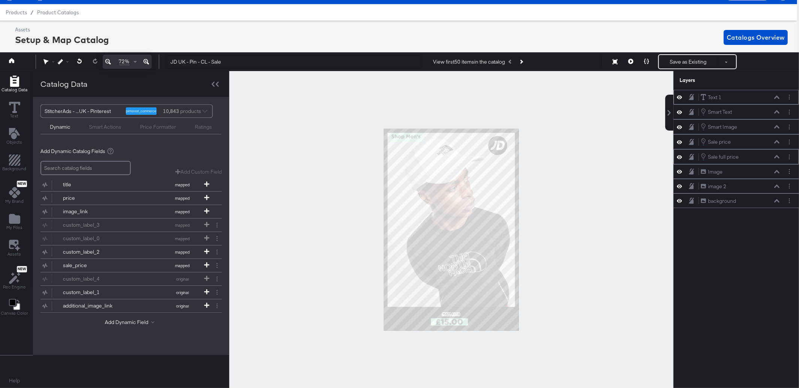
click at [680, 157] on icon at bounding box center [679, 157] width 5 height 6
click at [679, 156] on icon at bounding box center [679, 157] width 5 height 5
click at [679, 156] on icon at bounding box center [679, 157] width 5 height 6
click at [790, 99] on button "Layer Options" at bounding box center [789, 97] width 8 height 8
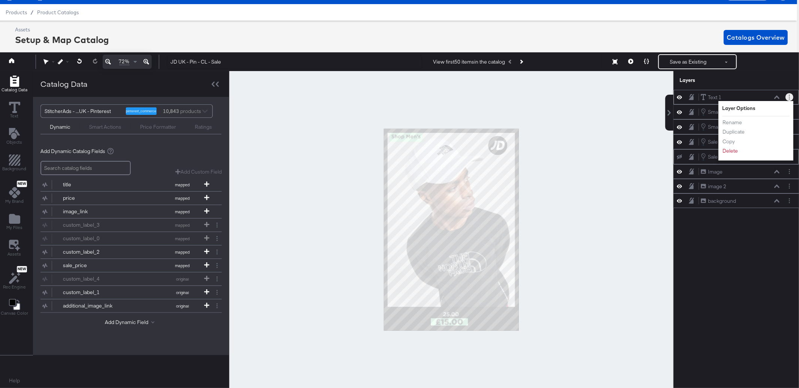
click at [777, 96] on icon at bounding box center [776, 96] width 5 height 3
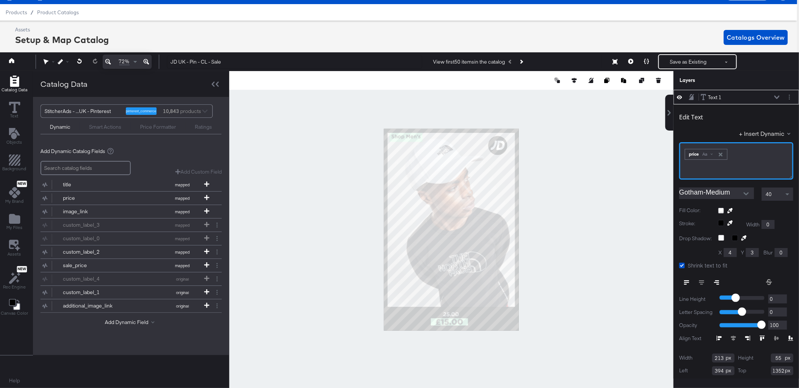
click at [744, 152] on div "﻿ ﻿ price Aa ﻿" at bounding box center [736, 153] width 104 height 12
click at [777, 95] on button at bounding box center [777, 97] width 6 height 4
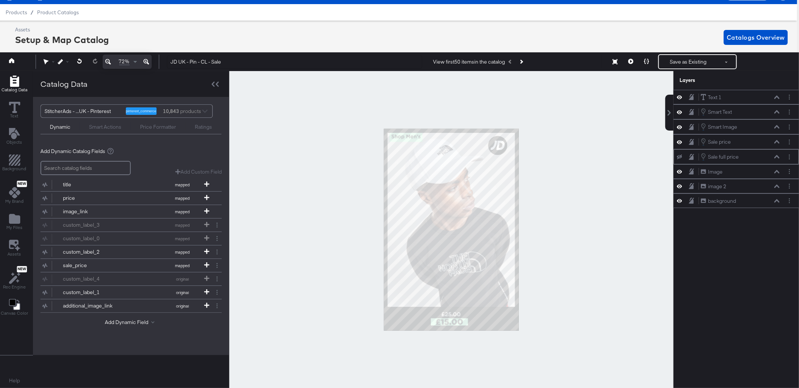
click at [676, 157] on button at bounding box center [679, 157] width 6 height 6
click at [676, 157] on button at bounding box center [679, 157] width 6 height 7
click at [776, 158] on icon at bounding box center [776, 157] width 5 height 4
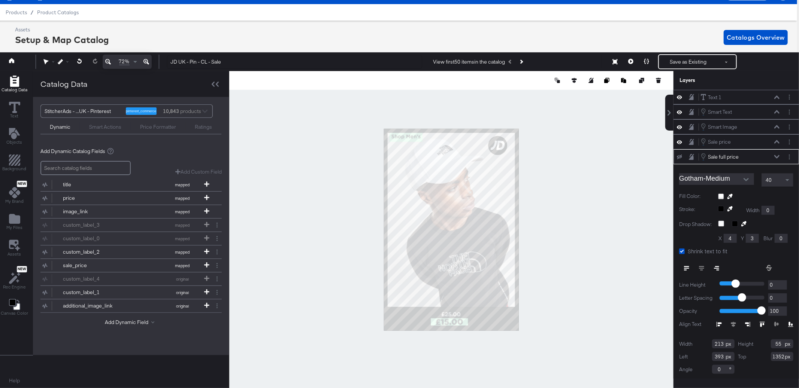
scroll to position [1, 0]
click at [789, 157] on icon "Layer Options" at bounding box center [789, 156] width 1 height 5
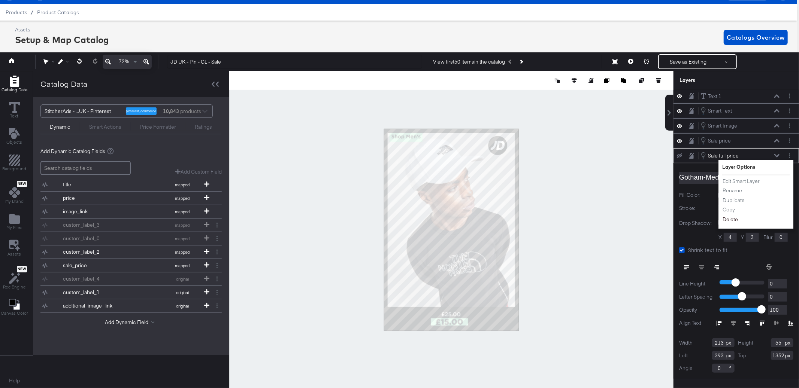
click at [729, 219] on button "Delete" at bounding box center [730, 220] width 16 height 8
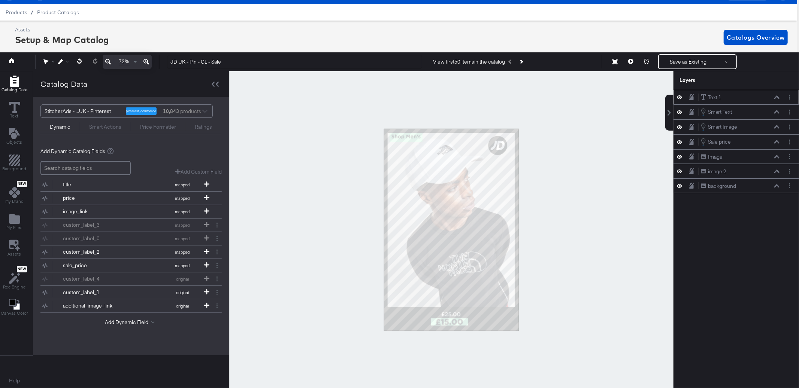
click at [777, 96] on icon at bounding box center [776, 96] width 5 height 3
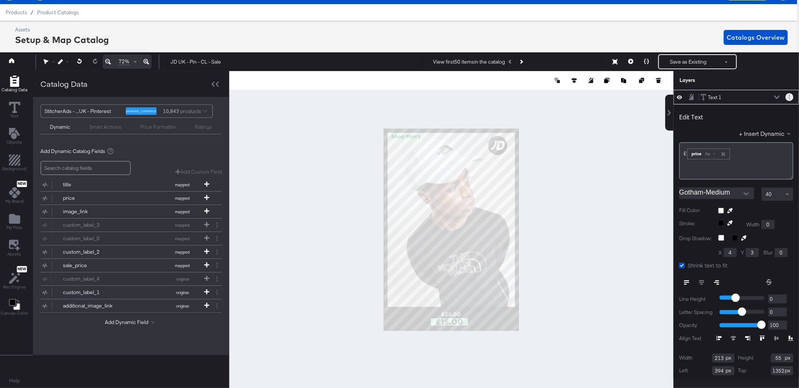
click at [790, 97] on button "Layer Options" at bounding box center [789, 97] width 8 height 8
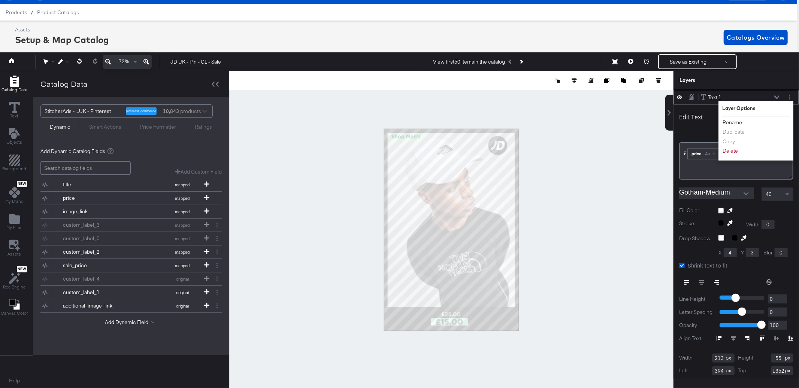
click at [730, 123] on button "Rename" at bounding box center [732, 123] width 20 height 8
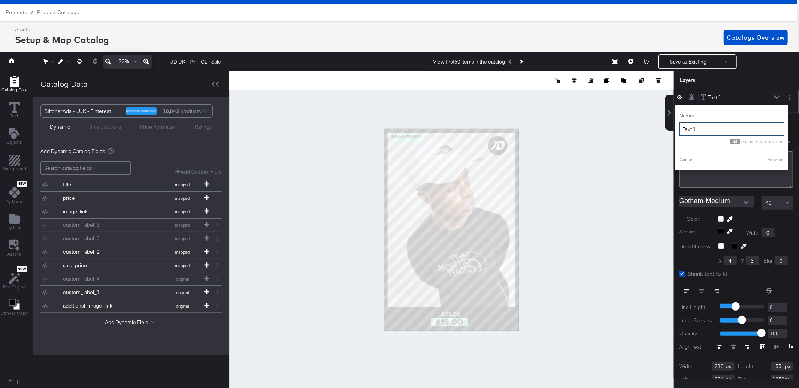
click at [725, 127] on input "Text 1" at bounding box center [731, 129] width 105 height 14
type input "Full Price"
click at [764, 160] on button "Rename" at bounding box center [765, 159] width 17 height 7
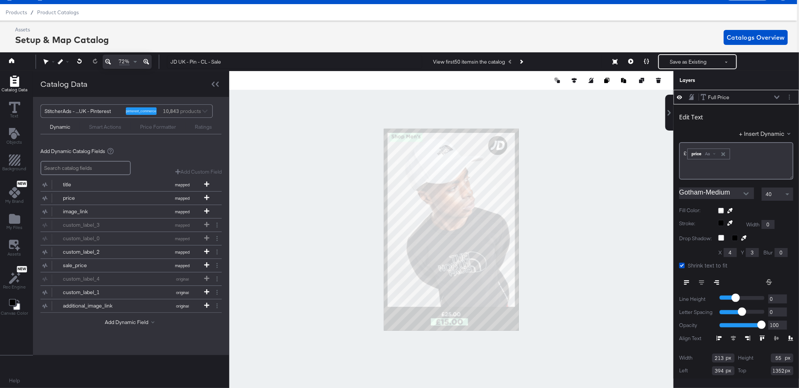
click at [776, 97] on icon at bounding box center [776, 97] width 5 height 4
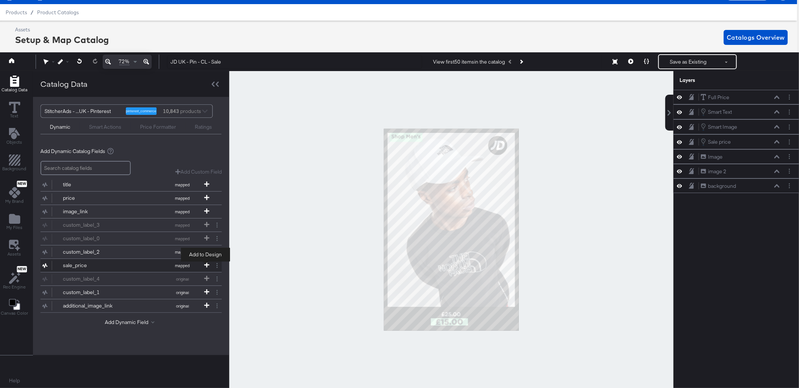
click at [206, 264] on icon at bounding box center [206, 264] width 5 height 5
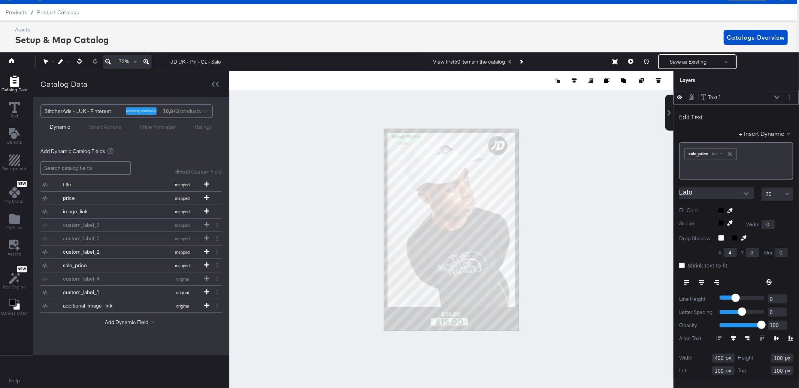
click at [776, 95] on icon at bounding box center [776, 97] width 5 height 4
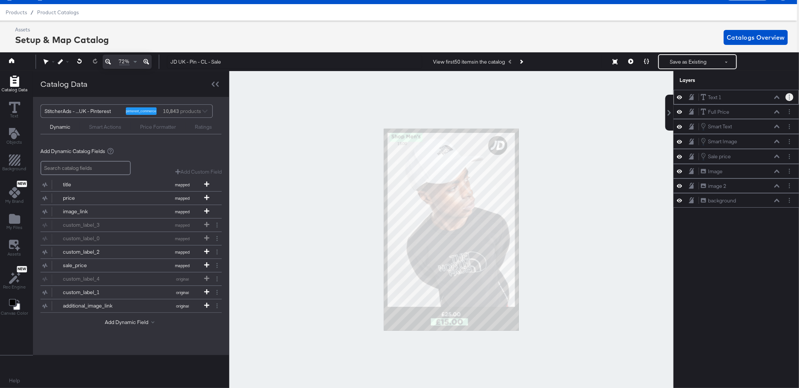
click at [789, 95] on icon "Layer Options" at bounding box center [789, 97] width 1 height 5
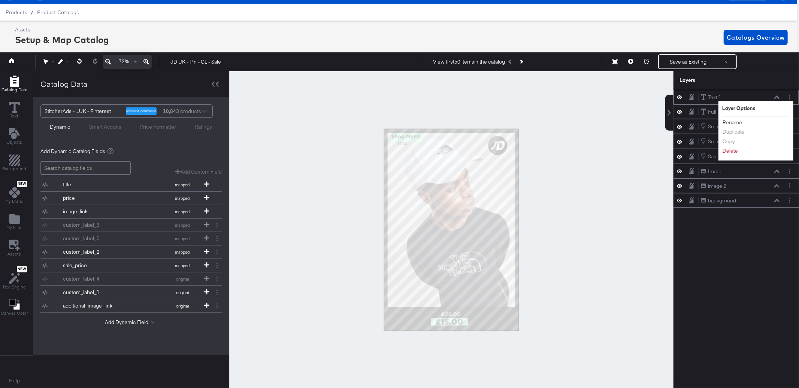
click at [740, 124] on button "Rename" at bounding box center [732, 123] width 20 height 8
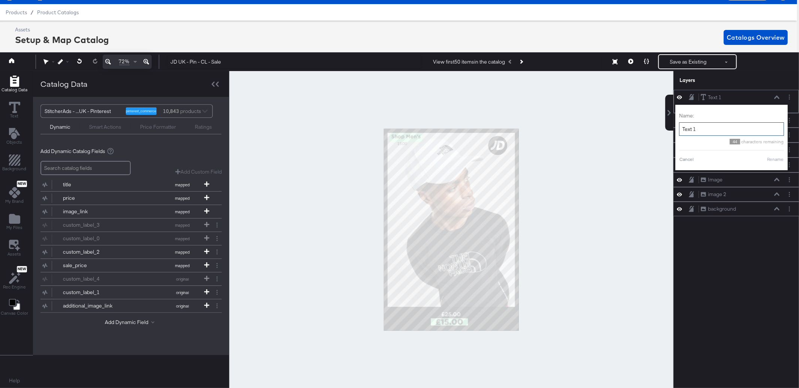
click at [708, 126] on input "Text 1" at bounding box center [731, 129] width 105 height 14
type input "Sale price"
click at [762, 160] on button "Rename" at bounding box center [765, 159] width 17 height 7
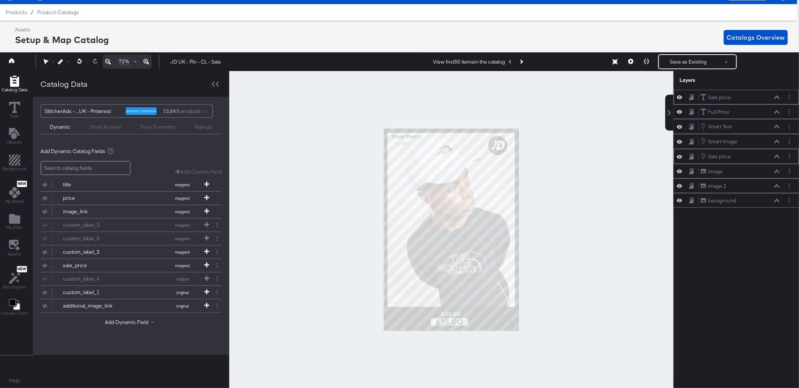
click at [775, 157] on icon at bounding box center [776, 157] width 5 height 4
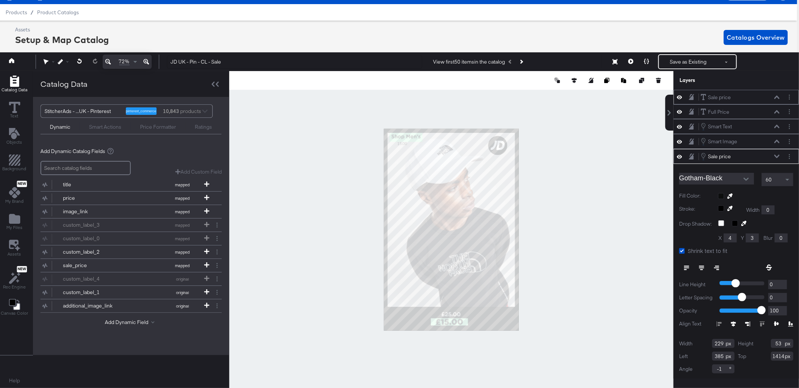
scroll to position [1, 0]
click at [778, 93] on div "Sale price Sale price" at bounding box center [739, 97] width 79 height 8
click at [777, 95] on icon at bounding box center [776, 97] width 5 height 4
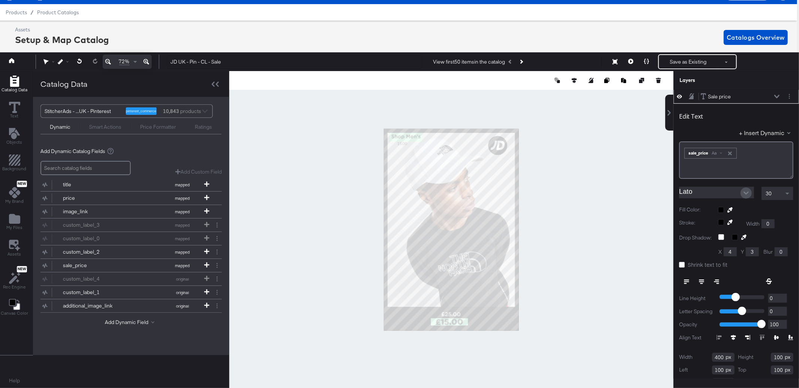
click at [744, 191] on icon "Open" at bounding box center [745, 193] width 5 height 5
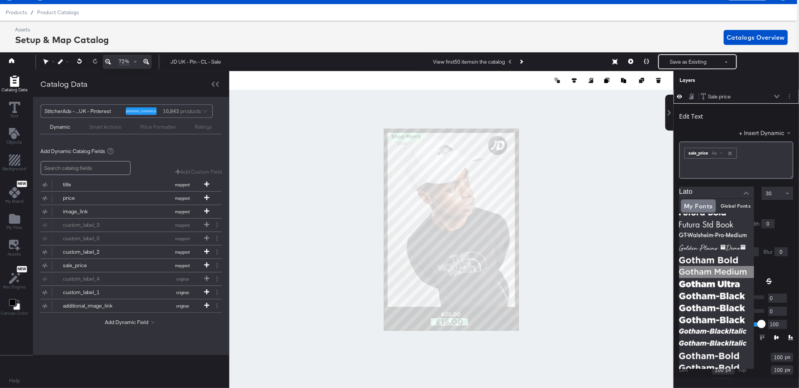
scroll to position [107, 0]
click at [713, 290] on img at bounding box center [716, 296] width 75 height 12
type input "Gotham-Black"
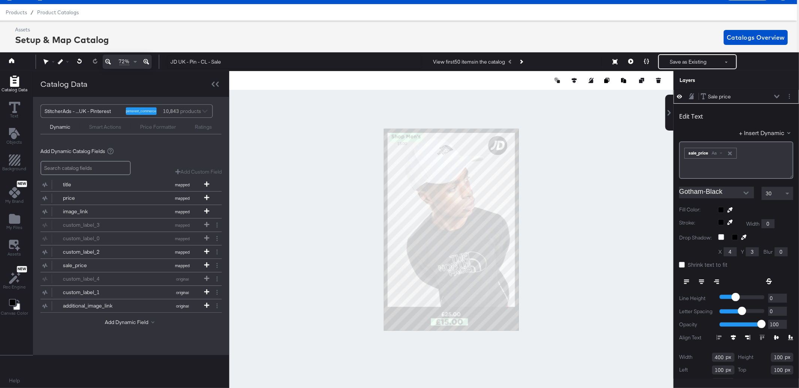
click at [778, 191] on div "30" at bounding box center [777, 193] width 31 height 13
click at [760, 163] on div "﻿ ﻿ sale_price Aa ﻿" at bounding box center [736, 160] width 114 height 37
click at [684, 265] on label "Shrink text to fit" at bounding box center [704, 265] width 51 height 8
click at [0, 0] on input "Shrink text to fit" at bounding box center [0, 0] width 0 height 0
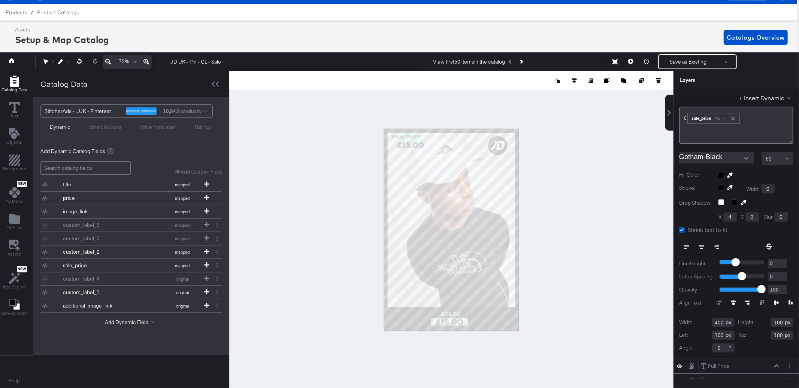
scroll to position [43, 0]
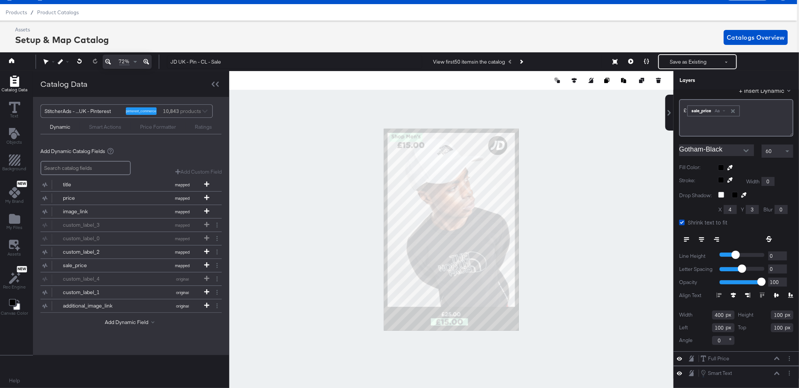
click at [732, 295] on icon at bounding box center [733, 295] width 5 height 5
click at [776, 294] on icon at bounding box center [776, 296] width 5 height 5
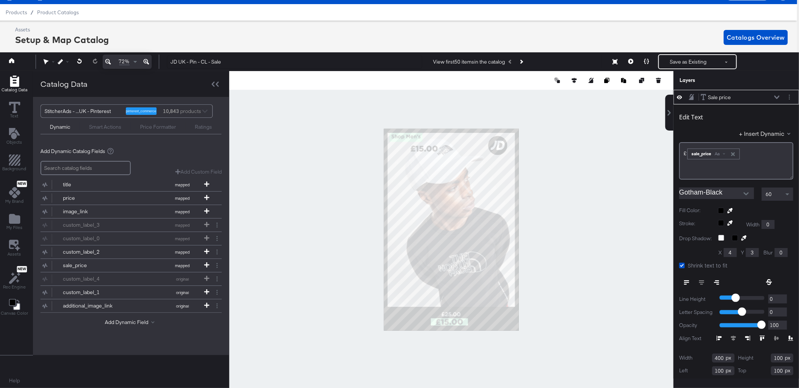
click at [776, 97] on icon at bounding box center [776, 96] width 5 height 3
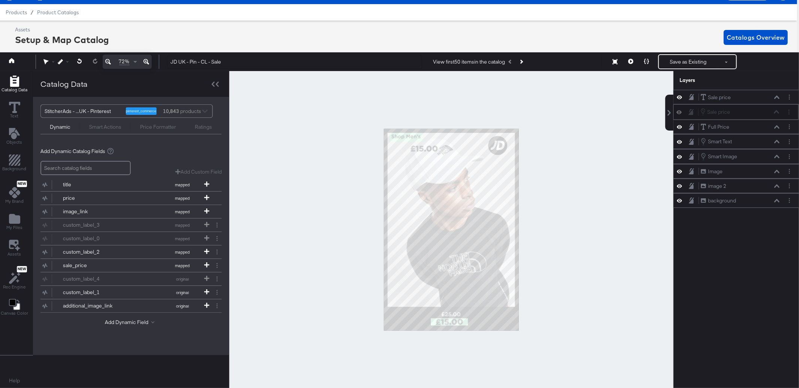
drag, startPoint x: 756, startPoint y: 161, endPoint x: 756, endPoint y: 113, distance: 47.9
click at [756, 113] on div "Sale price Sale price" at bounding box center [739, 112] width 79 height 8
click at [776, 112] on icon at bounding box center [776, 112] width 5 height 4
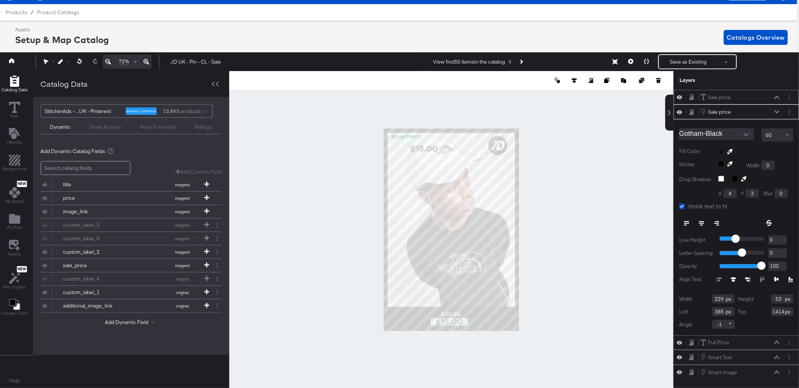
click at [777, 97] on icon at bounding box center [776, 96] width 5 height 3
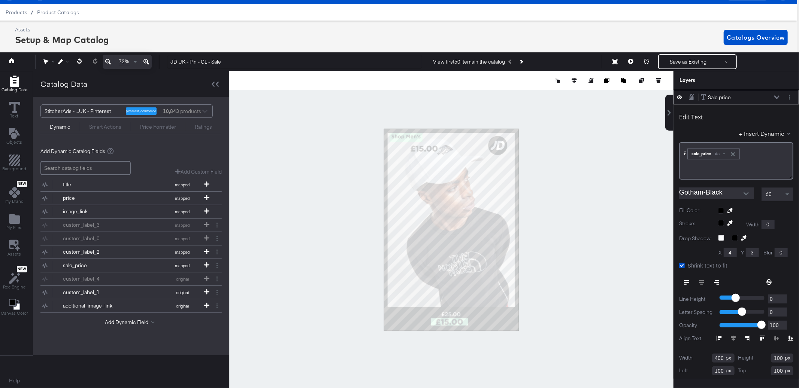
click at [722, 354] on input "400" at bounding box center [723, 358] width 22 height 9
type input "229"
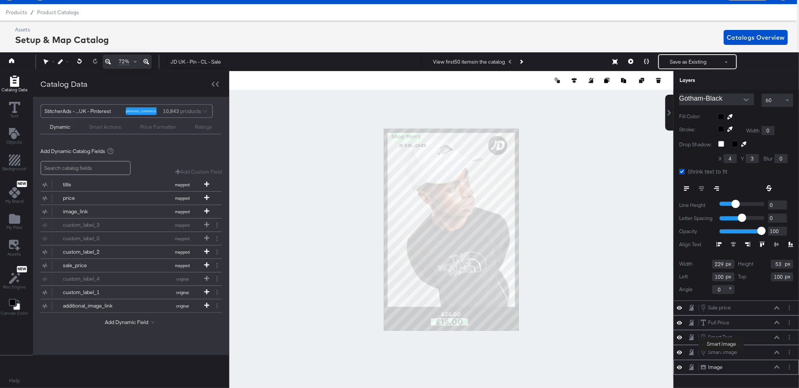
scroll to position [95, 0]
type input "53"
click at [773, 306] on div "Sale price Sale price" at bounding box center [739, 307] width 79 height 8
click at [778, 306] on icon at bounding box center [776, 308] width 5 height 4
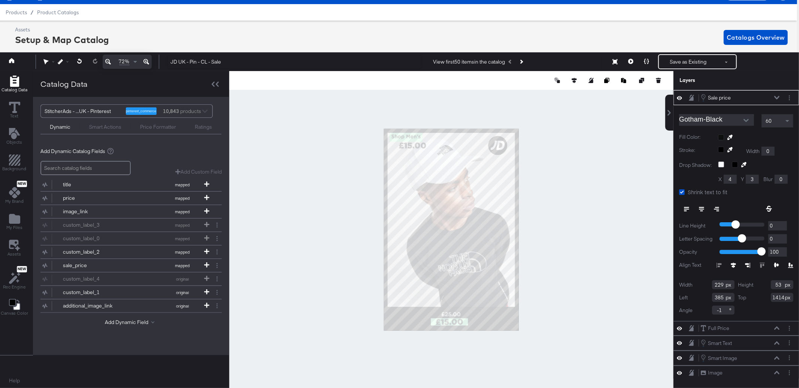
scroll to position [0, 0]
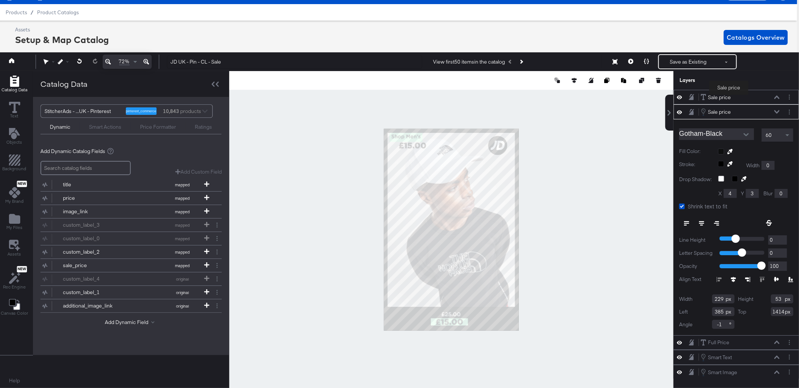
click at [729, 96] on div "Sale price" at bounding box center [719, 97] width 23 height 7
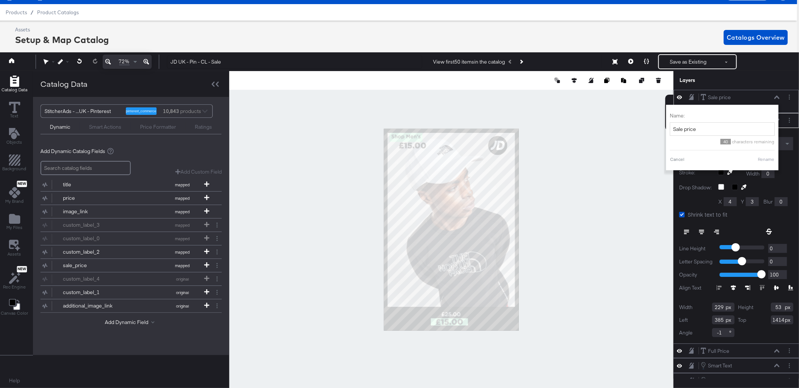
scroll to position [0, 2]
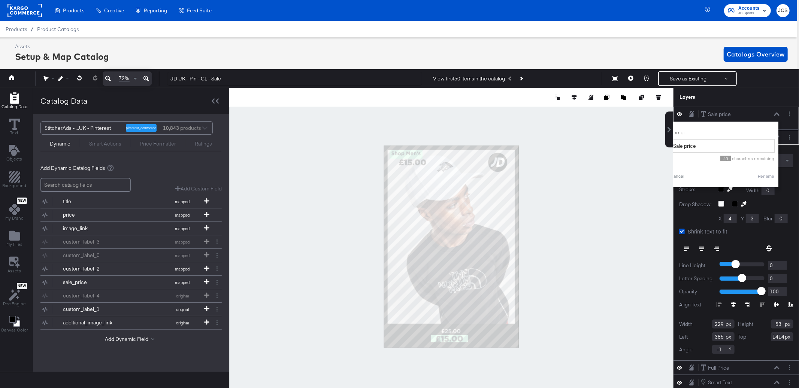
click at [778, 111] on div "Sale price Sale price" at bounding box center [739, 114] width 79 height 8
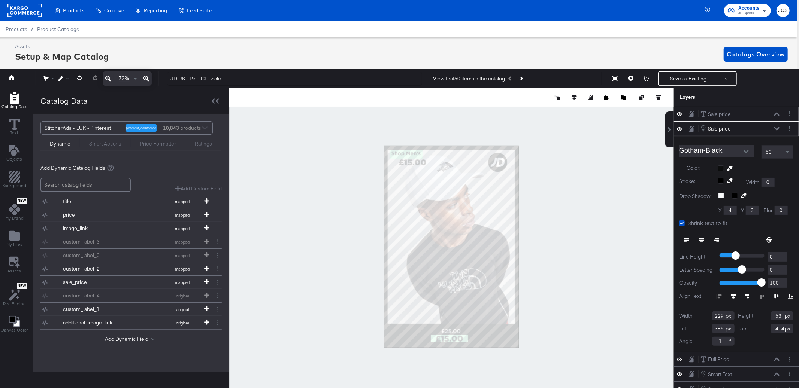
click at [777, 112] on icon at bounding box center [776, 114] width 5 height 4
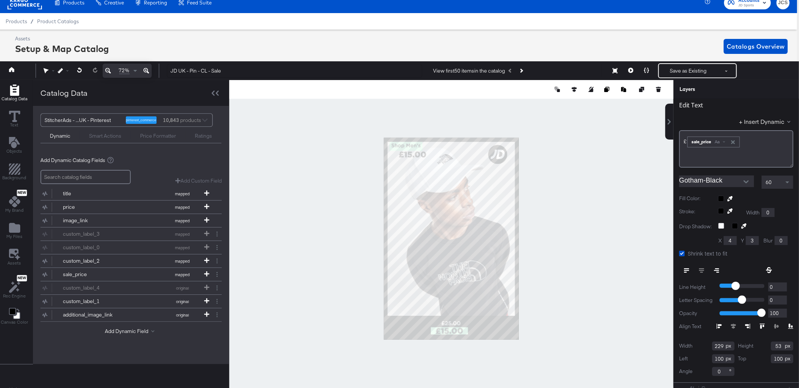
scroll to position [33, 0]
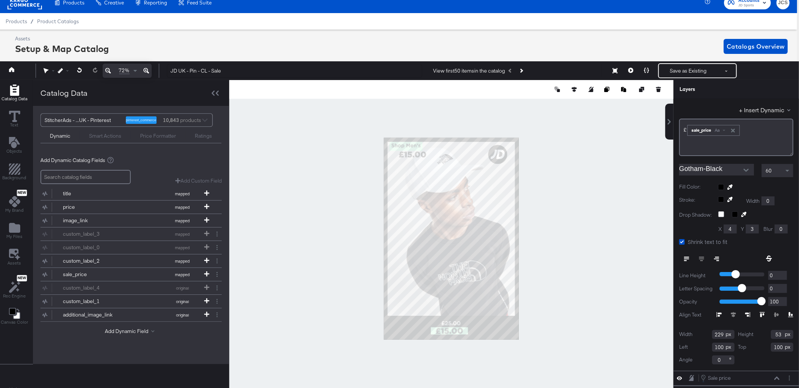
click at [722, 347] on input "100" at bounding box center [723, 347] width 22 height 9
type input "385"
type input "1414"
click at [656, 328] on div at bounding box center [451, 238] width 444 height 317
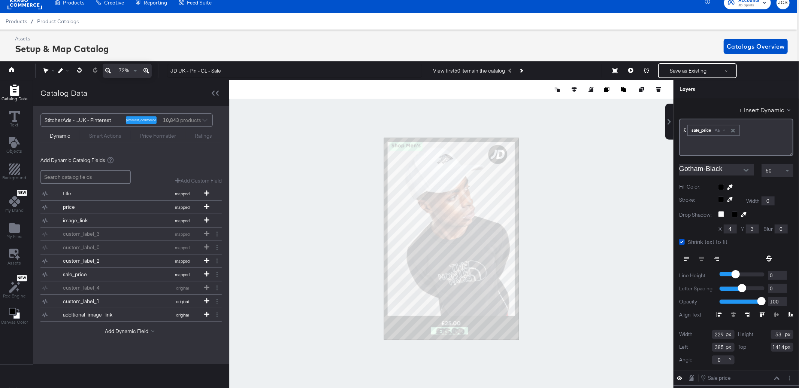
scroll to position [0, 0]
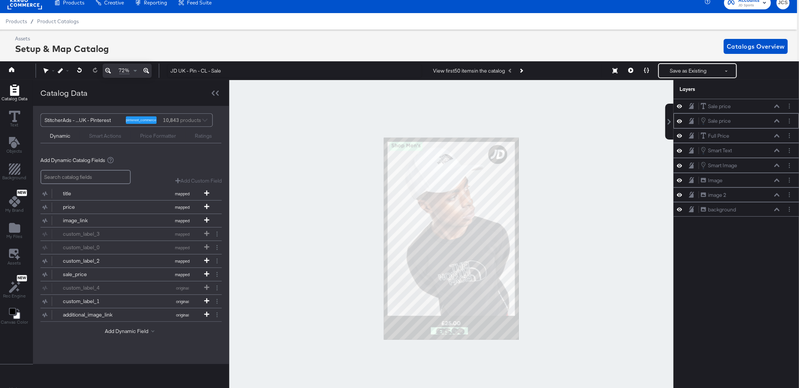
click at [777, 120] on icon at bounding box center [776, 120] width 5 height 3
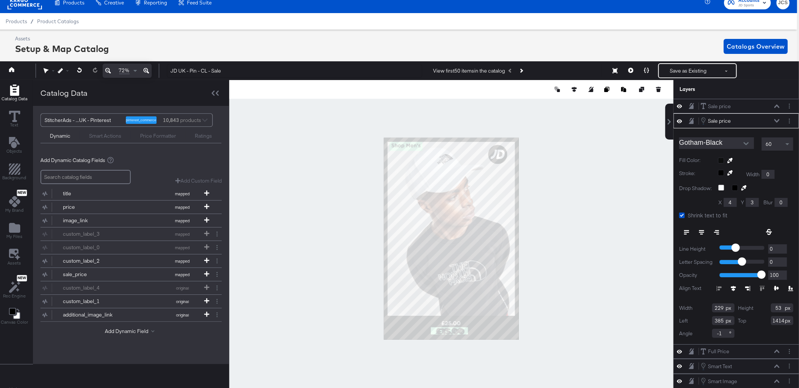
scroll to position [6, 2]
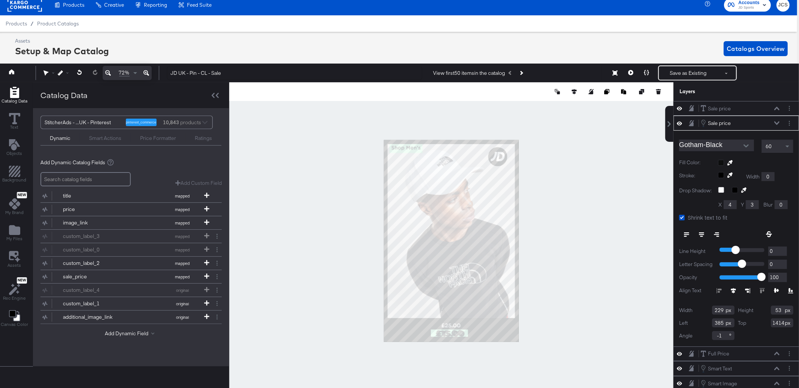
click at [776, 122] on icon at bounding box center [776, 123] width 5 height 4
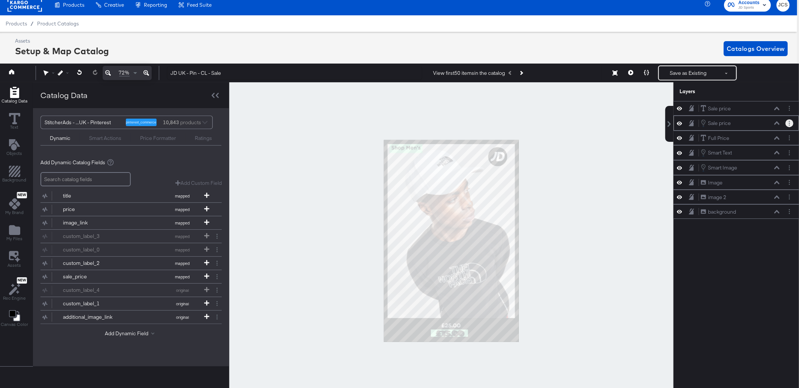
click at [791, 122] on button "Layer Options" at bounding box center [789, 123] width 8 height 8
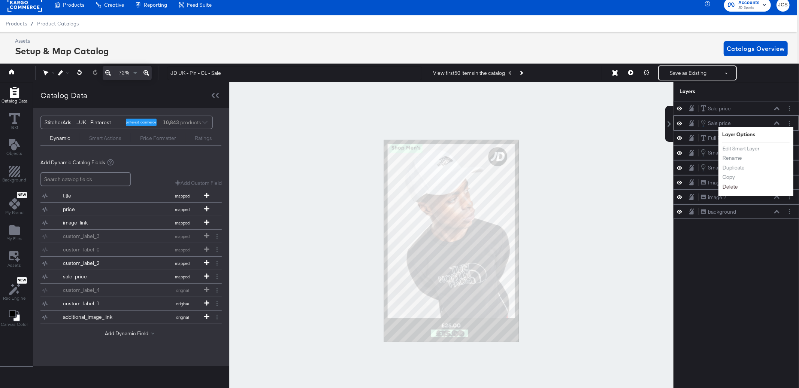
click at [735, 188] on button "Delete" at bounding box center [730, 187] width 16 height 8
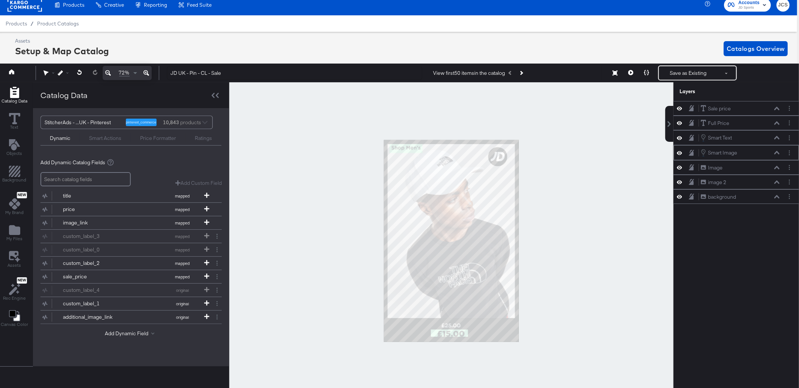
click at [775, 154] on icon at bounding box center [776, 153] width 5 height 4
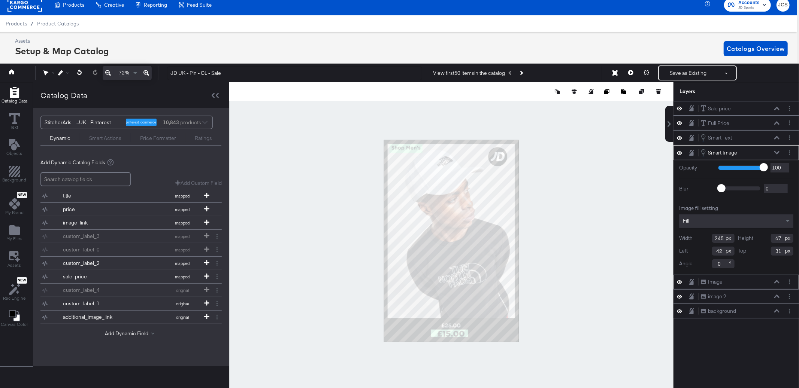
click at [777, 280] on icon at bounding box center [776, 282] width 5 height 4
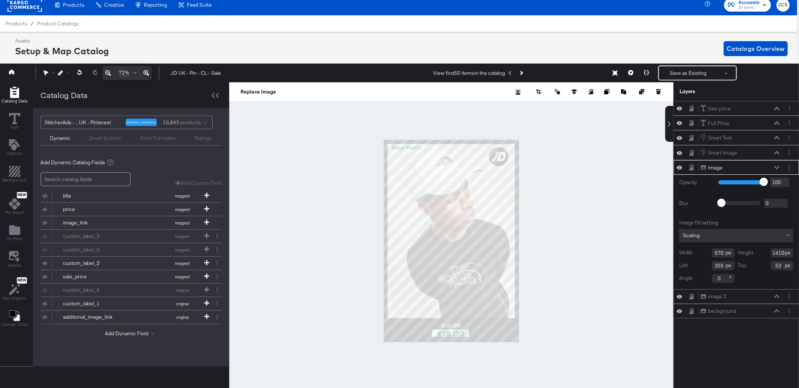
type input "356"
type input "56"
click at [561, 307] on div at bounding box center [451, 240] width 444 height 317
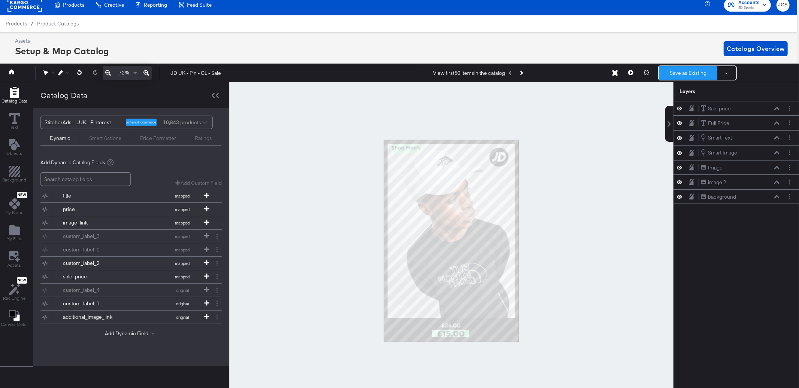
click at [672, 72] on button "Save as Existing" at bounding box center [688, 72] width 58 height 13
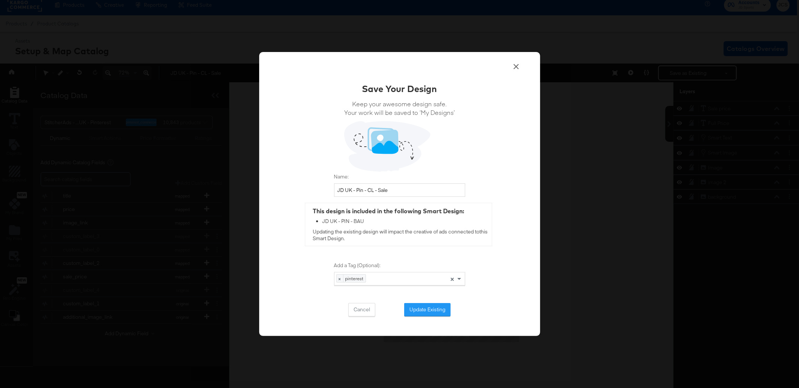
click at [517, 64] on icon at bounding box center [515, 66] width 9 height 9
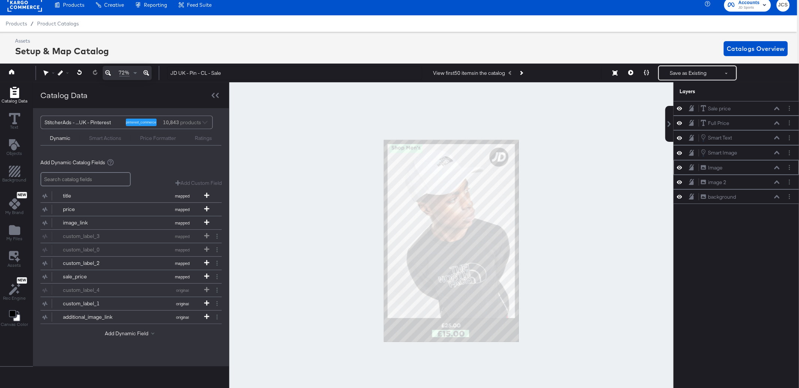
click at [679, 168] on icon at bounding box center [679, 168] width 5 height 4
click at [679, 168] on icon at bounding box center [679, 168] width 5 height 5
click at [679, 181] on icon at bounding box center [679, 182] width 5 height 4
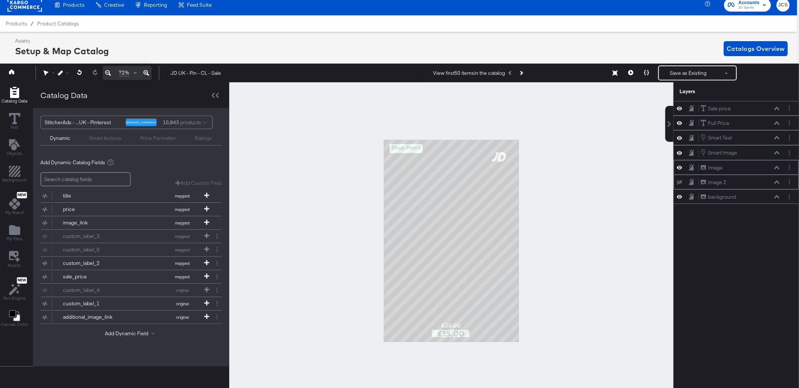
click at [679, 181] on icon at bounding box center [679, 182] width 5 height 5
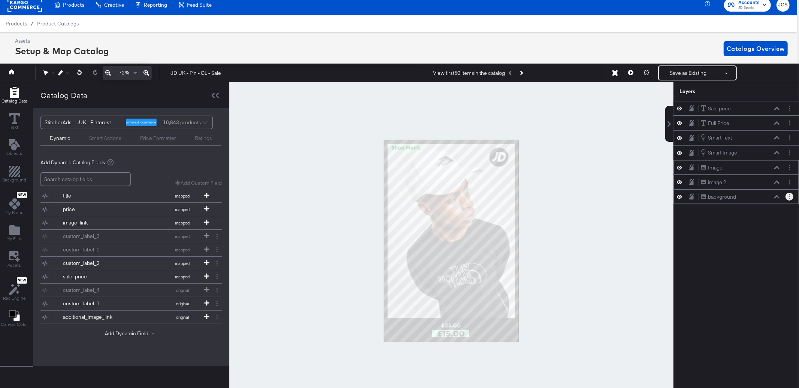
click at [791, 196] on button "Layer Options" at bounding box center [789, 197] width 8 height 8
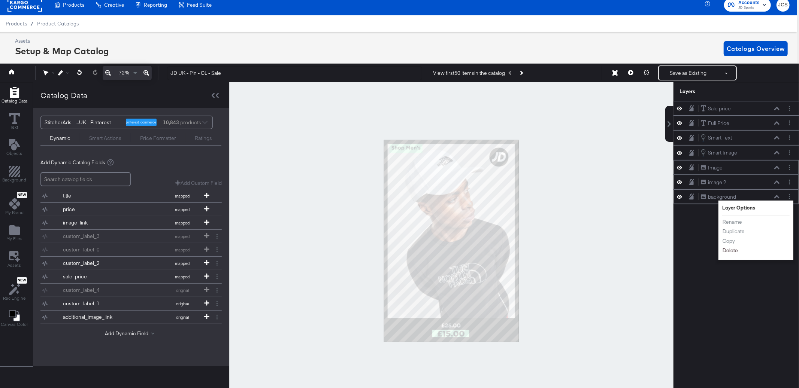
click at [735, 251] on button "Delete" at bounding box center [730, 251] width 16 height 8
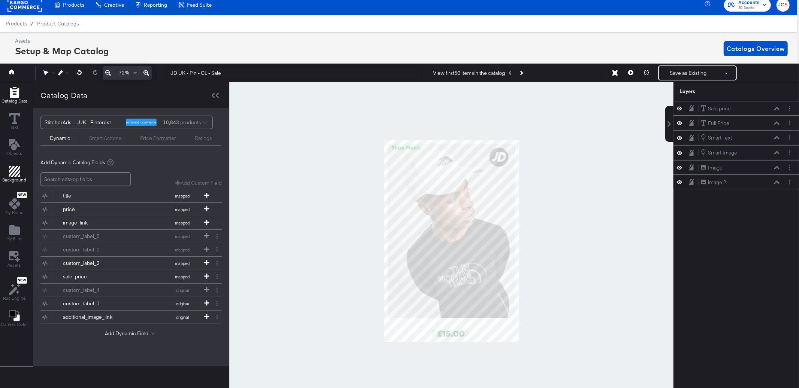
click at [14, 174] on icon "Add Rectangle" at bounding box center [14, 171] width 11 height 11
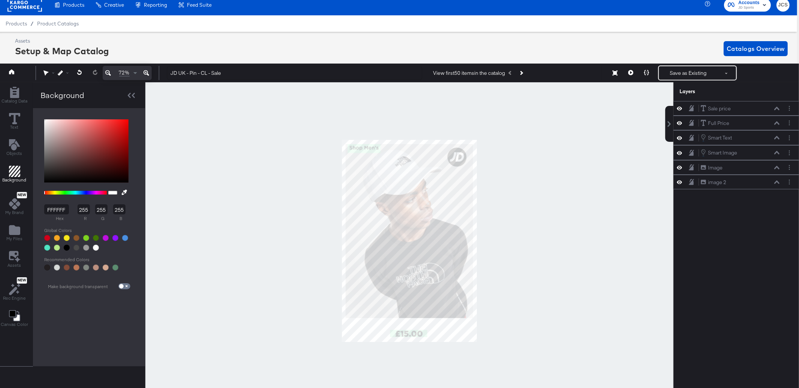
click at [48, 266] on div at bounding box center [47, 268] width 6 height 6
type input "231F21"
type input "35"
type input "31"
type input "33"
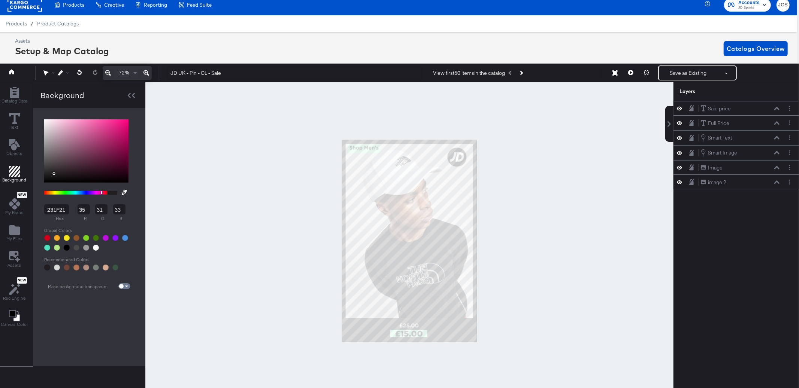
click at [46, 268] on div at bounding box center [47, 268] width 6 height 6
type input "211D21"
type input "33"
type input "29"
type input "0F0D0F"
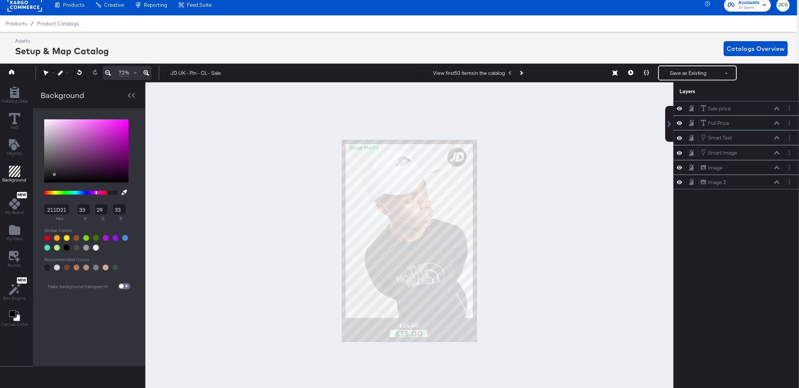
type input "15"
type input "13"
type input "15"
type input "040404"
type input "4"
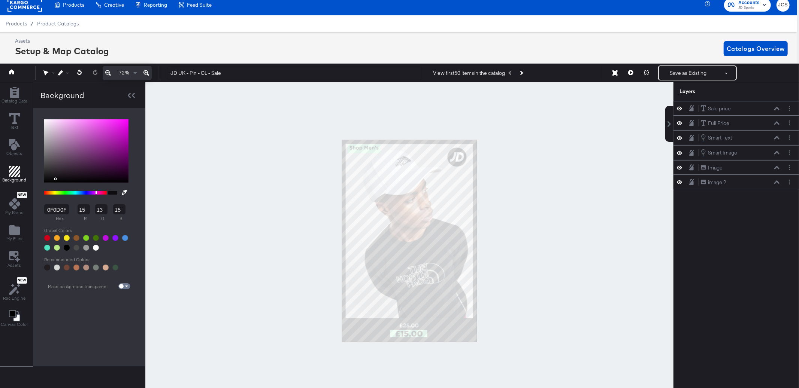
type input "4"
type input "000000"
type input "0"
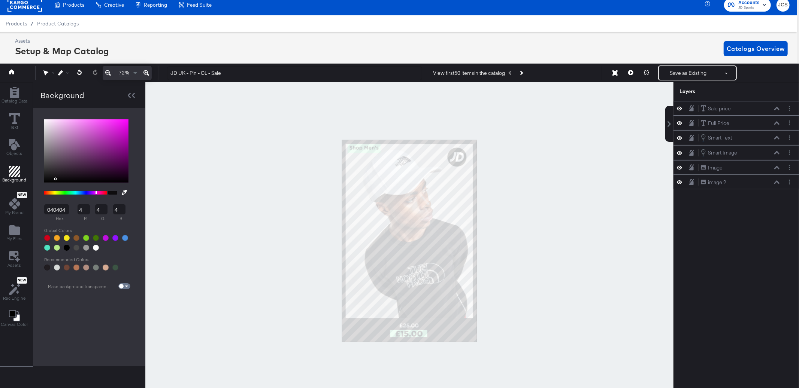
type input "0"
drag, startPoint x: 45, startPoint y: 182, endPoint x: 34, endPoint y: 186, distance: 12.1
click at [34, 186] on div "000000 hex 0 r 0 g 0 b 100 a Recommended Colors Make background transparent" at bounding box center [89, 237] width 112 height 258
click at [678, 72] on button "Save as Existing" at bounding box center [688, 72] width 58 height 13
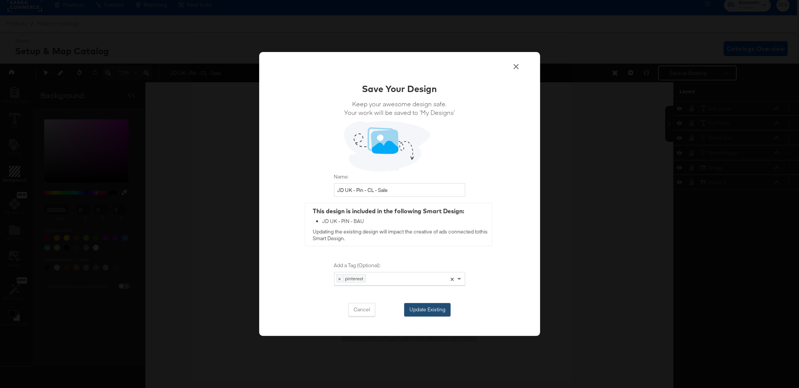
click at [434, 309] on button "Update Existing" at bounding box center [427, 309] width 46 height 13
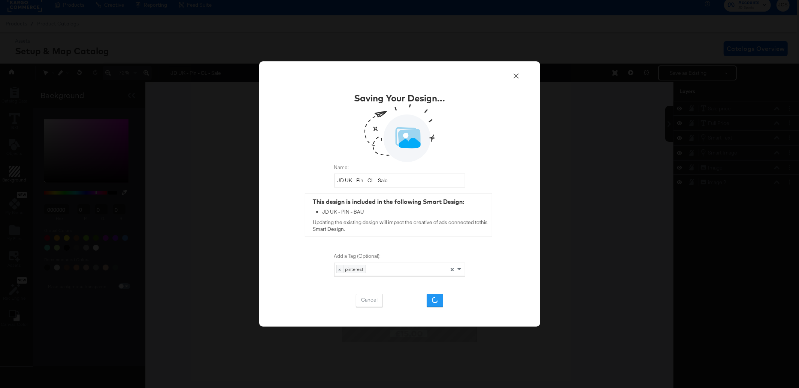
scroll to position [0, 0]
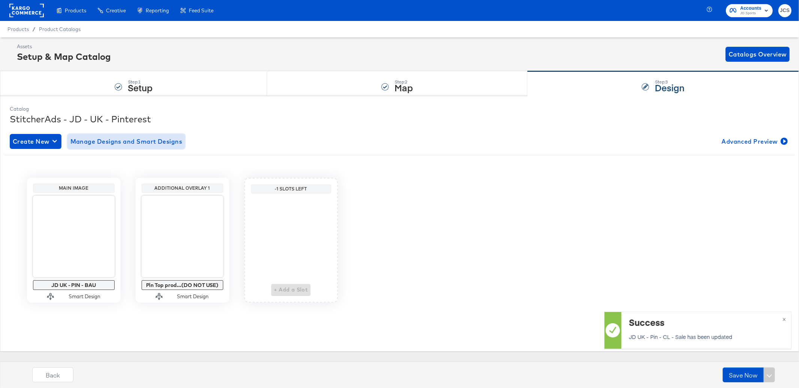
click at [137, 142] on span "Manage Designs and Smart Designs" at bounding box center [126, 141] width 112 height 10
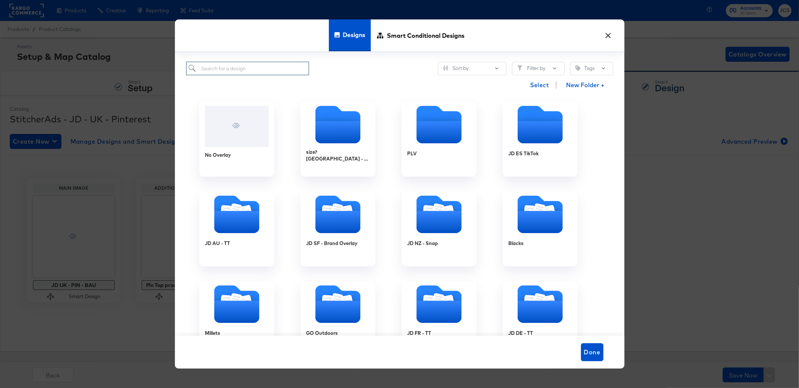
click at [270, 70] on input "search" at bounding box center [247, 69] width 123 height 14
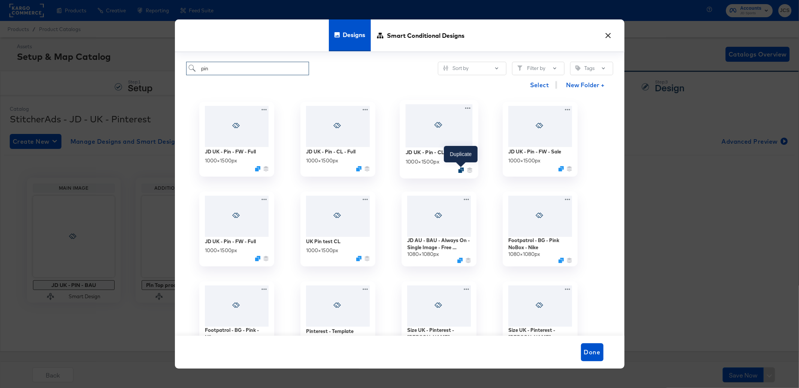
type input "pin"
click at [461, 170] on icon "Duplicate" at bounding box center [461, 171] width 6 height 6
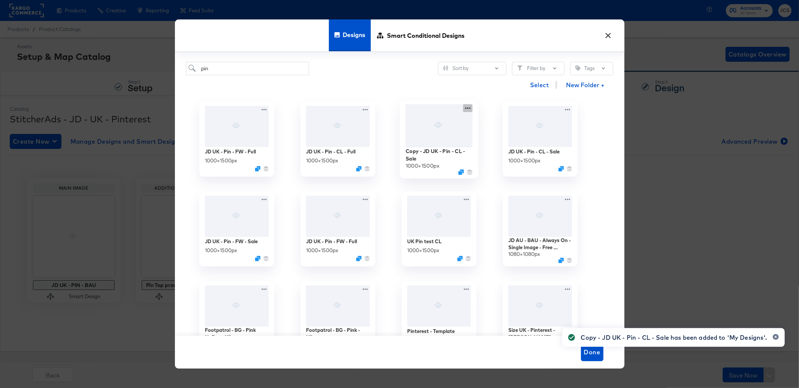
click at [468, 108] on icon at bounding box center [467, 108] width 9 height 8
click at [502, 152] on div "Edit Design Edit Design" at bounding box center [502, 152] width 0 height 0
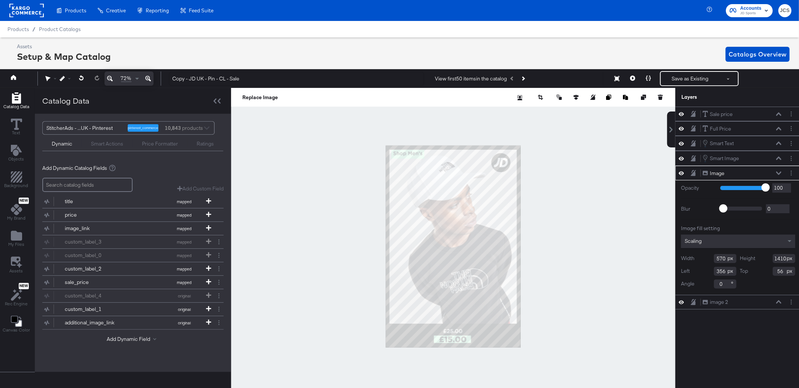
scroll to position [0, 2]
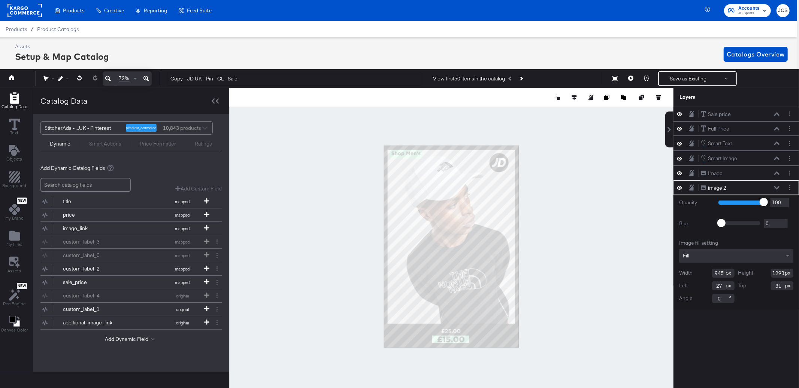
click at [722, 250] on div "Fill" at bounding box center [736, 255] width 114 height 13
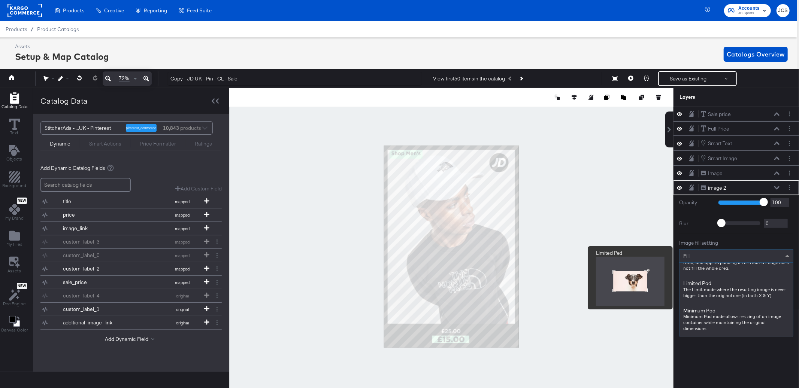
scroll to position [24, 0]
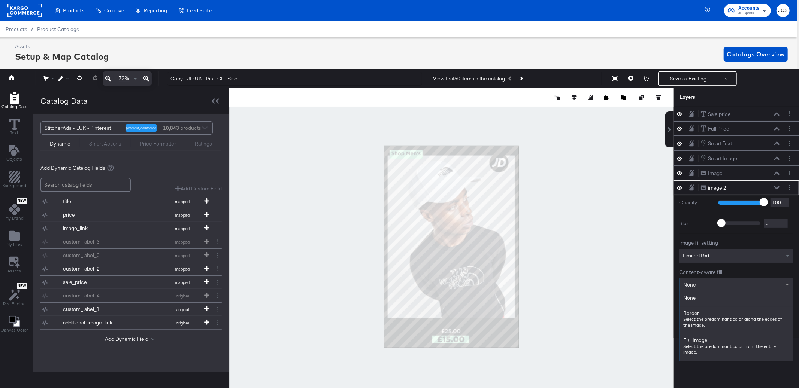
click at [716, 288] on div "None" at bounding box center [735, 285] width 113 height 13
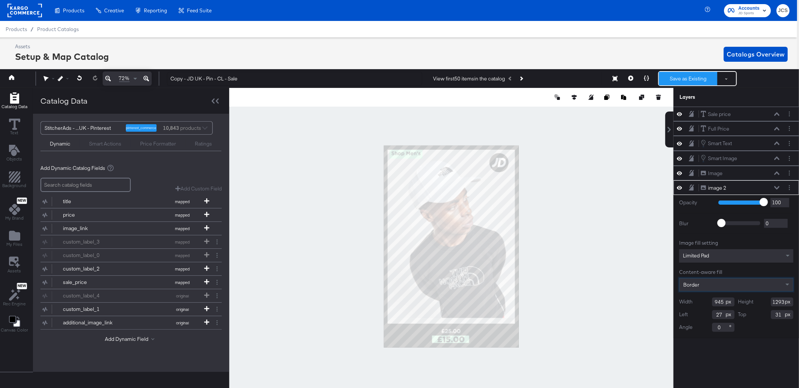
click at [688, 82] on button "Save as Existing" at bounding box center [688, 78] width 58 height 13
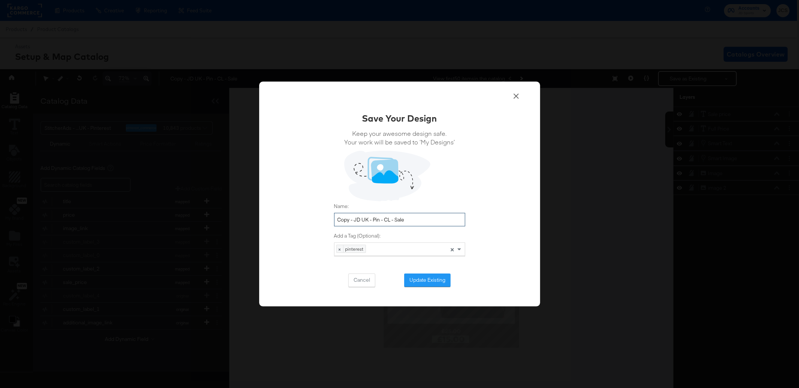
click at [353, 219] on input "Copy - JD UK - Pin - CL - Sale" at bounding box center [399, 220] width 131 height 14
click at [373, 221] on input "JD UK - Pin - CL - Sale" at bounding box center [399, 220] width 131 height 14
type input "JD UK - Pin - FW - Sale"
click at [420, 280] on button "Update Existing" at bounding box center [427, 280] width 46 height 13
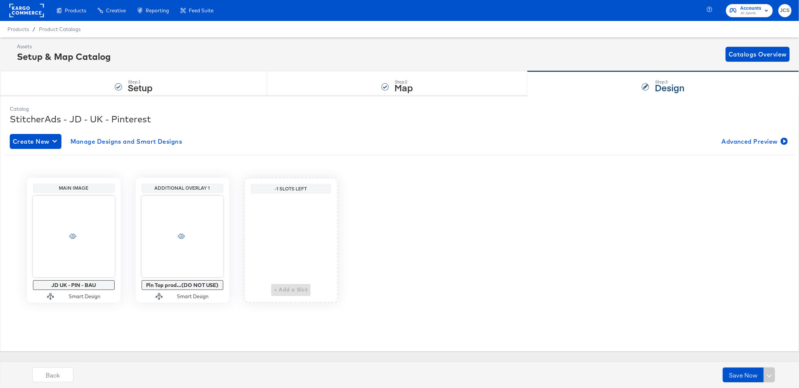
scroll to position [0, 0]
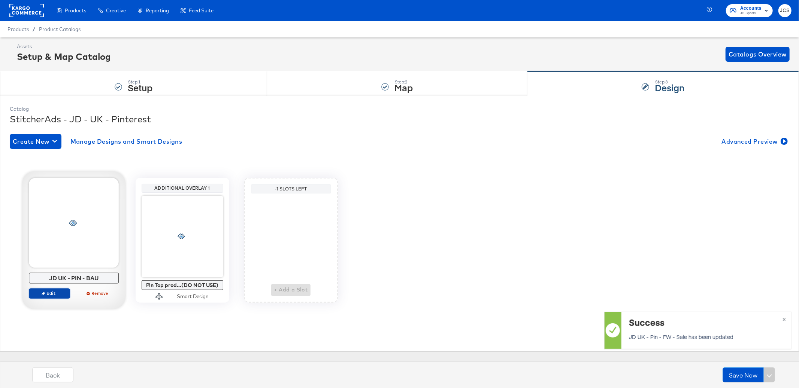
click at [62, 291] on span "Edit" at bounding box center [49, 294] width 34 height 6
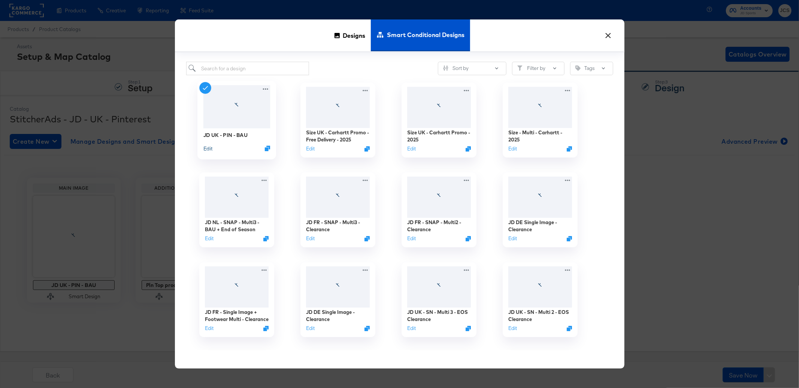
click at [210, 146] on button "Edit" at bounding box center [207, 148] width 9 height 7
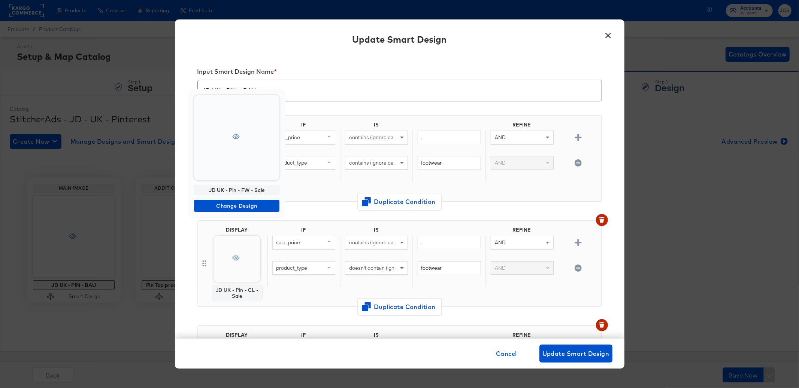
click at [244, 155] on div at bounding box center [236, 137] width 85 height 85
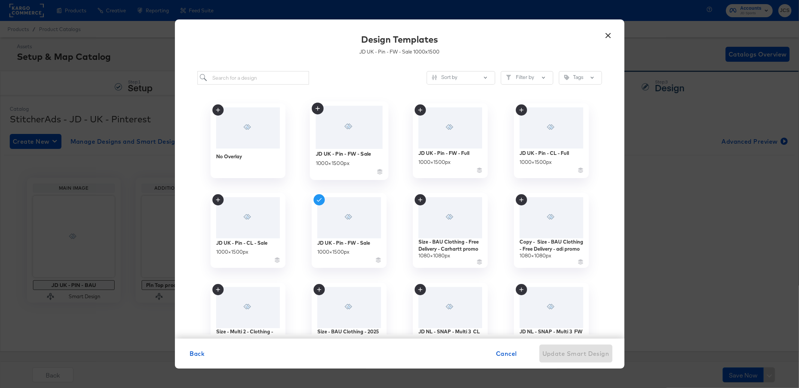
click at [349, 136] on div at bounding box center [348, 127] width 67 height 43
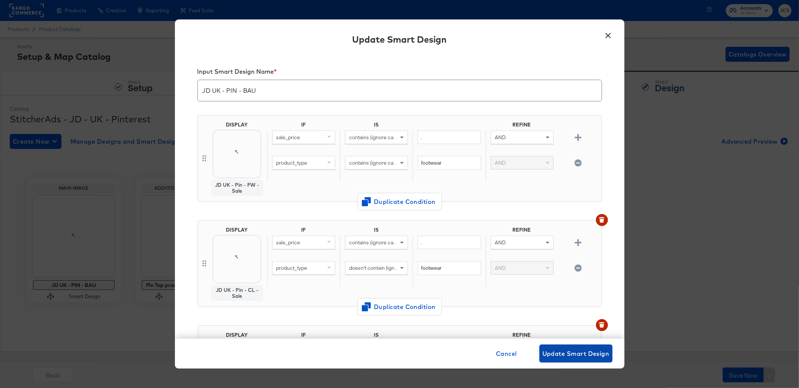
click at [552, 350] on span "Update Smart Design" at bounding box center [575, 354] width 67 height 10
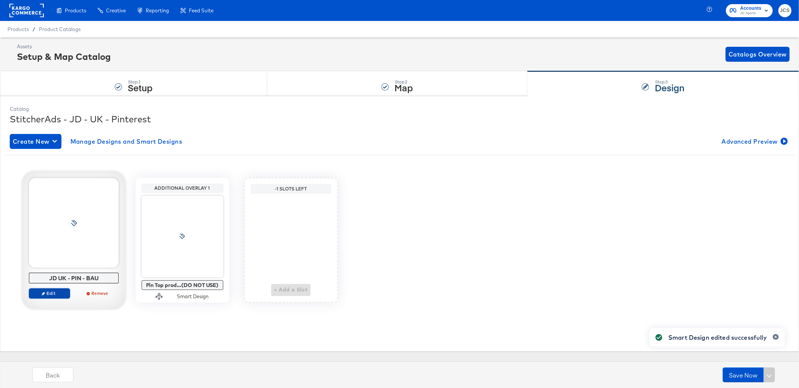
click at [53, 295] on span "Edit" at bounding box center [49, 294] width 34 height 6
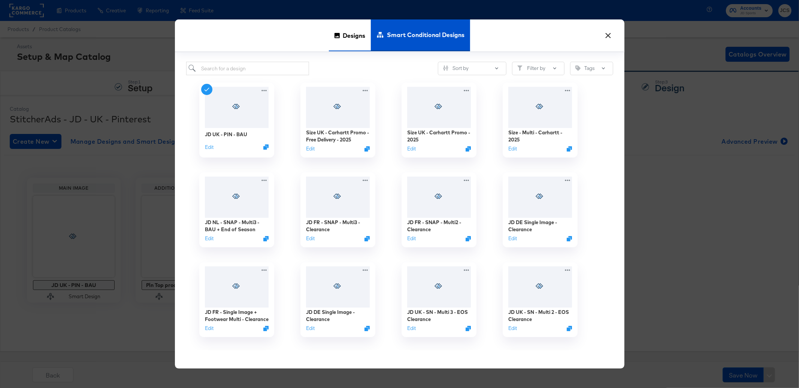
click at [345, 31] on span "Designs" at bounding box center [354, 35] width 22 height 33
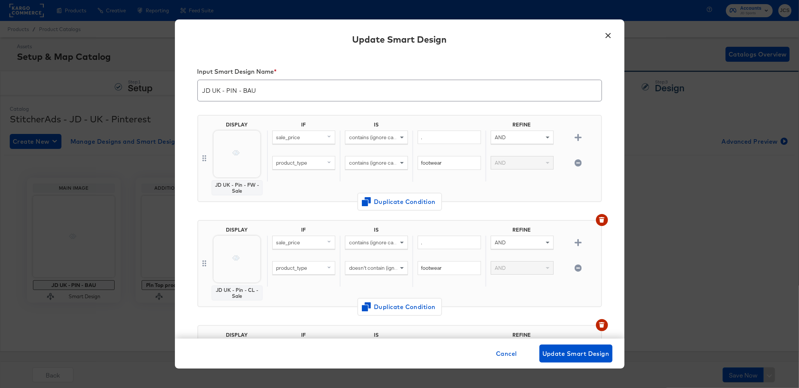
click at [242, 151] on icon at bounding box center [236, 153] width 13 height 6
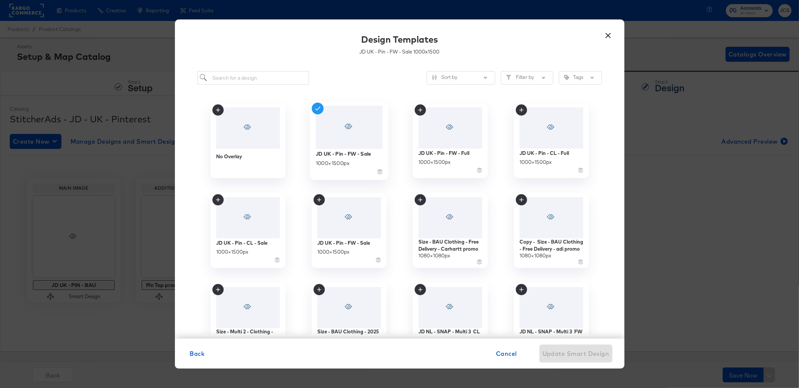
click at [346, 138] on div at bounding box center [348, 127] width 67 height 43
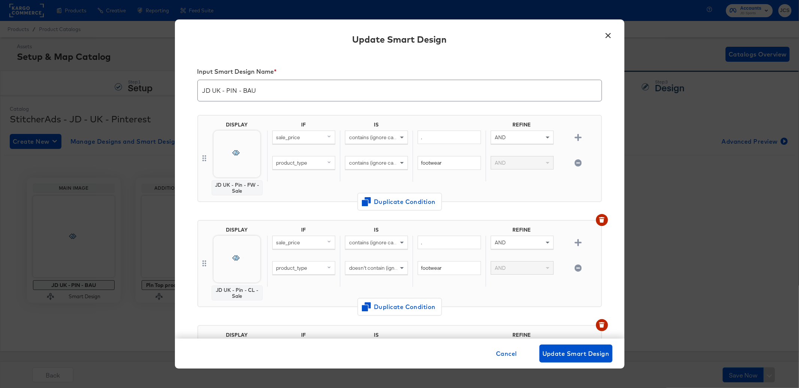
click at [232, 265] on body "Products Creative Reporting Feed Suite Accounts JD Sports JCS Products / Produc…" at bounding box center [399, 194] width 799 height 388
click at [243, 258] on div at bounding box center [236, 242] width 85 height 85
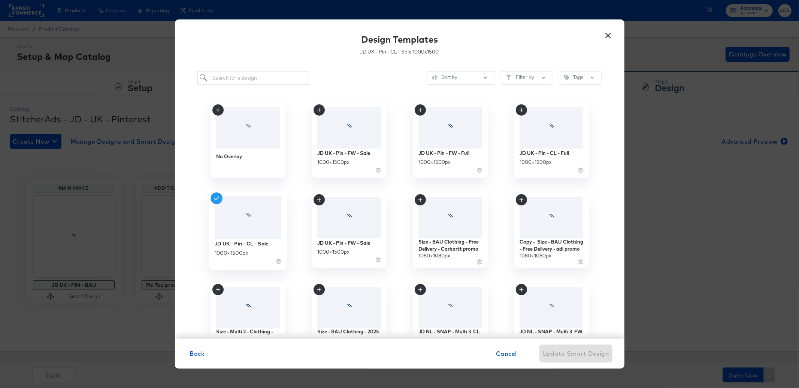
click at [252, 212] on div at bounding box center [247, 217] width 67 height 43
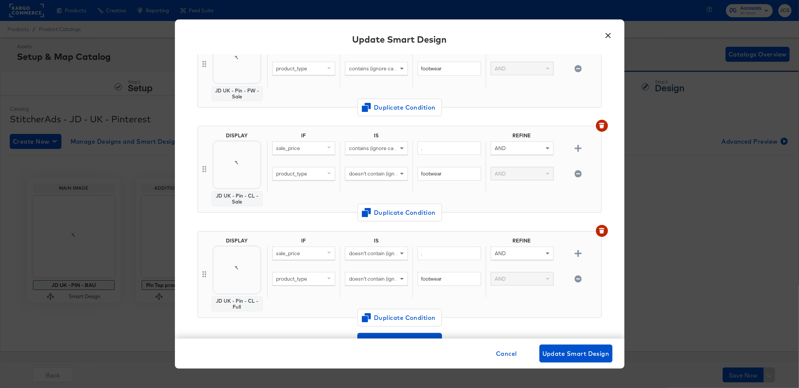
scroll to position [95, 0]
click at [241, 262] on div at bounding box center [236, 252] width 85 height 85
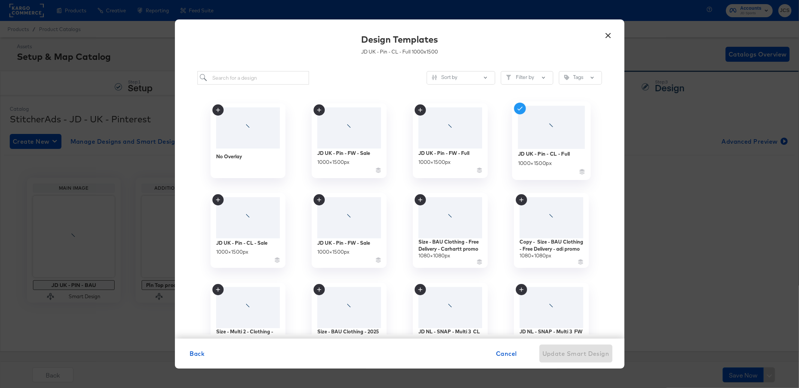
click at [556, 142] on div at bounding box center [550, 127] width 67 height 43
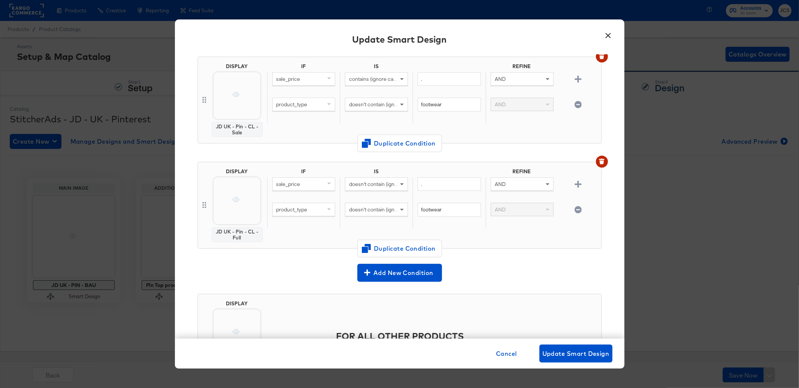
scroll to position [169, 0]
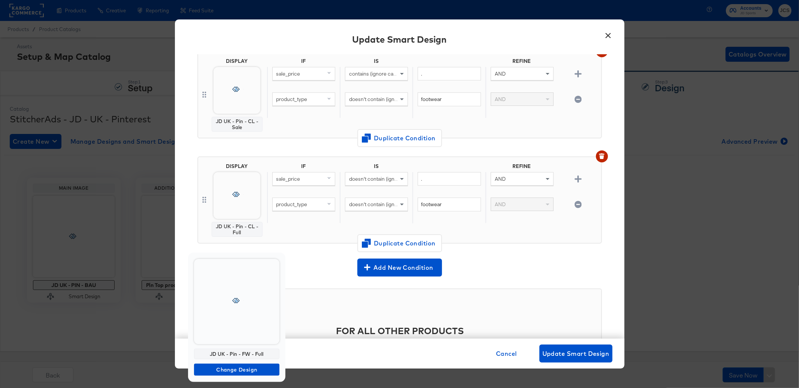
click at [239, 323] on div at bounding box center [236, 301] width 85 height 85
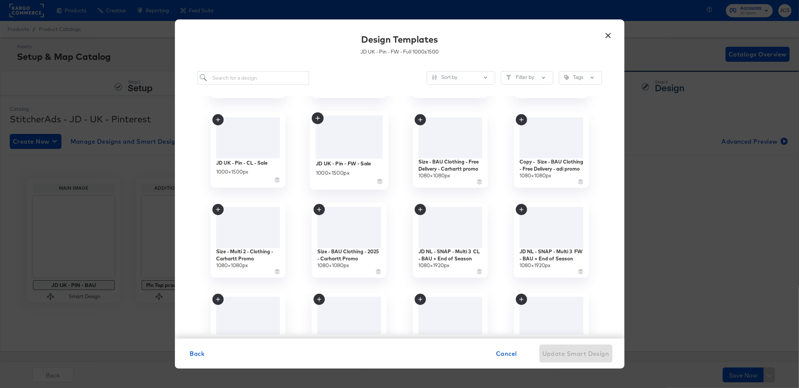
scroll to position [0, 0]
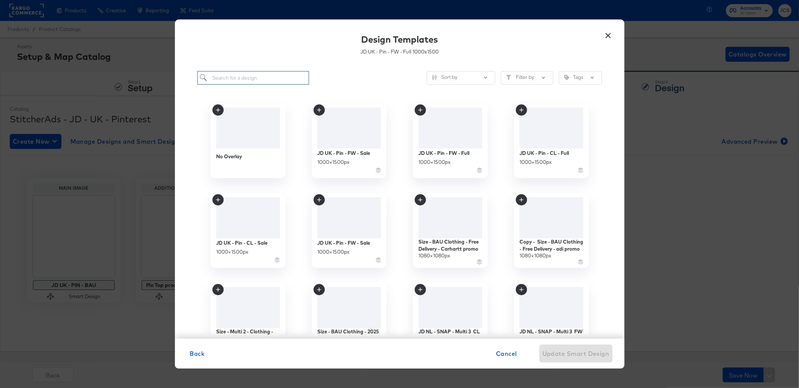
click at [273, 80] on input "search" at bounding box center [253, 78] width 112 height 14
type input "pin"
click at [611, 36] on button "×" at bounding box center [607, 33] width 13 height 13
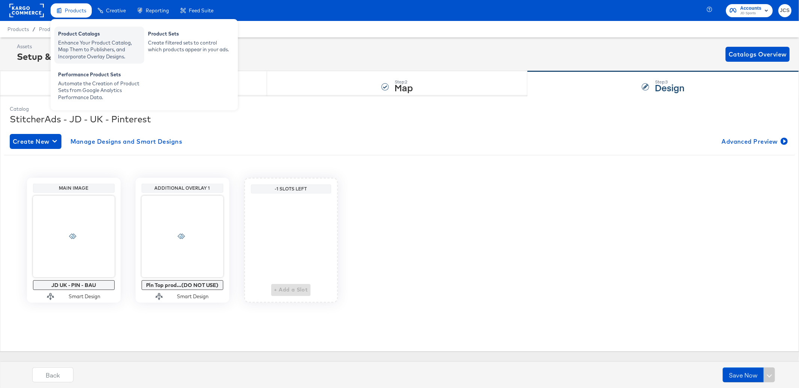
click at [69, 38] on div "Product Catalogs" at bounding box center [99, 34] width 82 height 9
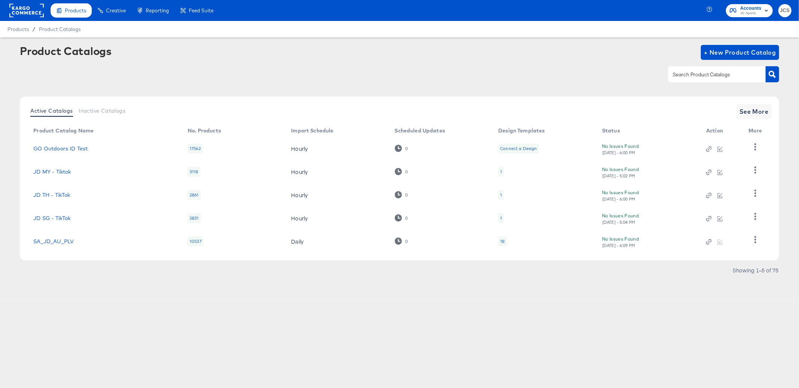
click at [689, 77] on input "text" at bounding box center [711, 74] width 80 height 9
type input "main"
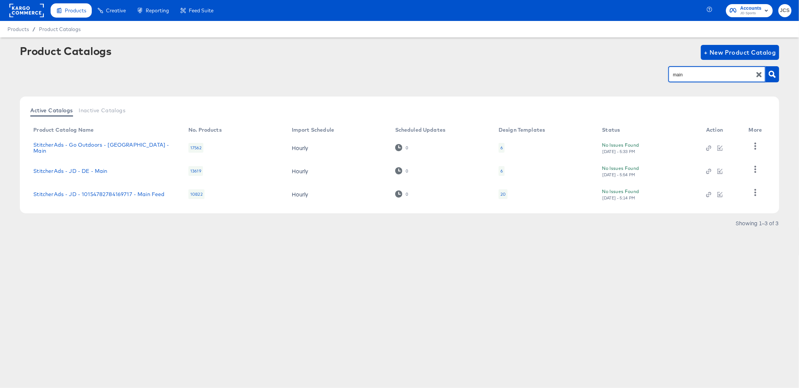
click at [505, 191] on div "20" at bounding box center [502, 194] width 5 height 6
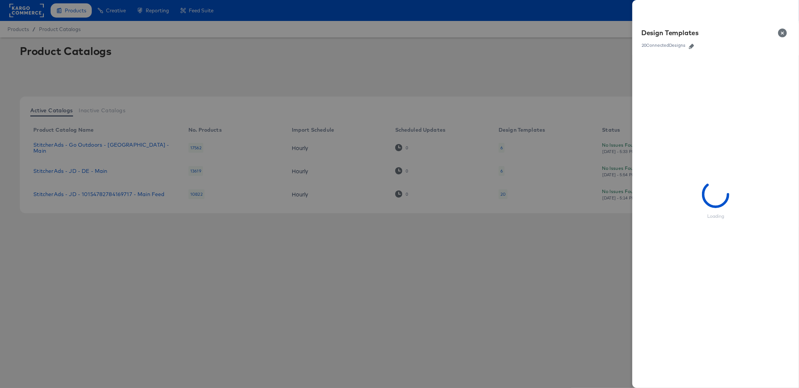
click at [690, 46] on icon "button" at bounding box center [691, 46] width 5 height 5
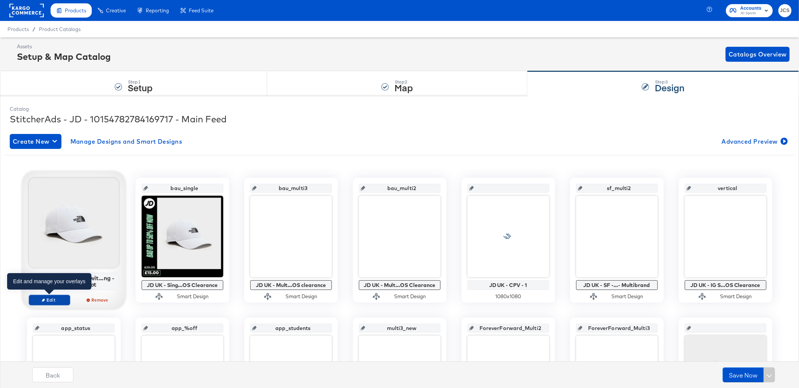
click at [60, 300] on span "Edit" at bounding box center [49, 300] width 34 height 6
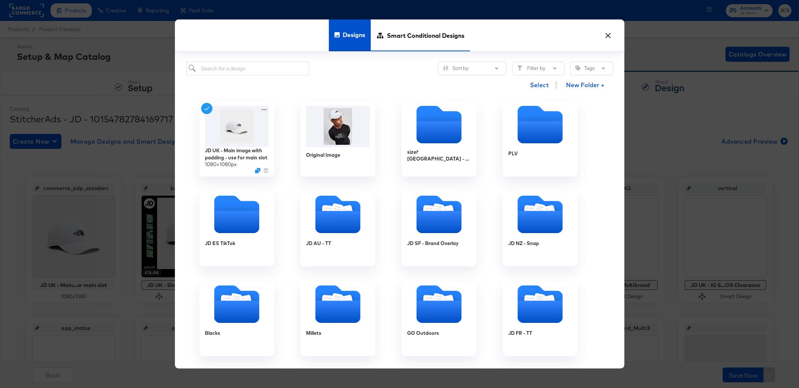
click at [416, 37] on span "Smart Conditional Designs" at bounding box center [426, 35] width 78 height 33
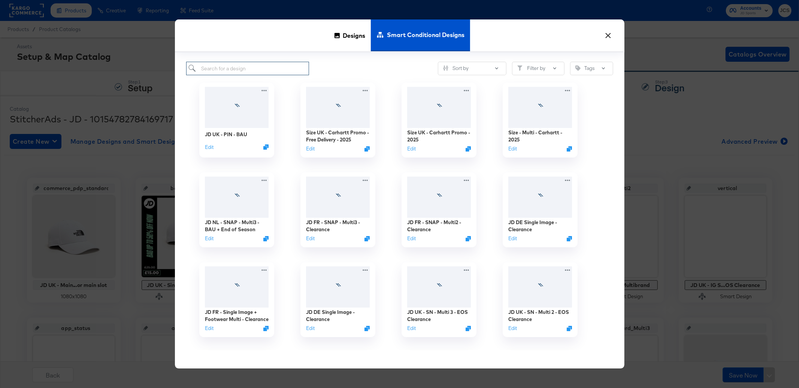
click at [254, 72] on input "search" at bounding box center [247, 69] width 123 height 14
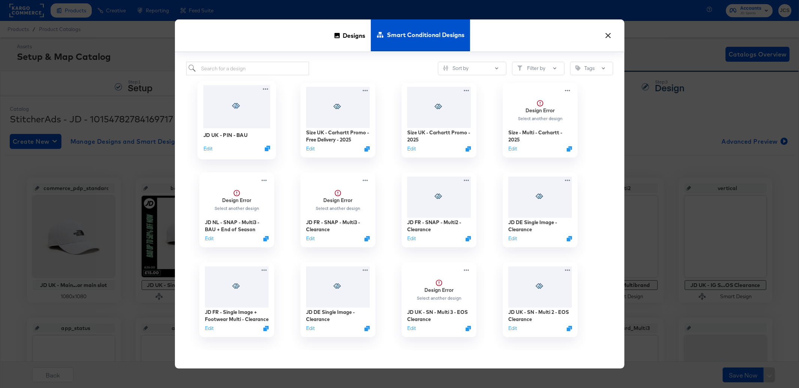
click at [237, 121] on div at bounding box center [236, 106] width 67 height 43
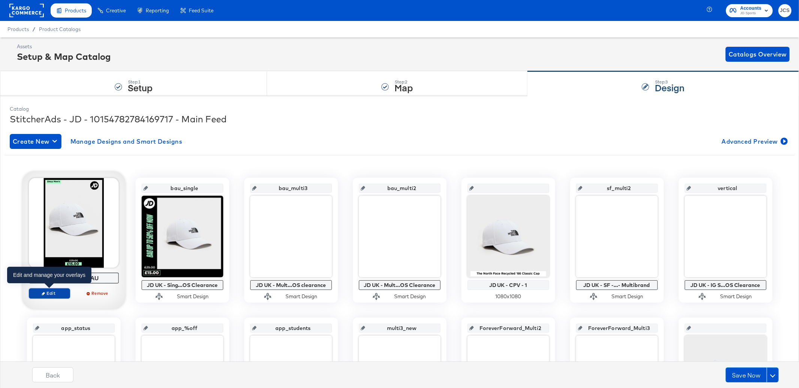
click at [54, 294] on span "Edit" at bounding box center [49, 294] width 34 height 6
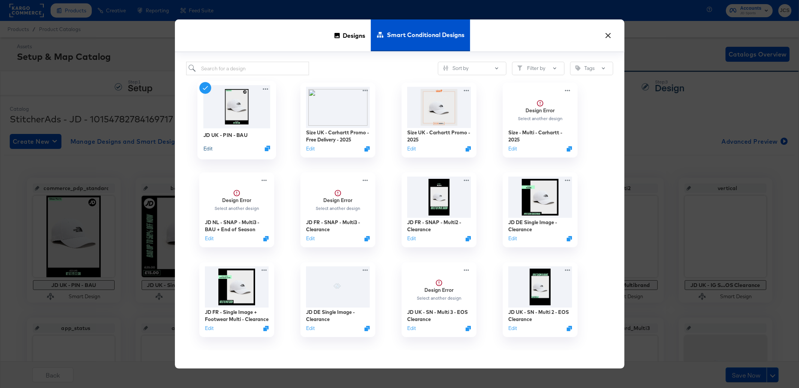
click at [206, 146] on button "Edit" at bounding box center [207, 148] width 9 height 7
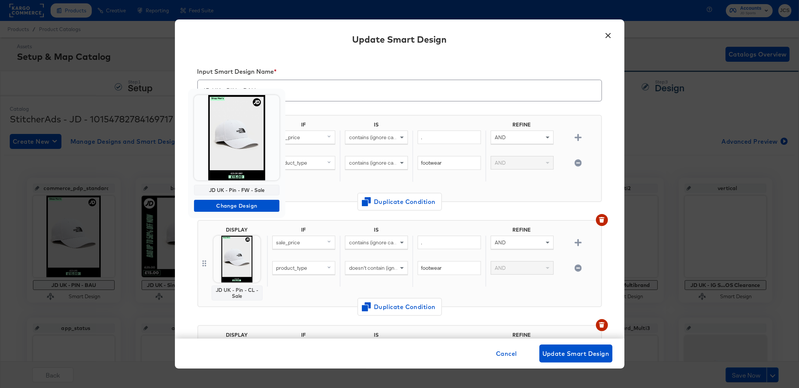
click at [249, 158] on img at bounding box center [236, 137] width 85 height 85
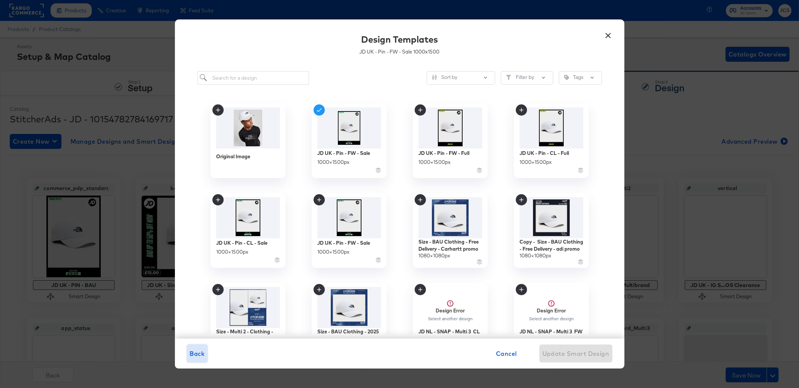
click at [199, 354] on span "Back" at bounding box center [197, 354] width 15 height 10
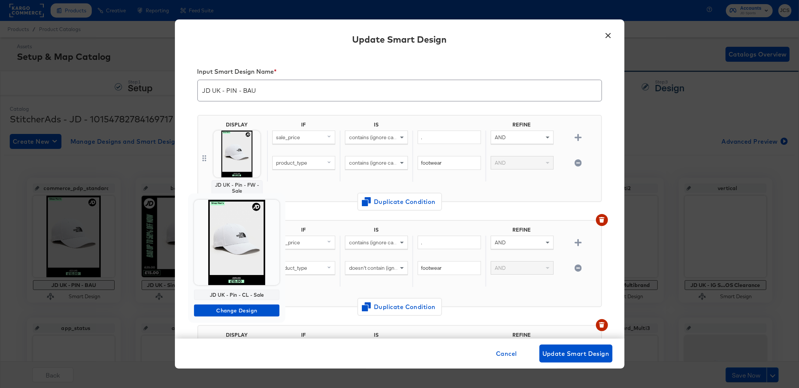
click at [233, 256] on img at bounding box center [236, 242] width 85 height 85
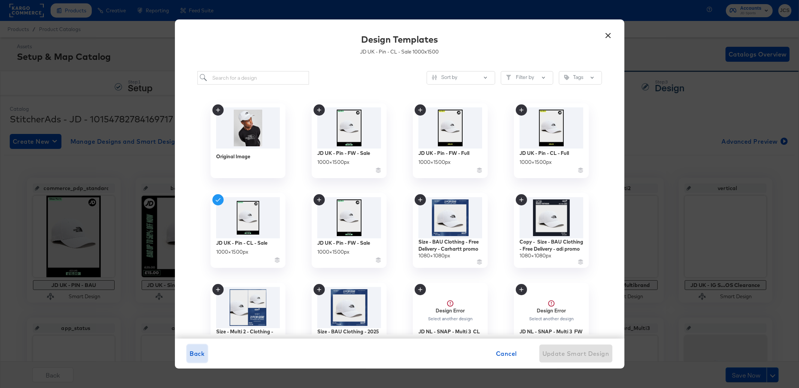
click at [197, 352] on span "Back" at bounding box center [197, 354] width 15 height 10
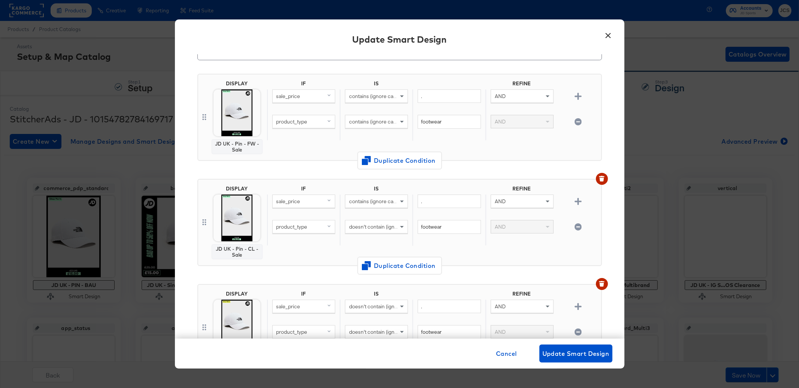
scroll to position [51, 0]
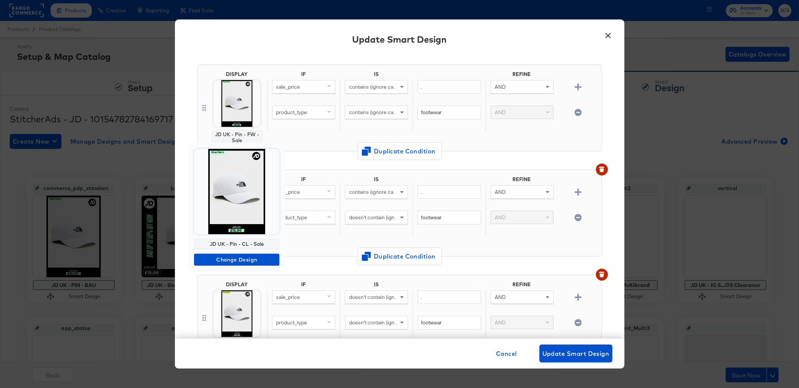
click at [237, 304] on div at bounding box center [399, 194] width 799 height 388
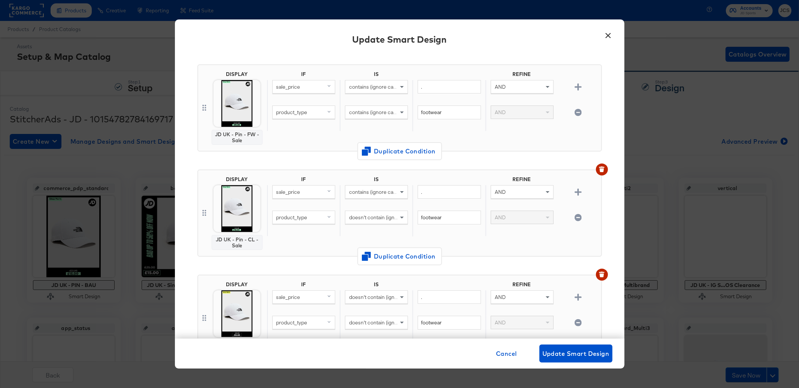
click at [238, 301] on img at bounding box center [236, 314] width 47 height 47
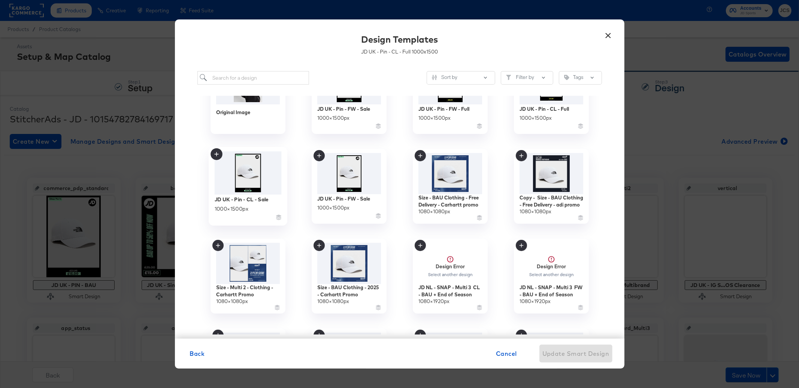
scroll to position [51, 0]
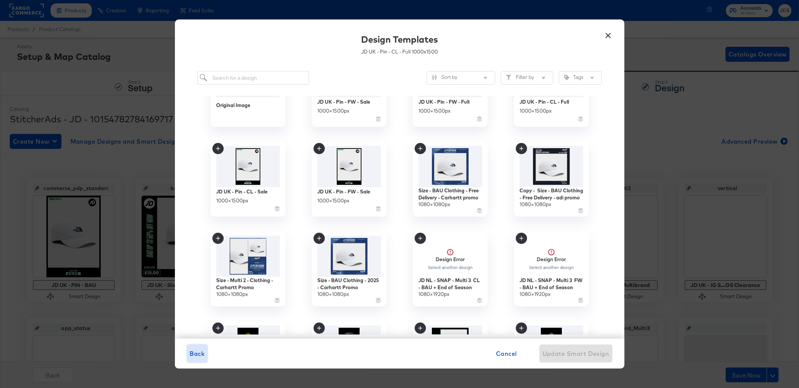
click at [194, 354] on span "Back" at bounding box center [197, 354] width 15 height 10
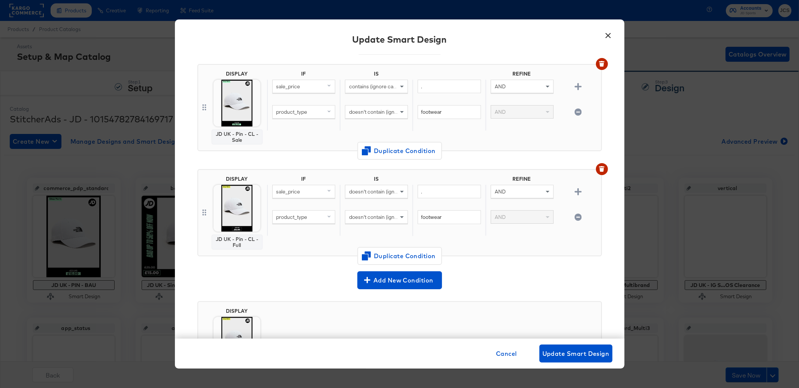
scroll to position [222, 0]
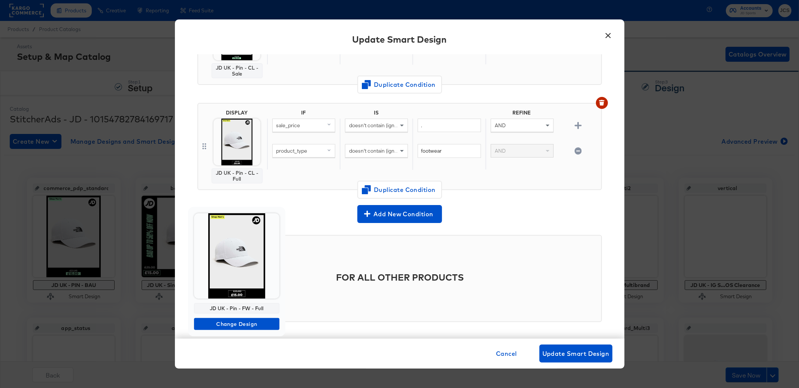
click at [241, 271] on img at bounding box center [236, 255] width 85 height 85
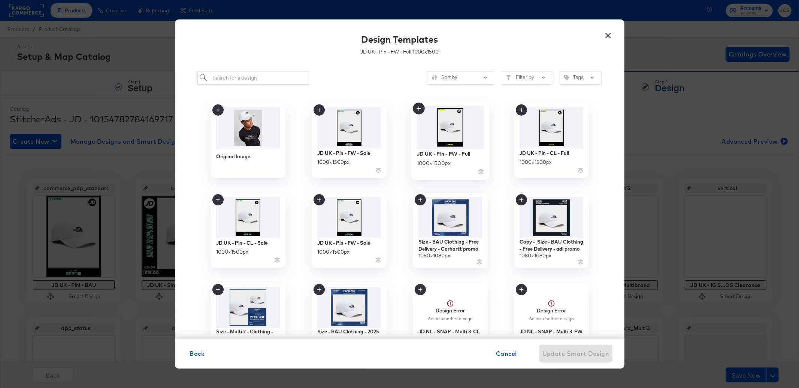
scroll to position [0, 0]
click at [271, 77] on input "search" at bounding box center [253, 78] width 112 height 14
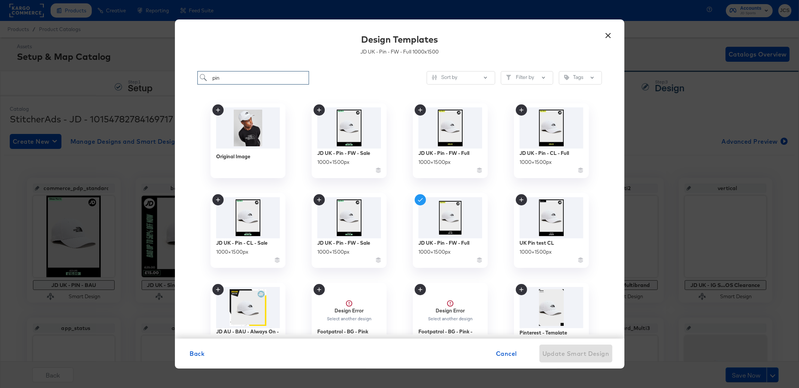
type input "pin"
click at [610, 35] on button "×" at bounding box center [607, 33] width 13 height 13
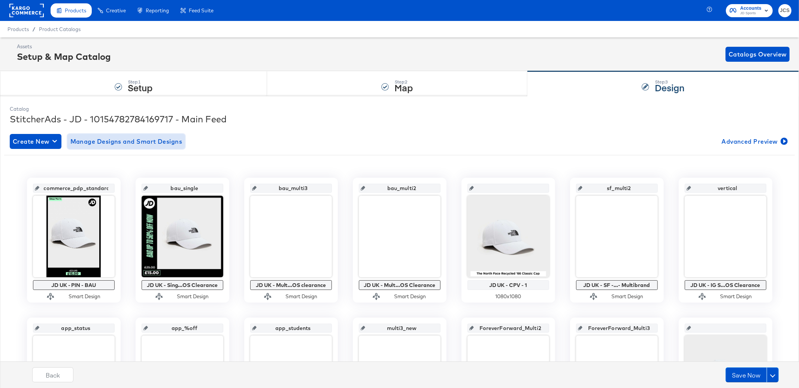
click at [122, 144] on span "Manage Designs and Smart Designs" at bounding box center [126, 141] width 112 height 10
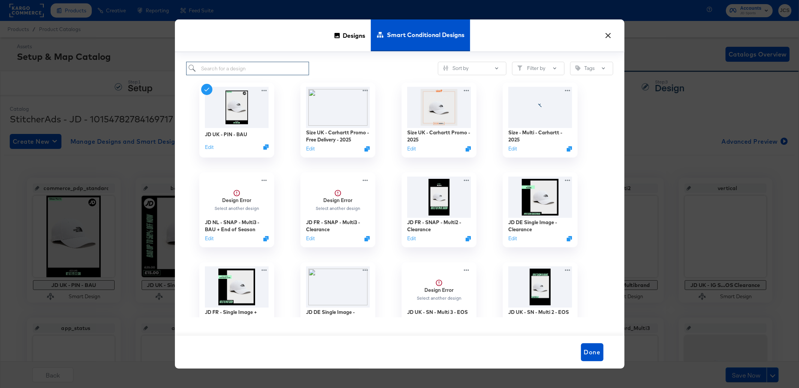
click at [238, 72] on input "search" at bounding box center [247, 69] width 123 height 14
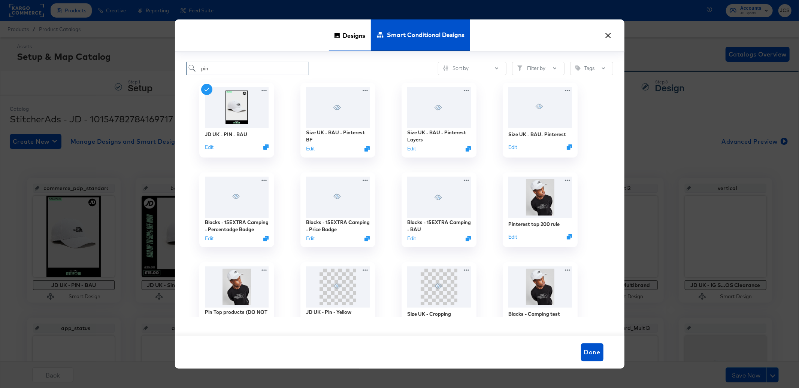
type input "pin"
click at [357, 42] on span "Designs" at bounding box center [354, 35] width 22 height 33
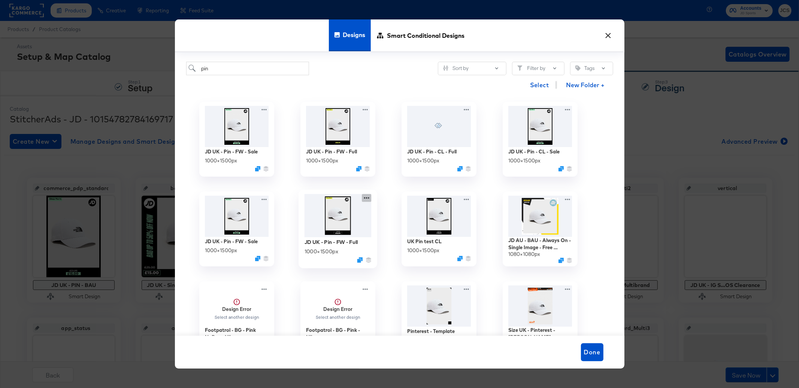
click at [368, 200] on icon at bounding box center [366, 198] width 9 height 8
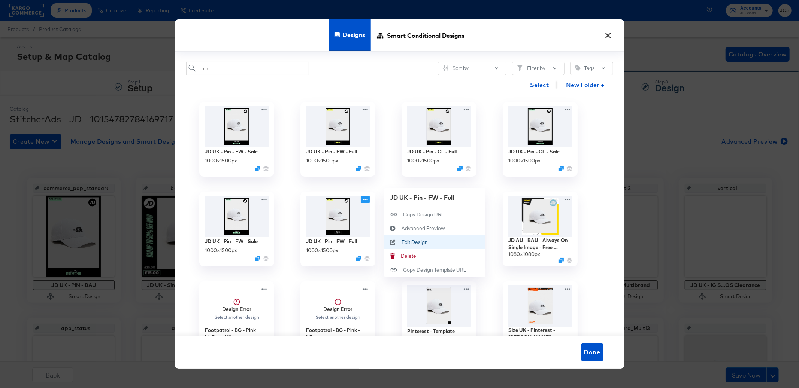
click at [401, 242] on div "Edit Design Edit Design" at bounding box center [401, 242] width 0 height 0
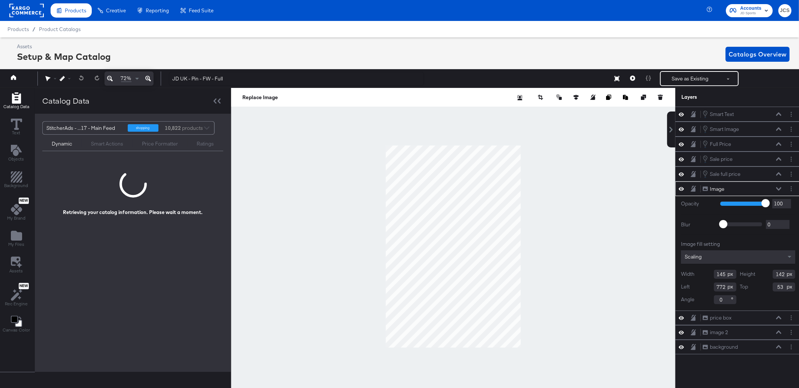
scroll to position [0, 2]
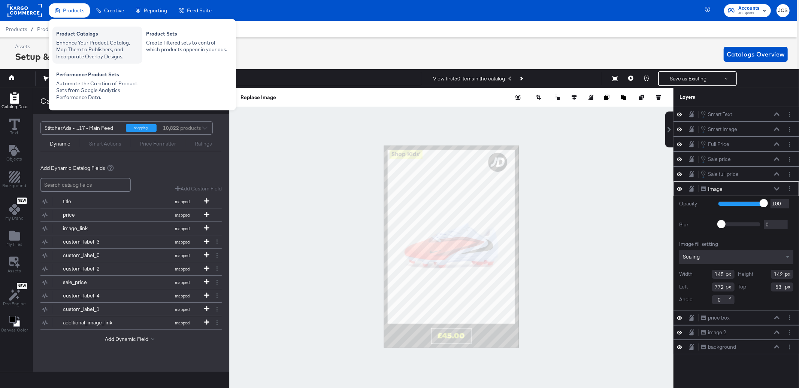
click at [63, 36] on div "Product Catalogs" at bounding box center [97, 34] width 82 height 9
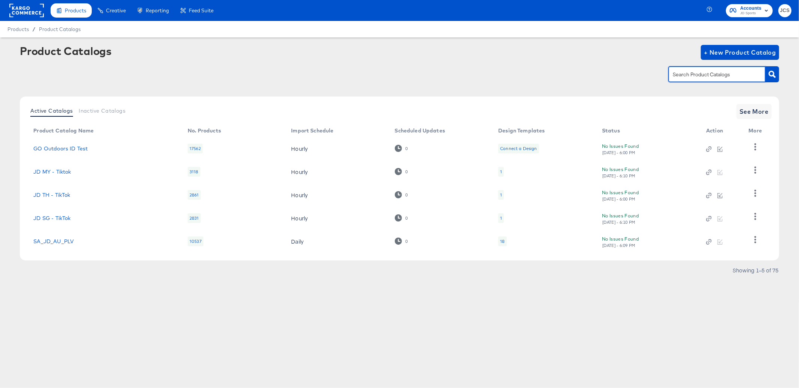
click at [676, 78] on input "text" at bounding box center [711, 74] width 80 height 9
type input "main"
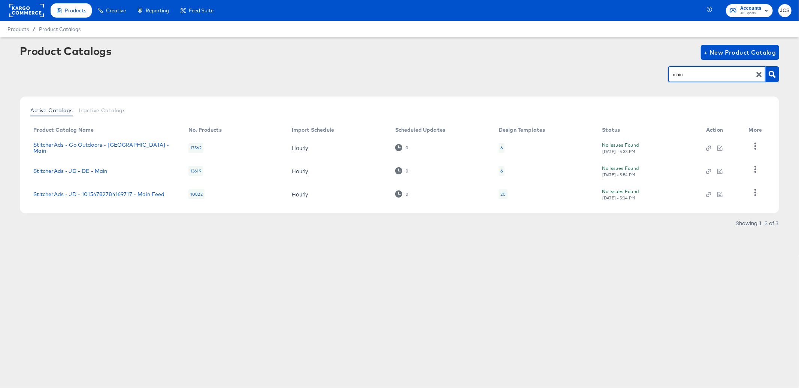
click at [502, 192] on div "20" at bounding box center [502, 194] width 5 height 6
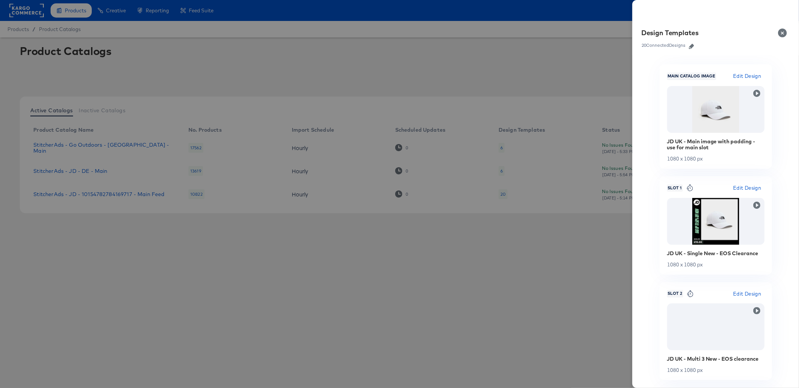
click at [694, 46] on icon "button" at bounding box center [691, 46] width 5 height 5
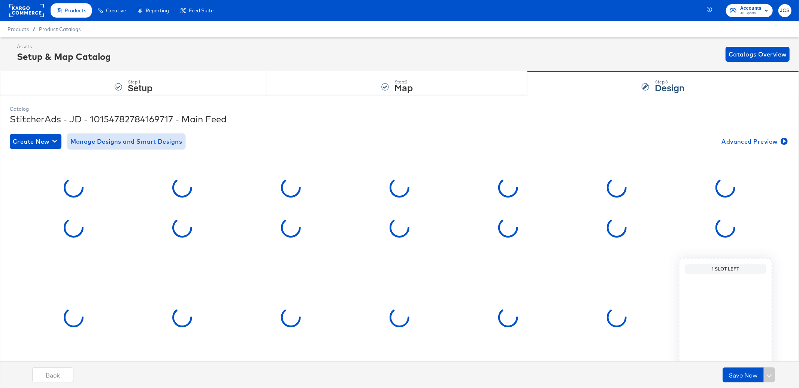
click at [115, 147] on button "Manage Designs and Smart Designs" at bounding box center [126, 141] width 118 height 15
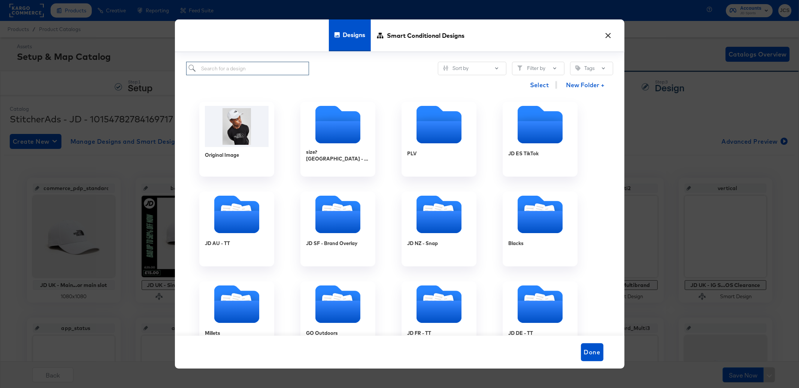
click at [287, 72] on input "search" at bounding box center [247, 69] width 123 height 14
type input "m"
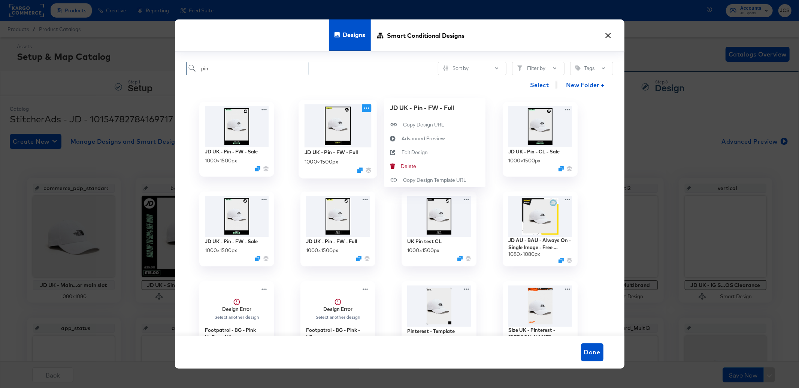
click at [368, 107] on icon at bounding box center [366, 108] width 9 height 8
type input "pin"
click at [401, 152] on div "Edit Design Edit Design" at bounding box center [401, 152] width 0 height 0
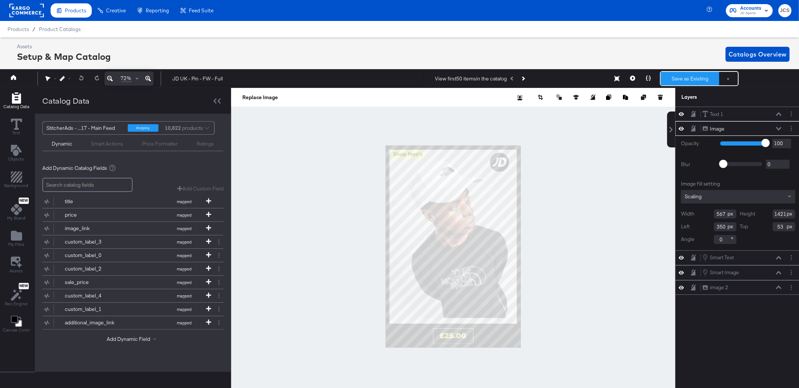
click at [695, 79] on button "Save as Existing" at bounding box center [690, 78] width 58 height 13
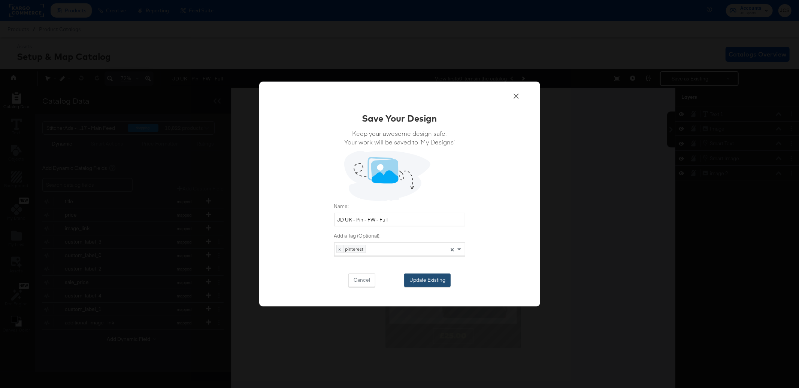
click at [424, 280] on button "Update Existing" at bounding box center [427, 280] width 46 height 13
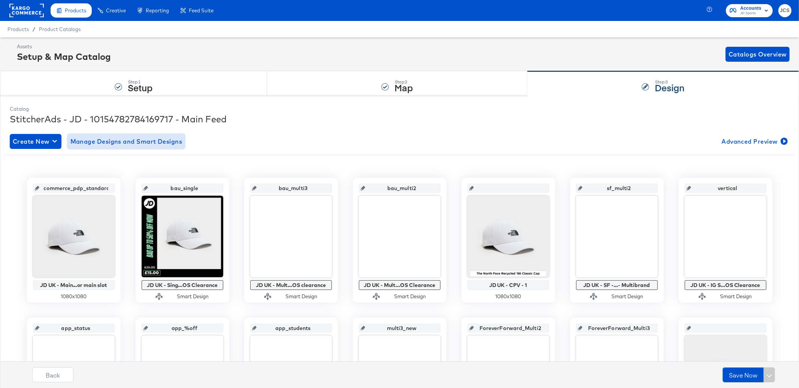
click at [134, 145] on span "Manage Designs and Smart Designs" at bounding box center [126, 141] width 112 height 10
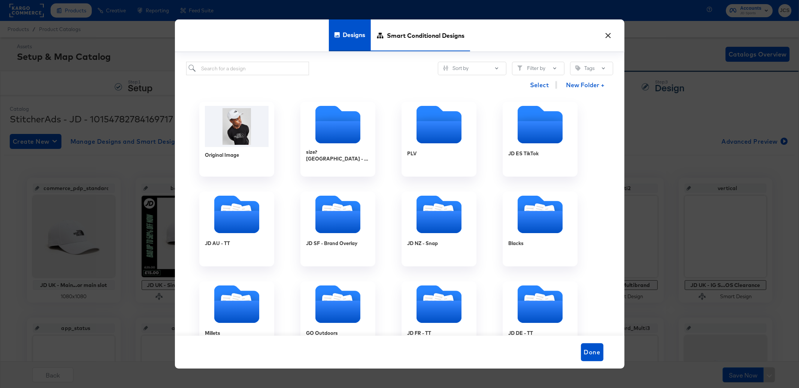
click at [393, 37] on span "Smart Conditional Designs" at bounding box center [426, 35] width 78 height 33
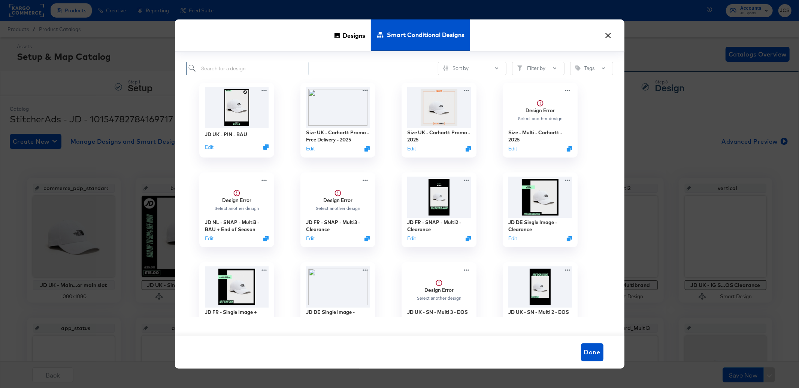
click at [279, 66] on input "search" at bounding box center [247, 69] width 123 height 14
click at [206, 150] on button "Edit" at bounding box center [207, 148] width 9 height 7
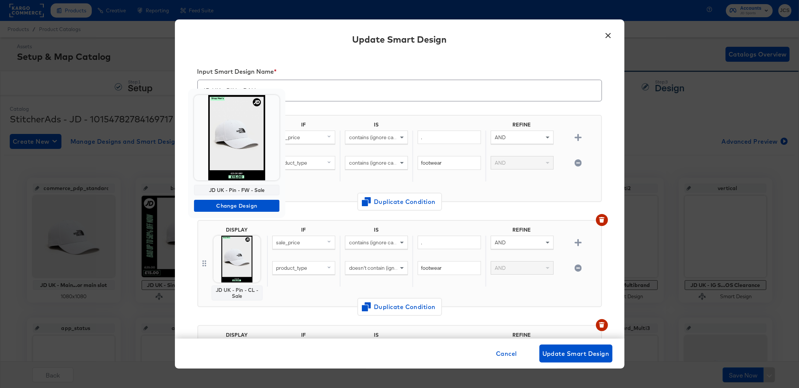
click at [239, 165] on img at bounding box center [236, 137] width 85 height 85
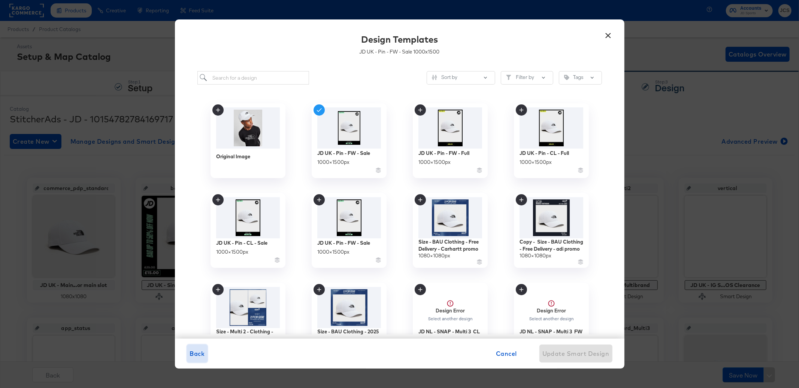
click at [191, 351] on span "Back" at bounding box center [197, 354] width 15 height 10
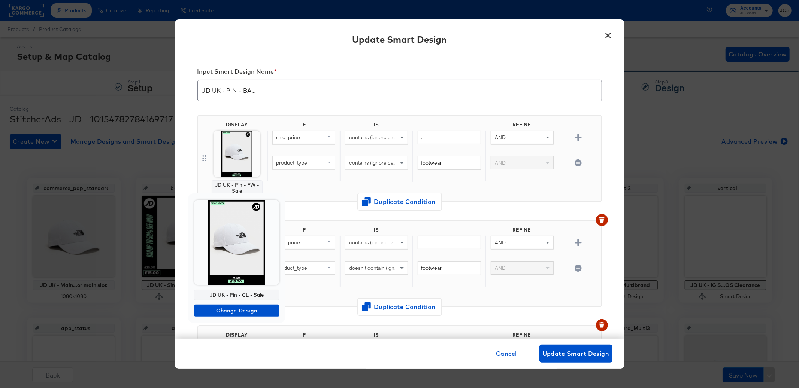
click at [228, 267] on img at bounding box center [236, 242] width 85 height 85
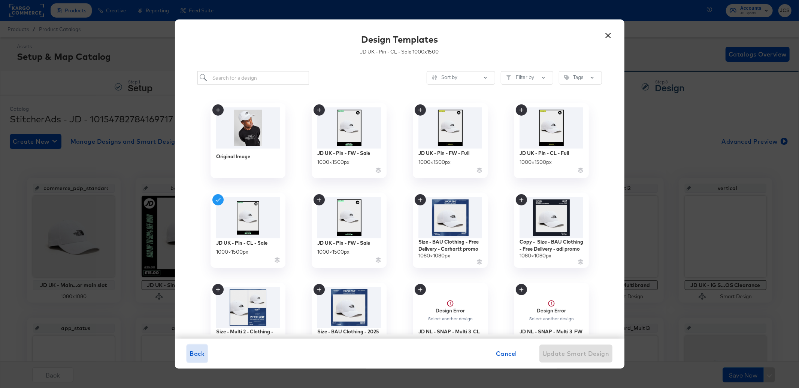
click at [198, 356] on span "Back" at bounding box center [197, 354] width 15 height 10
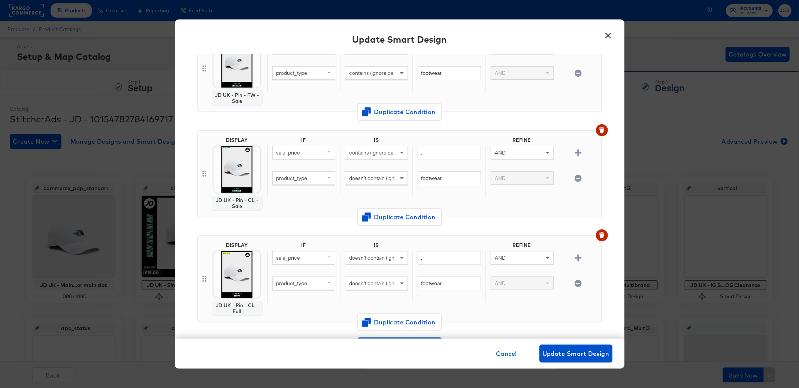
scroll to position [92, 0]
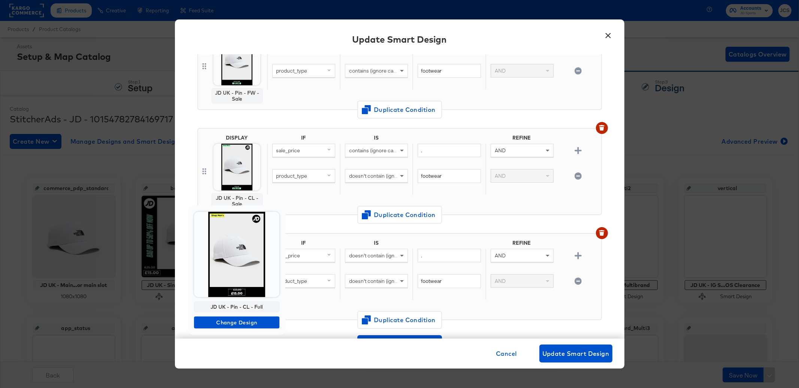
click at [244, 262] on img at bounding box center [236, 254] width 85 height 85
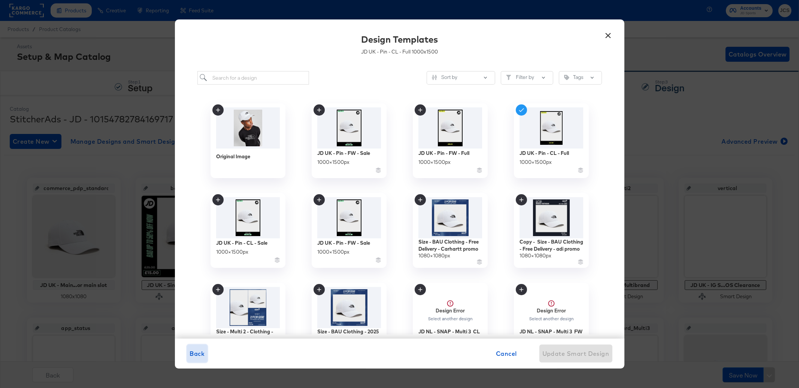
click at [196, 352] on span "Back" at bounding box center [197, 354] width 15 height 10
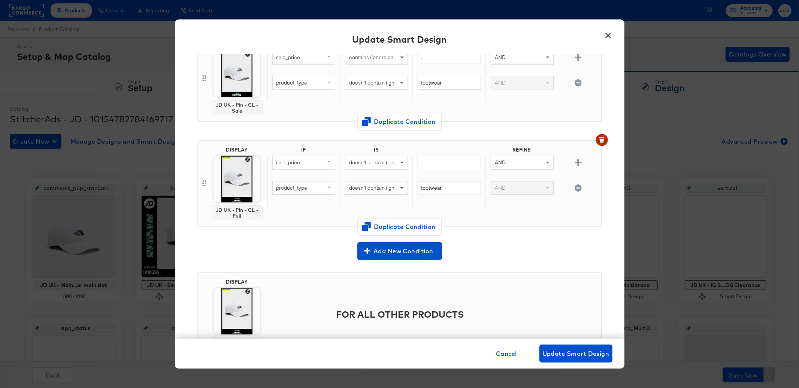
scroll to position [194, 0]
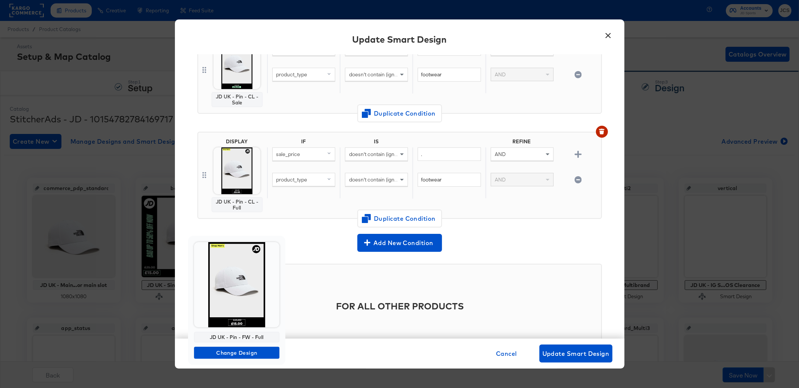
click at [237, 289] on img at bounding box center [236, 284] width 85 height 85
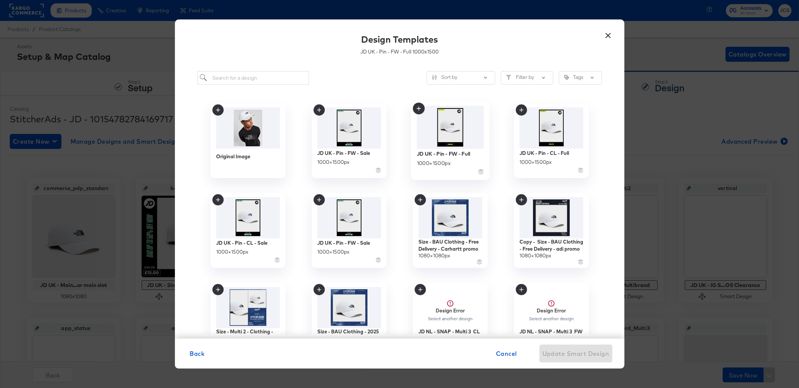
click at [444, 140] on img at bounding box center [449, 127] width 67 height 43
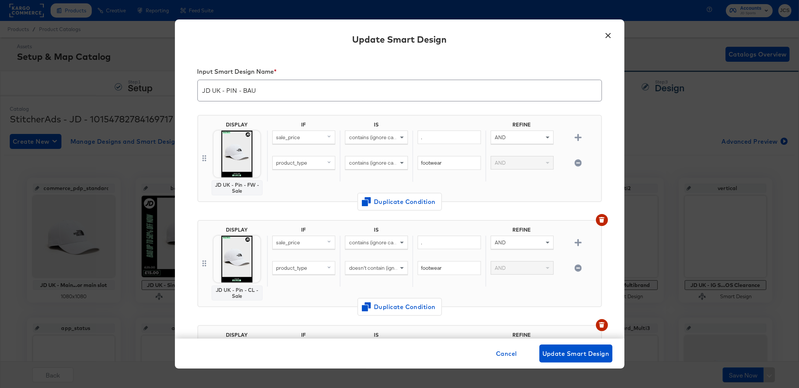
scroll to position [194, 0]
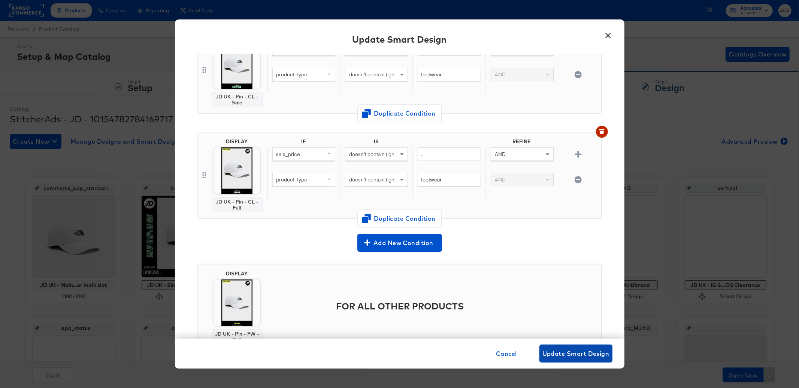
click at [559, 355] on span "Update Smart Design" at bounding box center [575, 354] width 67 height 10
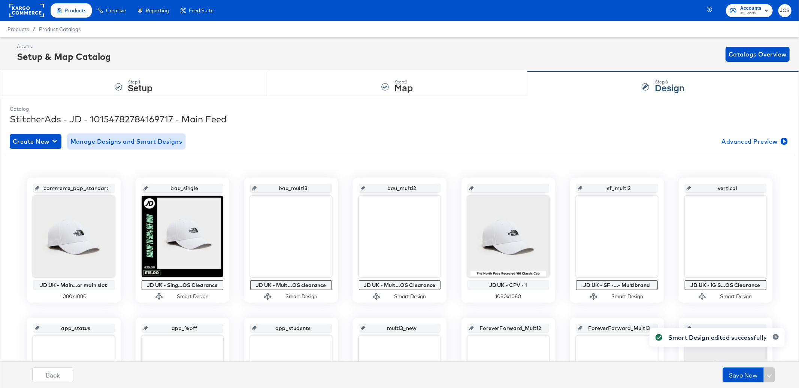
click at [135, 138] on span "Manage Designs and Smart Designs" at bounding box center [126, 141] width 112 height 10
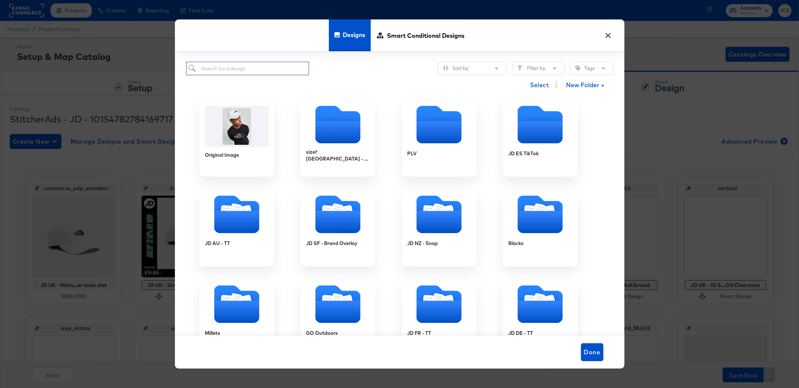
click at [254, 67] on input "search" at bounding box center [247, 69] width 123 height 14
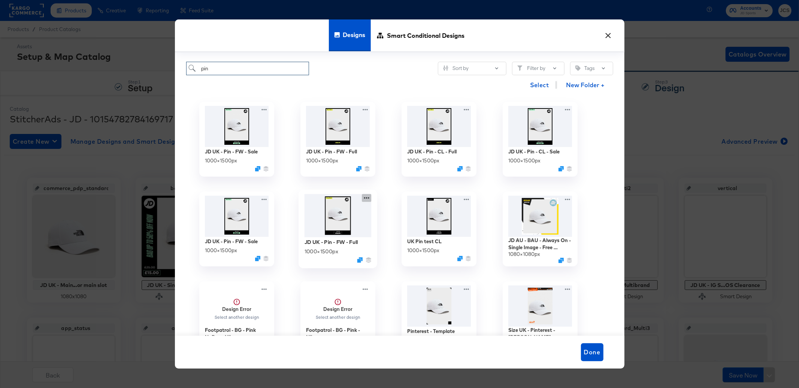
click at [369, 199] on icon at bounding box center [366, 198] width 9 height 8
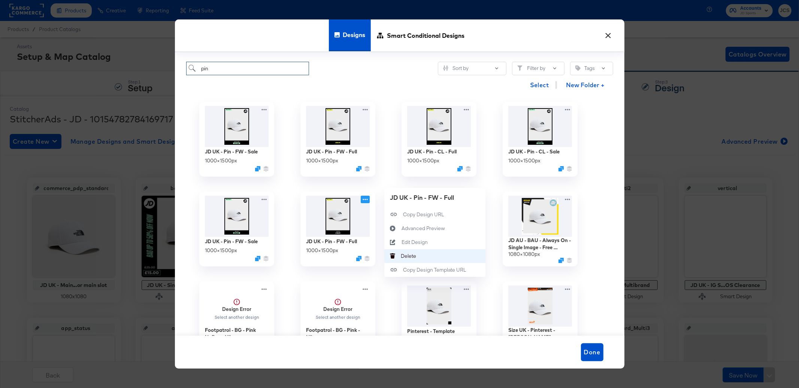
type input "pin"
click at [401, 256] on div "Delete Delete" at bounding box center [401, 256] width 0 height 0
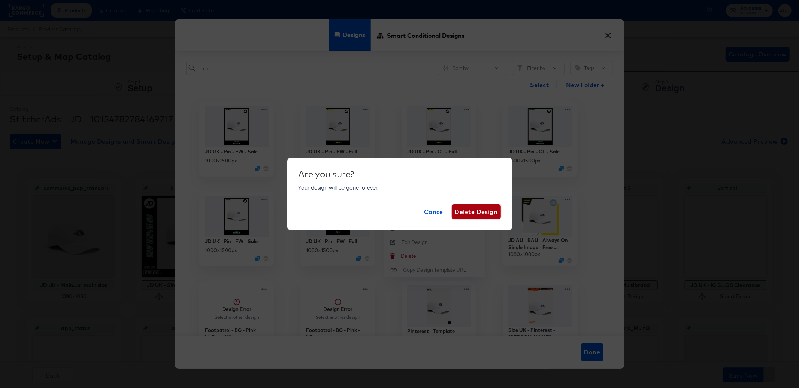
click at [468, 213] on span "Delete Design" at bounding box center [476, 212] width 43 height 10
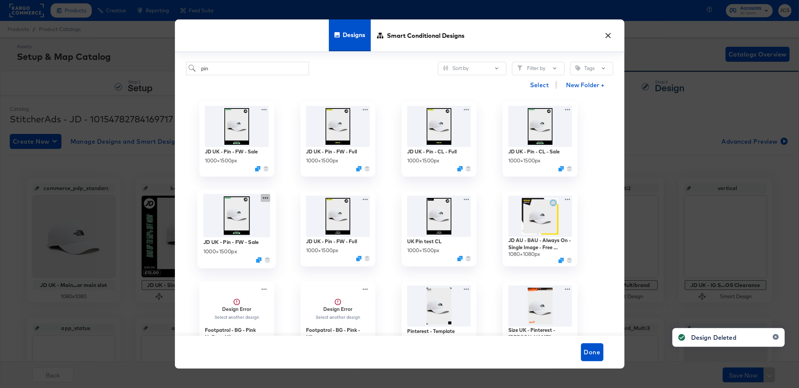
click at [265, 198] on icon at bounding box center [265, 198] width 9 height 8
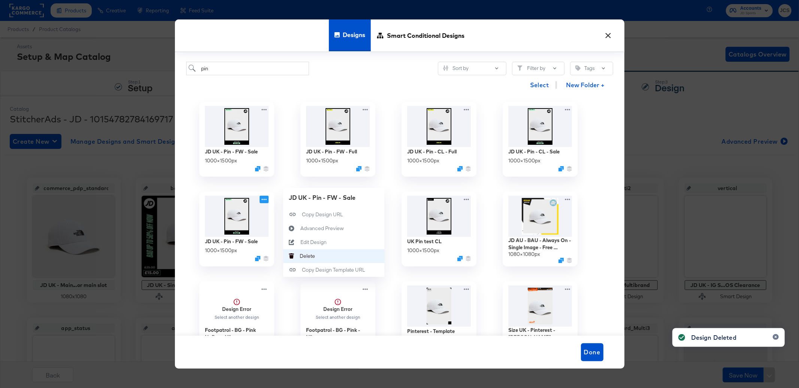
click at [316, 257] on button "Delete Delete" at bounding box center [333, 256] width 101 height 14
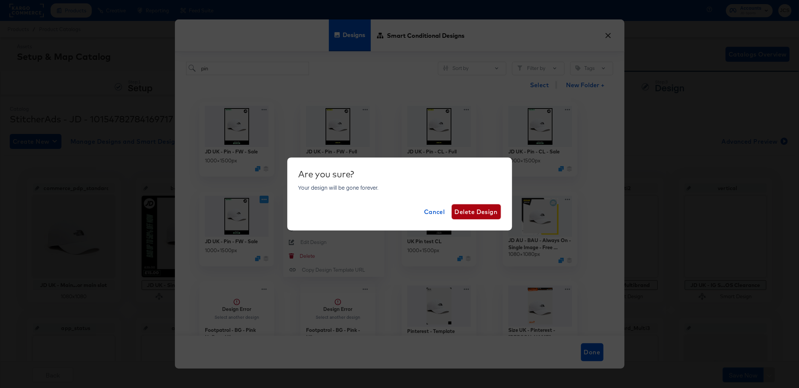
click at [483, 210] on span "Delete Design" at bounding box center [476, 212] width 43 height 10
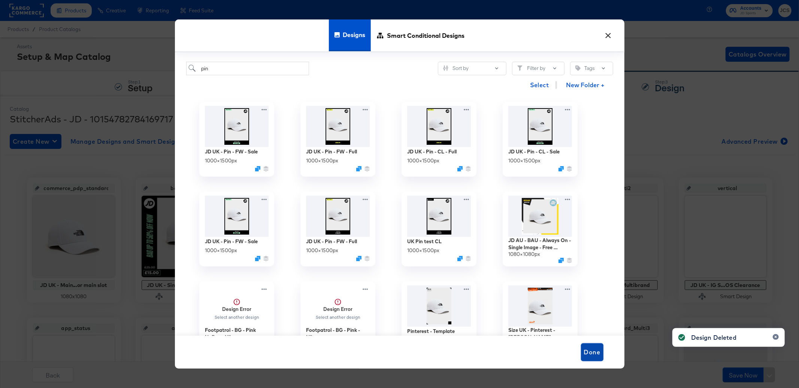
click at [586, 349] on span "Done" at bounding box center [592, 352] width 16 height 10
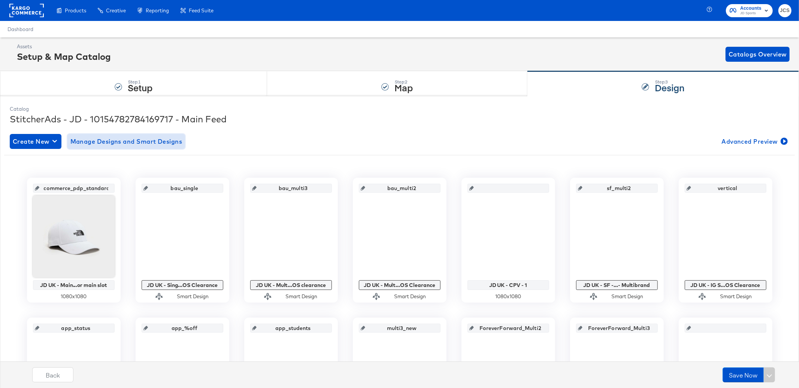
click at [117, 142] on span "Manage Designs and Smart Designs" at bounding box center [126, 141] width 112 height 10
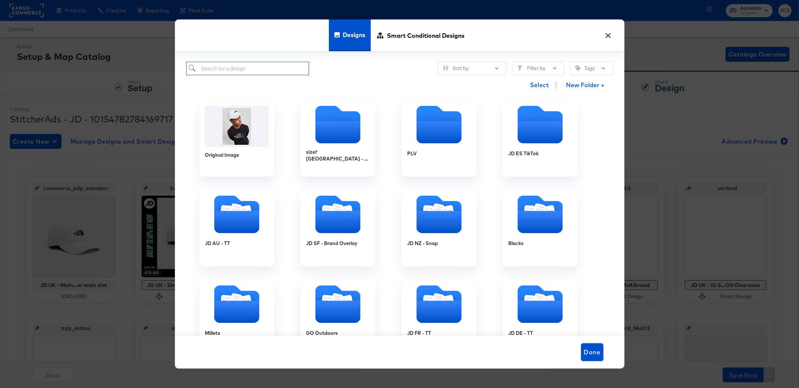
click at [252, 72] on input "search" at bounding box center [247, 69] width 123 height 14
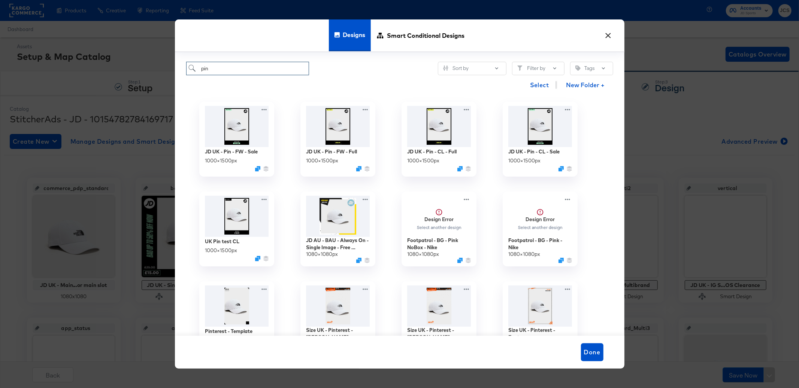
type input "pin"
drag, startPoint x: 610, startPoint y: 35, endPoint x: 566, endPoint y: 75, distance: 59.6
click at [610, 35] on button "×" at bounding box center [607, 33] width 13 height 13
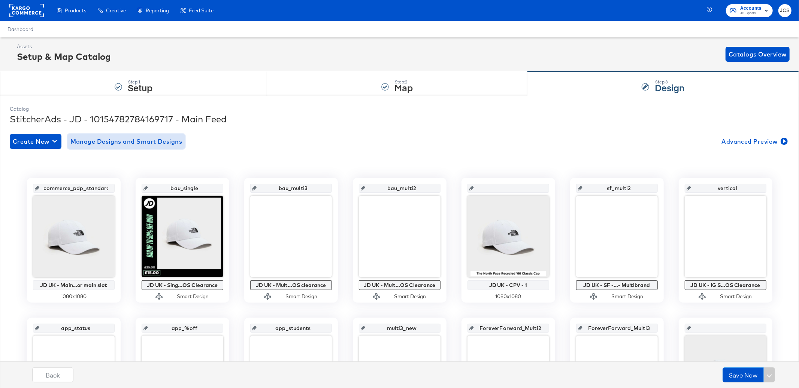
click at [89, 142] on span "Manage Designs and Smart Designs" at bounding box center [126, 141] width 112 height 10
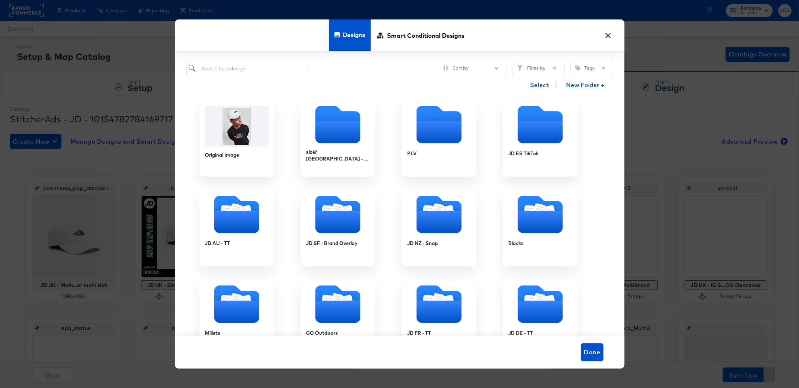
click at [75, 78] on div "× Designs Smart Conditional Designs Sort by Filter by Tags Select New Folder + …" at bounding box center [399, 194] width 799 height 388
click at [432, 37] on span "Smart Conditional Designs" at bounding box center [426, 35] width 78 height 33
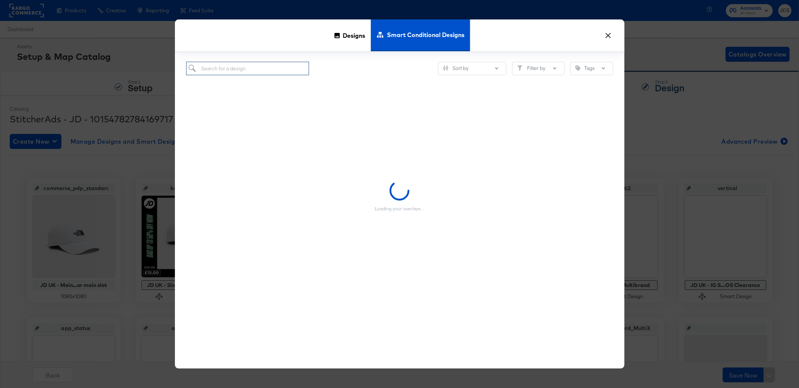
click at [250, 70] on input "search" at bounding box center [247, 69] width 123 height 14
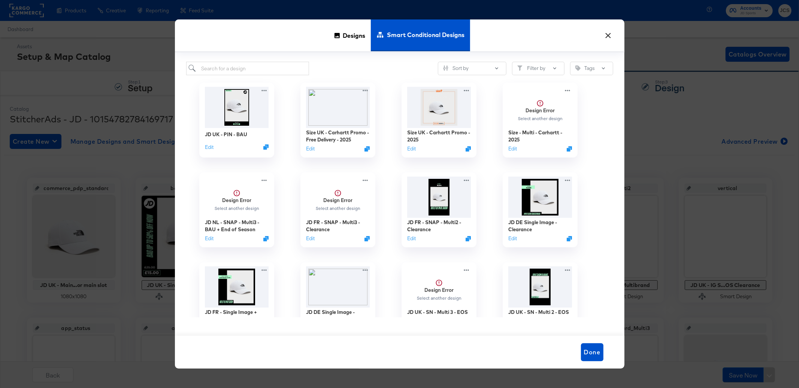
click at [285, 40] on div "Designs Smart Conditional Designs" at bounding box center [399, 35] width 449 height 33
click at [208, 146] on button "Edit" at bounding box center [207, 148] width 9 height 7
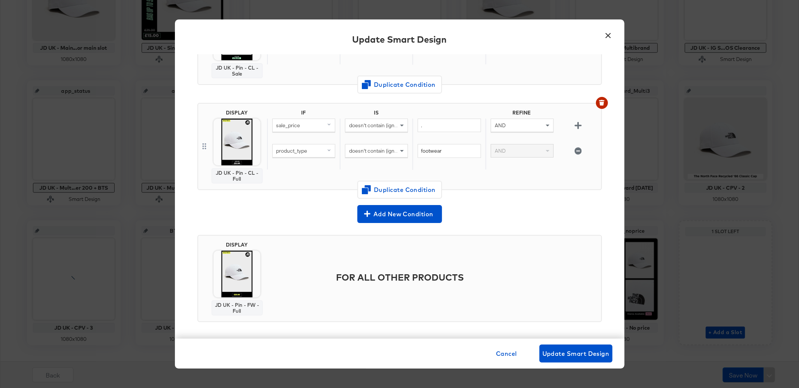
scroll to position [249, 0]
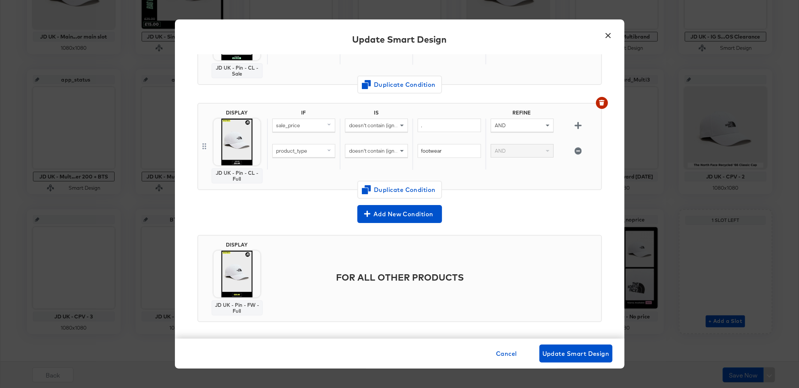
click at [611, 36] on button "×" at bounding box center [607, 33] width 13 height 13
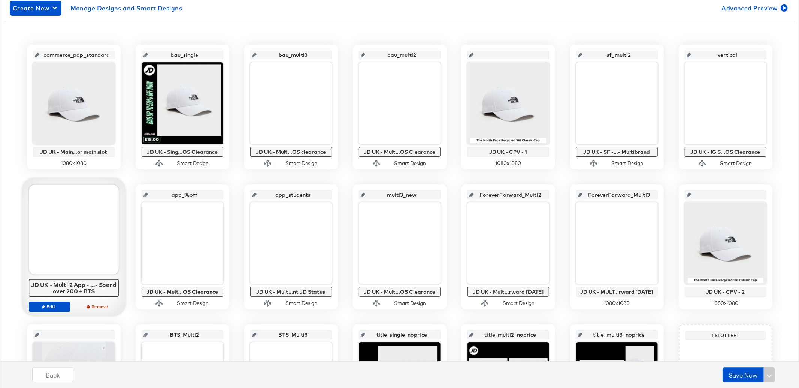
scroll to position [0, 0]
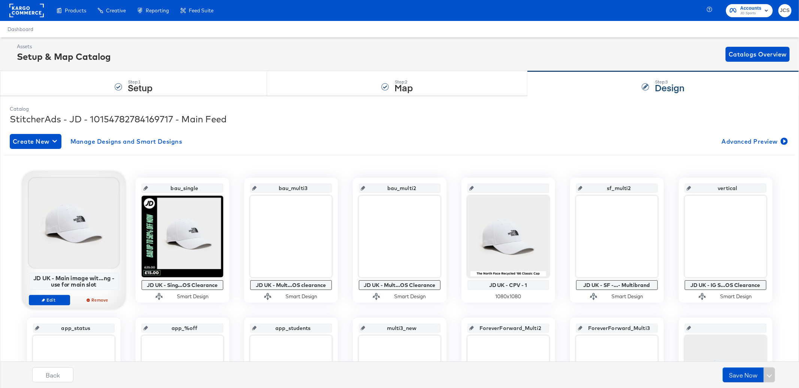
click at [69, 230] on div at bounding box center [74, 223] width 90 height 90
click at [58, 298] on span "Edit" at bounding box center [49, 300] width 34 height 6
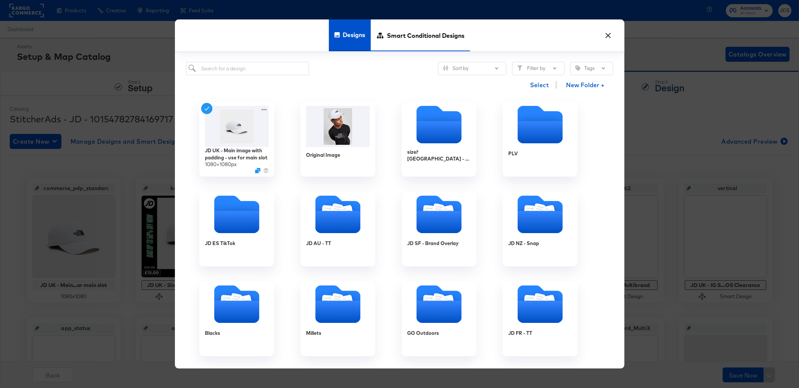
click at [394, 35] on span "Smart Conditional Designs" at bounding box center [426, 35] width 78 height 33
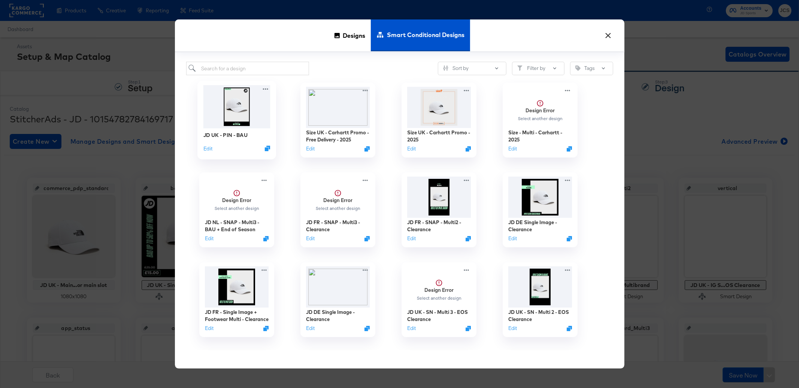
click at [236, 120] on img at bounding box center [236, 106] width 67 height 43
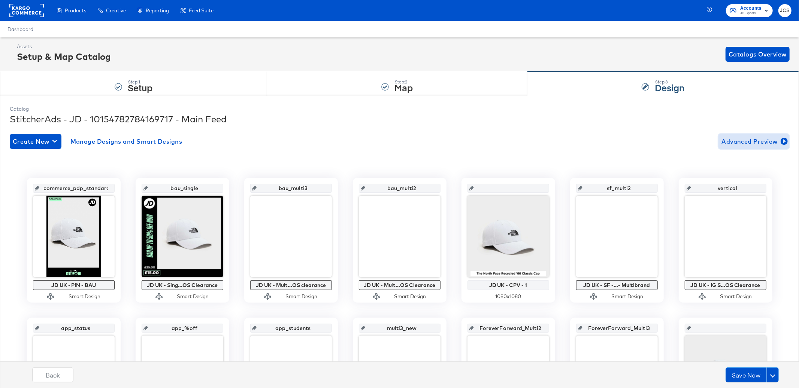
click at [734, 140] on span "Advanced Preview" at bounding box center [753, 141] width 65 height 10
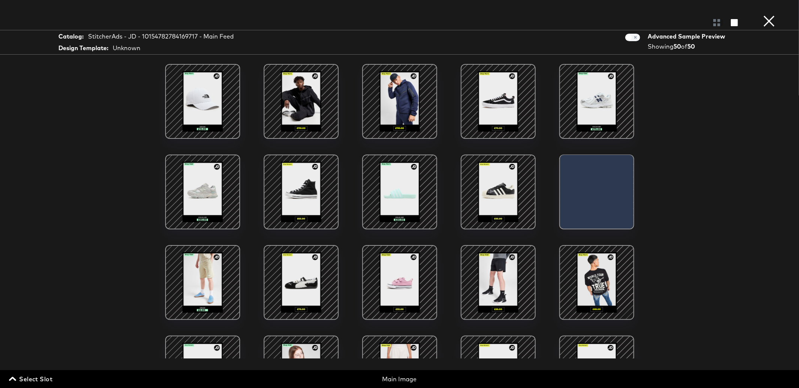
click at [767, 15] on button "×" at bounding box center [768, 7] width 15 height 15
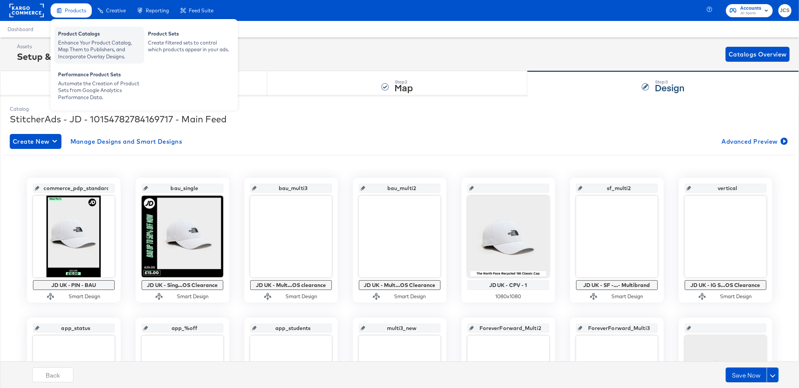
click at [72, 36] on div "Product Catalogs" at bounding box center [99, 34] width 82 height 9
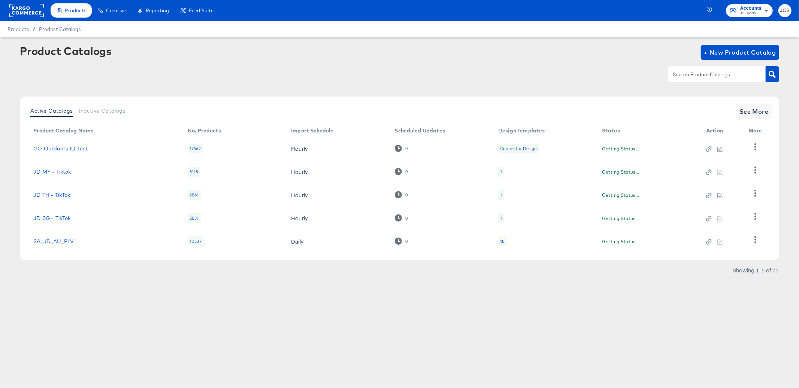
click at [701, 81] on div at bounding box center [716, 74] width 97 height 16
type input "pin"
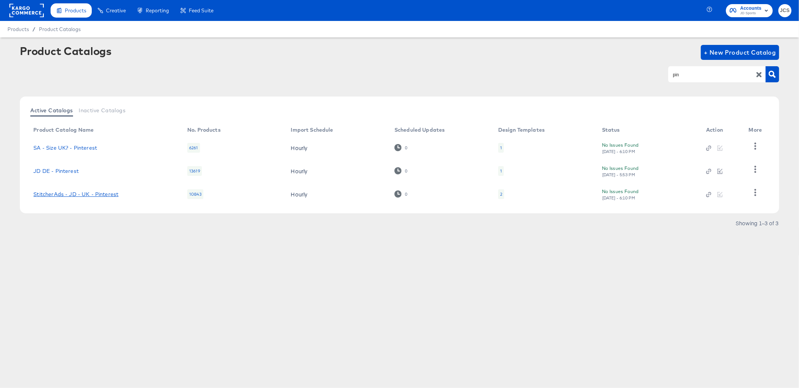
click at [100, 193] on link "StitcherAds - JD - UK - Pinterest" at bounding box center [75, 194] width 85 height 6
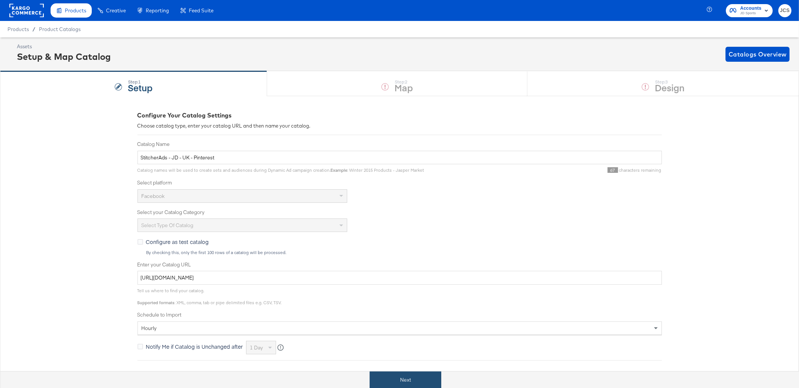
click at [388, 382] on button "Next" at bounding box center [406, 380] width 72 height 17
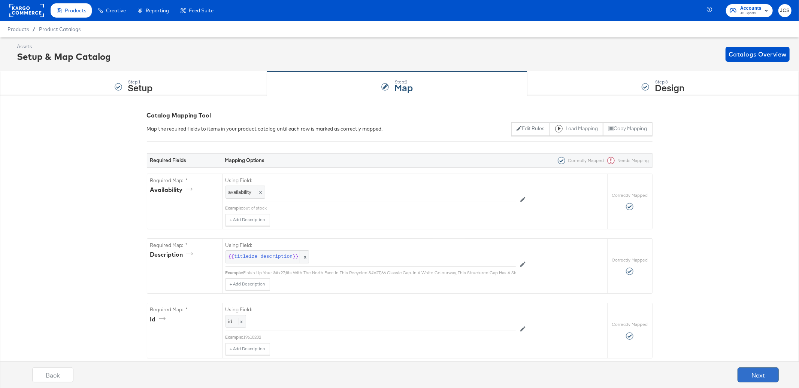
click at [753, 377] on button "Next" at bounding box center [757, 375] width 41 height 15
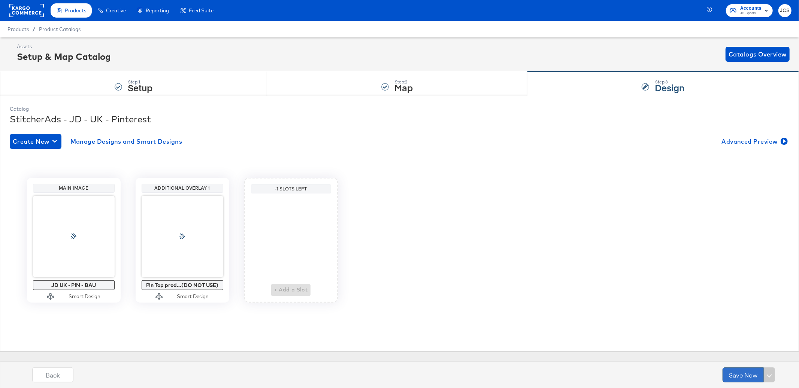
click at [745, 373] on button "Save Now" at bounding box center [742, 375] width 41 height 15
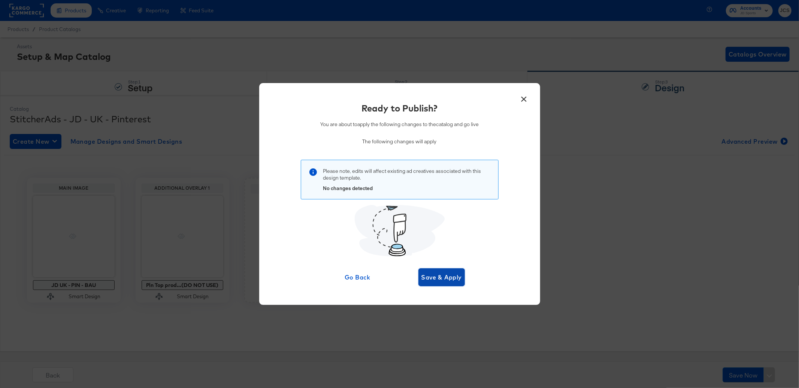
click at [459, 283] on button "Save & Apply" at bounding box center [441, 277] width 47 height 18
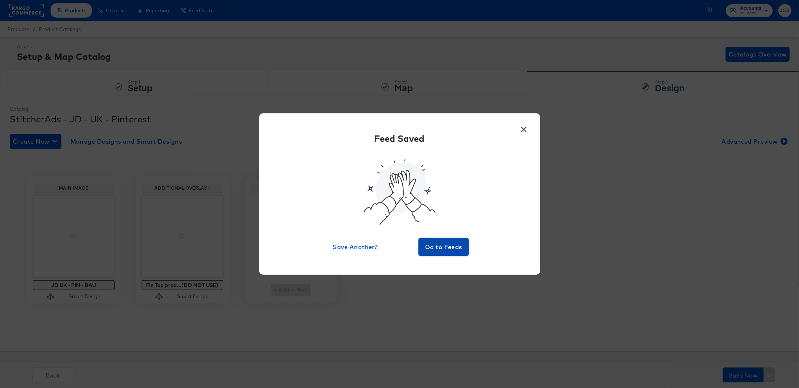
click at [435, 247] on span "Go to Feeds" at bounding box center [443, 247] width 45 height 10
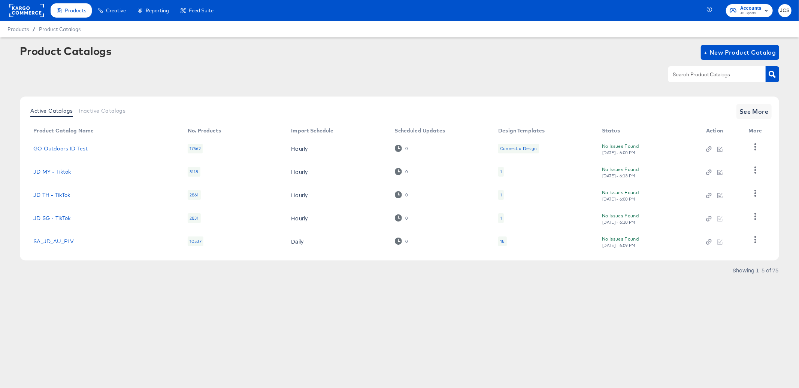
click at [689, 69] on div at bounding box center [716, 74] width 97 height 16
type input "pin"
click at [774, 72] on icon "button" at bounding box center [771, 74] width 7 height 7
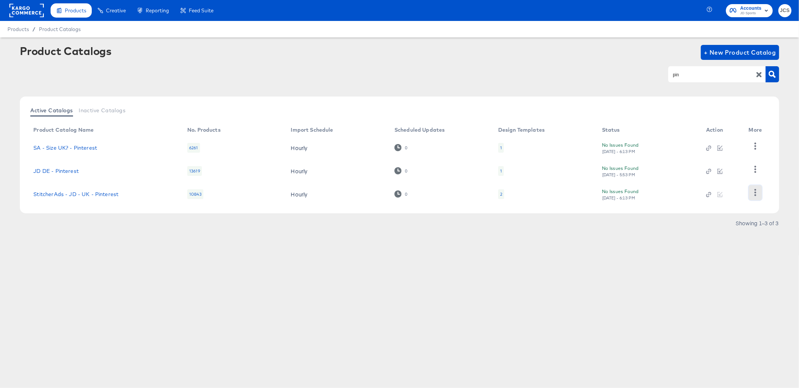
click at [753, 191] on icon "button" at bounding box center [754, 192] width 7 height 7
click at [719, 155] on div "HUD Checks (Internal)" at bounding box center [724, 155] width 75 height 12
click at [651, 242] on article "Product Catalogs + New Product Catalog pin Active Catalogs Inactive Catalogs Pr…" at bounding box center [399, 146] width 799 height 218
click at [753, 192] on icon "button" at bounding box center [754, 192] width 7 height 7
